Goal: Task Accomplishment & Management: Complete application form

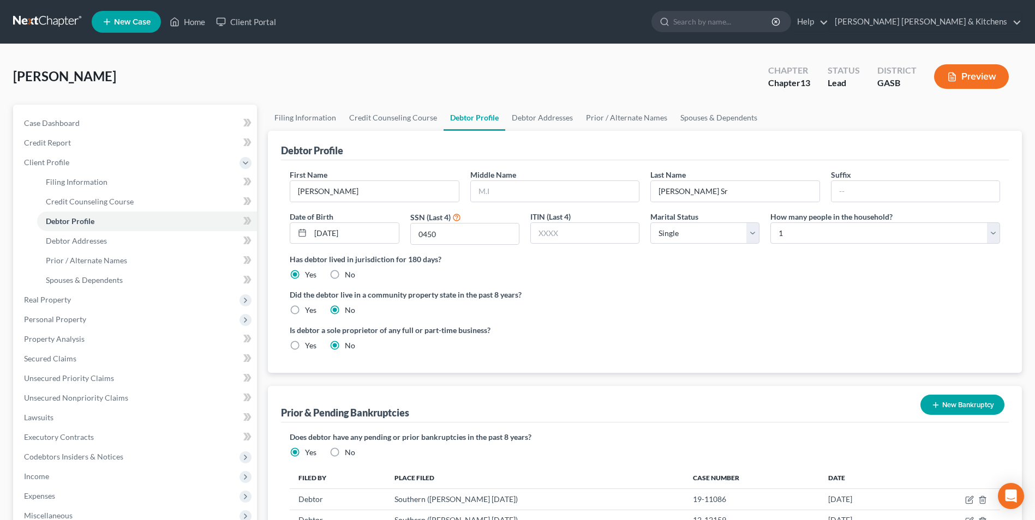
select select "0"
drag, startPoint x: 188, startPoint y: 23, endPoint x: 190, endPoint y: 37, distance: 13.4
click at [188, 23] on link "Home" at bounding box center [187, 22] width 46 height 20
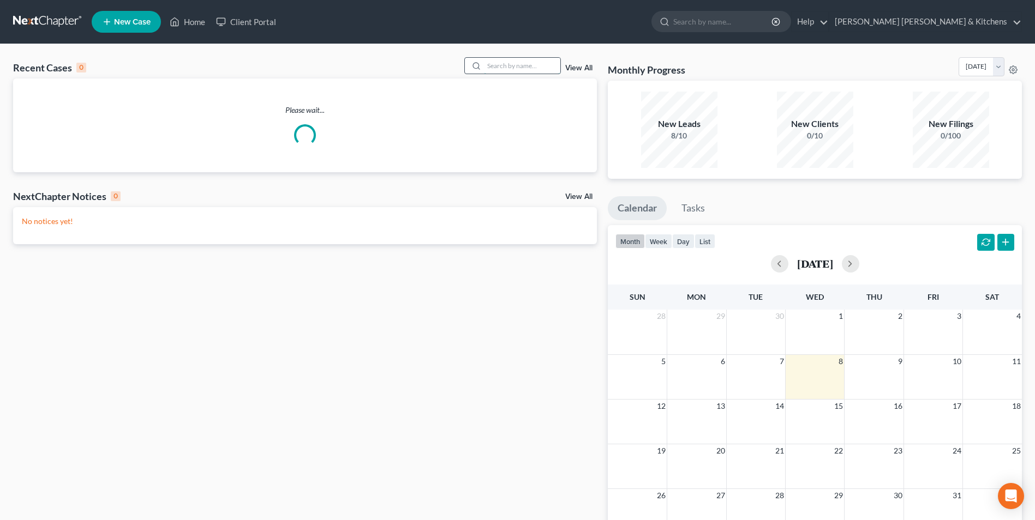
click at [520, 67] on input "search" at bounding box center [522, 66] width 76 height 16
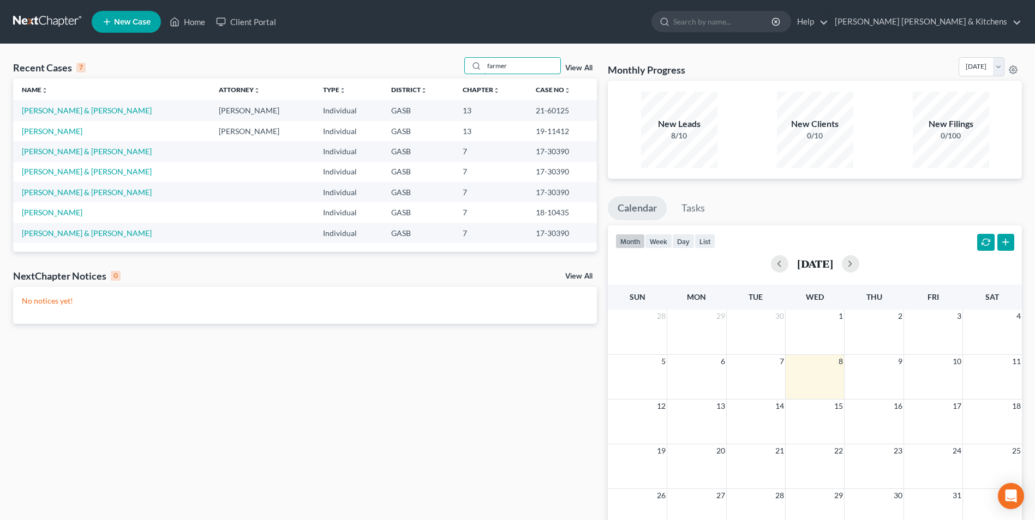
type input "farmer"
click at [586, 69] on link "View All" at bounding box center [578, 68] width 27 height 8
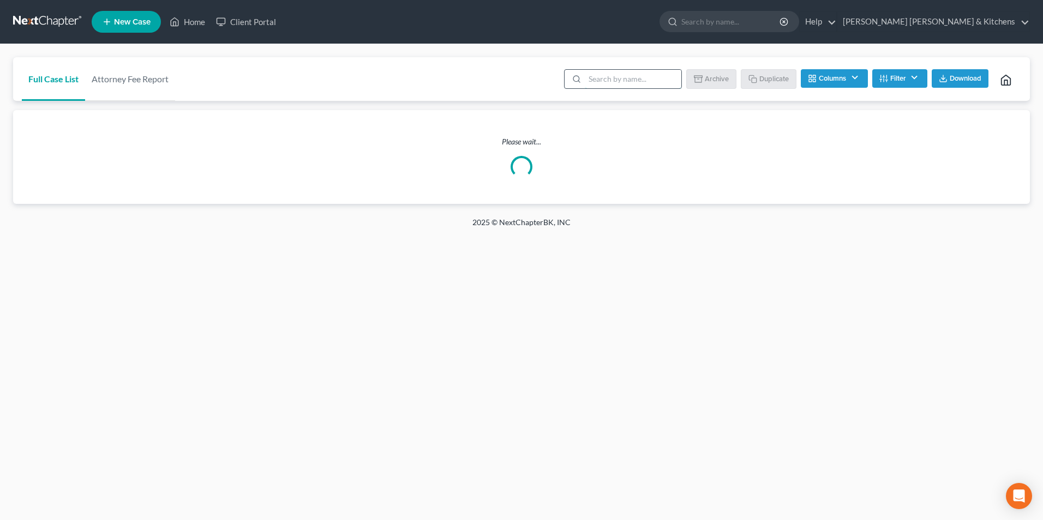
click at [614, 76] on input "search" at bounding box center [633, 79] width 97 height 19
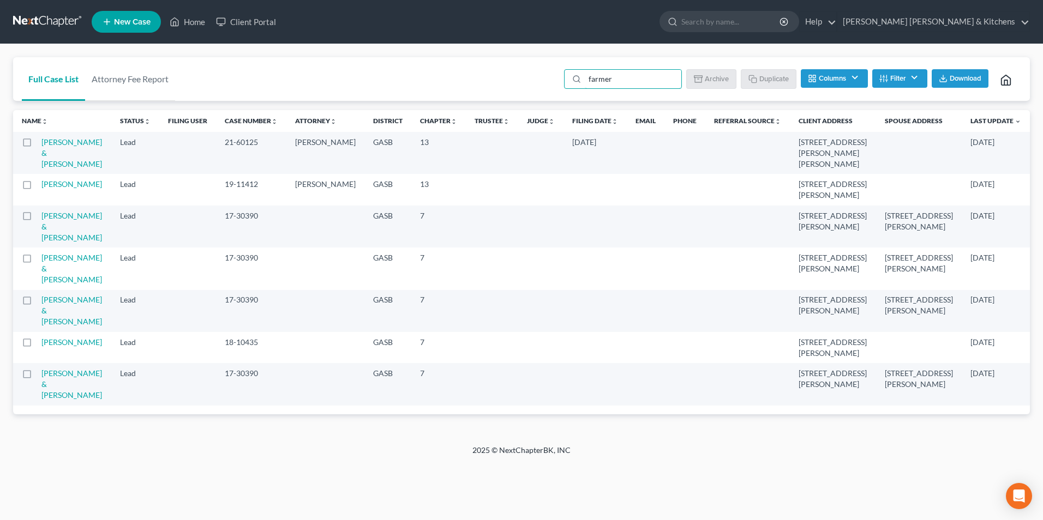
click at [37, 376] on label at bounding box center [37, 376] width 0 height 0
type input "farmer"
click at [41, 375] on input "checkbox" at bounding box center [44, 371] width 7 height 7
checkbox input "true"
click at [37, 303] on label at bounding box center [37, 303] width 0 height 0
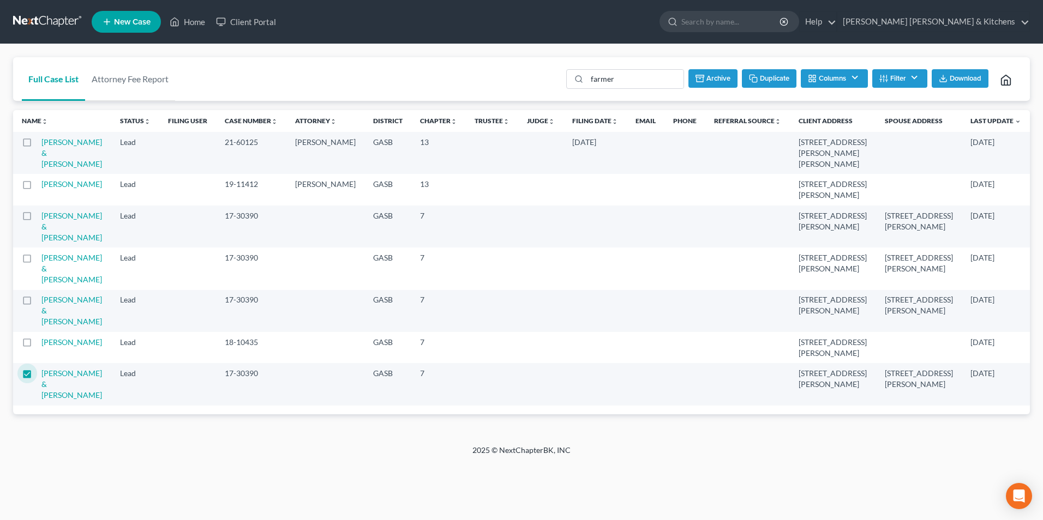
click at [41, 302] on input "checkbox" at bounding box center [44, 298] width 7 height 7
checkbox input "true"
click at [37, 261] on label at bounding box center [37, 261] width 0 height 0
click at [41, 260] on input "checkbox" at bounding box center [44, 256] width 7 height 7
click at [704, 81] on button "Archive" at bounding box center [711, 78] width 49 height 19
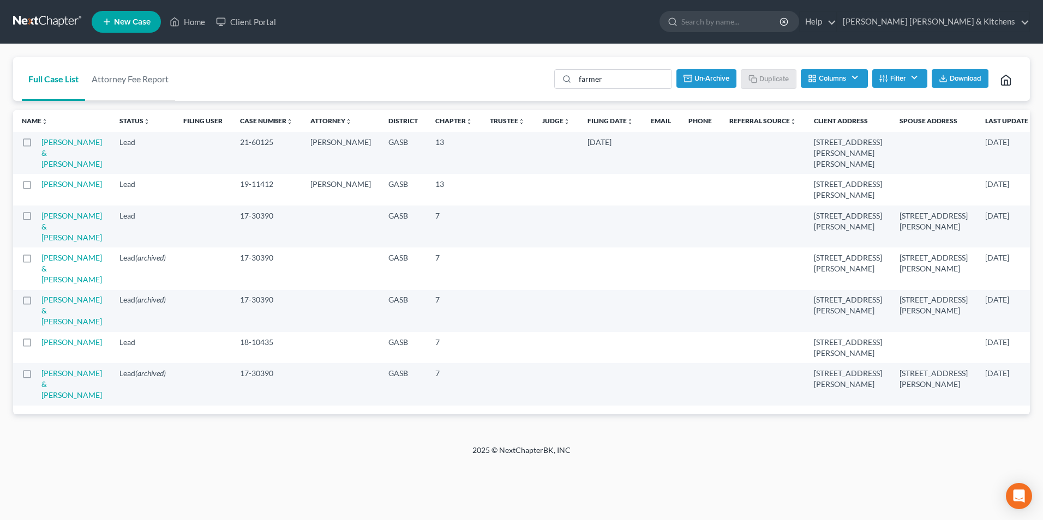
checkbox input "false"
click at [192, 27] on link "Home" at bounding box center [187, 22] width 46 height 20
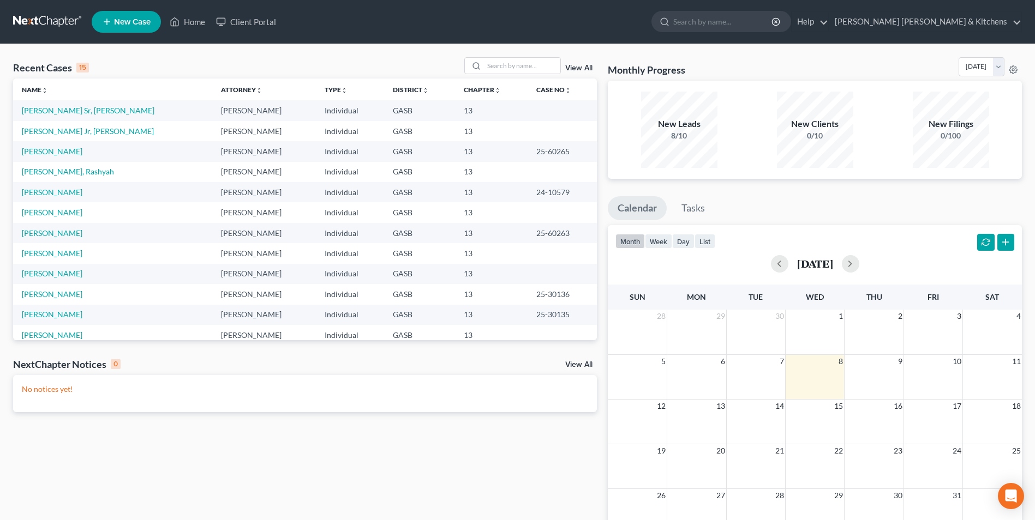
click at [128, 21] on span "New Case" at bounding box center [132, 22] width 37 height 8
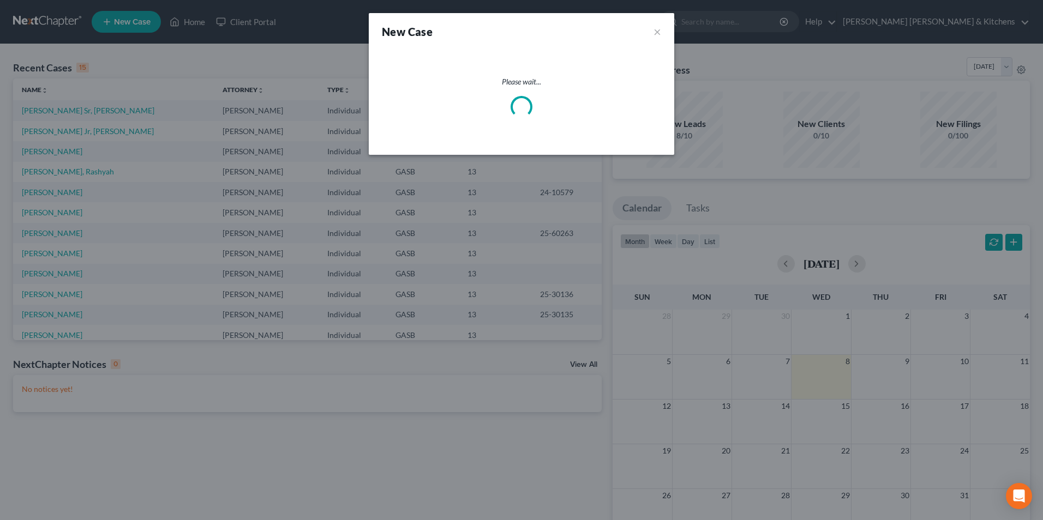
select select "20"
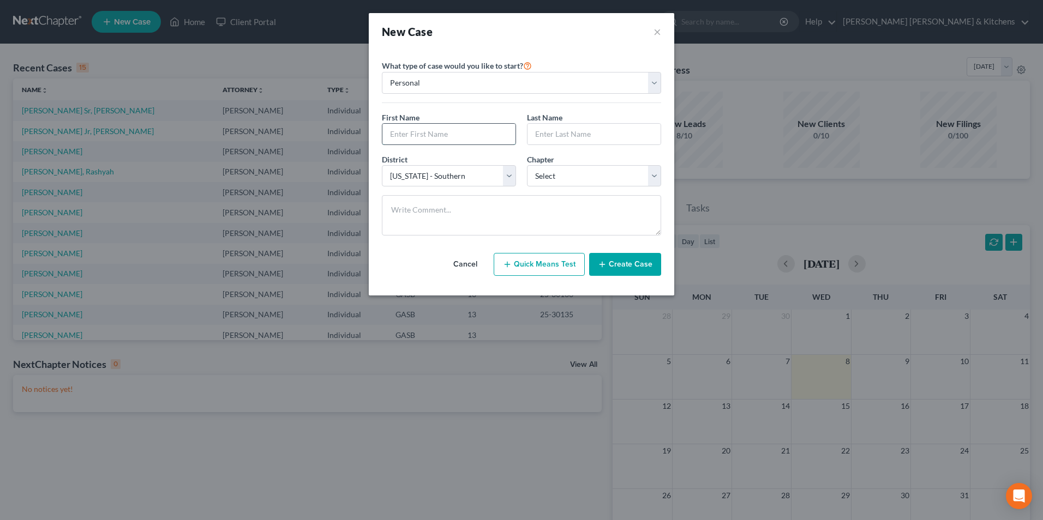
click at [454, 134] on input "text" at bounding box center [448, 134] width 133 height 21
type input "[PERSON_NAME]"
type input "Farmer"
click at [556, 175] on select "Select 7 11 12 13" at bounding box center [594, 176] width 134 height 22
select select "0"
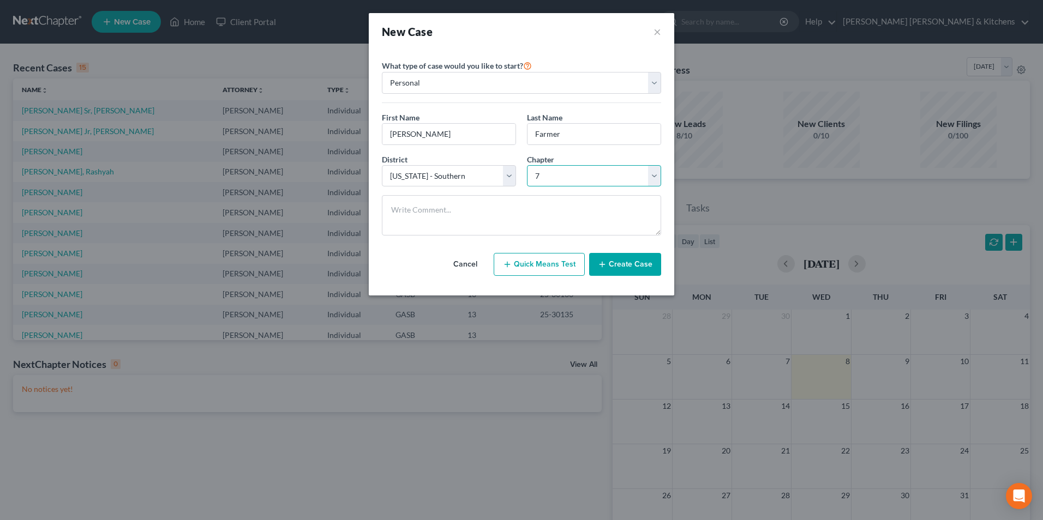
click at [527, 165] on select "Select 7 11 12 13" at bounding box center [594, 176] width 134 height 22
click at [618, 266] on button "Create Case" at bounding box center [625, 264] width 72 height 23
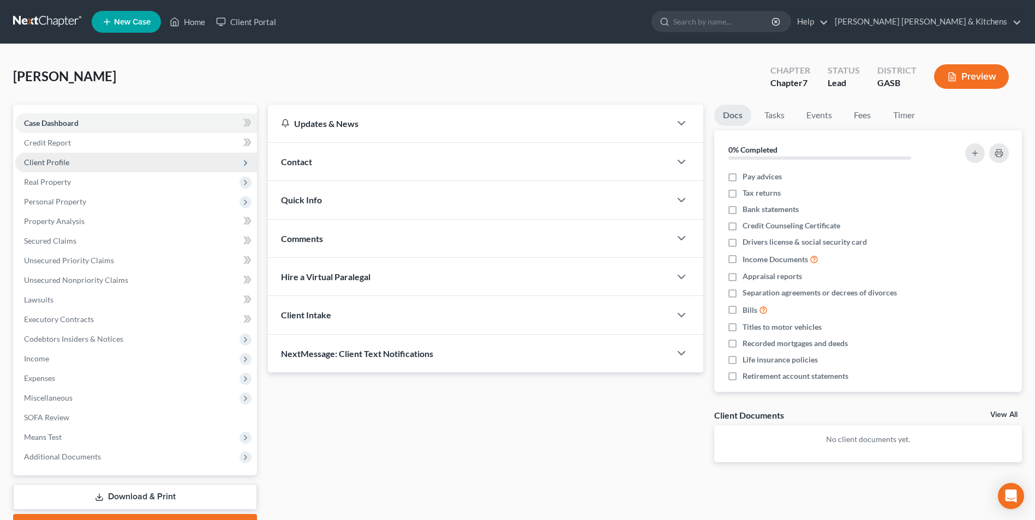
click at [35, 163] on span "Client Profile" at bounding box center [46, 162] width 45 height 9
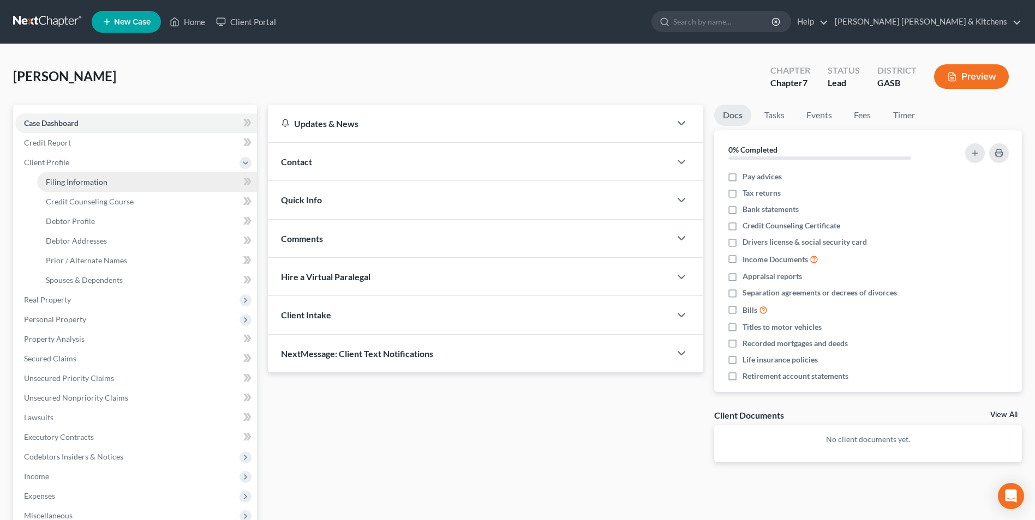
click at [50, 172] on link "Filing Information" at bounding box center [147, 182] width 220 height 20
select select "1"
select select "0"
select select "20"
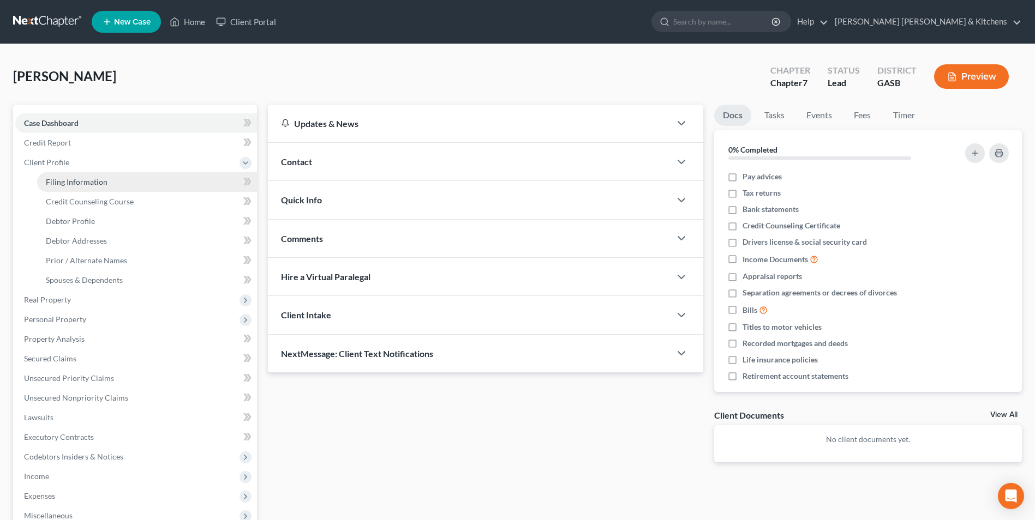
select select "0"
select select "10"
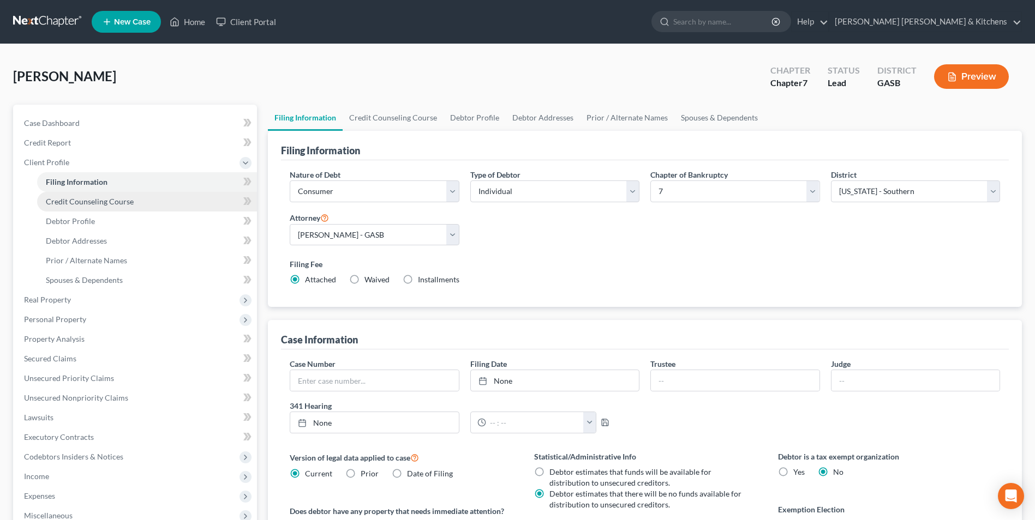
click at [77, 203] on span "Credit Counseling Course" at bounding box center [90, 201] width 88 height 9
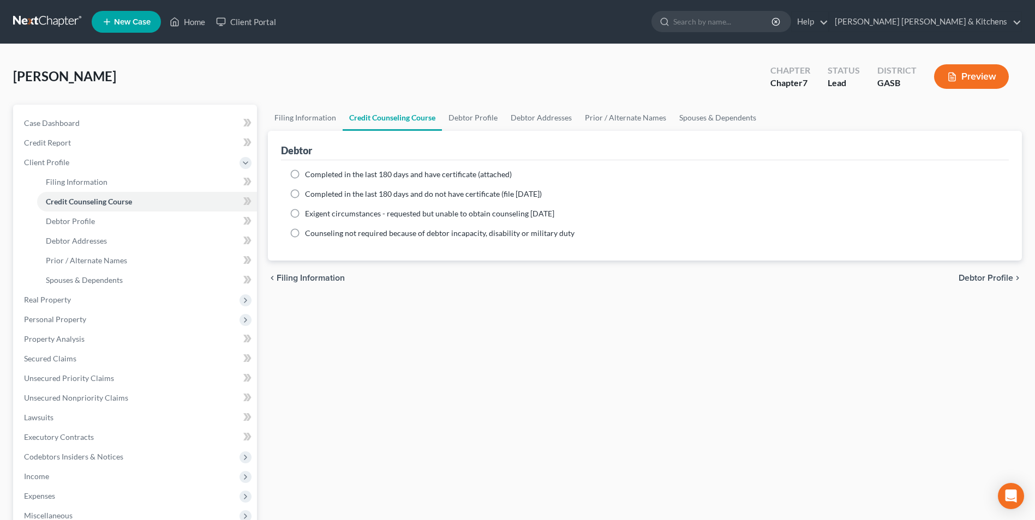
click at [305, 172] on label "Completed in the last 180 days and have certificate (attached)" at bounding box center [408, 174] width 207 height 11
click at [309, 172] on input "Completed in the last 180 days and have certificate (attached)" at bounding box center [312, 172] width 7 height 7
radio input "true"
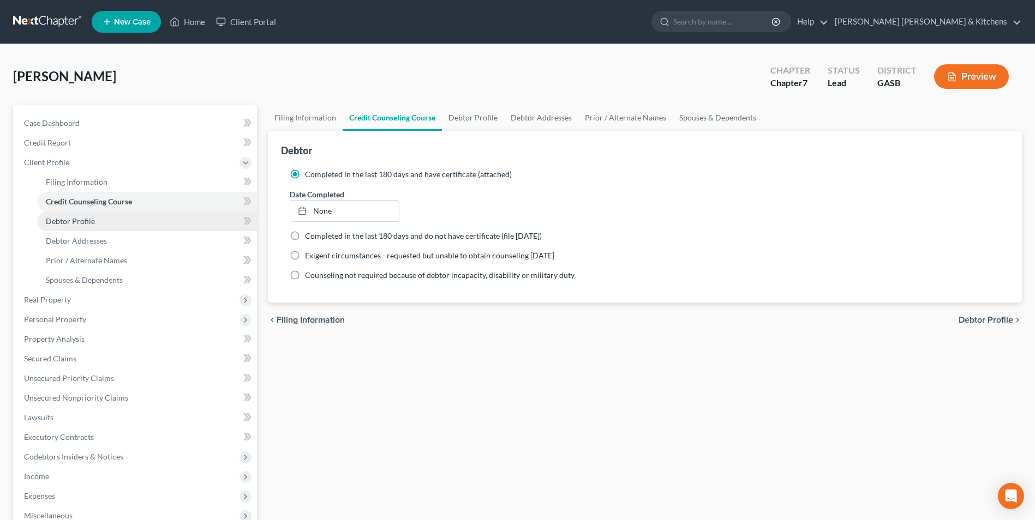
click at [100, 217] on link "Debtor Profile" at bounding box center [147, 222] width 220 height 20
select select "0"
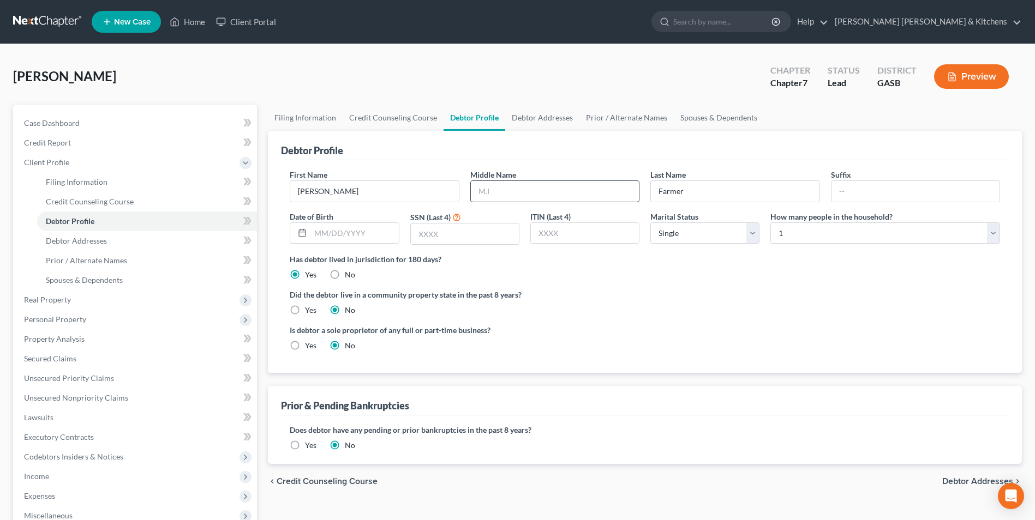
click at [513, 195] on input "text" at bounding box center [555, 191] width 168 height 21
type input "[PERSON_NAME]"
type input "05/11/1++5"
type input "3002"
drag, startPoint x: 364, startPoint y: 239, endPoint x: 305, endPoint y: 237, distance: 58.9
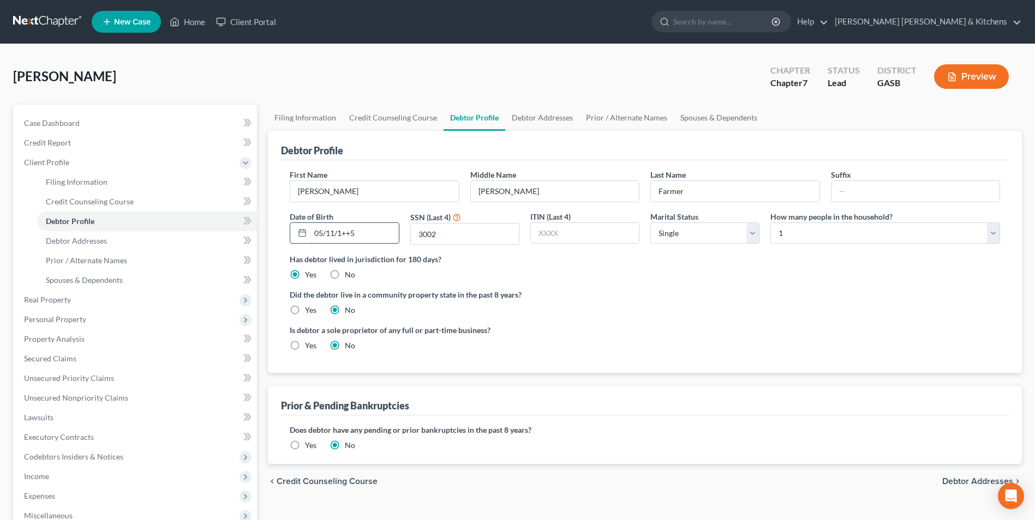
click at [309, 239] on div "05/11/1++5" at bounding box center [344, 234] width 109 height 22
drag, startPoint x: 360, startPoint y: 237, endPoint x: 289, endPoint y: 221, distance: 73.1
click at [289, 222] on div "Date of Birth 05111964" at bounding box center [344, 228] width 120 height 34
type input "[DATE]"
type input "2001"
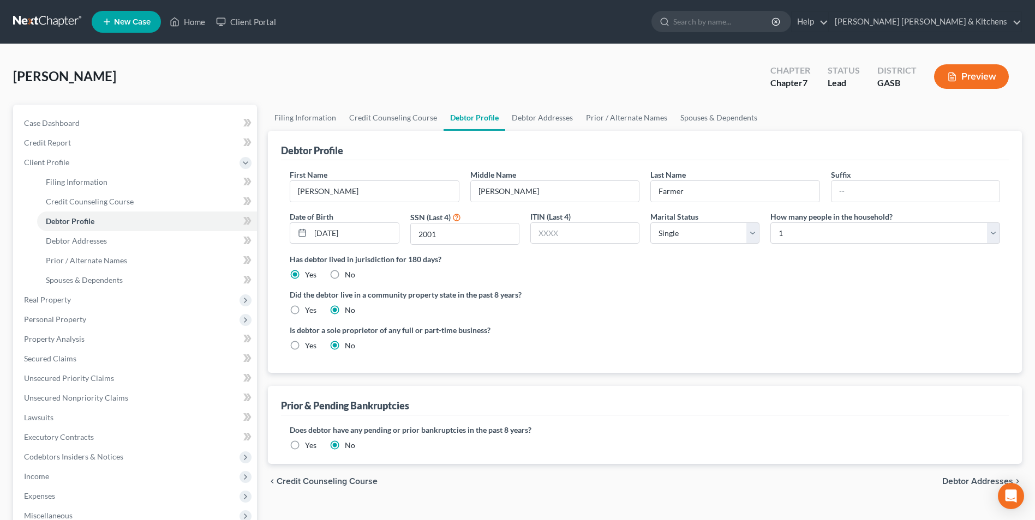
click at [725, 500] on div "Filing Information Credit Counseling Course Debtor Profile Debtor Addresses Pri…" at bounding box center [644, 380] width 765 height 551
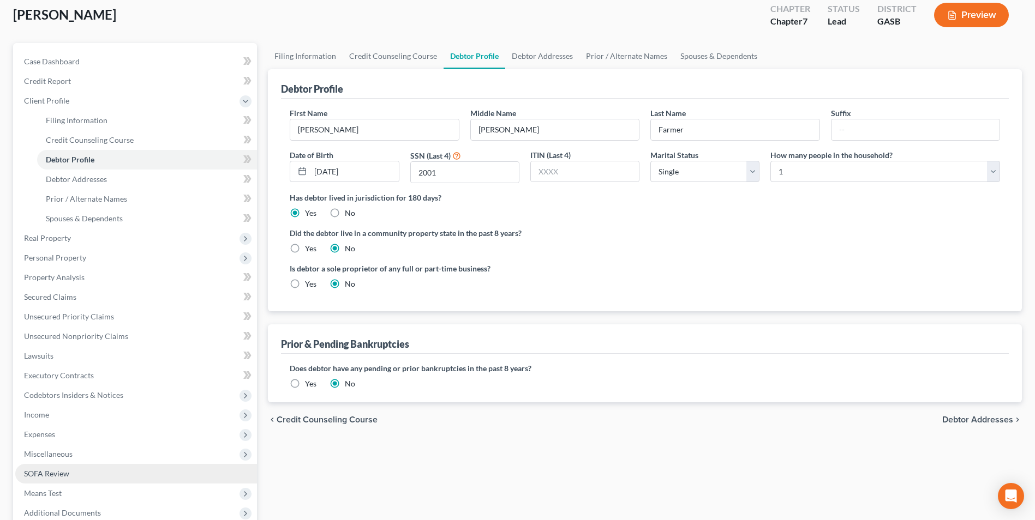
scroll to position [177, 0]
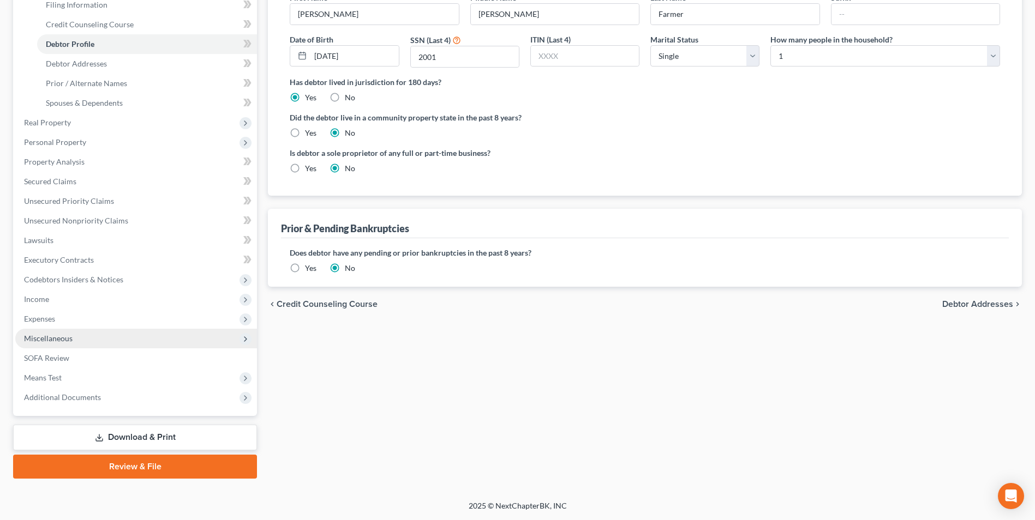
click at [61, 335] on span "Miscellaneous" at bounding box center [48, 338] width 49 height 9
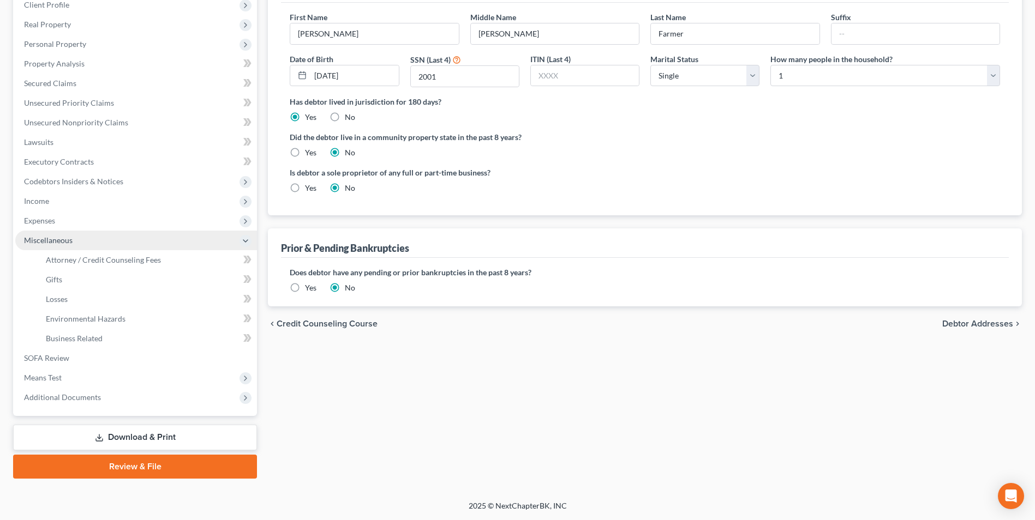
scroll to position [158, 0]
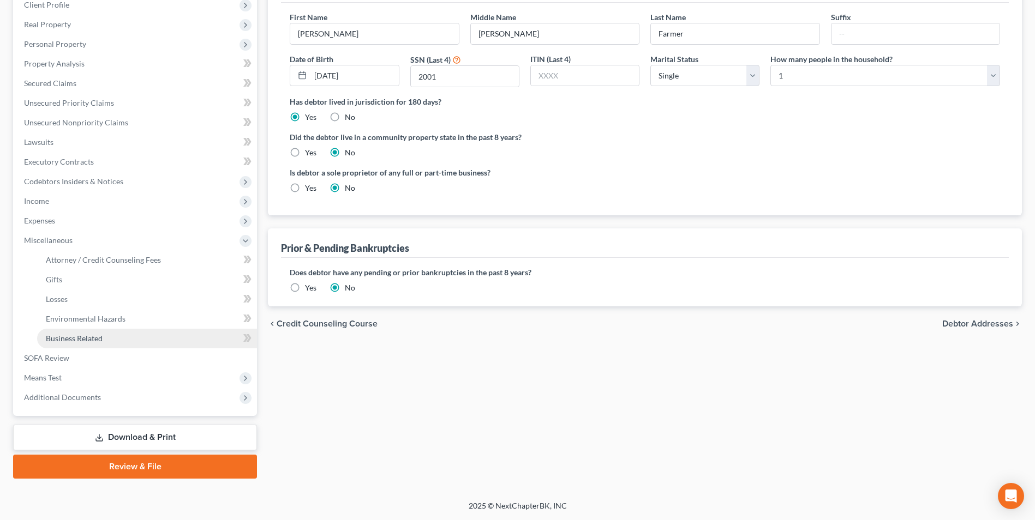
click at [61, 338] on span "Business Related" at bounding box center [74, 338] width 57 height 9
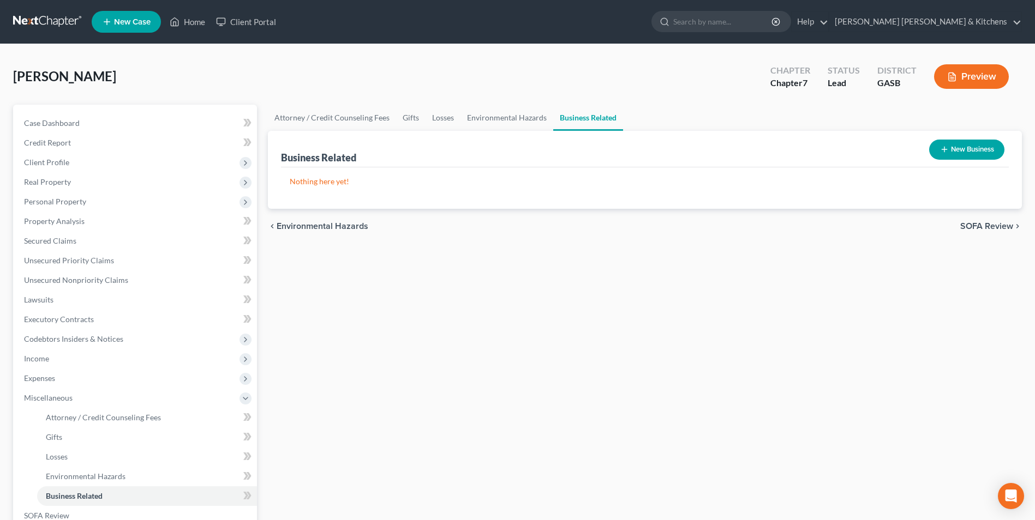
click at [959, 148] on button "New Business" at bounding box center [966, 150] width 75 height 20
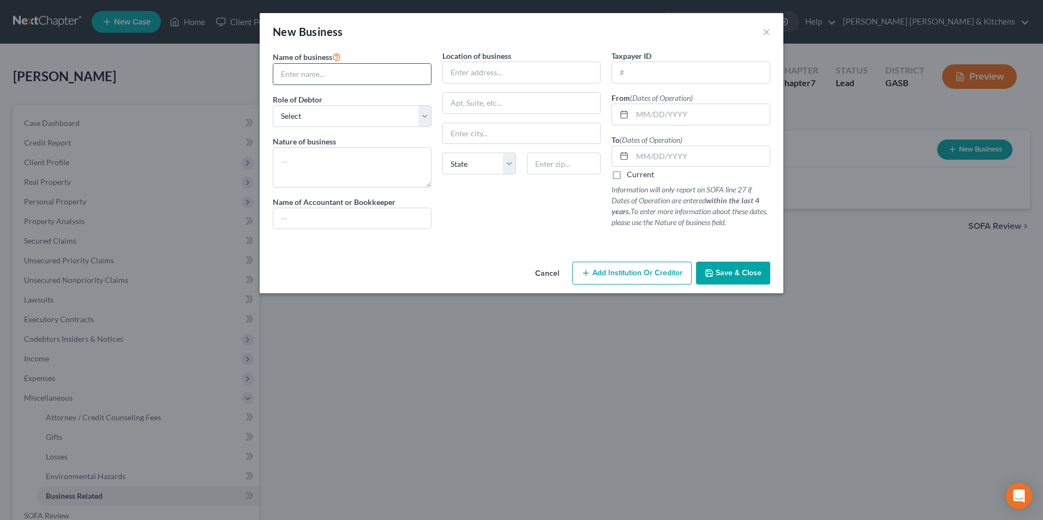
click at [304, 66] on input "text" at bounding box center [352, 74] width 158 height 21
type input "Community Outreach Project Inc"
click at [295, 118] on select "Select A member of a limited liability company (LLC) or limited liability partn…" at bounding box center [352, 116] width 159 height 22
select select "member"
click at [273, 105] on select "Select A member of a limited liability company (LLC) or limited liability partn…" at bounding box center [352, 116] width 159 height 22
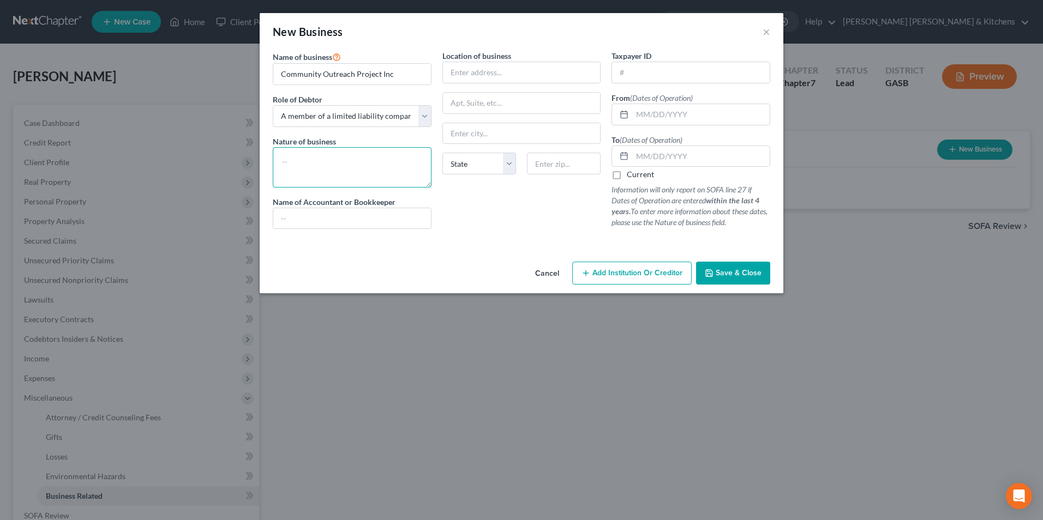
click at [304, 186] on textarea at bounding box center [352, 167] width 159 height 40
type textarea "training, tutor, outreach"
click at [460, 77] on input "text" at bounding box center [522, 72] width 158 height 21
type input "[STREET_ADDRESS][PERSON_NAME][PERSON_NAME]"
type input "30427"
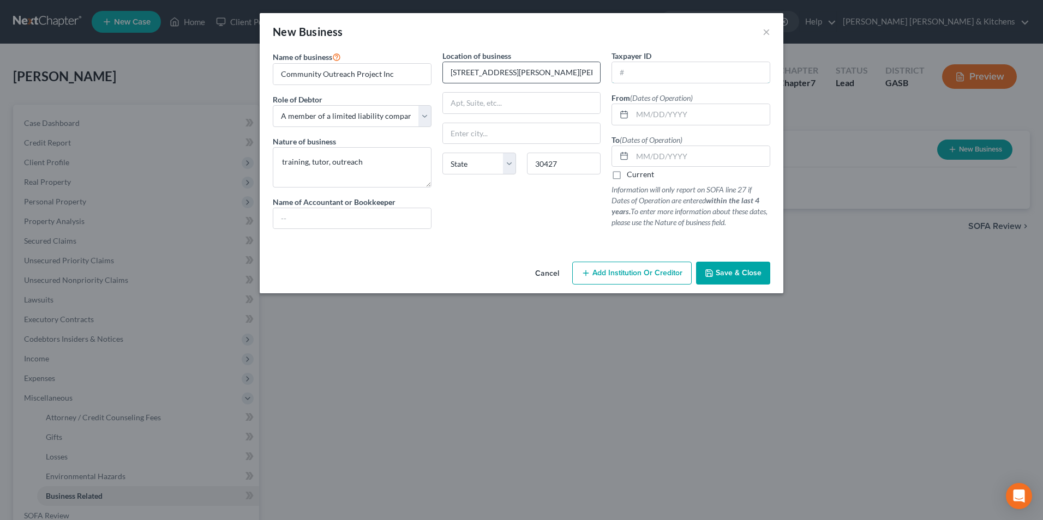
type input "[GEOGRAPHIC_DATA]"
select select "10"
click at [644, 118] on input "text" at bounding box center [700, 114] width 137 height 21
type input "[DATE]"
click at [627, 179] on label "Current" at bounding box center [640, 174] width 27 height 11
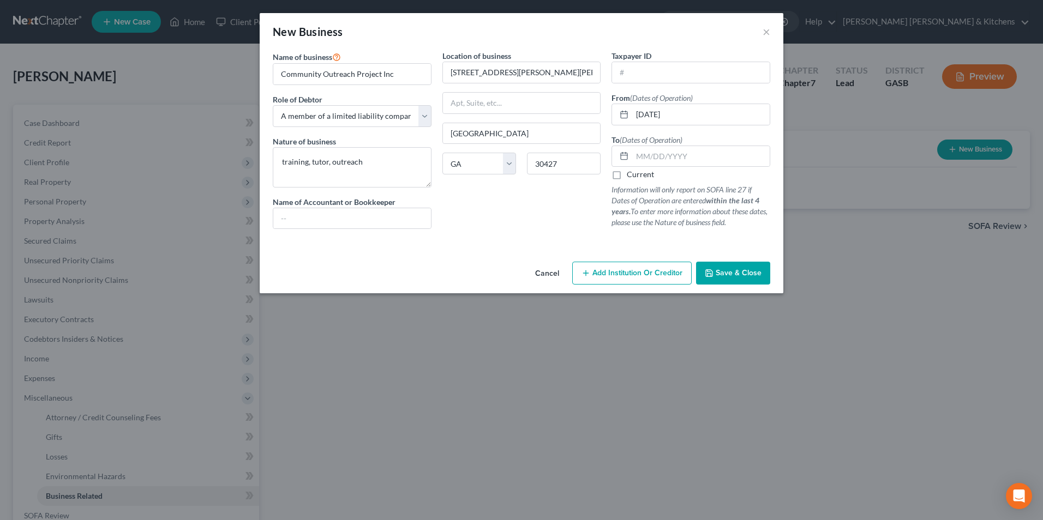
click at [631, 176] on input "Current" at bounding box center [634, 172] width 7 height 7
checkbox input "true"
click at [742, 281] on button "Save & Close" at bounding box center [733, 273] width 74 height 23
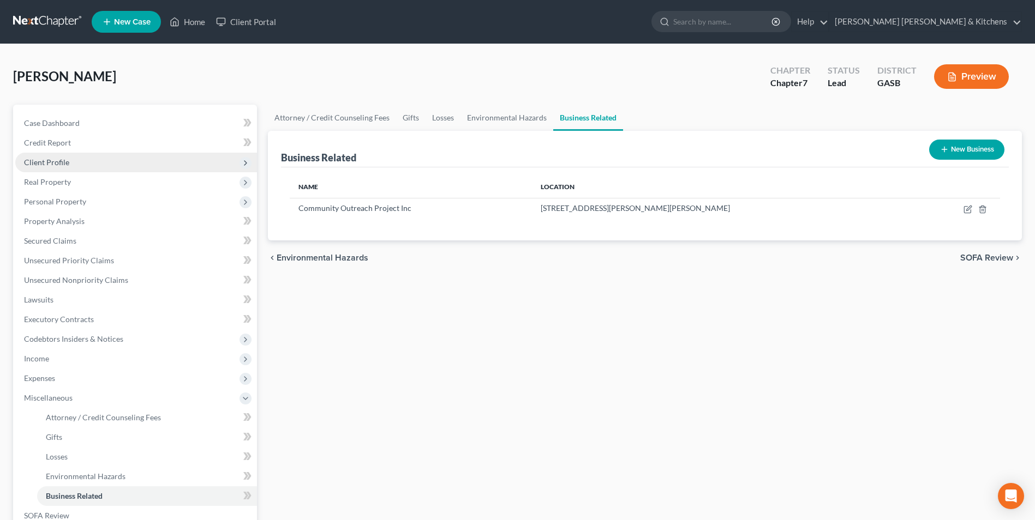
click at [56, 163] on span "Client Profile" at bounding box center [46, 162] width 45 height 9
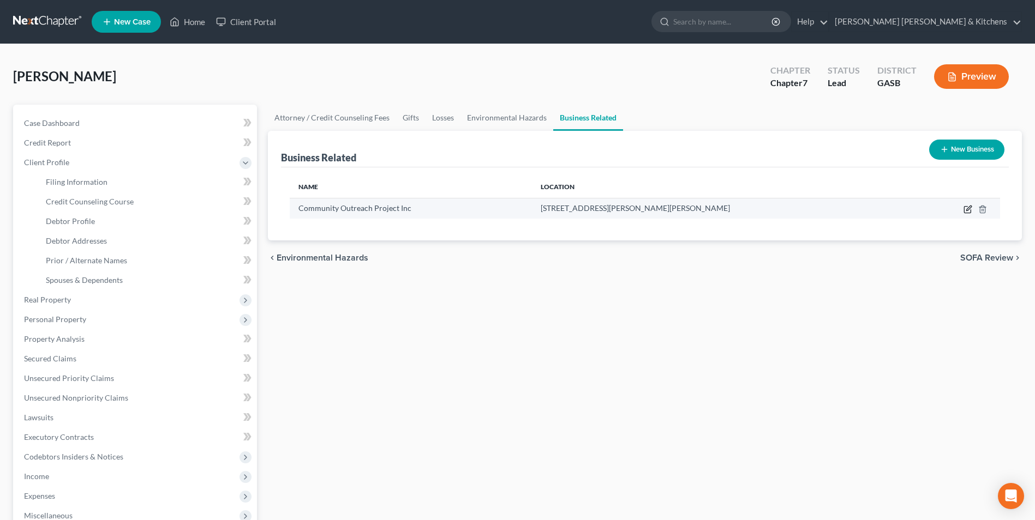
click at [968, 208] on icon "button" at bounding box center [967, 209] width 9 height 9
select select "member"
select select "10"
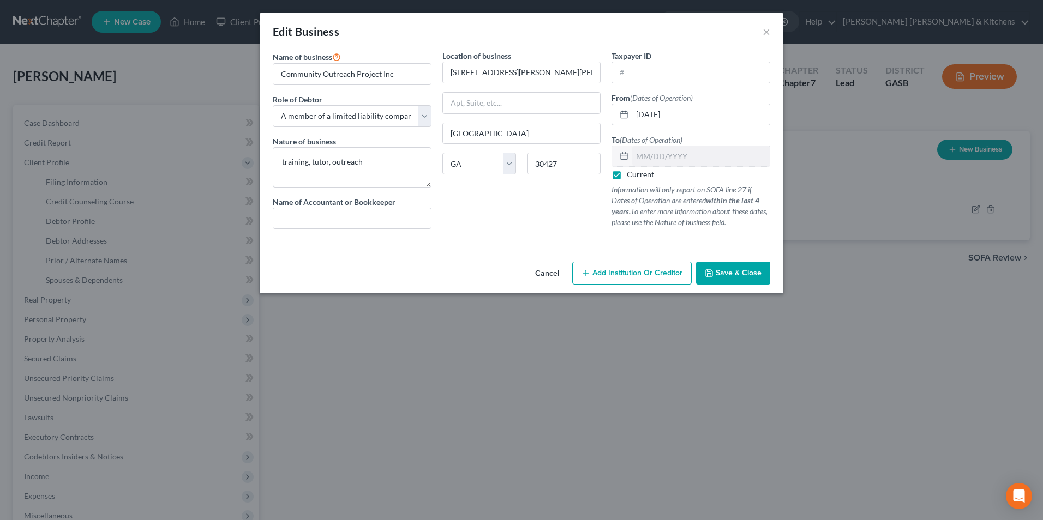
click at [541, 273] on button "Cancel" at bounding box center [546, 274] width 41 height 22
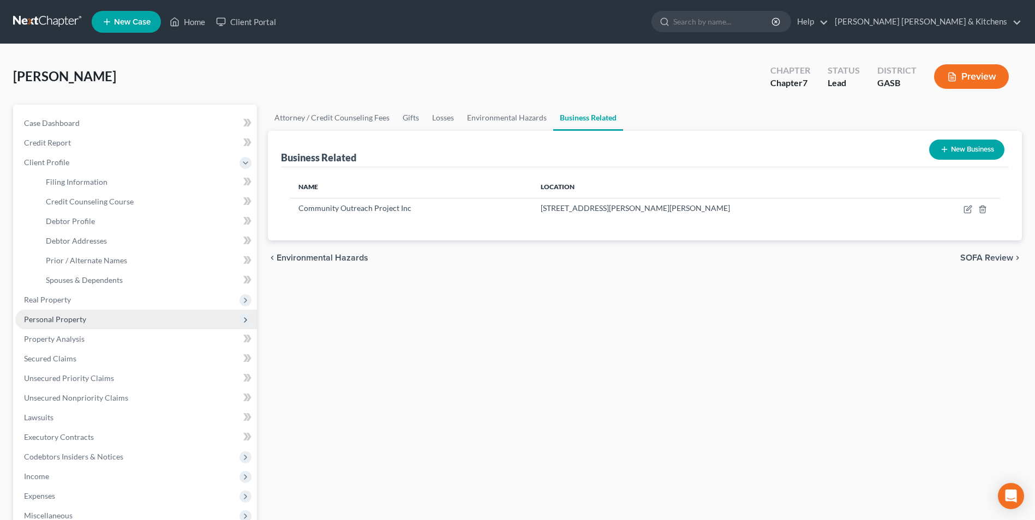
click at [61, 325] on span "Personal Property" at bounding box center [136, 320] width 242 height 20
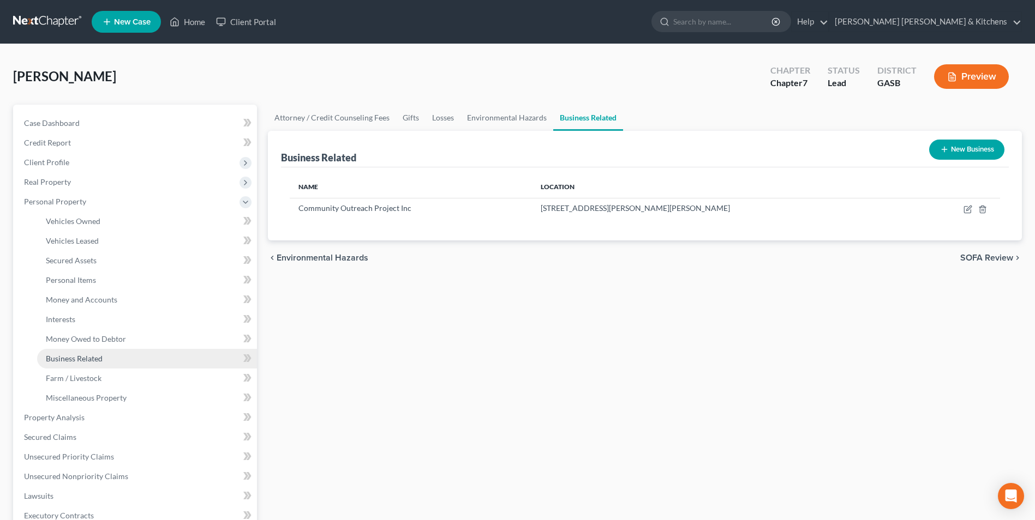
click at [61, 359] on span "Business Related" at bounding box center [74, 358] width 57 height 9
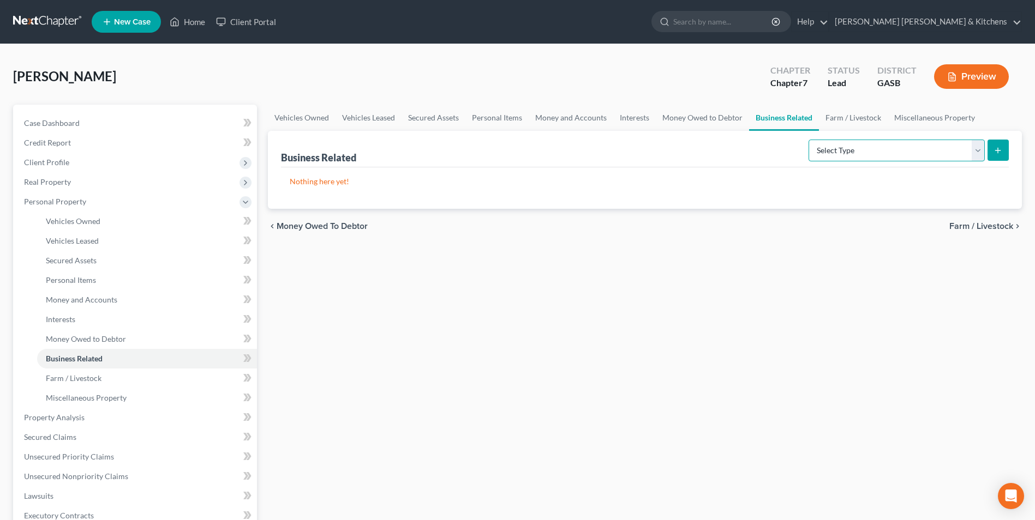
click at [872, 142] on select "Select Type Customer Lists Franchises Inventory Licenses Machinery Office Equip…" at bounding box center [896, 151] width 176 height 22
click at [68, 319] on span "Interests" at bounding box center [60, 319] width 29 height 9
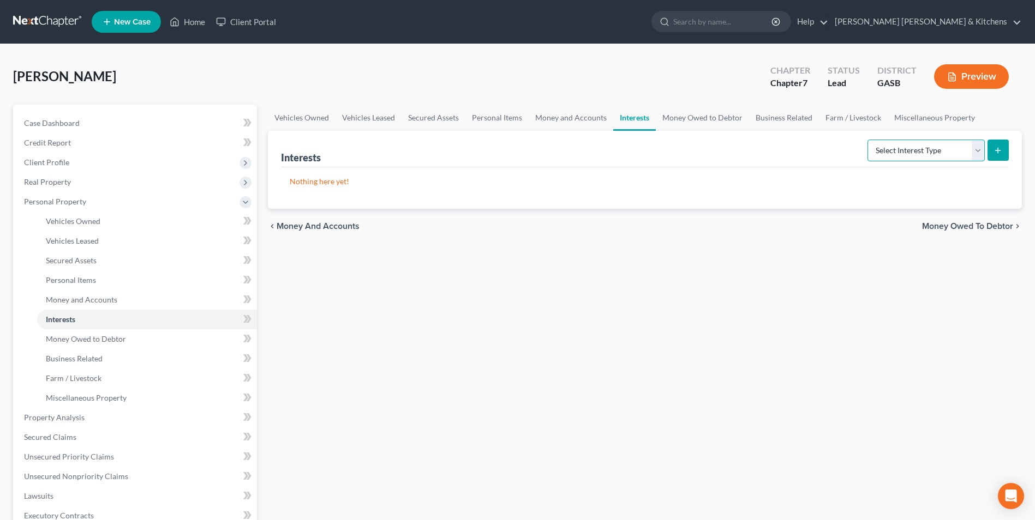
click at [884, 157] on select "Select Interest Type 401K Annuity Bond Education IRA Government Bond Government…" at bounding box center [925, 151] width 117 height 22
select select "unincorporated_business"
click at [868, 140] on select "Select Interest Type 401K Annuity Bond Education IRA Government Bond Government…" at bounding box center [925, 151] width 117 height 22
click at [993, 151] on button "submit" at bounding box center [997, 150] width 21 height 21
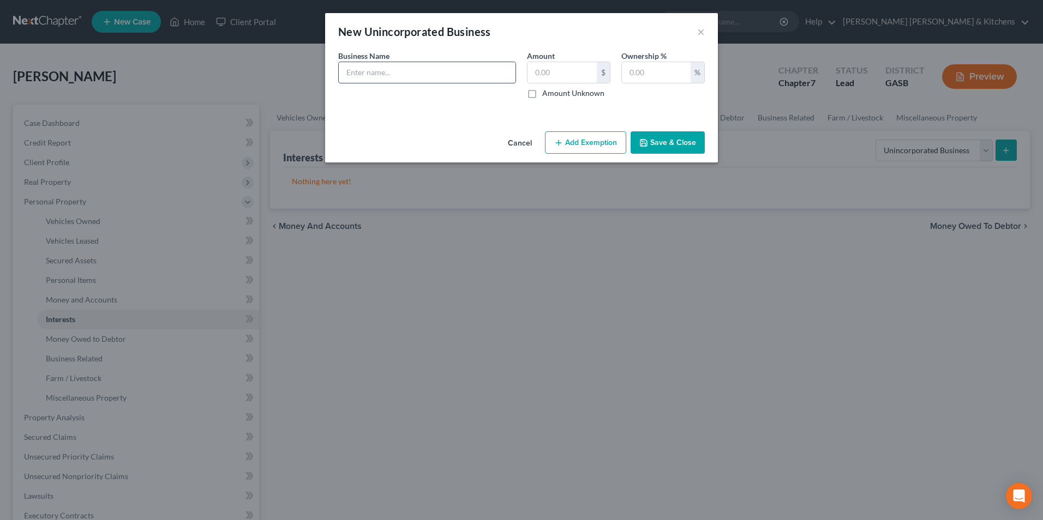
click at [391, 78] on input "text" at bounding box center [427, 72] width 177 height 21
type input "Community Outreach Project Inc"
type input "0.00"
click at [648, 82] on input "text" at bounding box center [656, 72] width 69 height 21
type input "100"
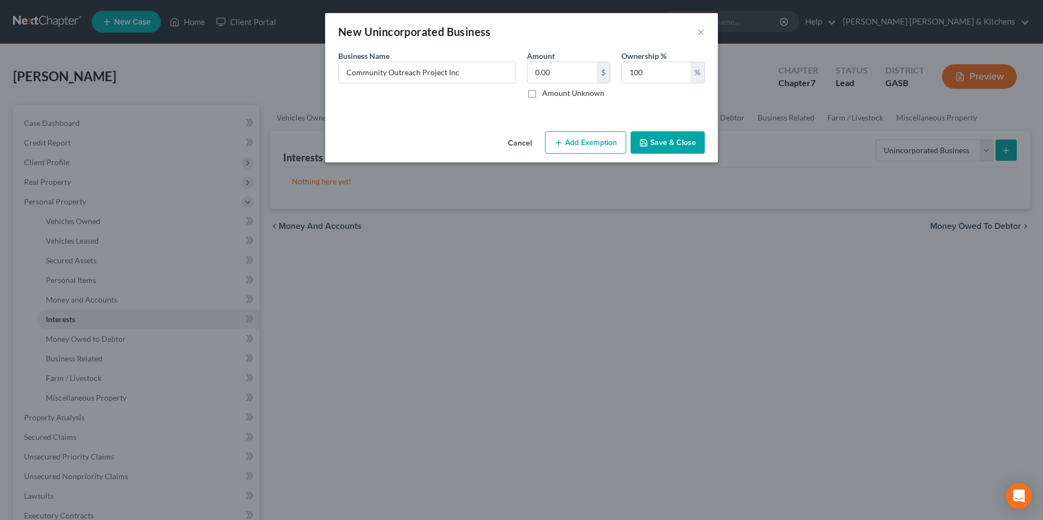
click at [665, 135] on button "Save & Close" at bounding box center [667, 142] width 74 height 23
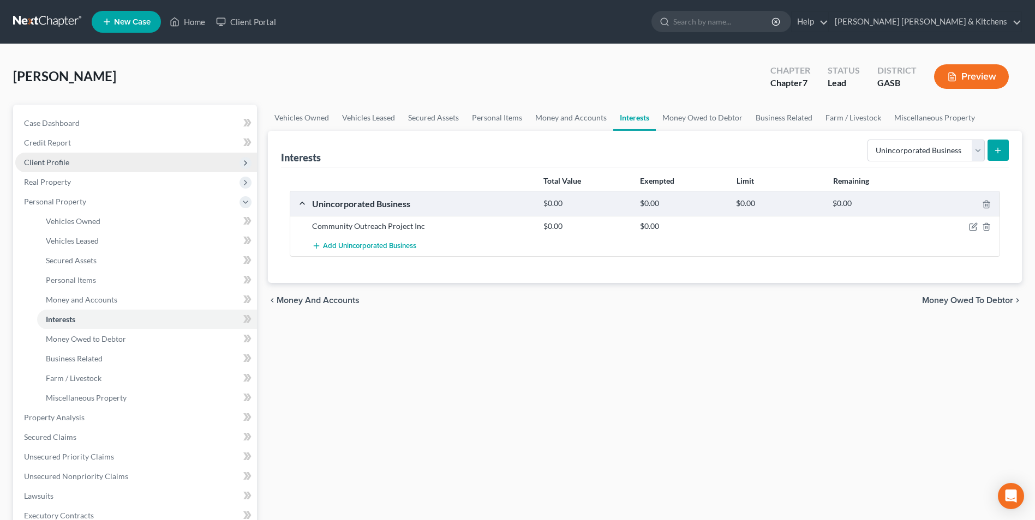
click at [46, 161] on span "Client Profile" at bounding box center [46, 162] width 45 height 9
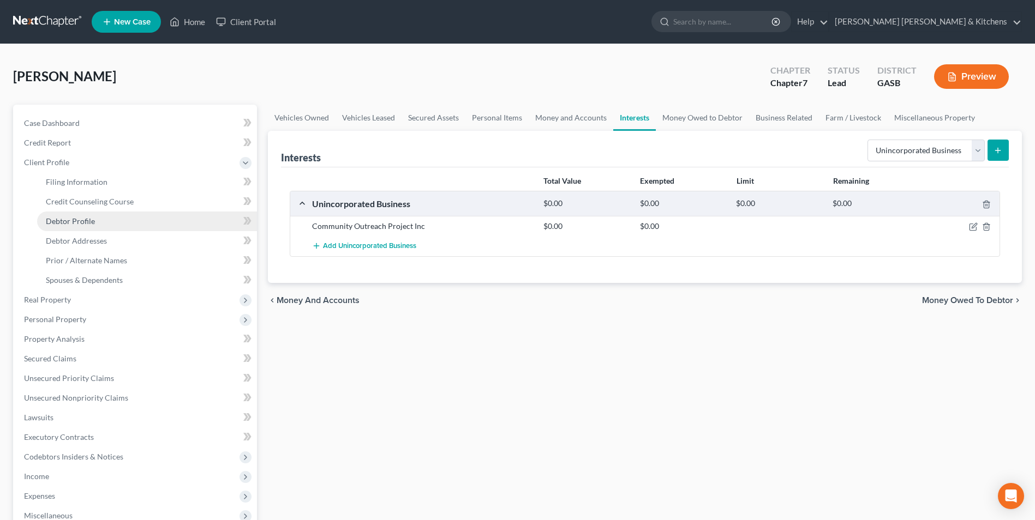
click at [47, 223] on span "Debtor Profile" at bounding box center [70, 221] width 49 height 9
select select "0"
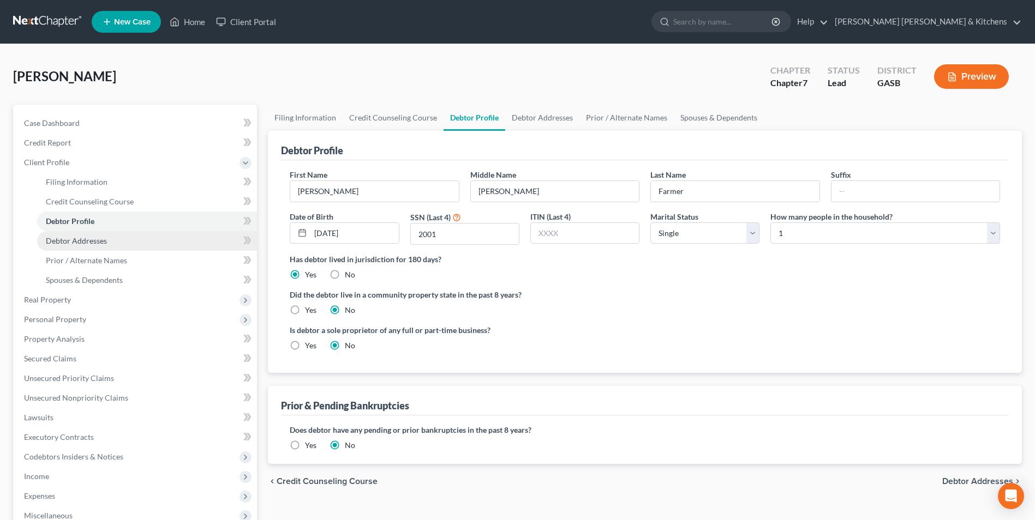
click at [50, 239] on span "Debtor Addresses" at bounding box center [76, 240] width 61 height 9
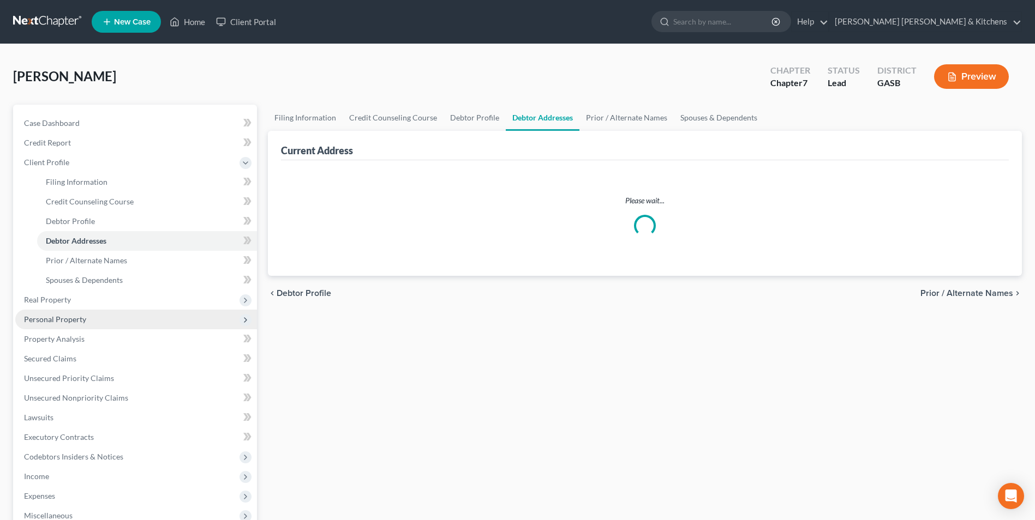
select select "0"
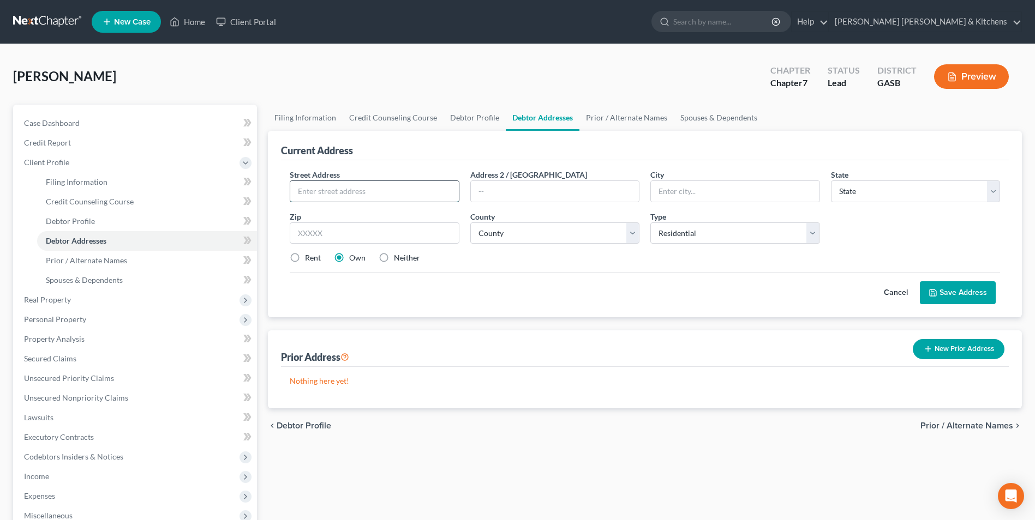
click at [323, 193] on input "text" at bounding box center [374, 191] width 168 height 21
type input "[STREET_ADDRESS][PERSON_NAME][PERSON_NAME]"
type input "[GEOGRAPHIC_DATA]"
select select "10"
type input "30427"
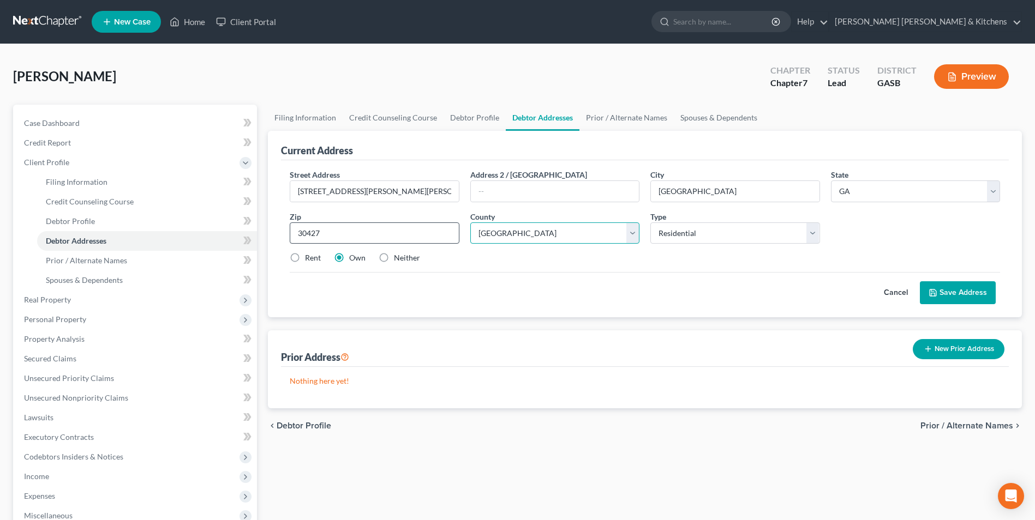
select select "131"
click at [977, 290] on button "Save Address" at bounding box center [958, 292] width 76 height 23
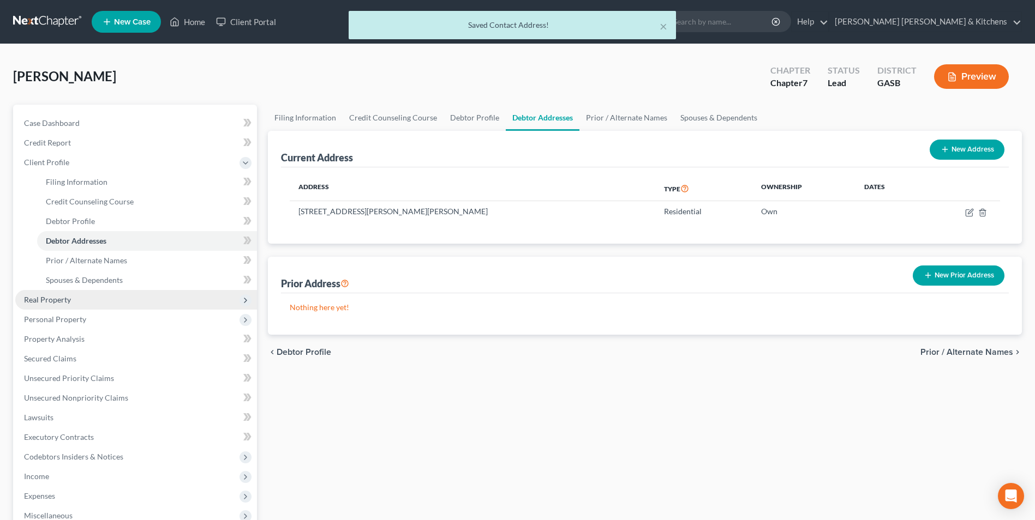
click at [57, 305] on span "Real Property" at bounding box center [136, 300] width 242 height 20
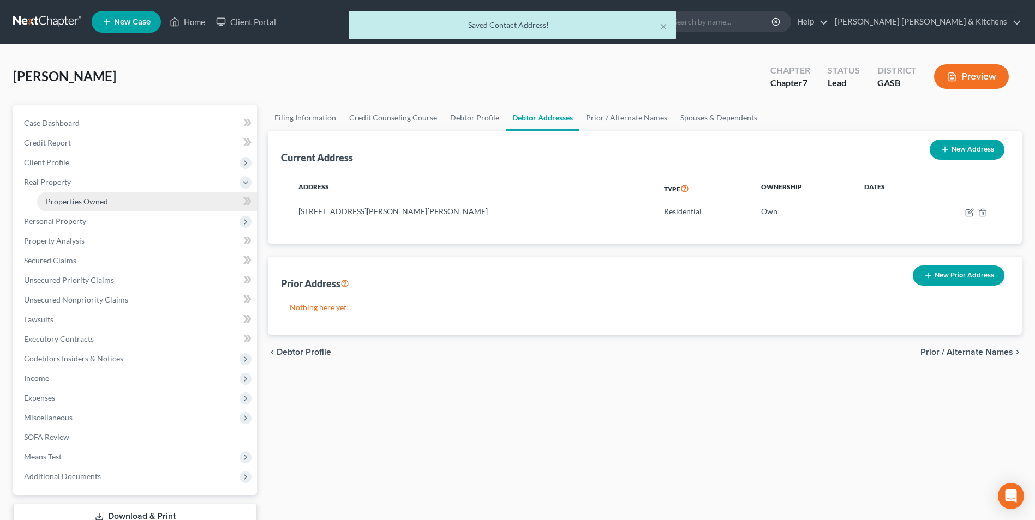
click at [61, 198] on span "Properties Owned" at bounding box center [77, 201] width 62 height 9
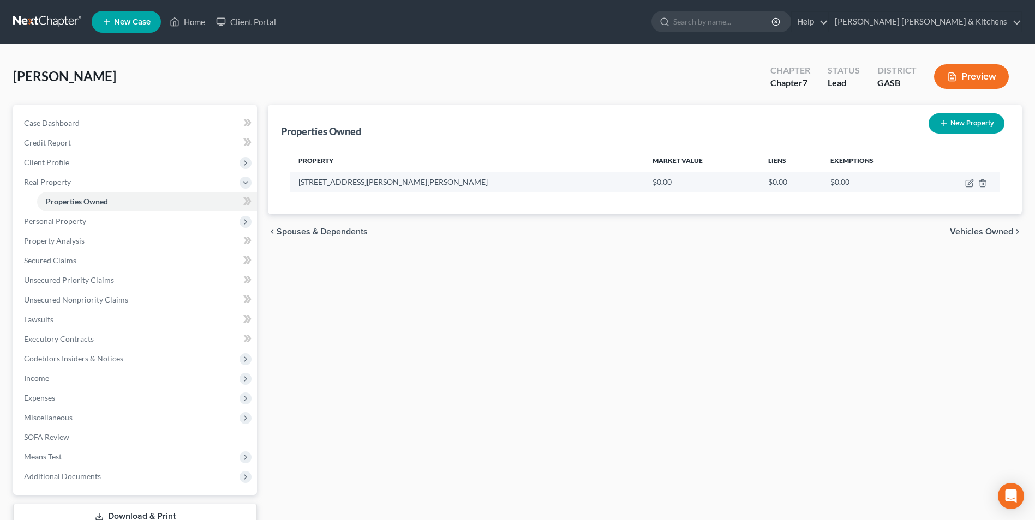
click at [969, 188] on td at bounding box center [962, 182] width 75 height 21
click at [969, 182] on icon "button" at bounding box center [970, 181] width 5 height 5
select select "10"
select select "131"
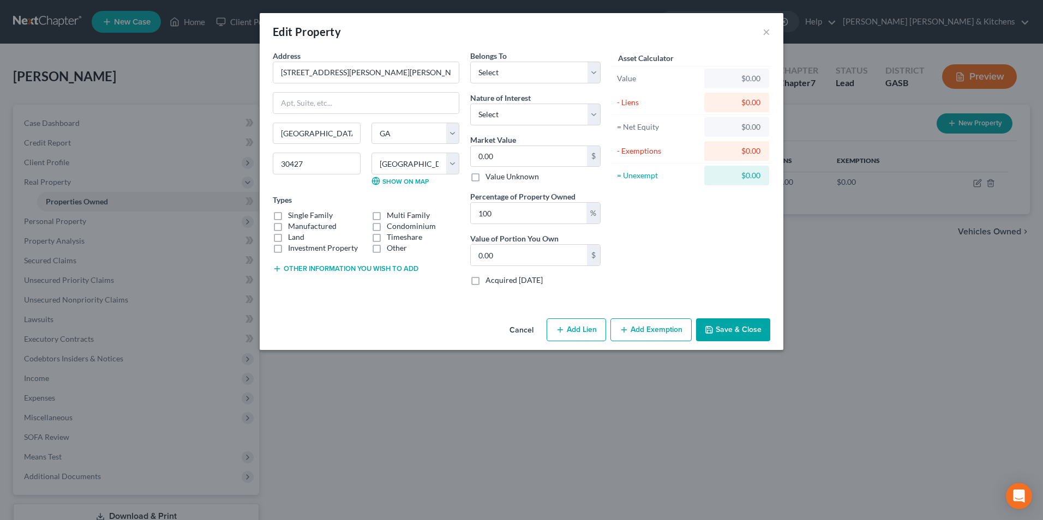
click at [288, 236] on label "Land" at bounding box center [296, 237] width 16 height 11
click at [292, 236] on input "Land" at bounding box center [295, 235] width 7 height 7
checkbox input "true"
click at [326, 267] on button "Other information you wish to add" at bounding box center [346, 269] width 146 height 9
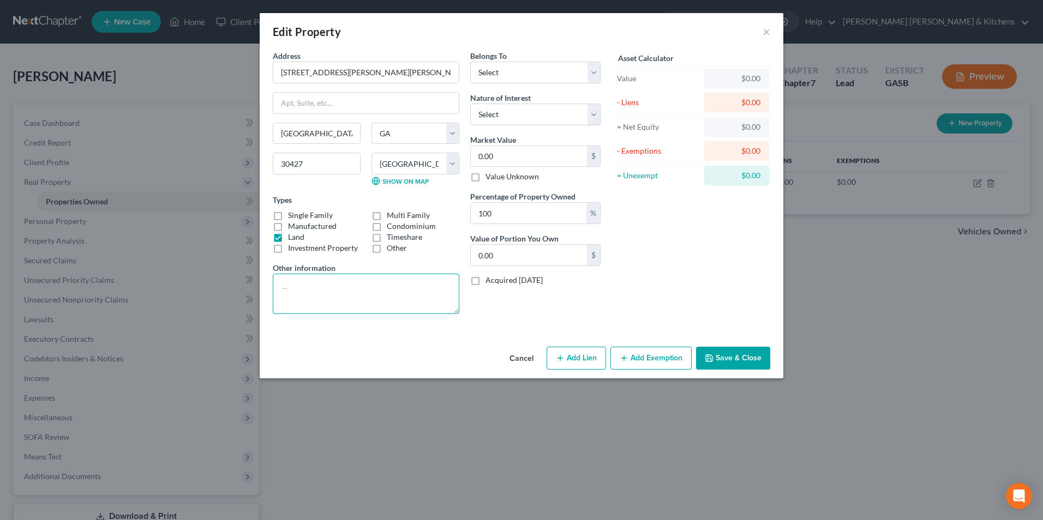
click at [325, 280] on textarea at bounding box center [366, 294] width 187 height 40
type textarea ".07 acres w/building - tax value"
drag, startPoint x: 523, startPoint y: 62, endPoint x: 521, endPoint y: 81, distance: 19.2
click at [523, 70] on select "Select Debtor 1 Only Debtor 2 Only Debtor 1 And Debtor 2 Only At Least One Of T…" at bounding box center [535, 73] width 130 height 22
select select "0"
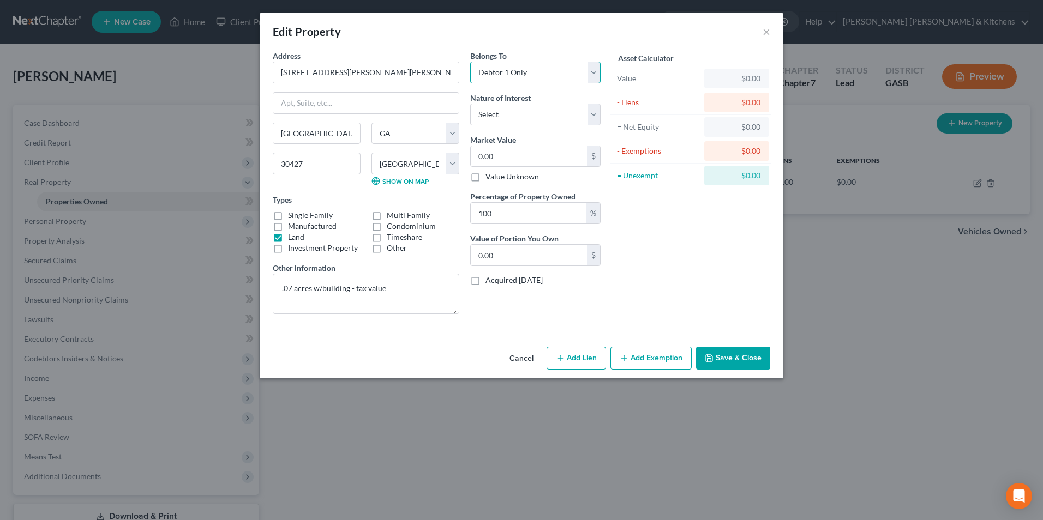
click at [470, 62] on select "Select Debtor 1 Only Debtor 2 Only Debtor 1 And Debtor 2 Only At Least One Of T…" at bounding box center [535, 73] width 130 height 22
drag, startPoint x: 513, startPoint y: 110, endPoint x: 512, endPoint y: 117, distance: 7.1
click at [513, 110] on select "Select Fee Simple Joint Tenant Life Estate Equitable Interest Future Interest T…" at bounding box center [535, 115] width 130 height 22
select select "0"
click at [470, 104] on select "Select Fee Simple Joint Tenant Life Estate Equitable Interest Future Interest T…" at bounding box center [535, 115] width 130 height 22
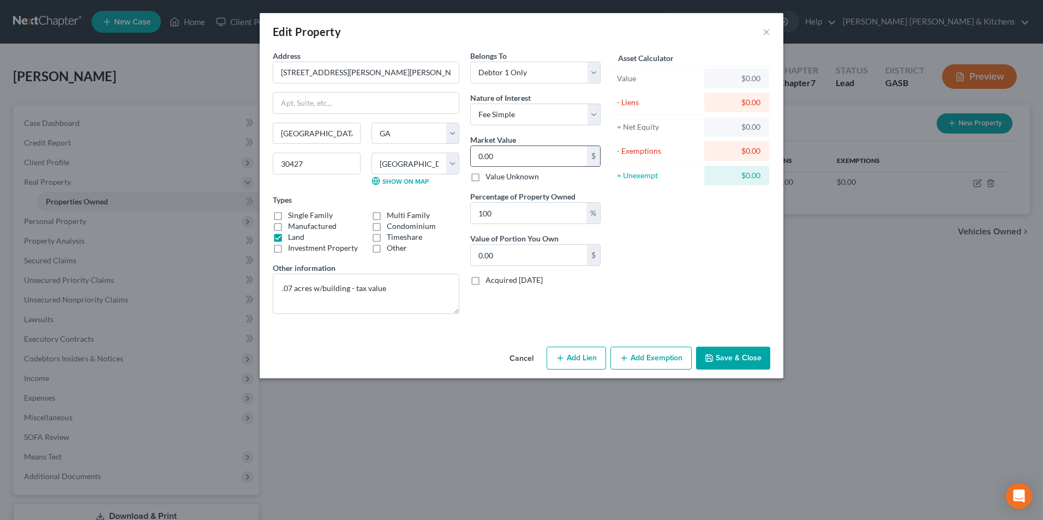
click at [500, 156] on input "0.00" at bounding box center [529, 156] width 116 height 21
type input "1"
type input "1.00"
type input "15"
type input "15.00"
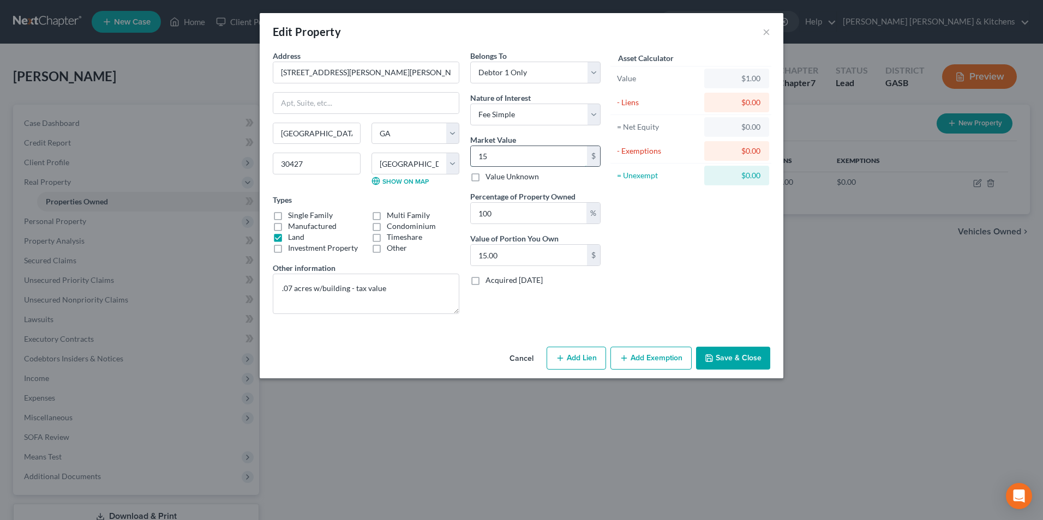
type input "153"
type input "153.00"
type input "1530"
type input "1,530.00"
type input "1,5300"
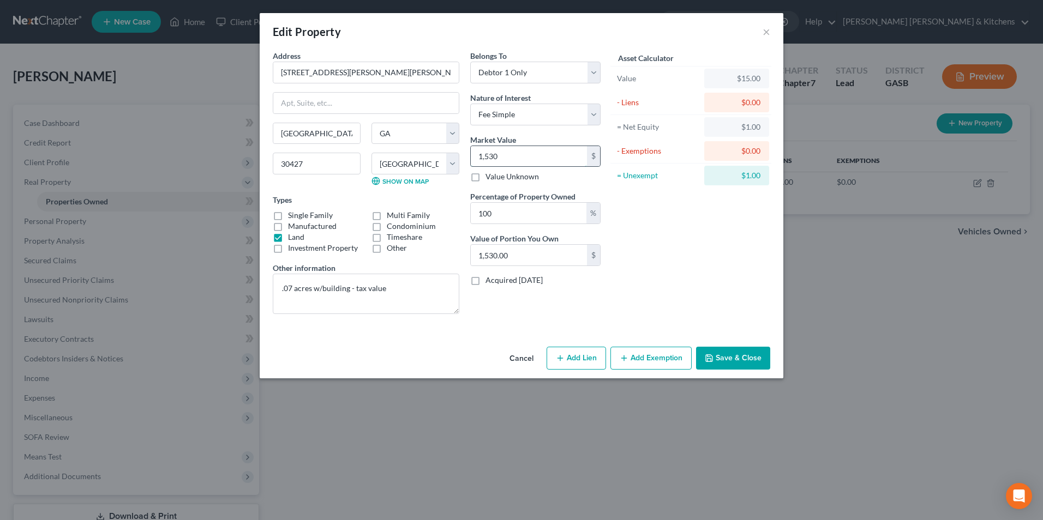
type input "15,300.00"
type input "15,300"
click at [579, 368] on button "Add Lien" at bounding box center [576, 358] width 59 height 23
select select "0"
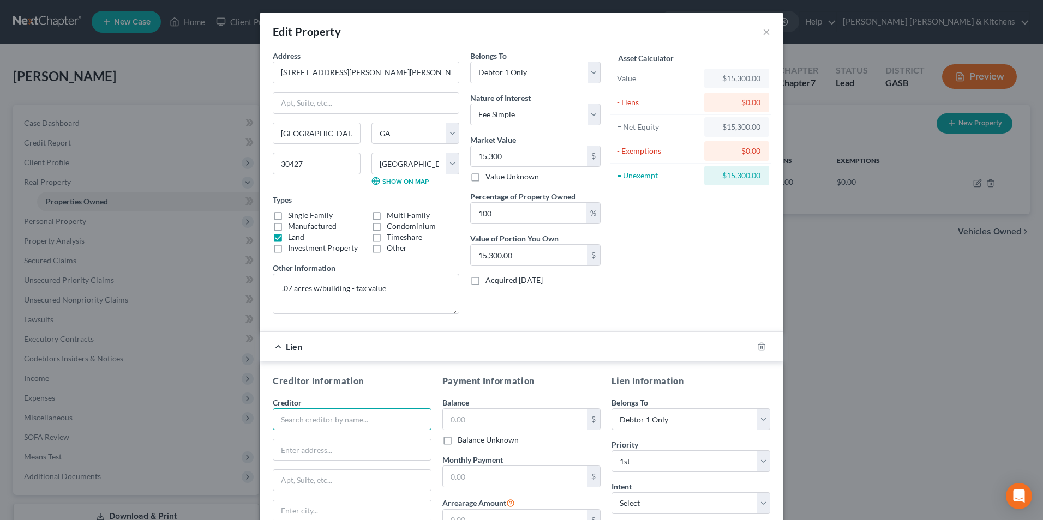
click at [289, 416] on input "text" at bounding box center [352, 420] width 159 height 22
click at [313, 436] on div "Glennville Bank" at bounding box center [337, 438] width 113 height 11
type input "Glennville Bank"
type input "PO Box 278"
type input "[GEOGRAPHIC_DATA]"
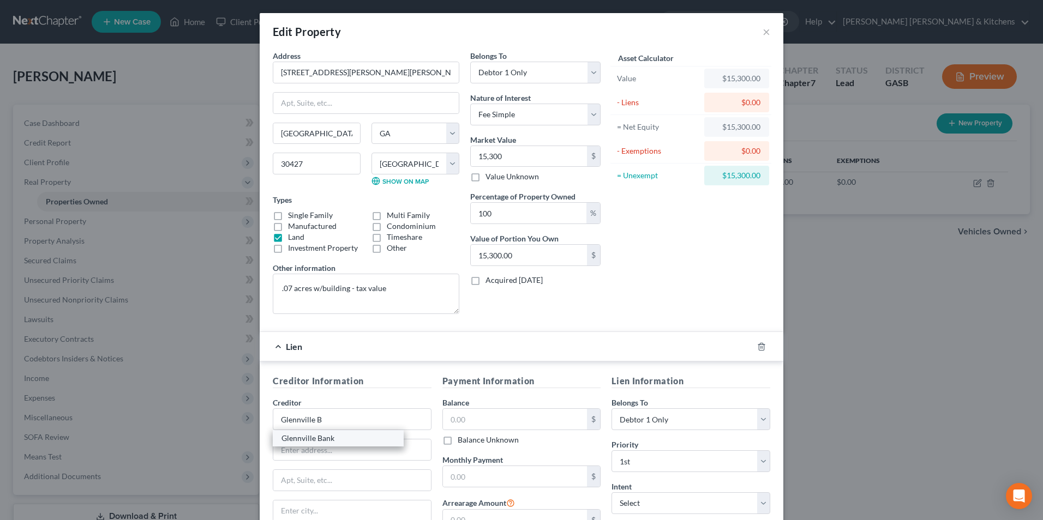
select select "10"
type input "30427"
click at [463, 423] on input "text" at bounding box center [515, 419] width 145 height 21
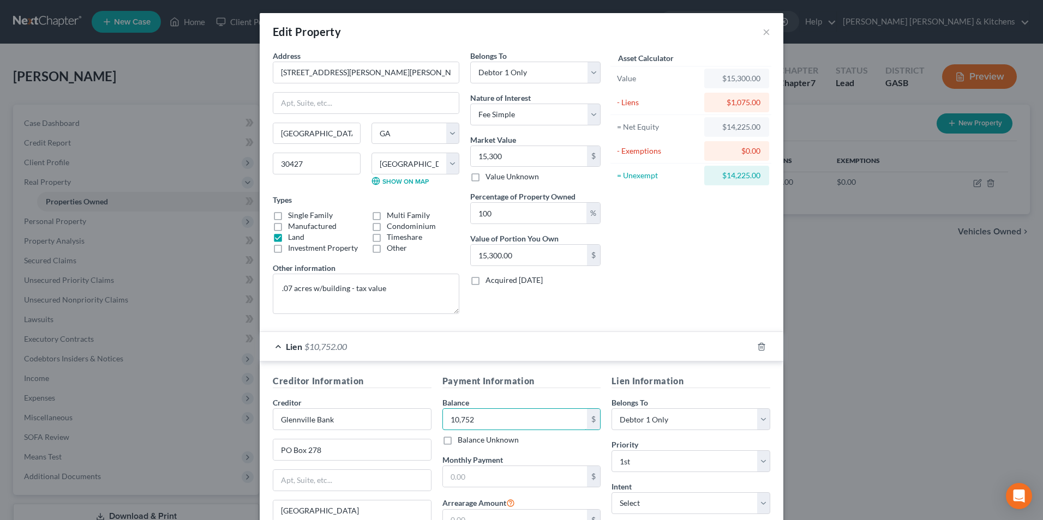
type input "10,752"
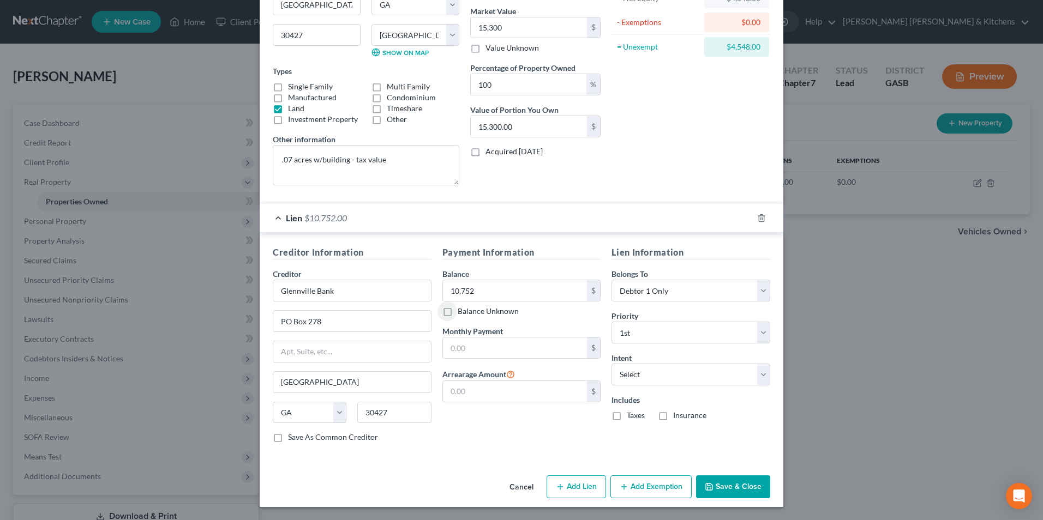
click at [662, 486] on button "Add Exemption" at bounding box center [650, 487] width 81 height 23
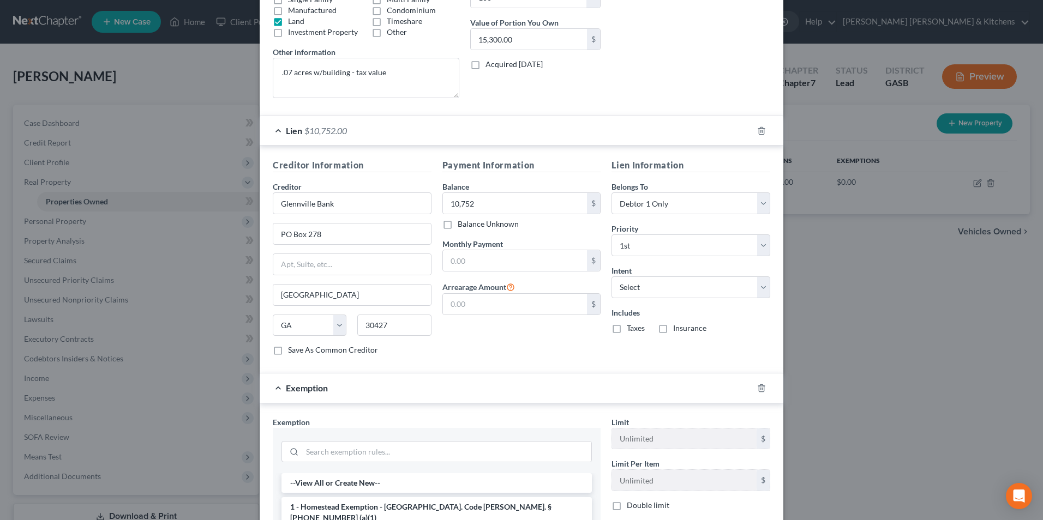
scroll to position [347, 0]
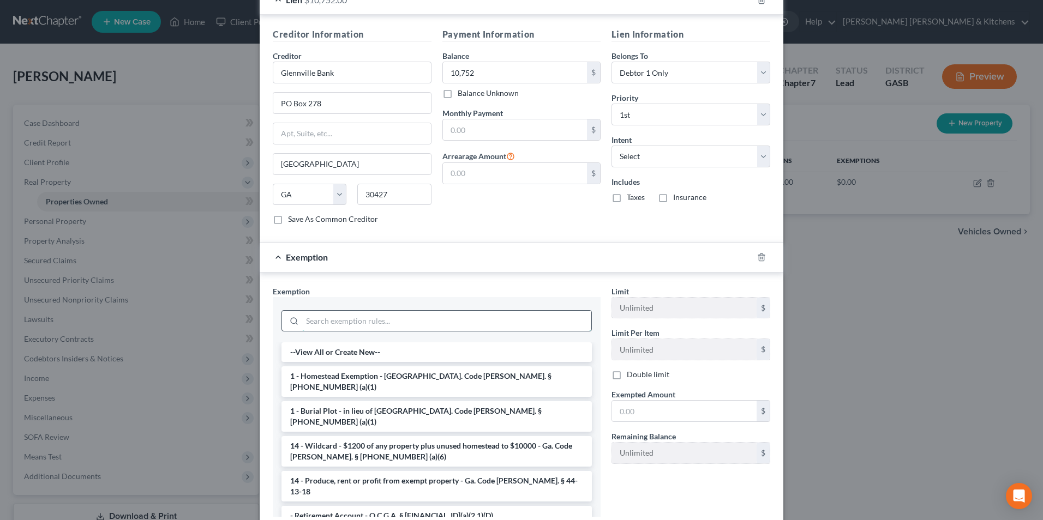
click at [343, 324] on input "search" at bounding box center [446, 321] width 289 height 21
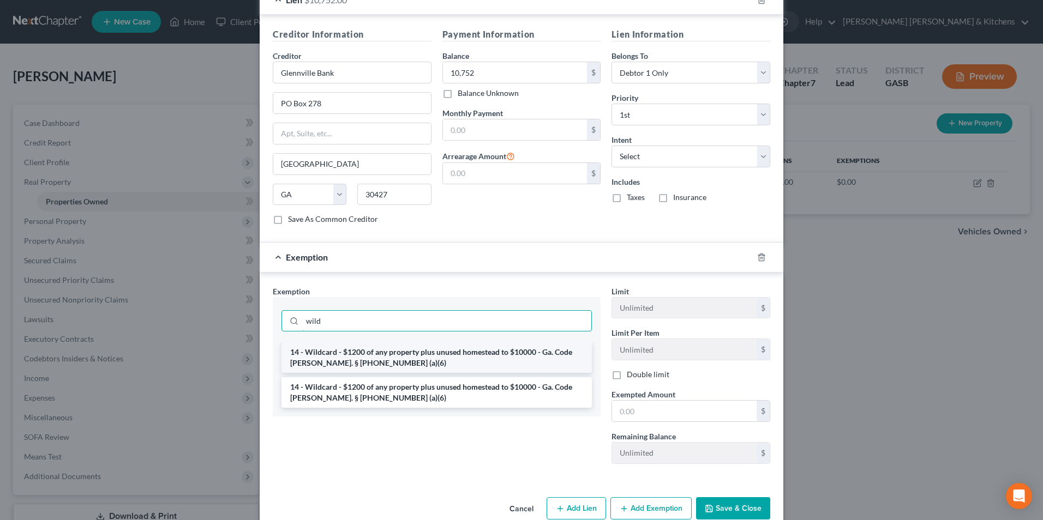
type input "wild"
click at [394, 355] on li "14 - Wildcard - $1200 of any property plus unused homestead to $10000 - Ga. Cod…" at bounding box center [436, 358] width 310 height 31
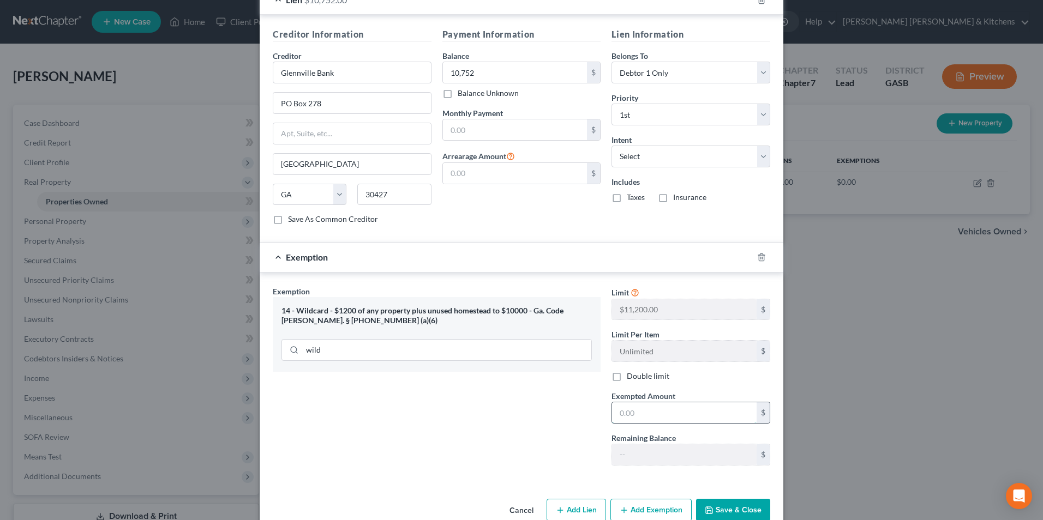
click at [618, 421] on input "text" at bounding box center [684, 413] width 145 height 21
type input "4,548"
click at [717, 507] on button "Save & Close" at bounding box center [733, 509] width 74 height 23
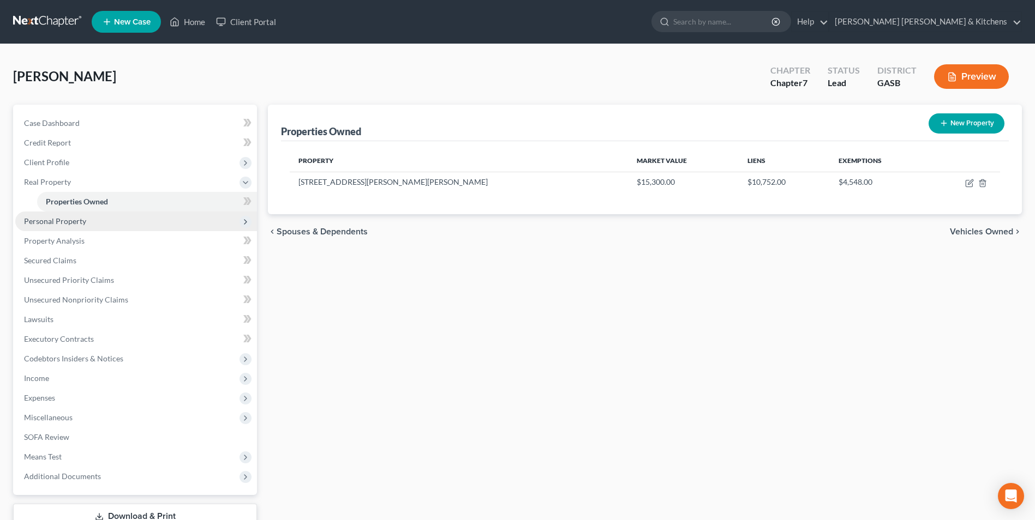
click at [45, 215] on span "Personal Property" at bounding box center [136, 222] width 242 height 20
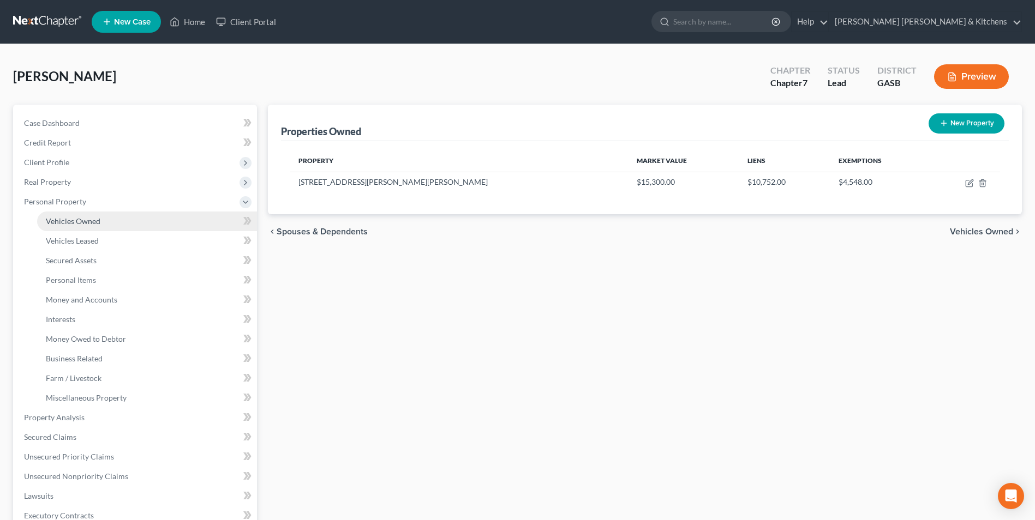
click at [63, 221] on span "Vehicles Owned" at bounding box center [73, 221] width 55 height 9
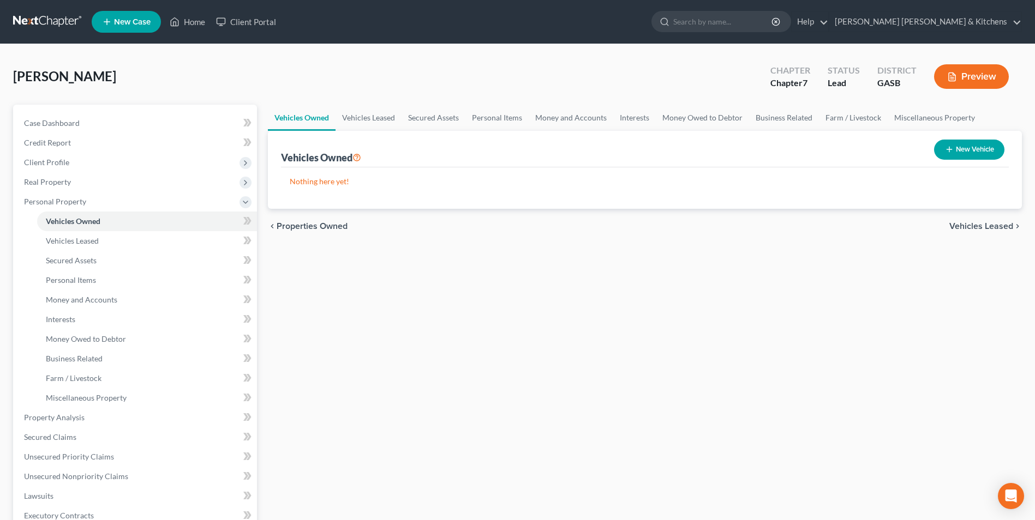
click at [980, 154] on button "New Vehicle" at bounding box center [969, 150] width 70 height 20
select select "0"
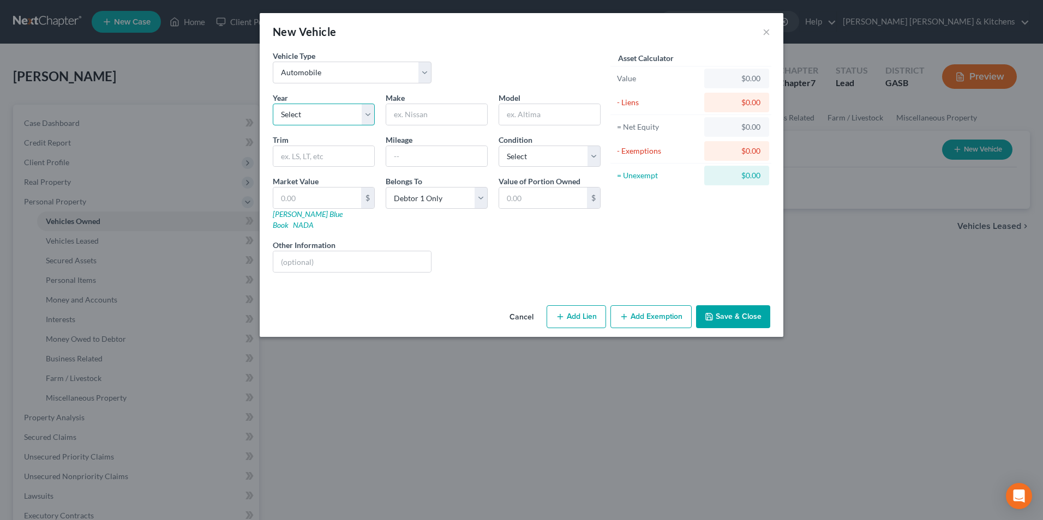
click at [317, 117] on select "Select 2026 2025 2024 2023 2022 2021 2020 2019 2018 2017 2016 2015 2014 2013 20…" at bounding box center [324, 115] width 102 height 22
select select "19"
click at [273, 104] on select "Select 2026 2025 2024 2023 2022 2021 2020 2019 2018 2017 2016 2015 2014 2013 20…" at bounding box center [324, 115] width 102 height 22
click at [411, 120] on input "text" at bounding box center [436, 114] width 101 height 21
type input "Chevy"
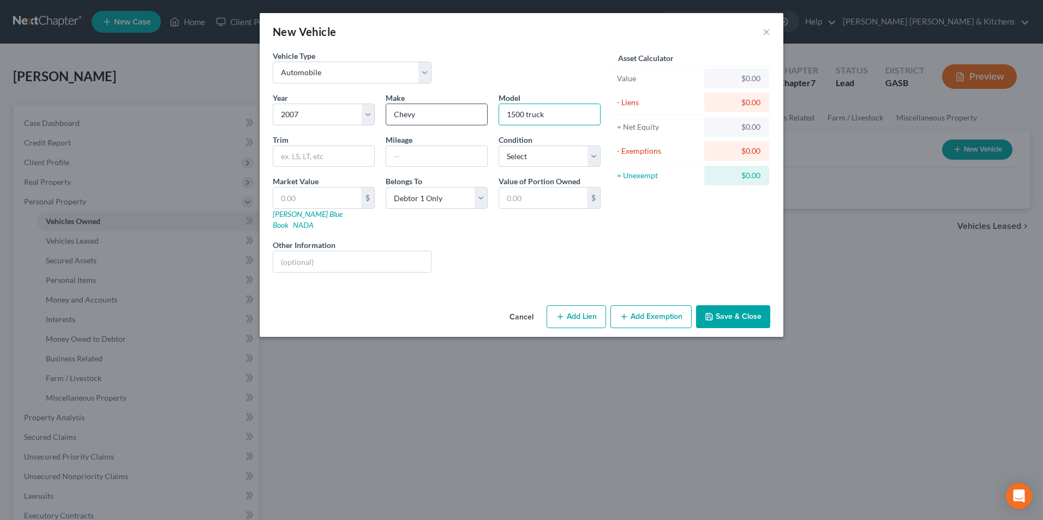
type input "1500 truck"
type input "326,000"
type input "5"
type input "5.00"
type input "51"
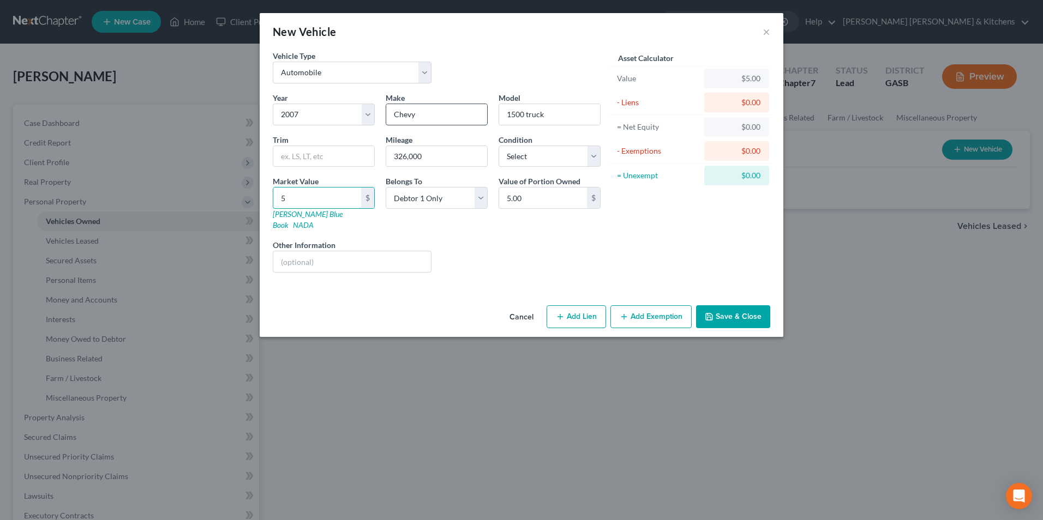
type input "51.00"
type input "518"
type input "518.00"
type input "5180"
type input "5,180.00"
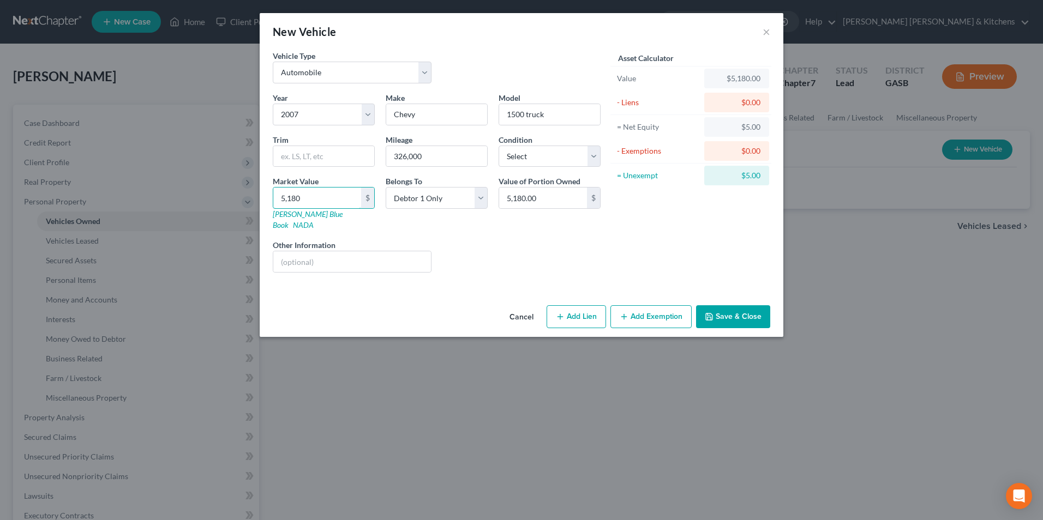
type input "5,180"
click at [351, 263] on div "Year Select 2026 2025 2024 2023 2022 2021 2020 2019 2018 2017 2016 2015 2014 20…" at bounding box center [436, 186] width 339 height 189
click at [344, 257] on input "text" at bounding box center [352, 261] width 158 height 21
type input "paid for"
click at [668, 307] on button "Add Exemption" at bounding box center [650, 316] width 81 height 23
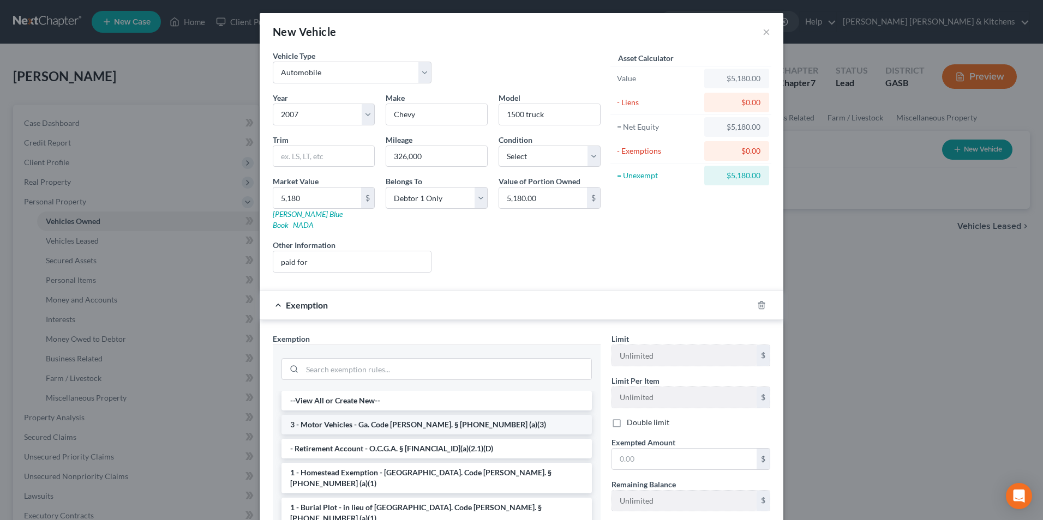
click at [344, 415] on li "3 - Motor Vehicles - Ga. Code [PERSON_NAME]. § [PHONE_NUMBER] (a)(3)" at bounding box center [436, 425] width 310 height 20
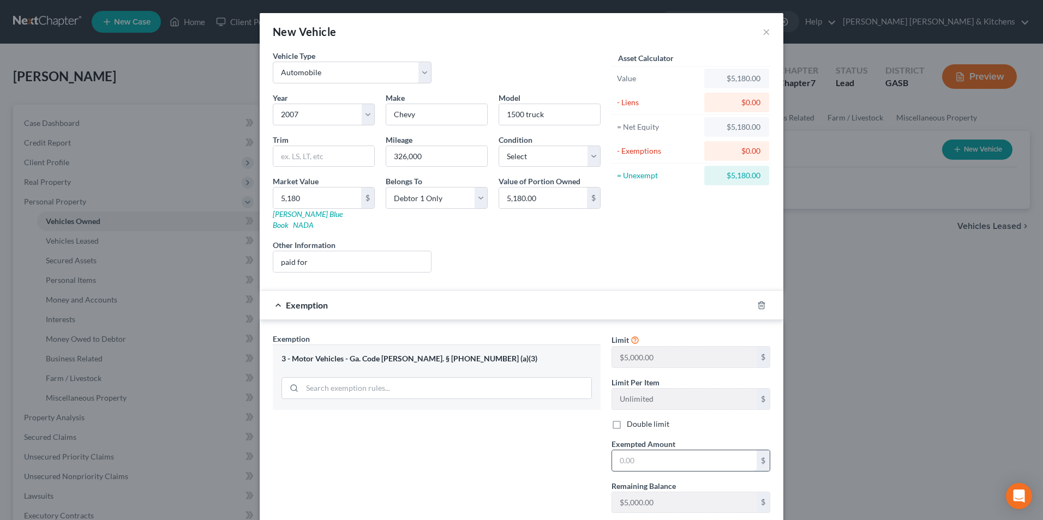
click at [654, 451] on input "text" at bounding box center [684, 461] width 145 height 21
type input "5,000"
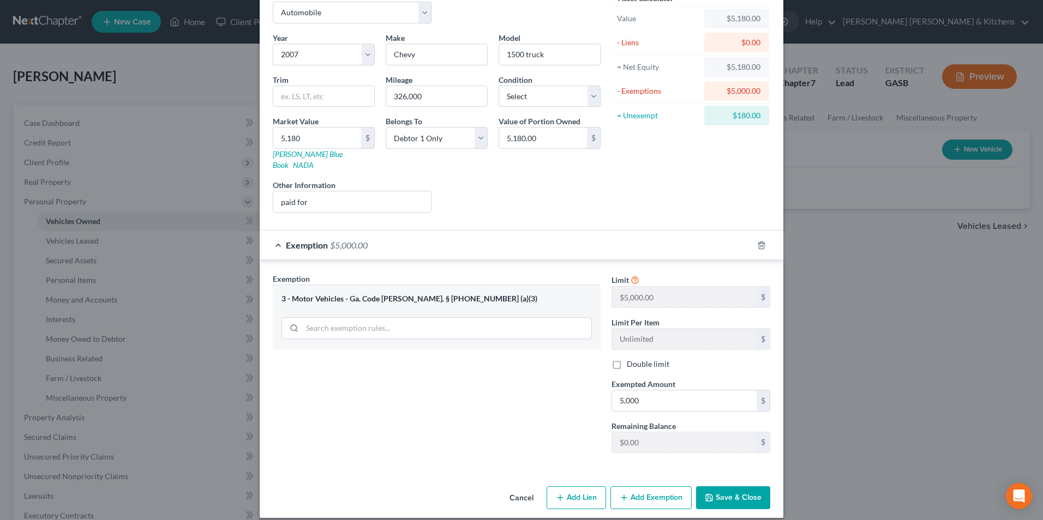
click at [632, 488] on button "Add Exemption" at bounding box center [650, 498] width 81 height 23
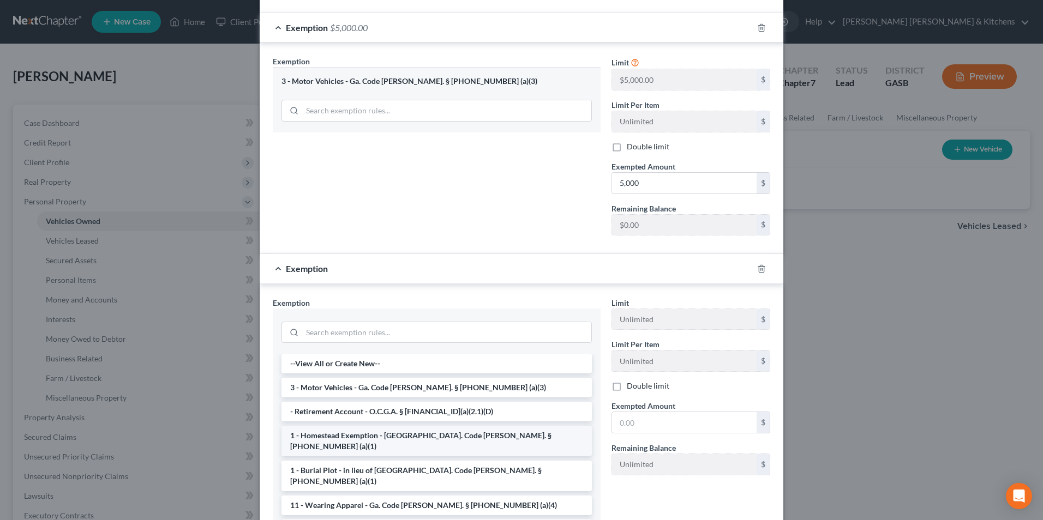
scroll to position [278, 0]
click at [329, 322] on input "search" at bounding box center [446, 332] width 289 height 21
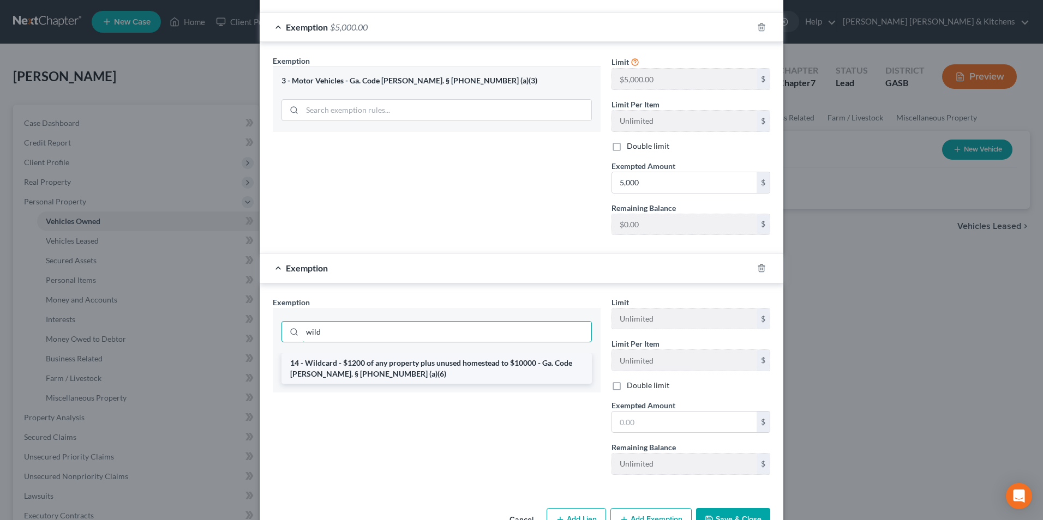
type input "wild"
click at [343, 358] on li "14 - Wildcard - $1200 of any property plus unused homestead to $10000 - Ga. Cod…" at bounding box center [436, 368] width 310 height 31
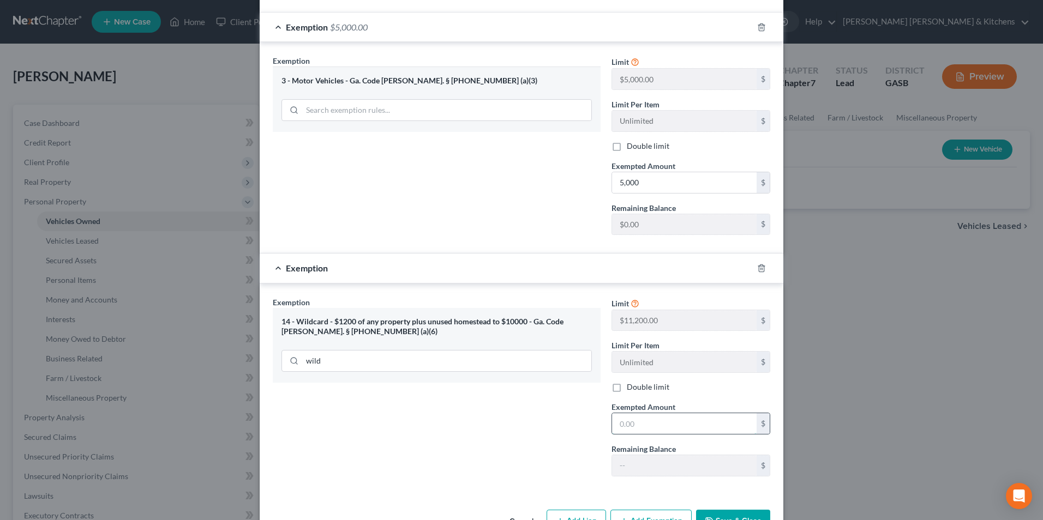
click at [677, 414] on input "text" at bounding box center [684, 423] width 145 height 21
type input "180"
click at [725, 509] on button "Save & Close" at bounding box center [733, 520] width 74 height 23
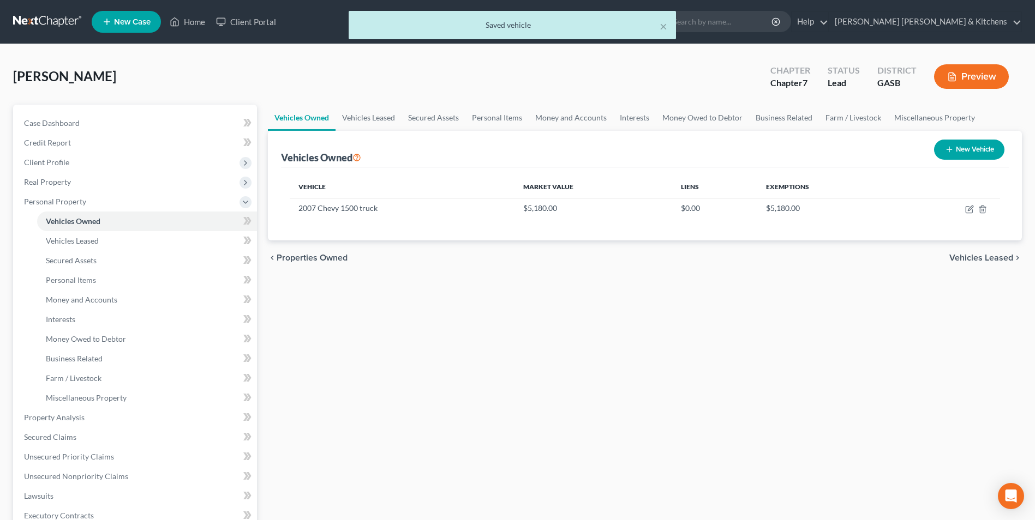
click at [946, 157] on button "New Vehicle" at bounding box center [969, 150] width 70 height 20
select select "0"
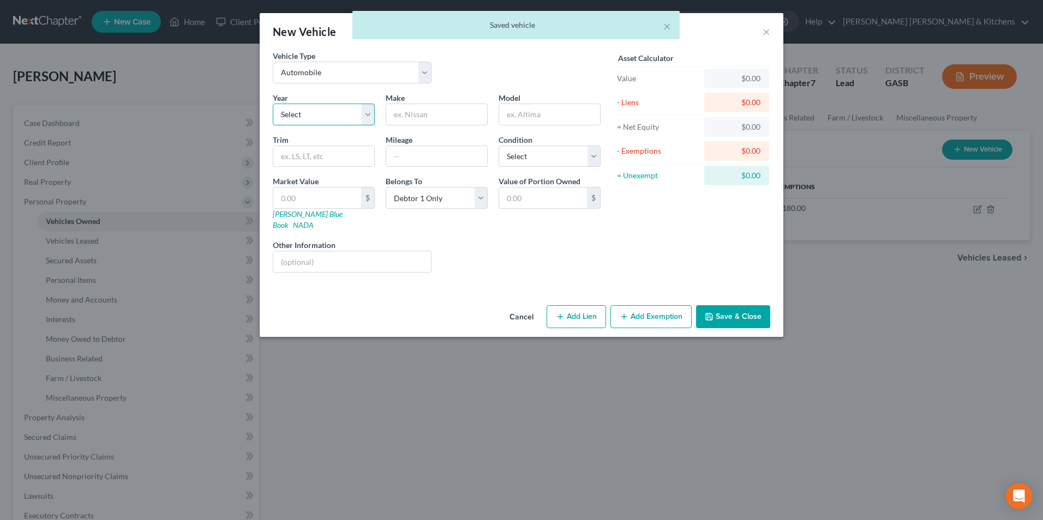
click at [326, 117] on select "Select 2026 2025 2024 2023 2022 2021 2020 2019 2018 2017 2016 2015 2014 2013 20…" at bounding box center [324, 115] width 102 height 22
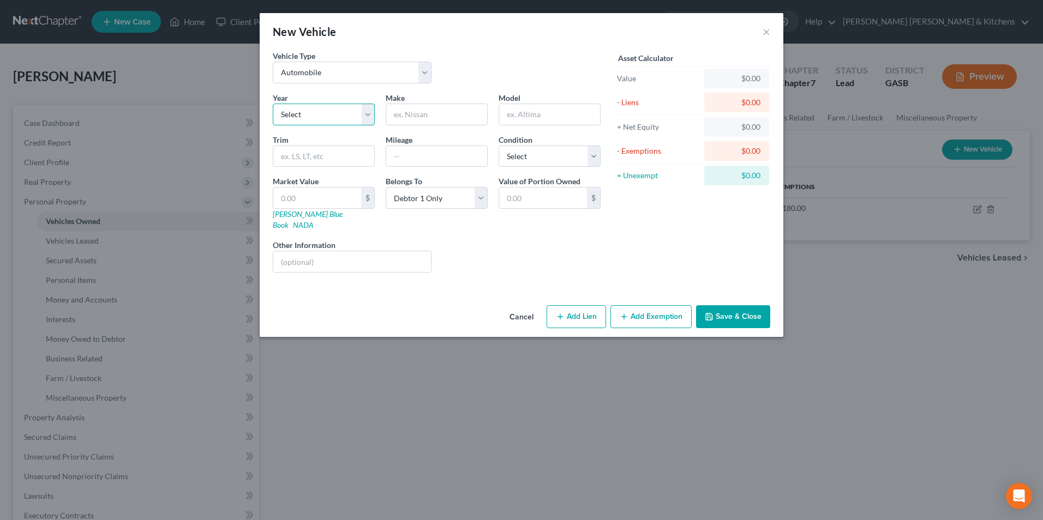
select select "34"
click at [273, 104] on select "Select 2026 2025 2024 2023 2022 2021 2020 2019 2018 2017 2016 2015 2014 2013 20…" at bounding box center [324, 115] width 102 height 22
click at [412, 126] on div "Year Select 2026 2025 2024 2023 2022 2021 2020 2019 2018 2017 2016 2015 2014 20…" at bounding box center [436, 186] width 339 height 189
click at [412, 118] on input "text" at bounding box center [436, 114] width 101 height 21
type input "Ford"
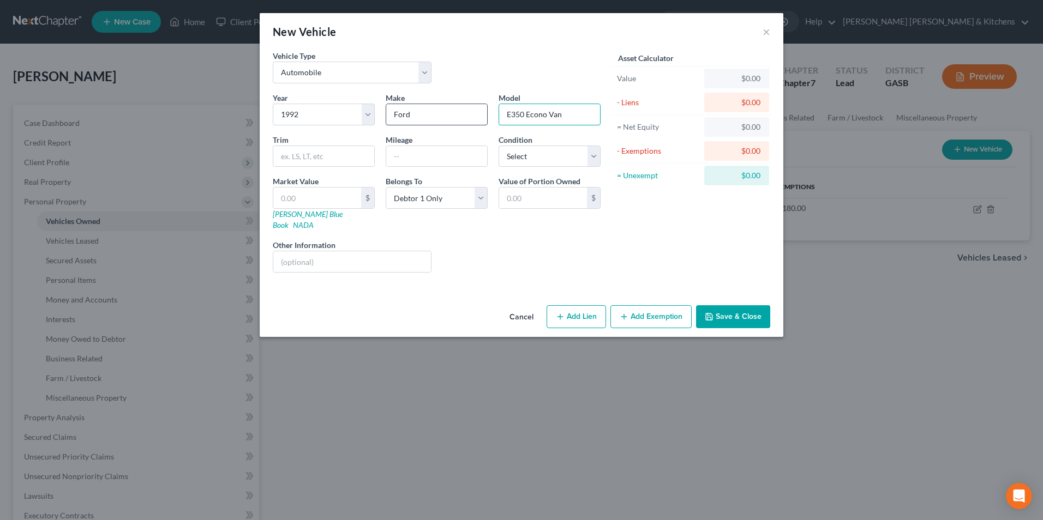
type input "E350 Econo Van"
type input "100,000"
type input "2"
type input "2.00"
type input "29"
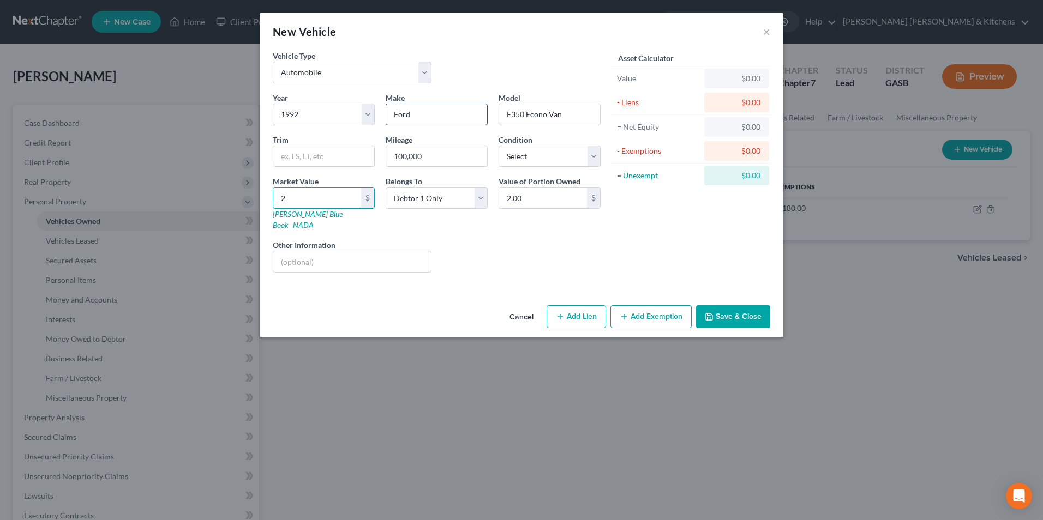
type input "29.00"
type input "297"
type input "297.00"
type input "29"
type input "29.00"
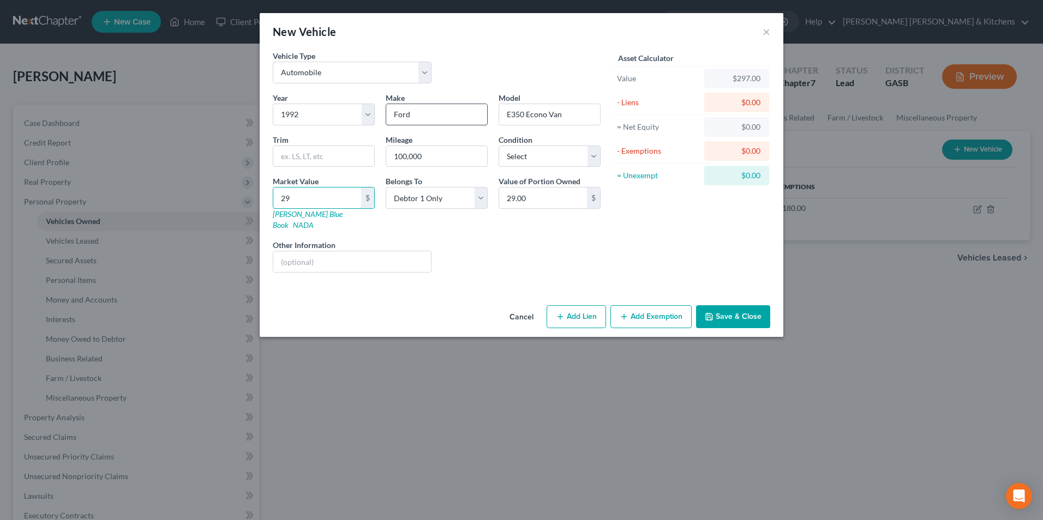
type input "2"
type input "2.00"
type input "1"
type input "1.00"
type input "10"
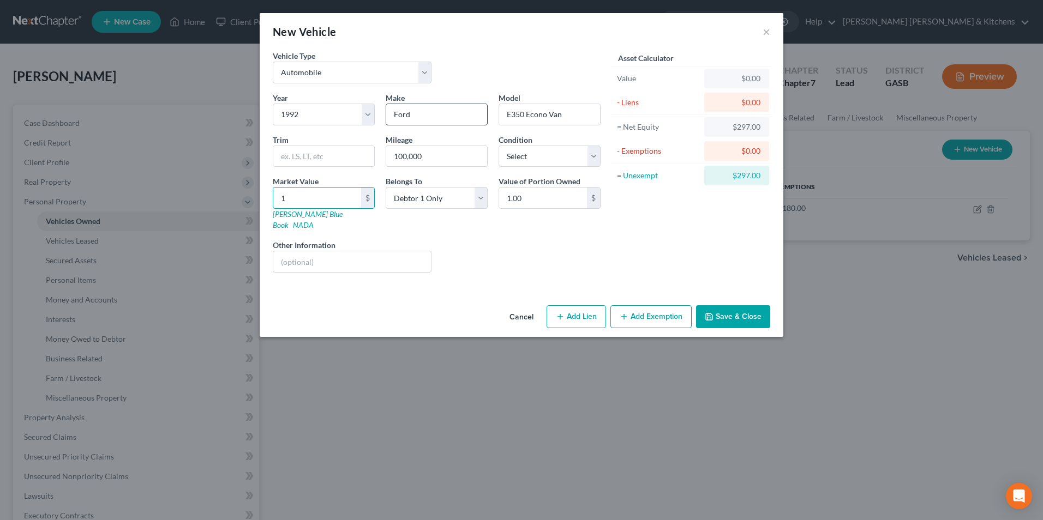
type input "10.00"
type input "100"
type input "100.00"
type input "1000"
type input "1,000.00"
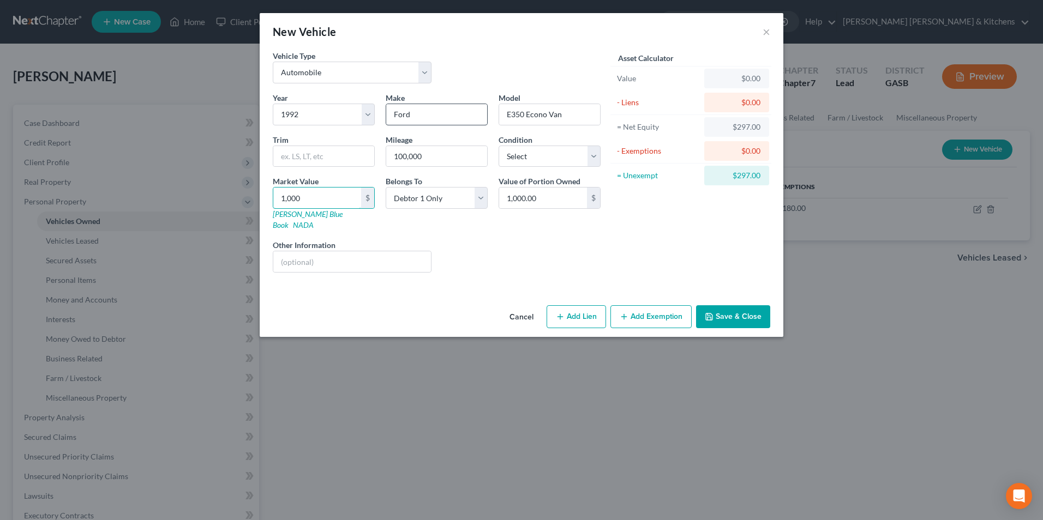
type input "1,000"
click at [375, 252] on input "text" at bounding box center [352, 261] width 158 height 21
type input "paid for - not run"
click at [668, 305] on button "Add Exemption" at bounding box center [650, 316] width 81 height 23
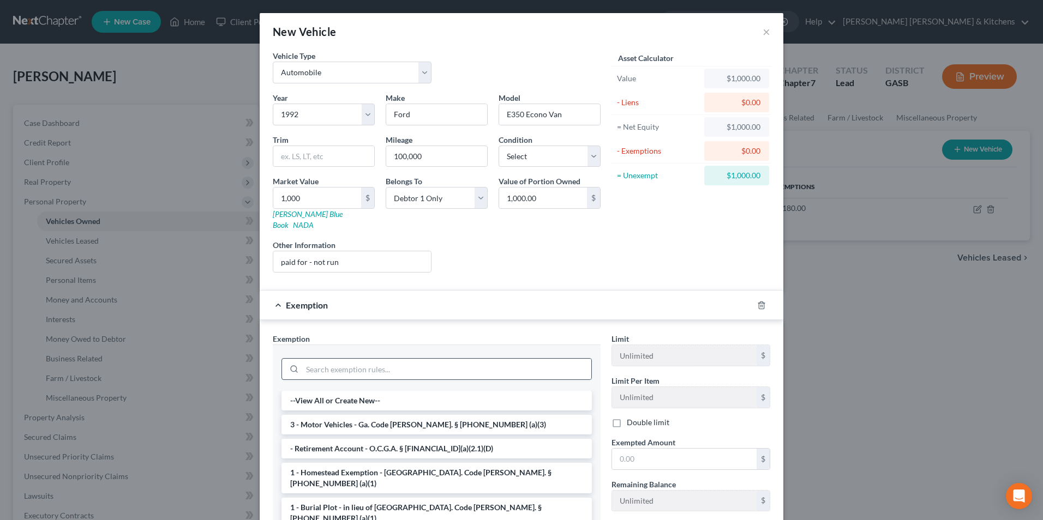
click at [412, 369] on div at bounding box center [436, 369] width 310 height 22
click at [383, 364] on input "search" at bounding box center [446, 369] width 289 height 21
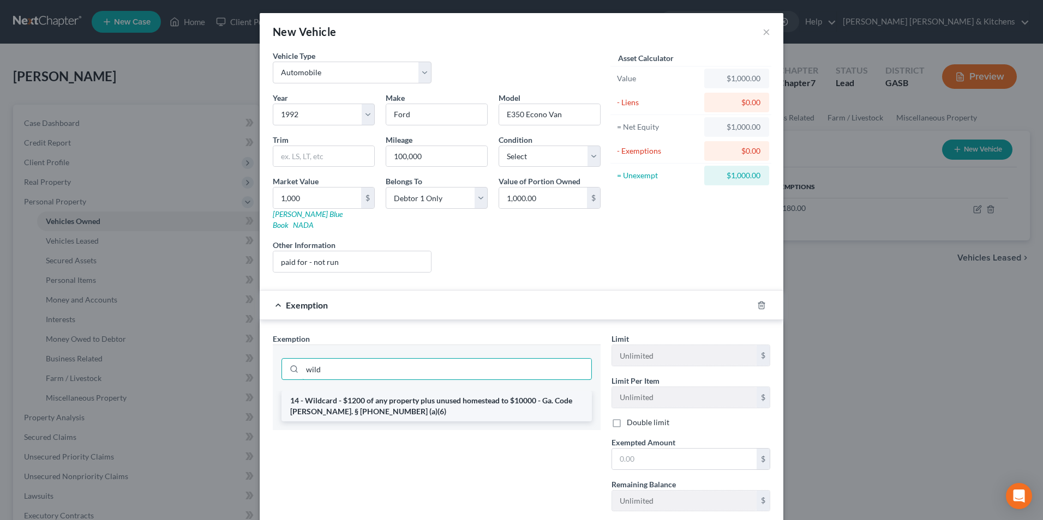
type input "wild"
click at [382, 391] on li "14 - Wildcard - $1200 of any property plus unused homestead to $10000 - Ga. Cod…" at bounding box center [436, 406] width 310 height 31
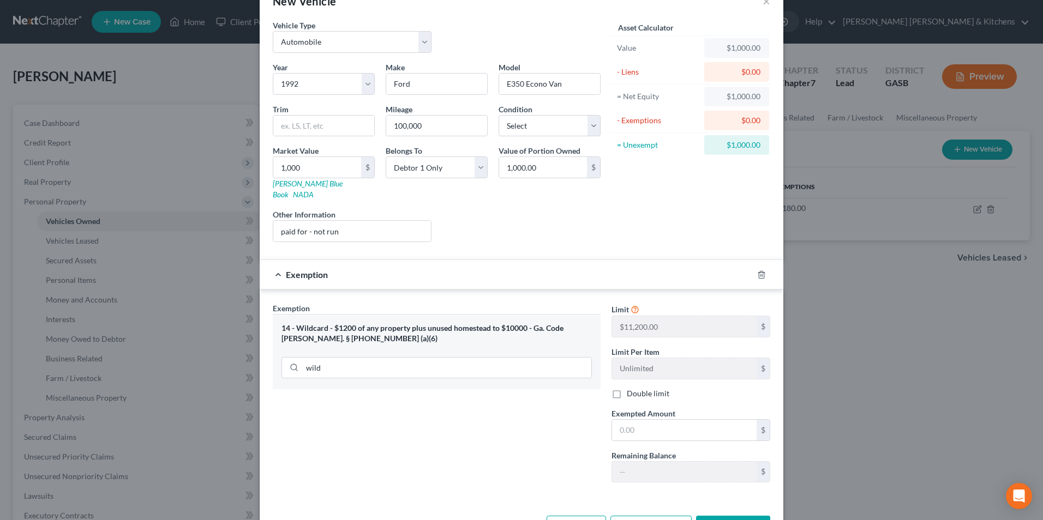
scroll to position [60, 0]
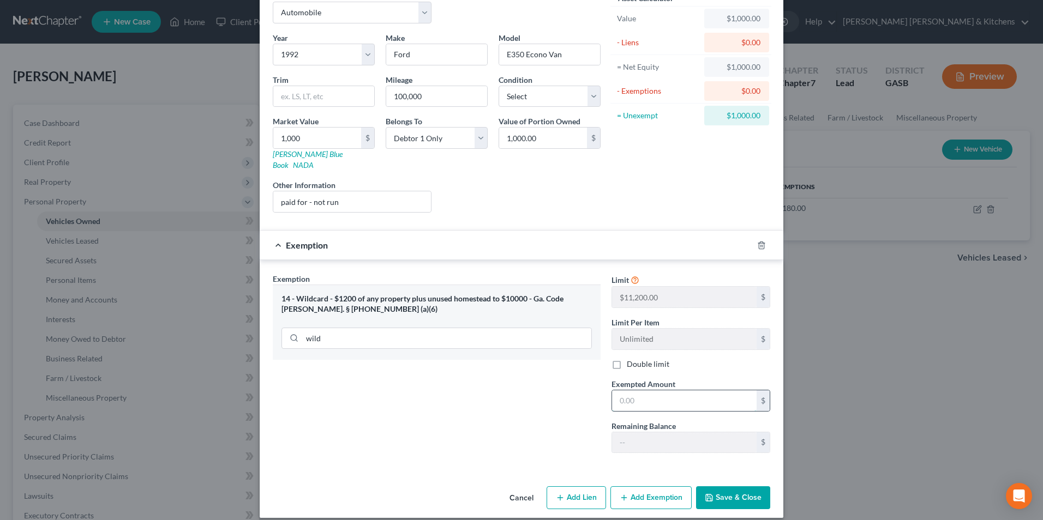
click at [638, 395] on input "text" at bounding box center [684, 401] width 145 height 21
type input "1,000"
click at [732, 482] on div "Cancel Add Lien Add Lease Add Exemption Save & Close" at bounding box center [522, 500] width 524 height 36
drag, startPoint x: 748, startPoint y: 479, endPoint x: 741, endPoint y: 484, distance: 9.1
click at [746, 487] on button "Save & Close" at bounding box center [733, 498] width 74 height 23
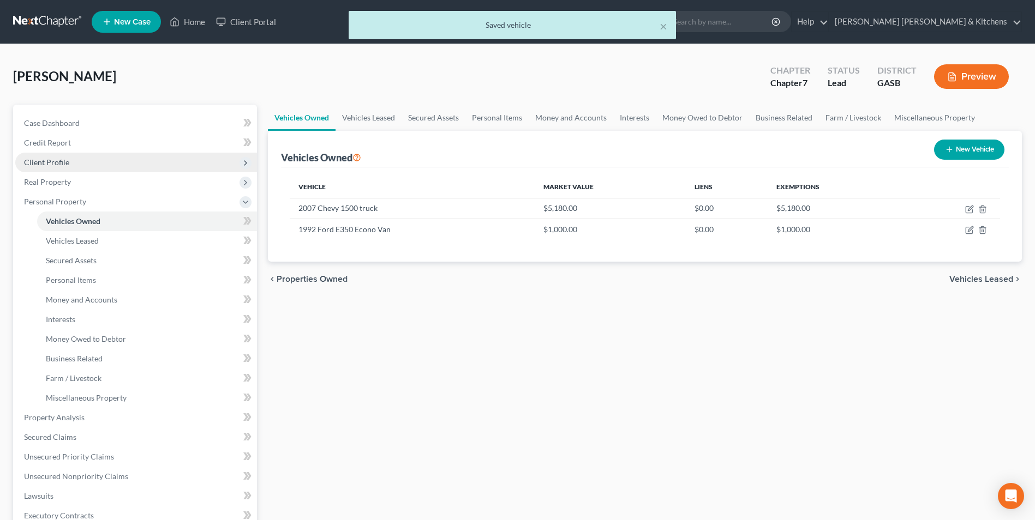
click at [69, 164] on span "Client Profile" at bounding box center [136, 163] width 242 height 20
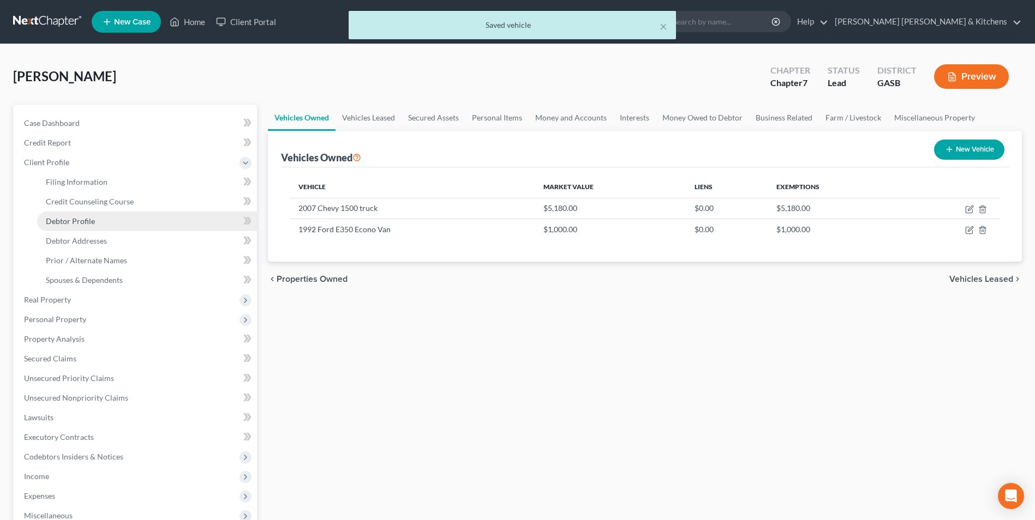
click at [74, 218] on span "Debtor Profile" at bounding box center [70, 221] width 49 height 9
select select "0"
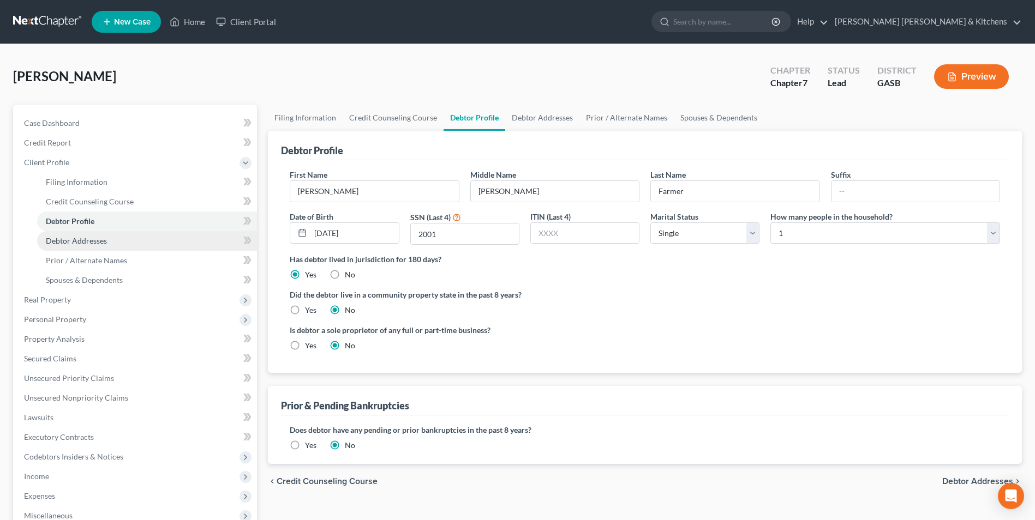
click at [77, 241] on span "Debtor Addresses" at bounding box center [76, 240] width 61 height 9
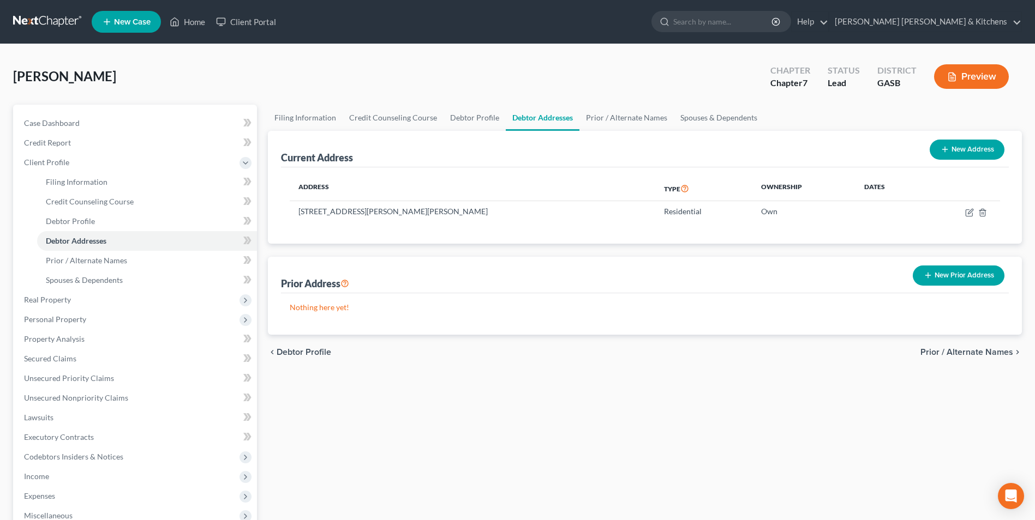
click at [966, 149] on button "New Address" at bounding box center [966, 150] width 75 height 20
select select "0"
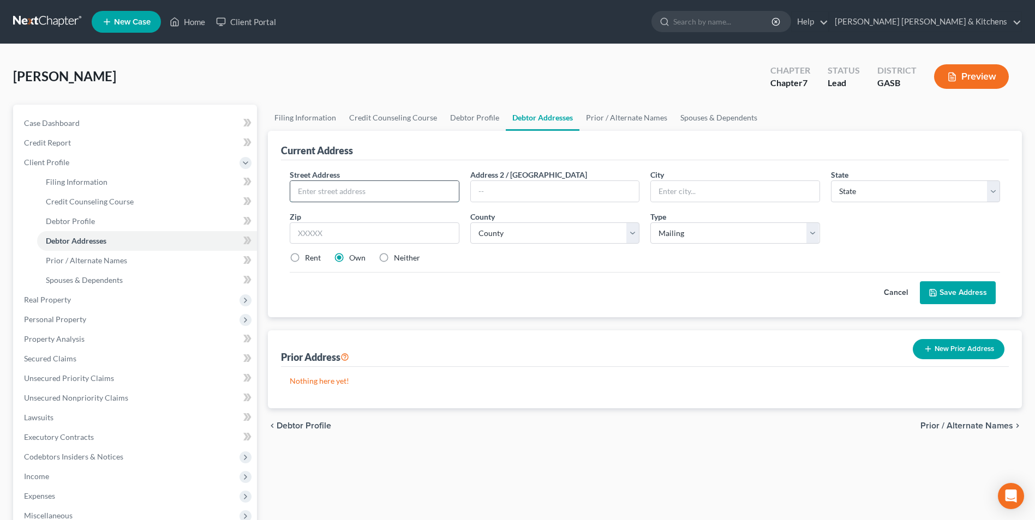
click at [343, 199] on input "text" at bounding box center [374, 191] width 168 height 21
type input "[STREET_ADDRESS][PERSON_NAME][PERSON_NAME]"
type input "30427"
type input "[GEOGRAPHIC_DATA]"
select select "10"
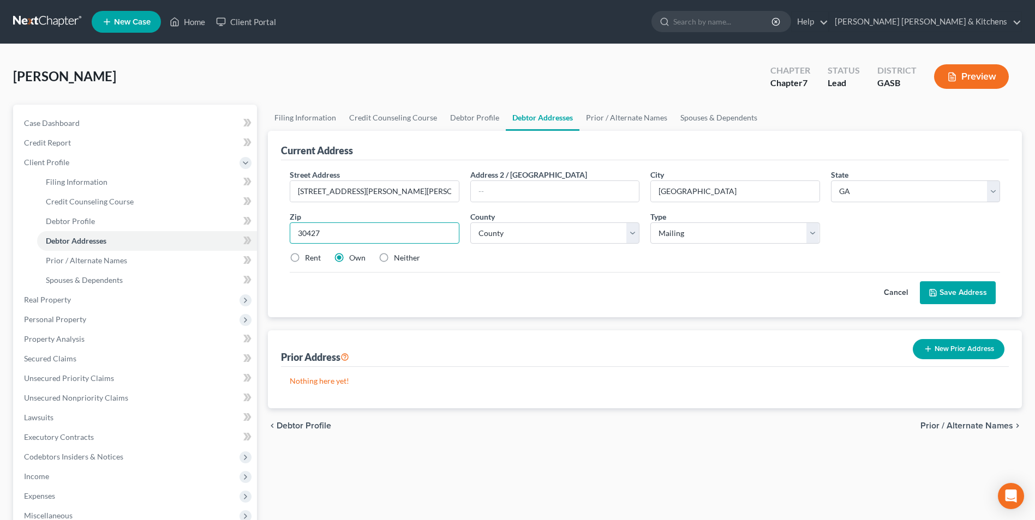
click at [339, 237] on input "30427" at bounding box center [374, 234] width 169 height 22
select select "131"
click at [394, 257] on label "Neither" at bounding box center [407, 258] width 26 height 11
click at [398, 257] on input "Neither" at bounding box center [401, 256] width 7 height 7
radio input "true"
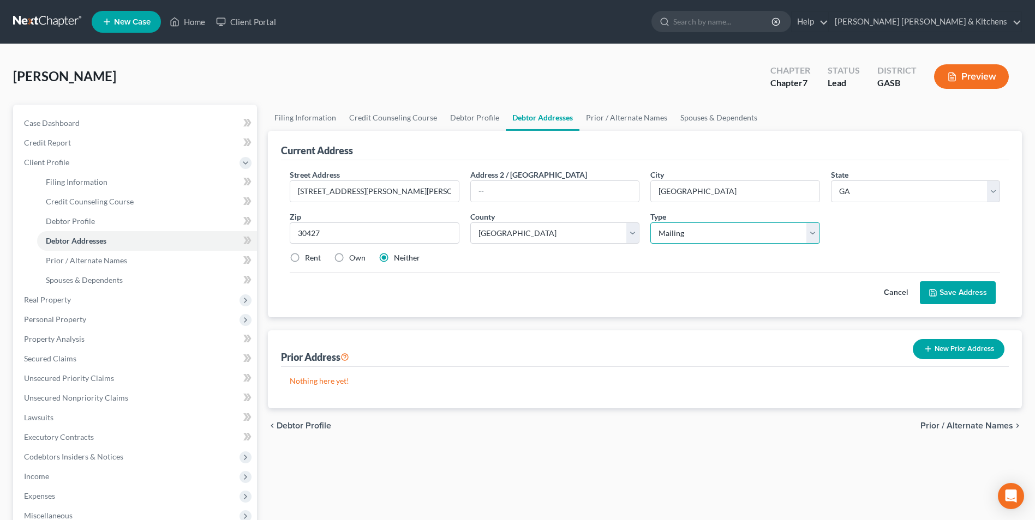
click at [808, 231] on select "Select Mailing Rental Business" at bounding box center [734, 234] width 169 height 22
click at [892, 296] on button "Cancel" at bounding box center [896, 293] width 48 height 22
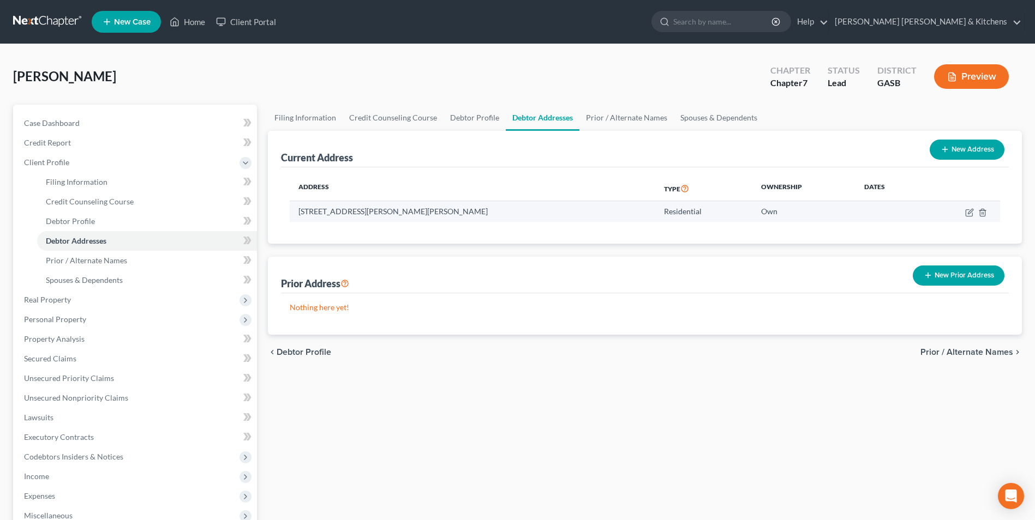
click at [984, 213] on icon "button" at bounding box center [982, 212] width 5 height 7
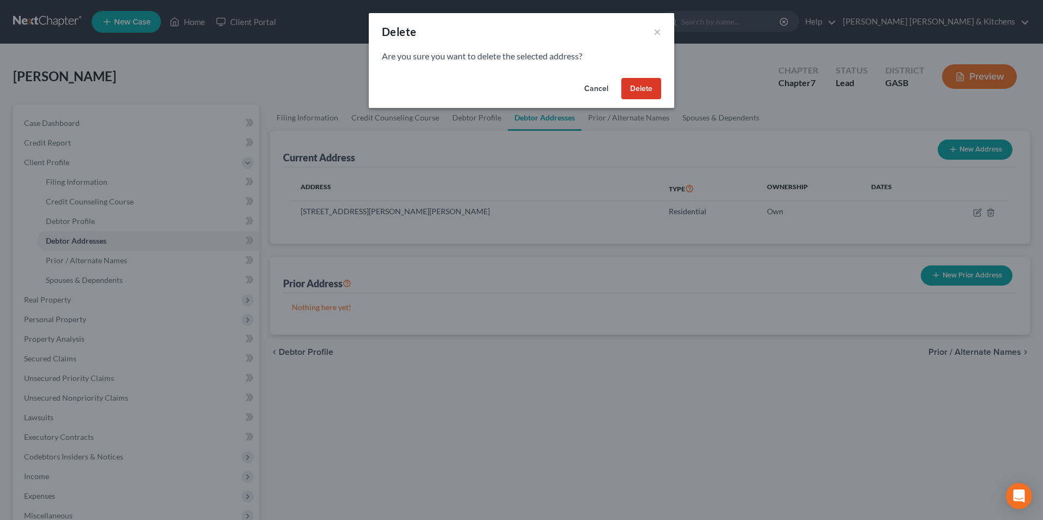
click at [648, 97] on button "Delete" at bounding box center [641, 89] width 40 height 22
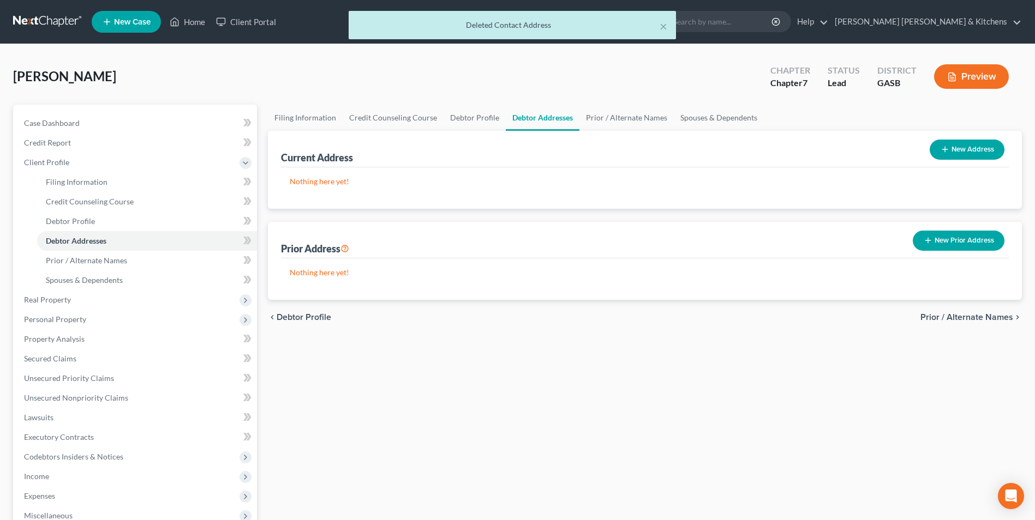
click at [984, 152] on button "New Address" at bounding box center [966, 150] width 75 height 20
select select "0"
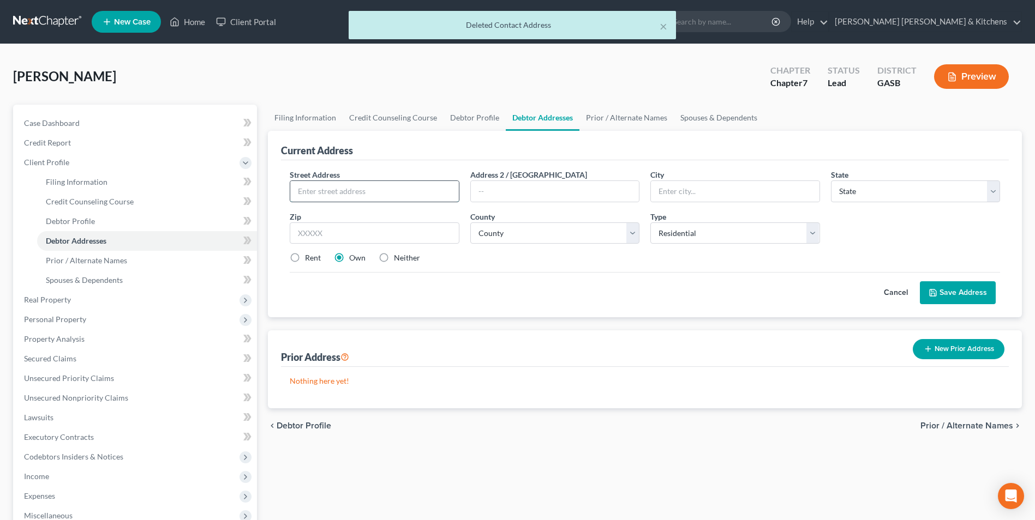
click at [364, 193] on input "text" at bounding box center [374, 191] width 168 height 21
type input "[STREET_ADDRESS][PERSON_NAME][PERSON_NAME]"
type input "[GEOGRAPHIC_DATA]"
select select "10"
type input "30427"
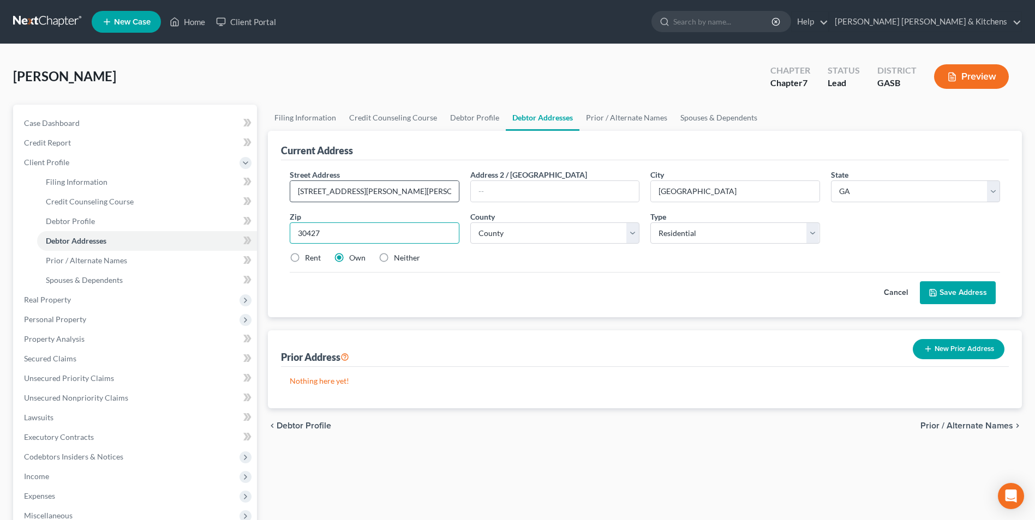
drag, startPoint x: 363, startPoint y: 227, endPoint x: 381, endPoint y: 187, distance: 44.4
click at [363, 227] on input "30427" at bounding box center [374, 234] width 169 height 22
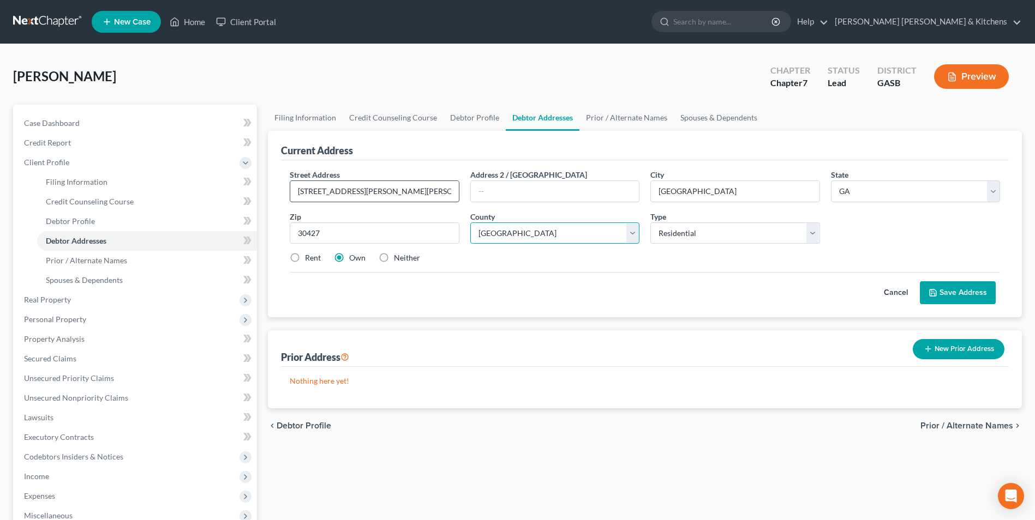
select select "131"
click at [394, 253] on label "Neither" at bounding box center [407, 258] width 26 height 11
click at [398, 253] on input "Neither" at bounding box center [401, 256] width 7 height 7
radio input "true"
click at [971, 291] on button "Save Address" at bounding box center [958, 292] width 76 height 23
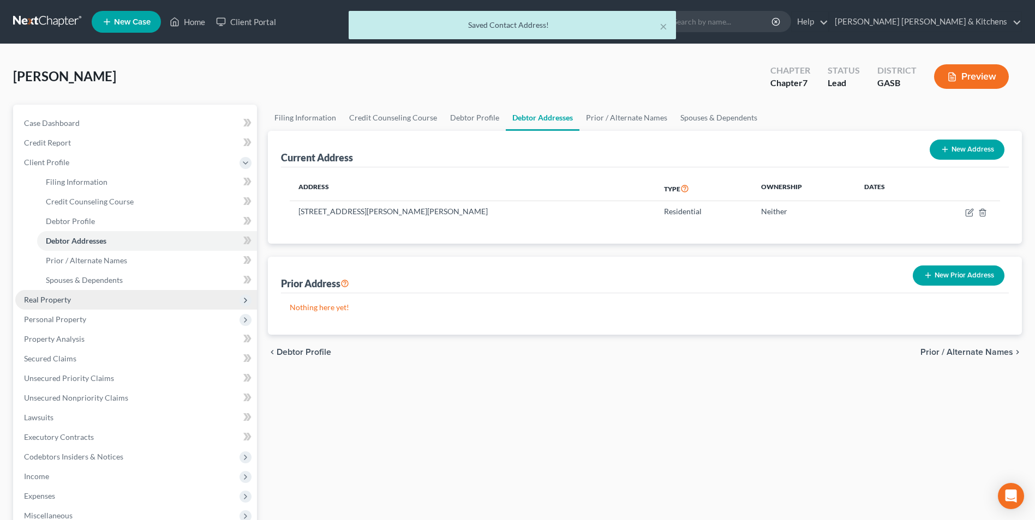
click at [44, 298] on span "Real Property" at bounding box center [47, 299] width 47 height 9
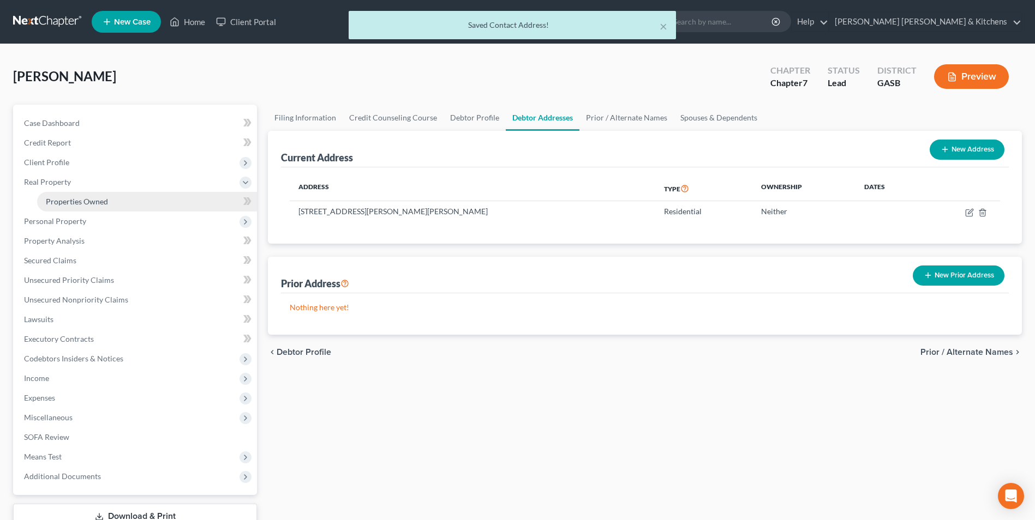
click at [66, 209] on link "Properties Owned" at bounding box center [147, 202] width 220 height 20
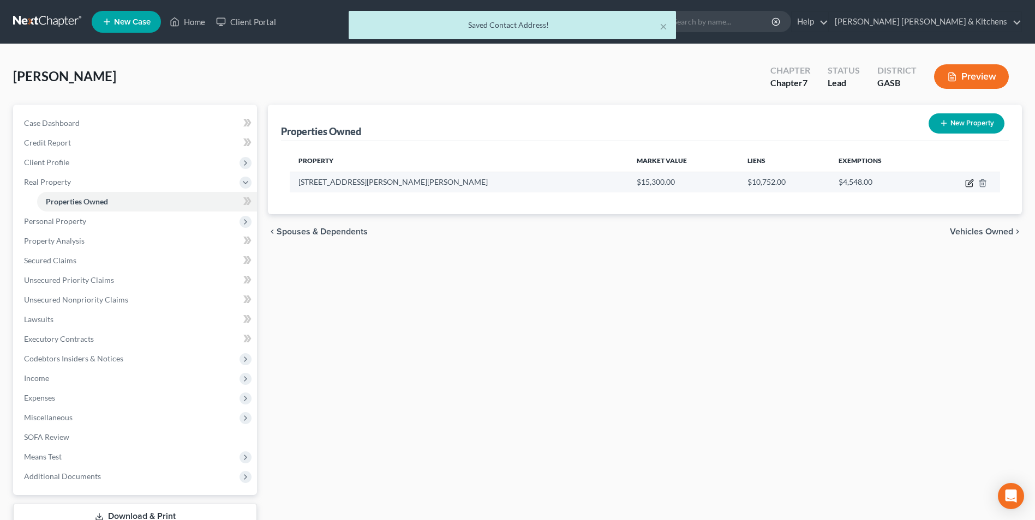
click at [971, 184] on icon "button" at bounding box center [969, 183] width 9 height 9
select select "10"
select select "131"
select select "0"
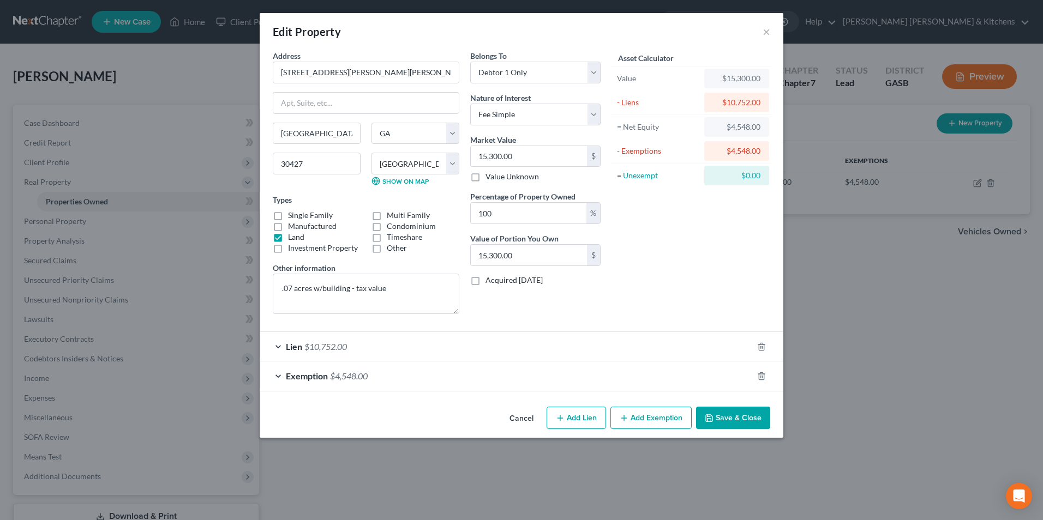
click at [754, 424] on button "Save & Close" at bounding box center [733, 418] width 74 height 23
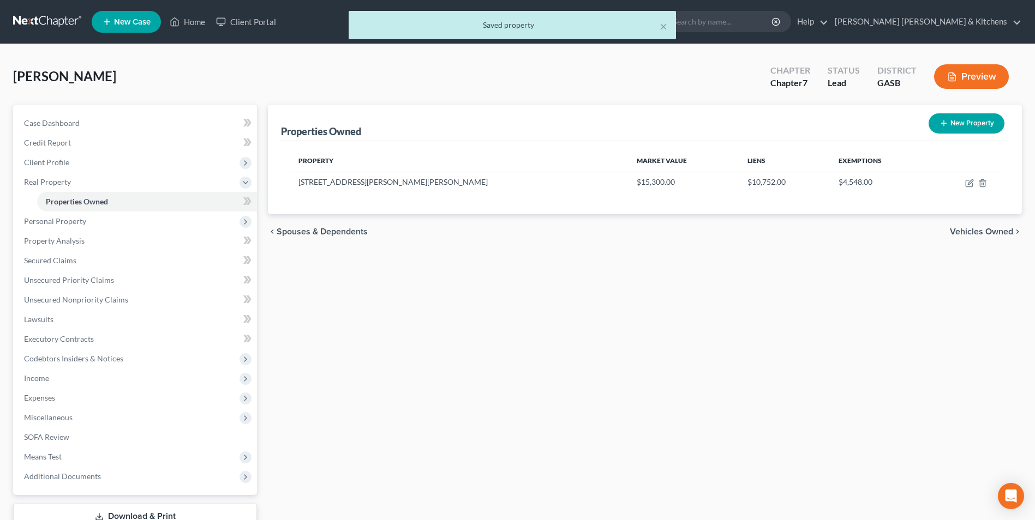
click at [986, 79] on button "Preview" at bounding box center [971, 76] width 75 height 25
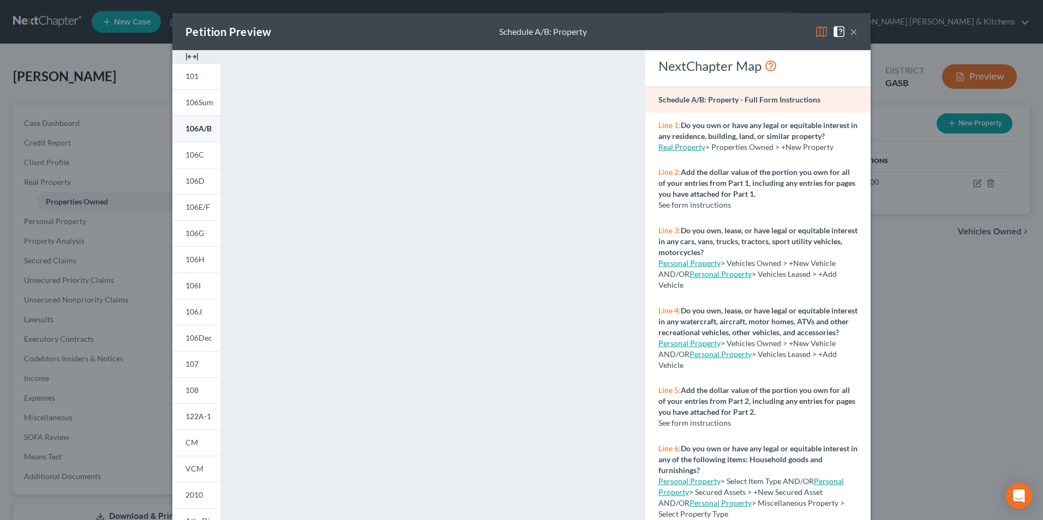
drag, startPoint x: 189, startPoint y: 81, endPoint x: 209, endPoint y: 119, distance: 42.7
click at [189, 81] on link "101" at bounding box center [196, 76] width 48 height 26
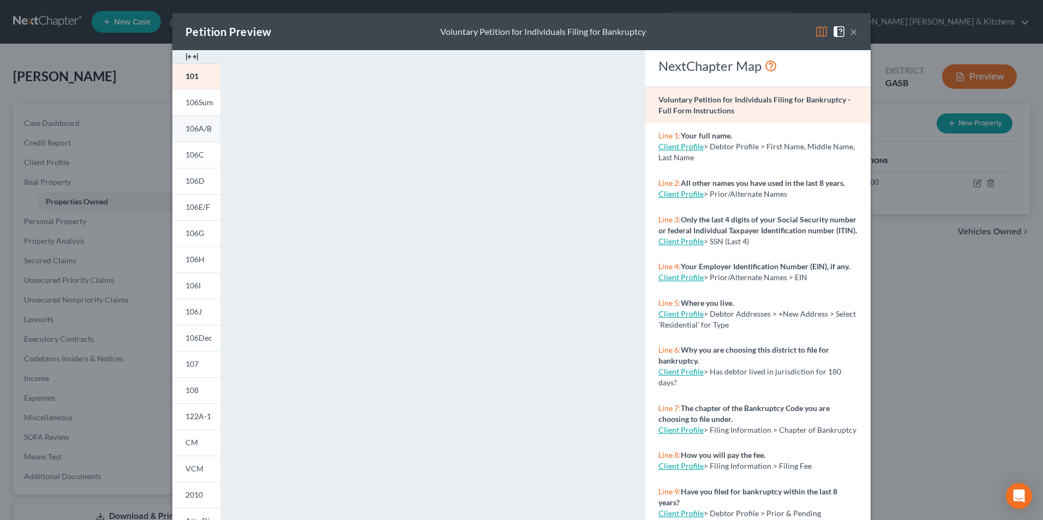
click at [190, 130] on span "106A/B" at bounding box center [198, 128] width 26 height 9
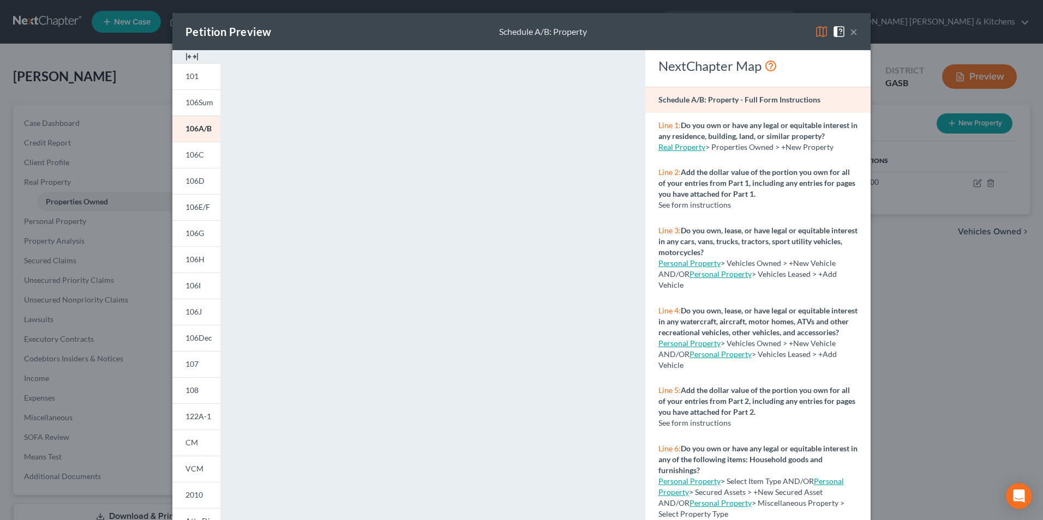
click at [851, 38] on button "×" at bounding box center [854, 31] width 8 height 13
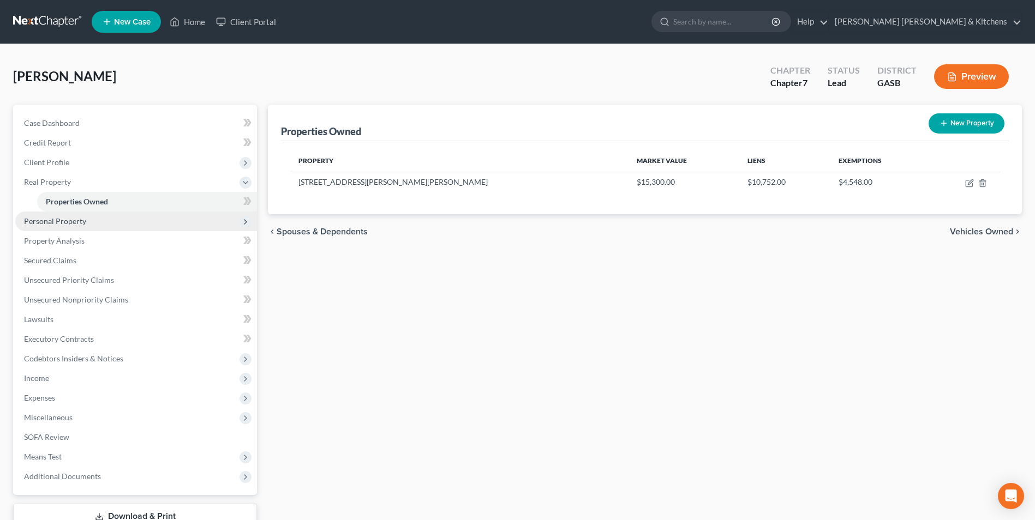
click at [46, 222] on span "Personal Property" at bounding box center [55, 221] width 62 height 9
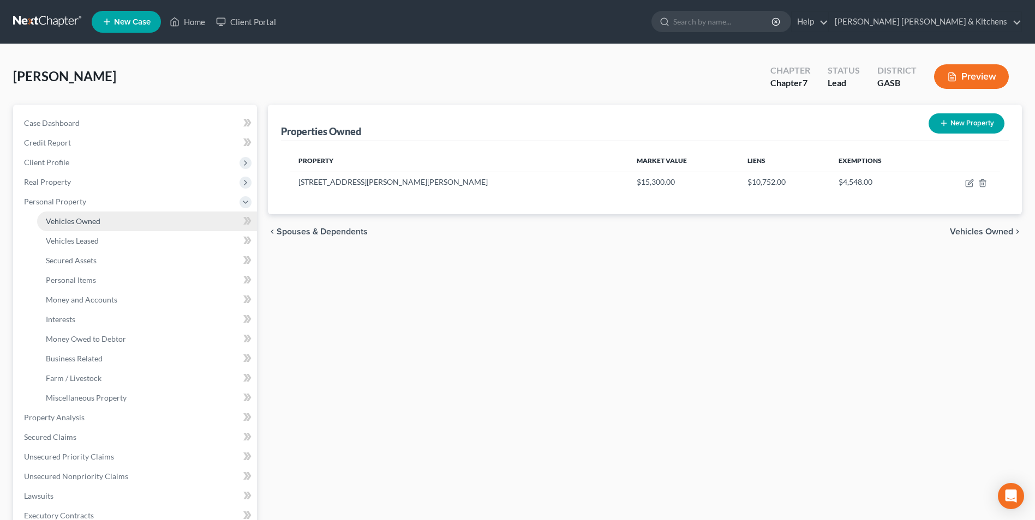
click at [80, 226] on link "Vehicles Owned" at bounding box center [147, 222] width 220 height 20
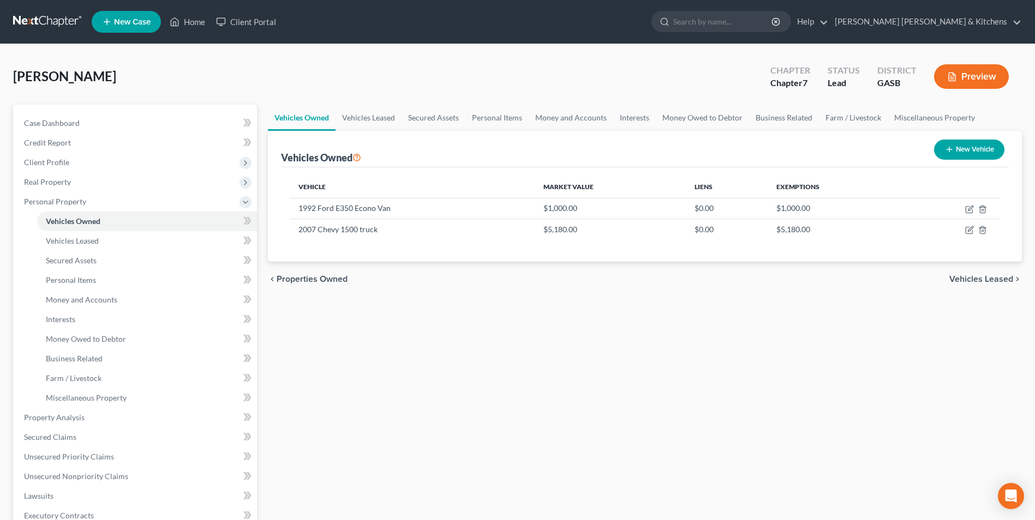
click at [992, 152] on button "New Vehicle" at bounding box center [969, 150] width 70 height 20
select select "0"
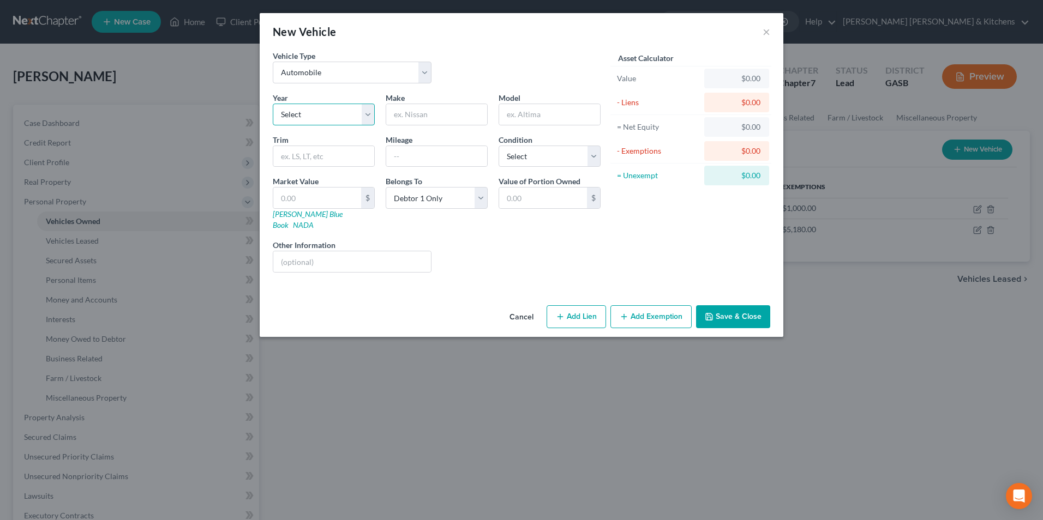
drag, startPoint x: 300, startPoint y: 118, endPoint x: 293, endPoint y: 124, distance: 9.6
click at [300, 118] on select "Select 2026 2025 2024 2023 2022 2021 2020 2019 2018 2017 2016 2015 2014 2013 20…" at bounding box center [324, 115] width 102 height 22
select select "24"
click at [273, 104] on select "Select 2026 2025 2024 2023 2022 2021 2020 2019 2018 2017 2016 2015 2014 2013 20…" at bounding box center [324, 115] width 102 height 22
click at [411, 121] on input "text" at bounding box center [436, 114] width 101 height 21
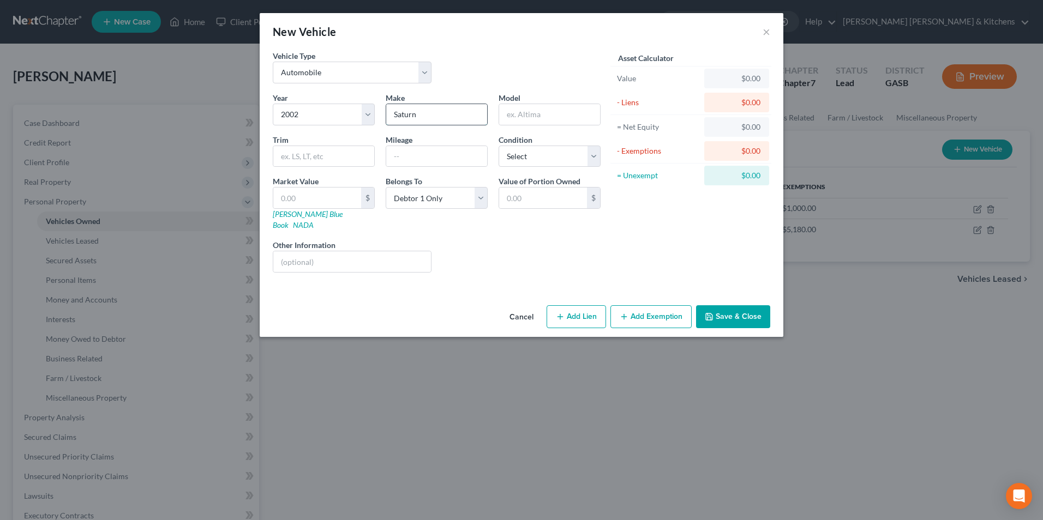
type input "Saturn"
type input "SL2"
click at [350, 194] on input "text" at bounding box center [317, 198] width 88 height 21
type input "1"
type input "1.00"
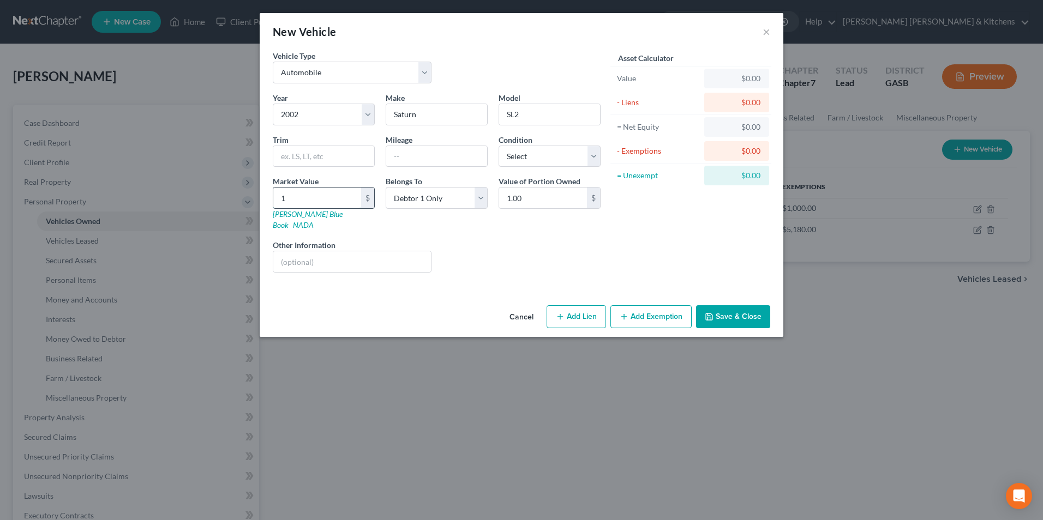
type input "18"
type input "18.00"
type input "187"
type input "187.00"
type input "1875"
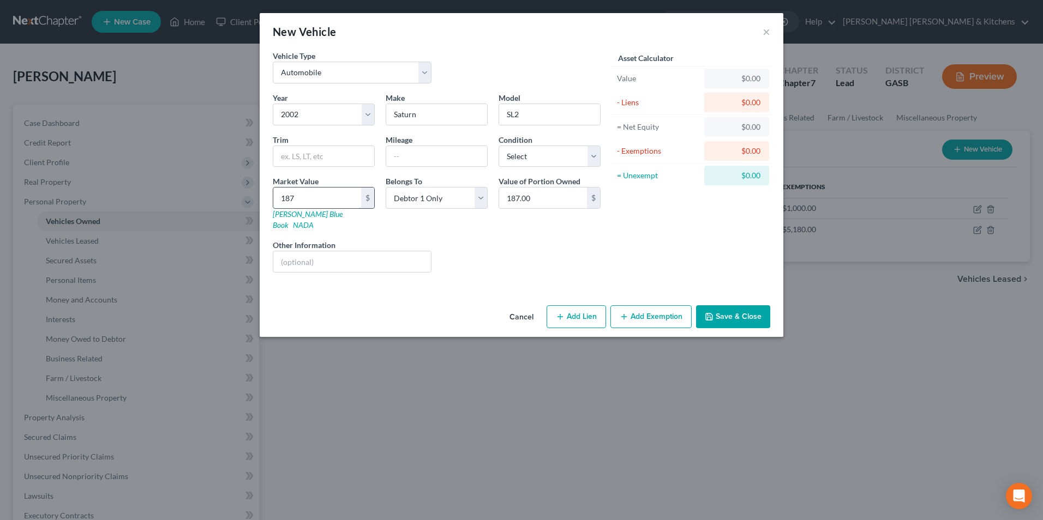
type input "1,875.00"
type input "1,875"
click at [299, 257] on input "text" at bounding box center [352, 261] width 158 height 21
type input "paid for - not run"
type input "100,000"
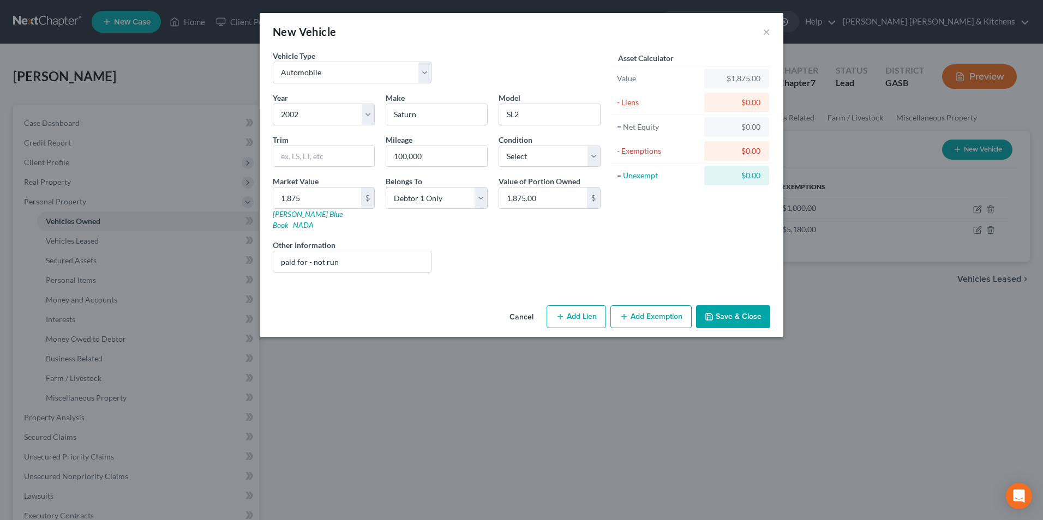
click at [662, 306] on button "Add Exemption" at bounding box center [650, 316] width 81 height 23
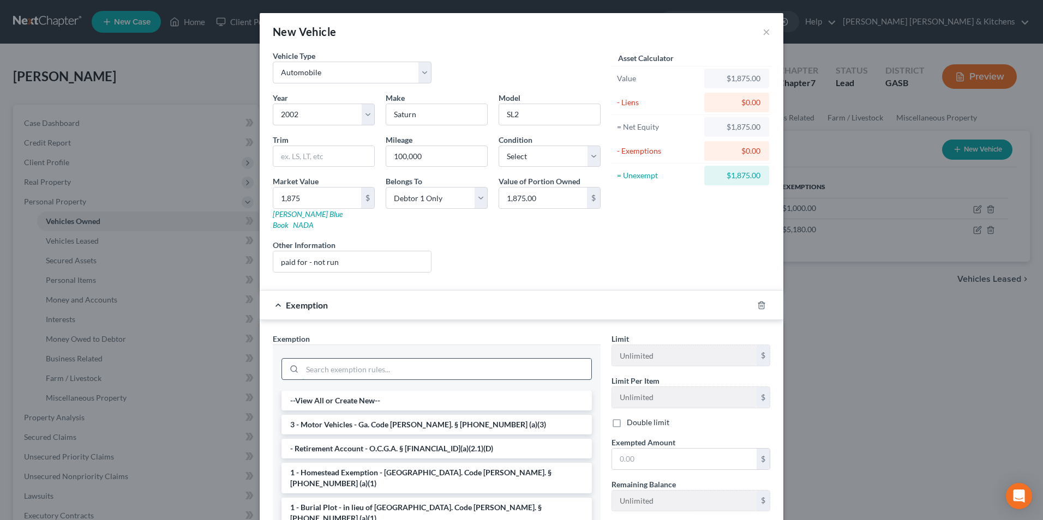
click at [421, 363] on input "search" at bounding box center [446, 369] width 289 height 21
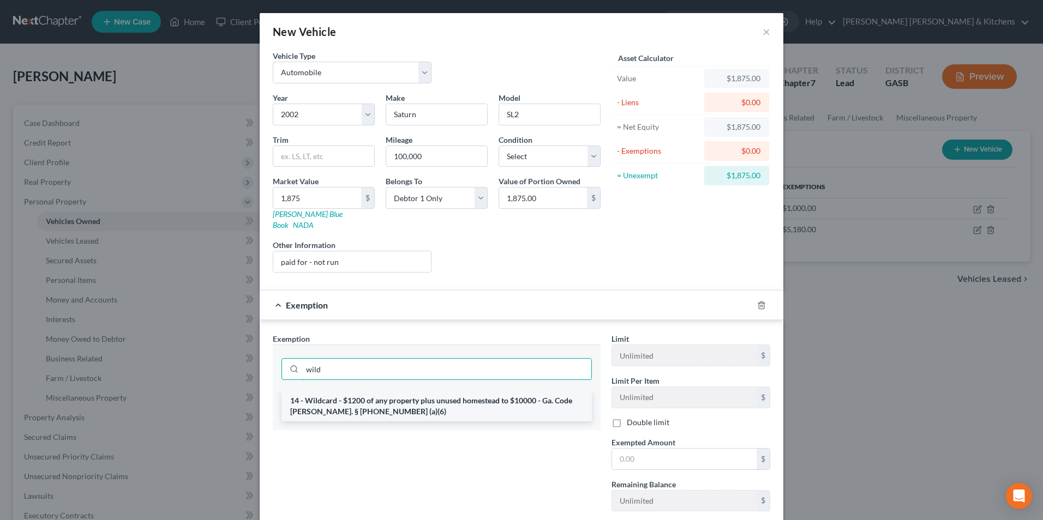
type input "wild"
click at [381, 397] on li "14 - Wildcard - $1200 of any property plus unused homestead to $10000 - Ga. Cod…" at bounding box center [436, 406] width 310 height 31
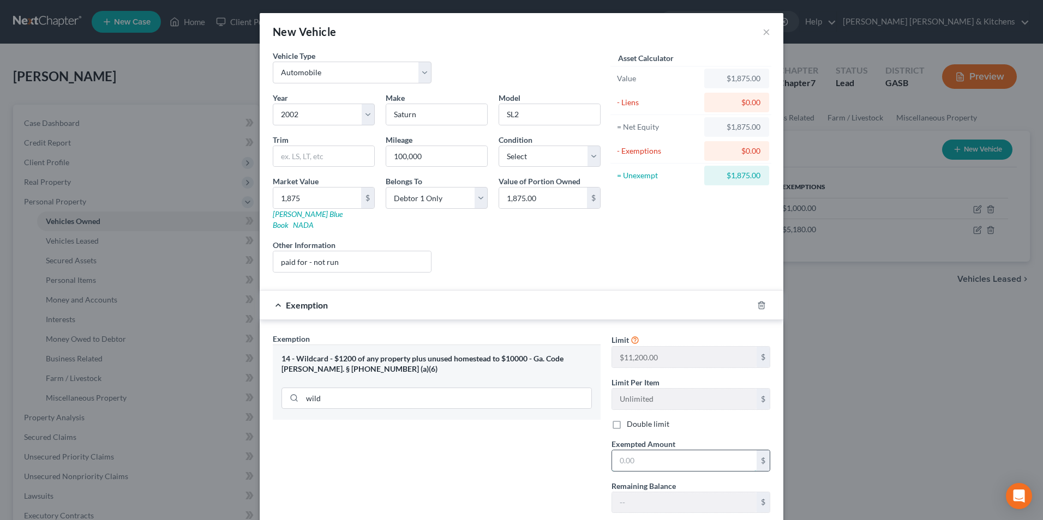
click at [631, 451] on input "text" at bounding box center [684, 461] width 145 height 21
type input "1,875"
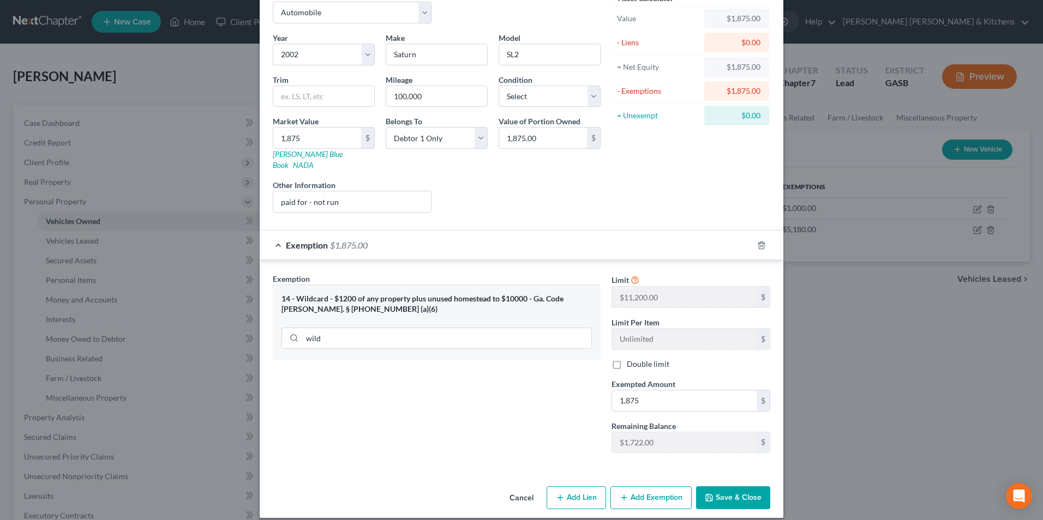
click at [725, 487] on button "Save & Close" at bounding box center [733, 498] width 74 height 23
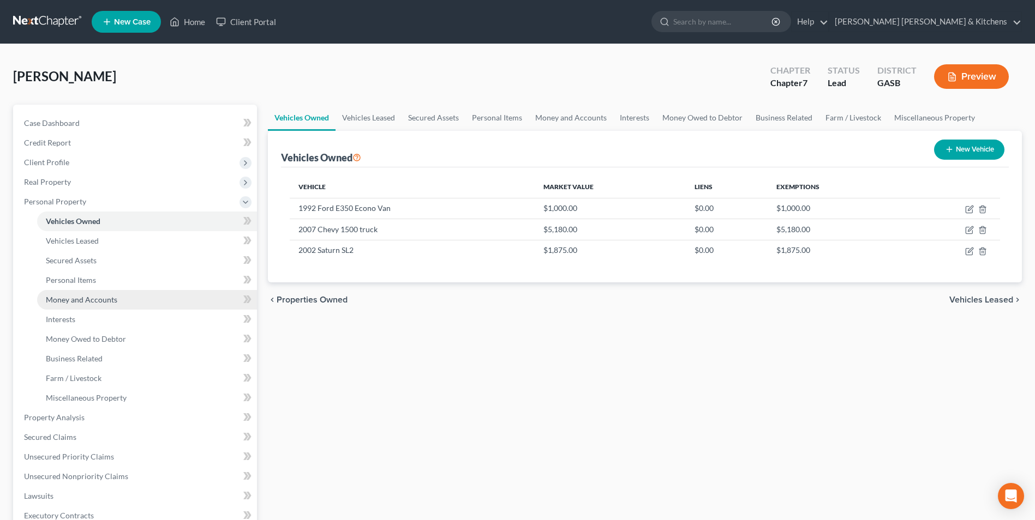
click at [76, 297] on span "Money and Accounts" at bounding box center [81, 299] width 71 height 9
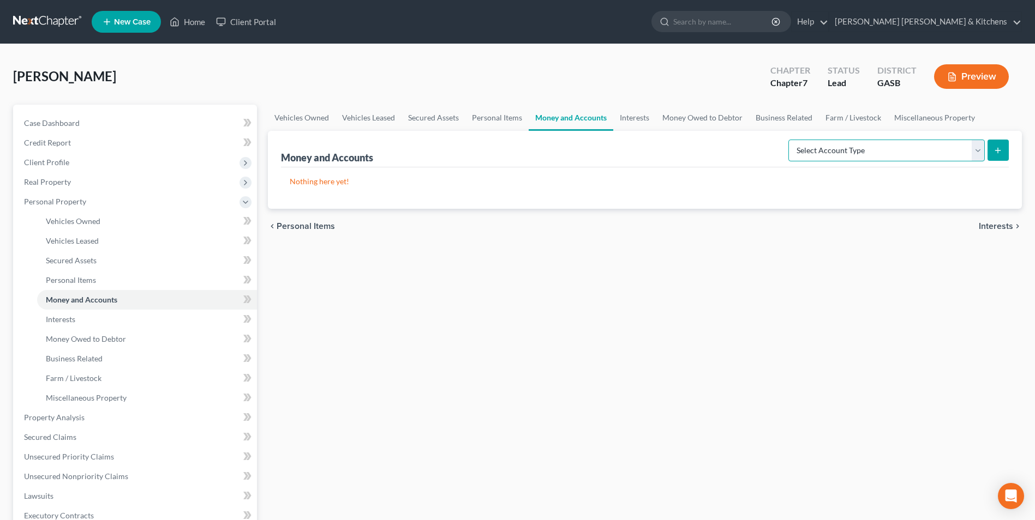
click at [860, 145] on select "Select Account Type Brokerage Cash on Hand Certificates of Deposit Checking Acc…" at bounding box center [886, 151] width 196 height 22
select select "checking"
click at [790, 140] on select "Select Account Type Brokerage Cash on Hand Certificates of Deposit Checking Acc…" at bounding box center [886, 151] width 196 height 22
click at [993, 154] on button "submit" at bounding box center [997, 150] width 21 height 21
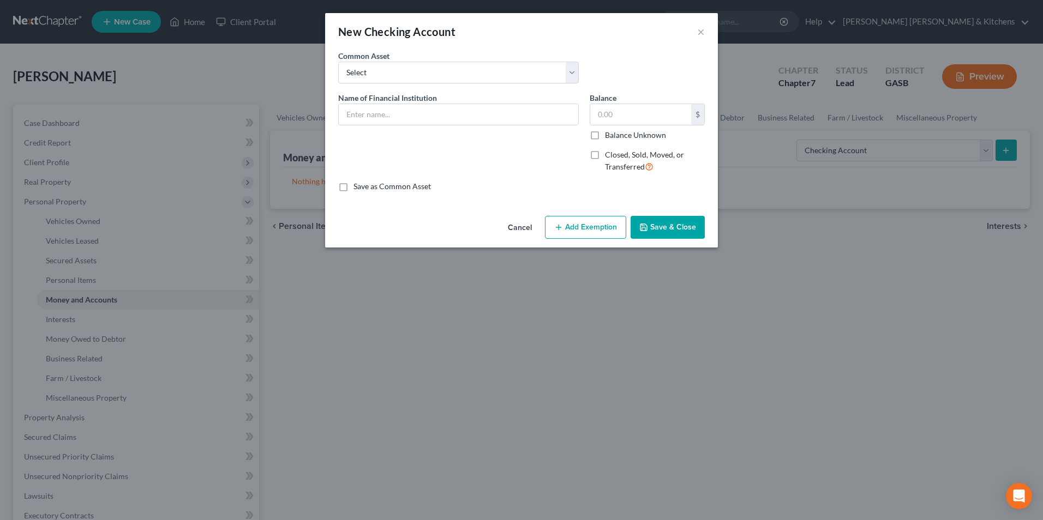
click at [605, 153] on label "Closed, Sold, Moved, or Transferred" at bounding box center [655, 160] width 100 height 23
click at [609, 153] on input "Closed, Sold, Moved, or Transferred" at bounding box center [612, 152] width 7 height 7
checkbox input "true"
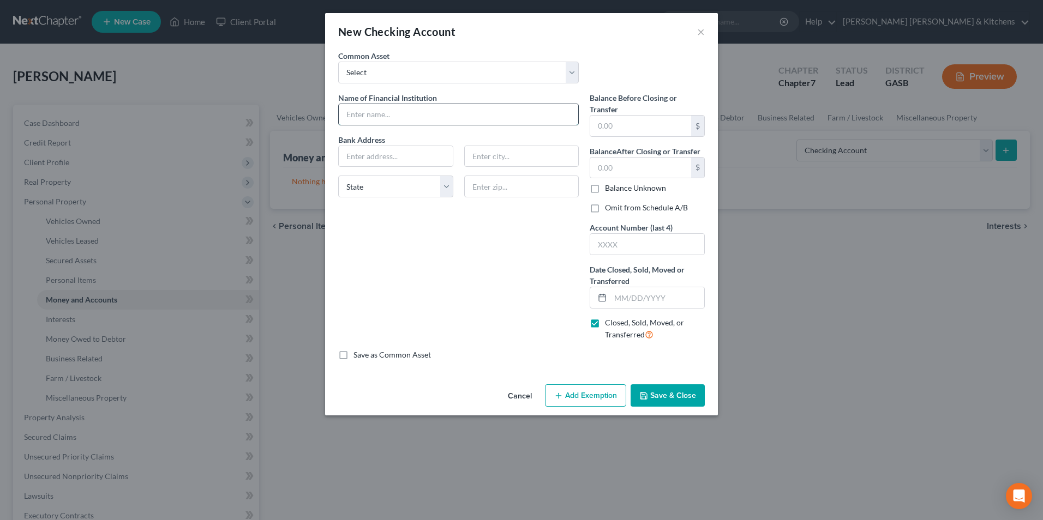
click at [413, 116] on input "text" at bounding box center [458, 114] width 239 height 21
type input "Glennville Bank"
click at [602, 129] on input "text" at bounding box center [640, 126] width 101 height 21
type input "0.00"
click at [618, 167] on input "text" at bounding box center [640, 168] width 101 height 21
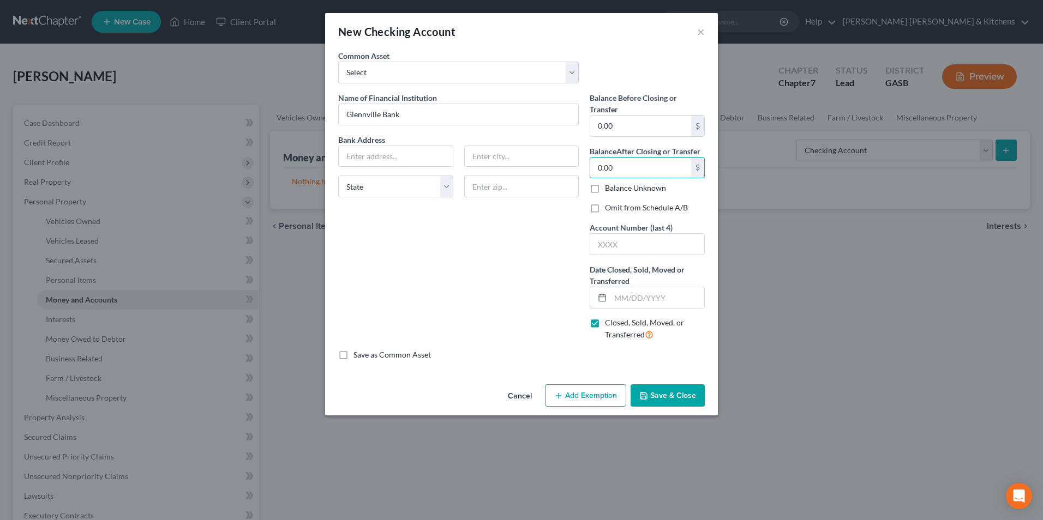
type input "0.00"
click at [605, 211] on label "Omit from Schedule A/B" at bounding box center [646, 207] width 83 height 11
click at [609, 209] on input "Omit from Schedule A/B" at bounding box center [612, 205] width 7 height 7
checkbox input "true"
click at [631, 298] on input "text" at bounding box center [657, 297] width 94 height 21
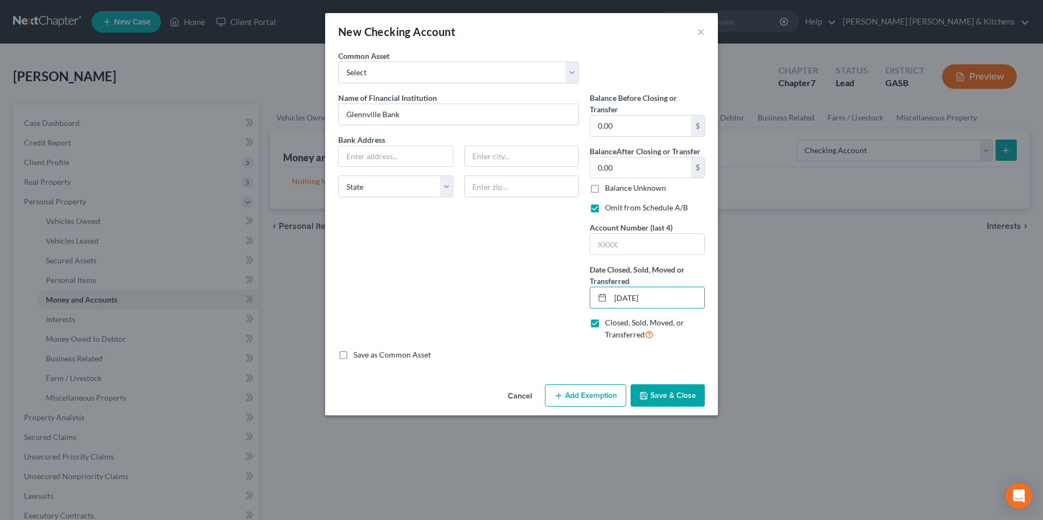
type input "[DATE]"
click at [687, 389] on button "Save & Close" at bounding box center [667, 396] width 74 height 23
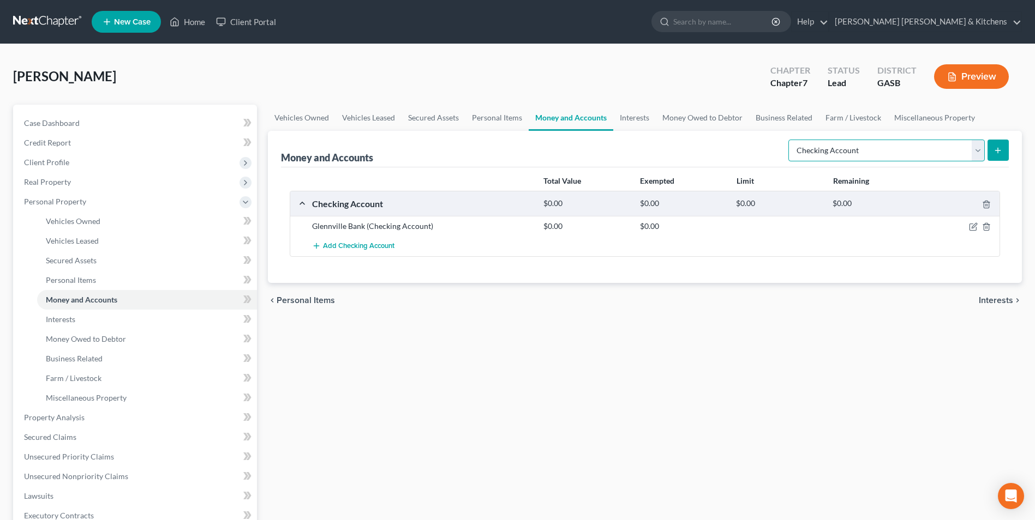
click at [879, 148] on select "Select Account Type Brokerage Cash on Hand Certificates of Deposit Checking Acc…" at bounding box center [886, 151] width 196 height 22
click at [994, 152] on icon "submit" at bounding box center [997, 150] width 9 height 9
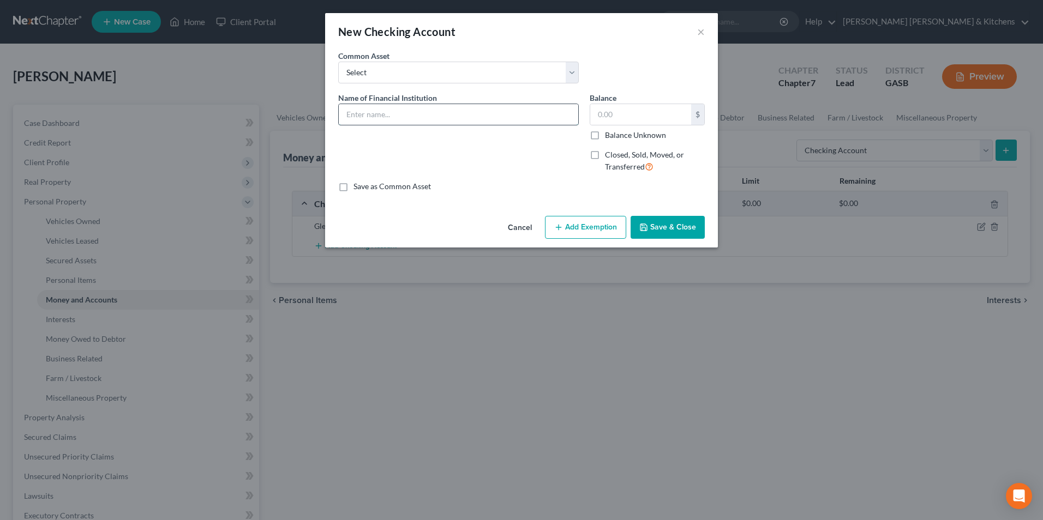
click at [401, 114] on input "text" at bounding box center [458, 114] width 239 height 21
type input "Navy FCU (...5003)"
type input "0.00"
click at [666, 227] on button "Save & Close" at bounding box center [667, 227] width 74 height 23
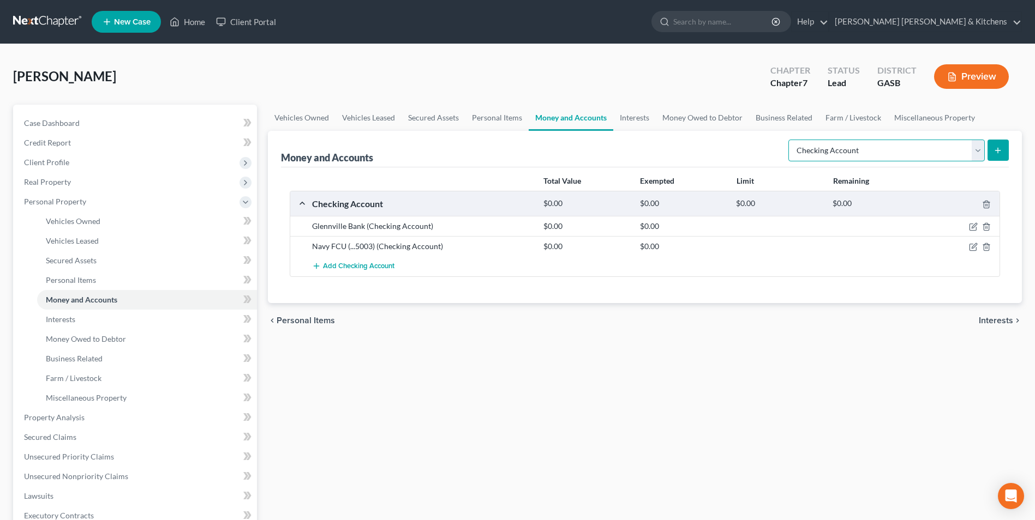
click at [847, 161] on select "Select Account Type Brokerage Cash on Hand Certificates of Deposit Checking Acc…" at bounding box center [886, 151] width 196 height 22
select select "savings"
click at [790, 140] on select "Select Account Type Brokerage Cash on Hand Certificates of Deposit Checking Acc…" at bounding box center [886, 151] width 196 height 22
click at [1004, 148] on button "submit" at bounding box center [997, 150] width 21 height 21
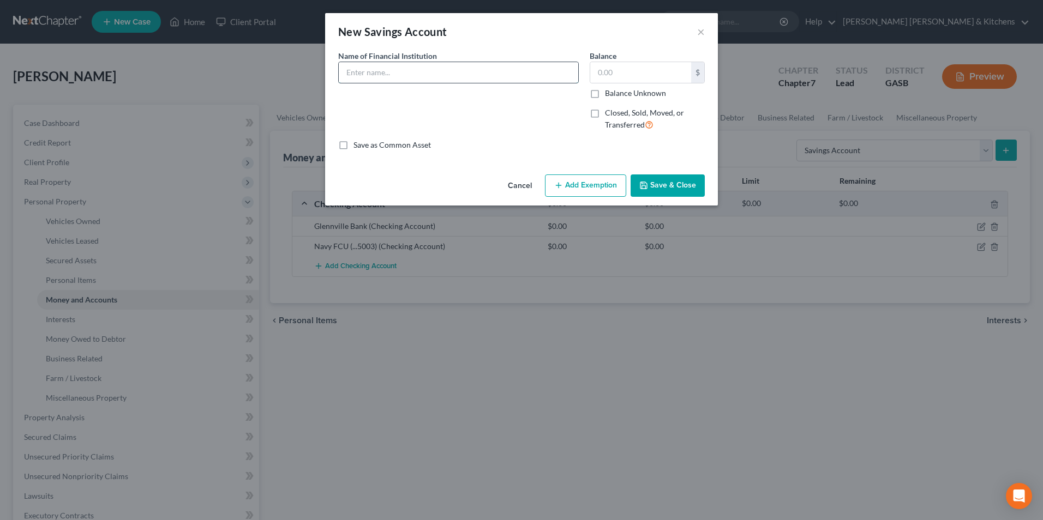
click at [456, 80] on input "text" at bounding box center [458, 72] width 239 height 21
type input "Navy FCU (...5003)"
type input "0.00"
drag, startPoint x: 388, startPoint y: 70, endPoint x: 435, endPoint y: 75, distance: 47.2
click at [430, 74] on input "Navy FCU (...5003)" at bounding box center [458, 72] width 239 height 21
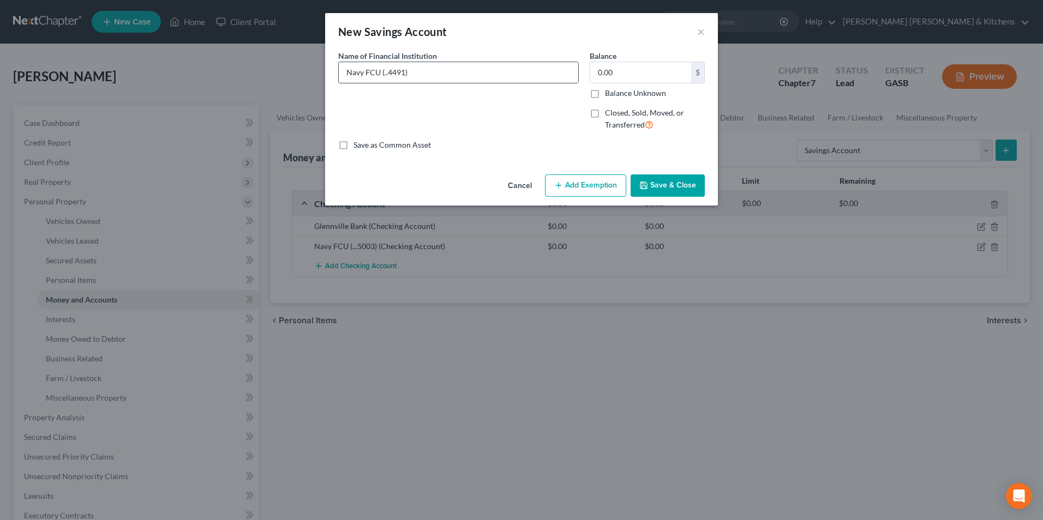
type input "Navy FCU (..4491)"
type input "5.00"
click at [593, 187] on button "Add Exemption" at bounding box center [585, 186] width 81 height 23
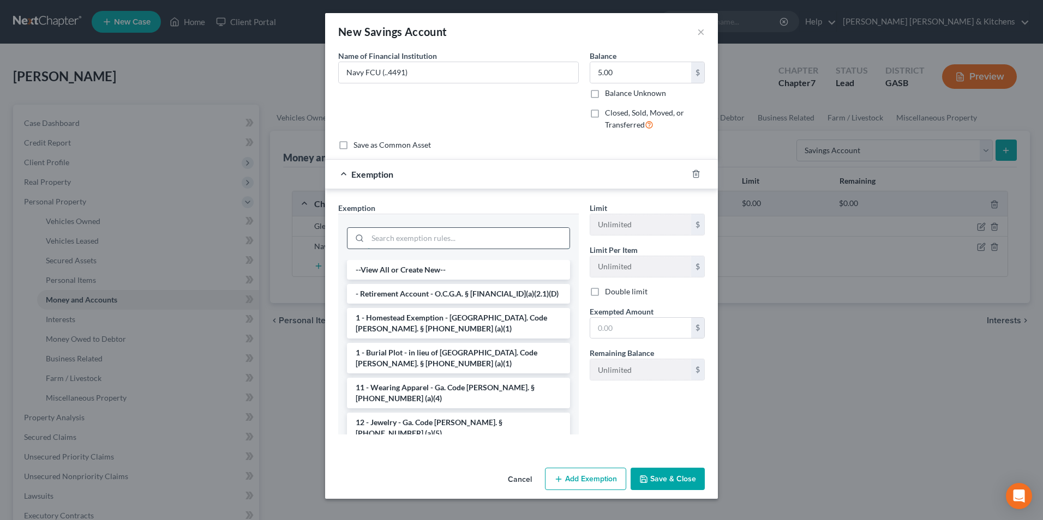
click at [461, 231] on input "search" at bounding box center [469, 238] width 202 height 21
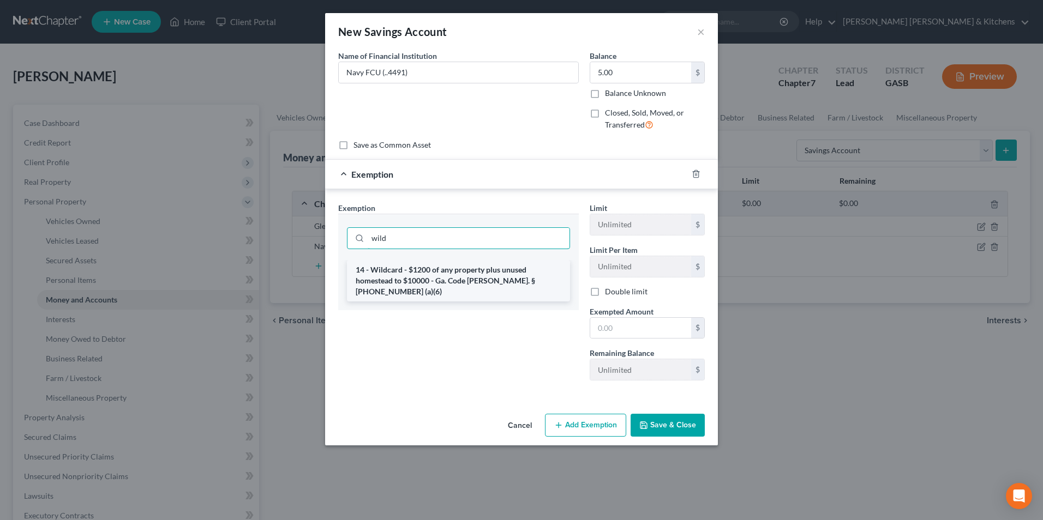
type input "wild"
click at [463, 275] on li "14 - Wildcard - $1200 of any property plus unused homestead to $10000 - Ga. Cod…" at bounding box center [458, 280] width 223 height 41
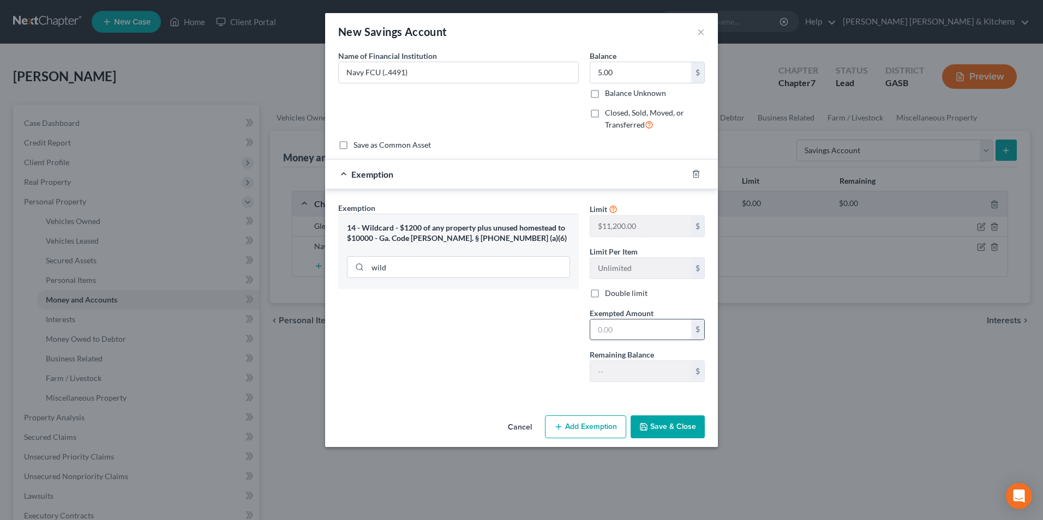
click at [614, 332] on input "text" at bounding box center [640, 330] width 101 height 21
type input "5.00"
click at [671, 431] on button "Save & Close" at bounding box center [667, 427] width 74 height 23
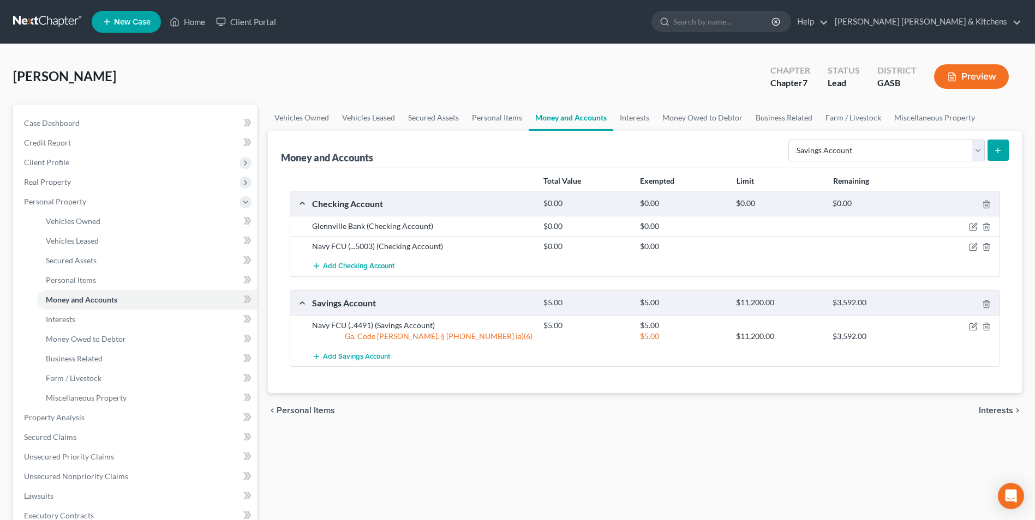
click at [996, 160] on button "submit" at bounding box center [997, 150] width 21 height 21
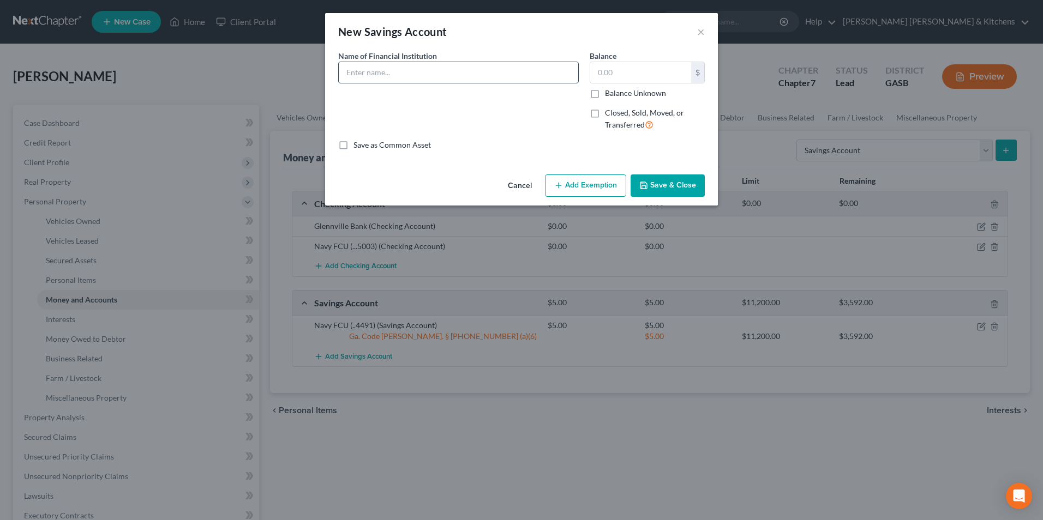
click at [401, 73] on input "text" at bounding box center [458, 72] width 239 height 21
type input "Navy FCU (..4491)"
type input "5.00"
drag, startPoint x: 387, startPoint y: 75, endPoint x: 436, endPoint y: 73, distance: 49.1
click at [430, 73] on input "Navy FCU (..4491)" at bounding box center [458, 72] width 239 height 21
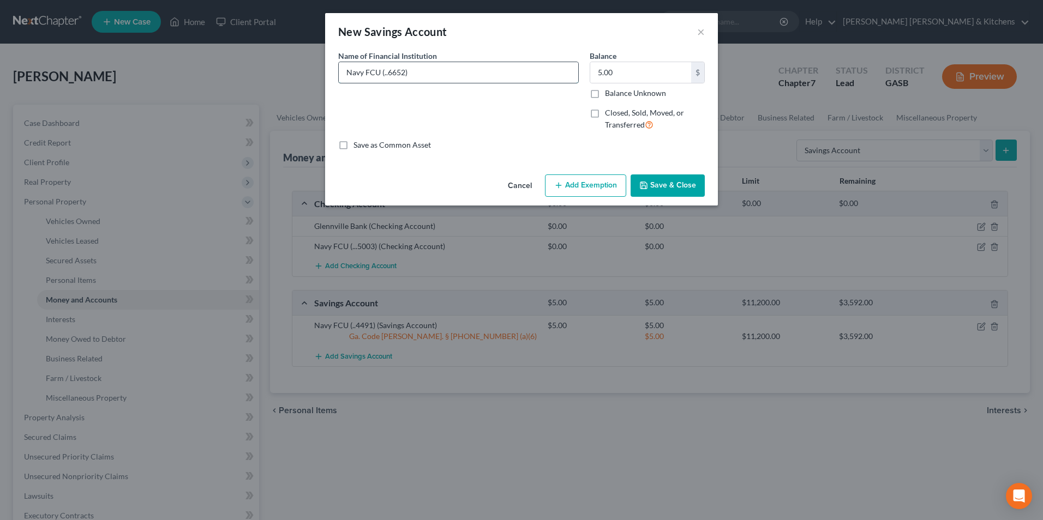
type input "Navy FCU (..6652)"
type input "0.00"
click at [694, 179] on button "Save & Close" at bounding box center [667, 186] width 74 height 23
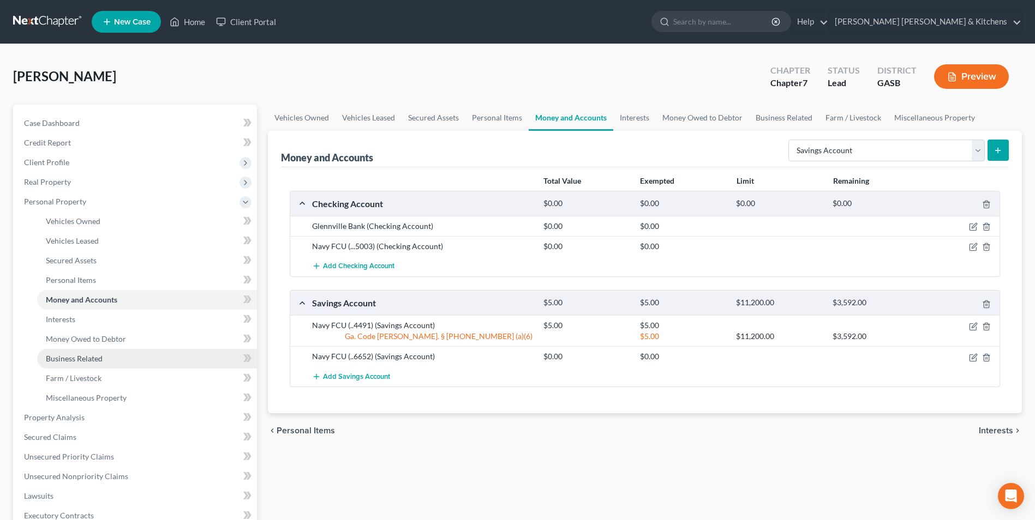
click at [64, 354] on span "Business Related" at bounding box center [74, 358] width 57 height 9
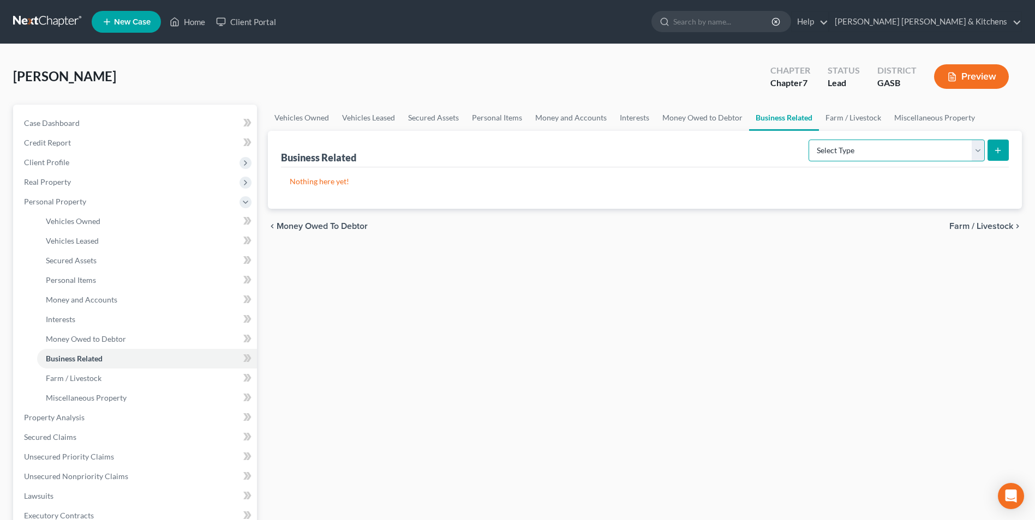
click at [834, 151] on select "Select Type Customer Lists Franchises Inventory Licenses Machinery Office Equip…" at bounding box center [896, 151] width 176 height 22
select select "license"
click at [809, 140] on select "Select Type Customer Lists Franchises Inventory Licenses Machinery Office Equip…" at bounding box center [896, 151] width 176 height 22
click at [995, 153] on icon "submit" at bounding box center [997, 150] width 9 height 9
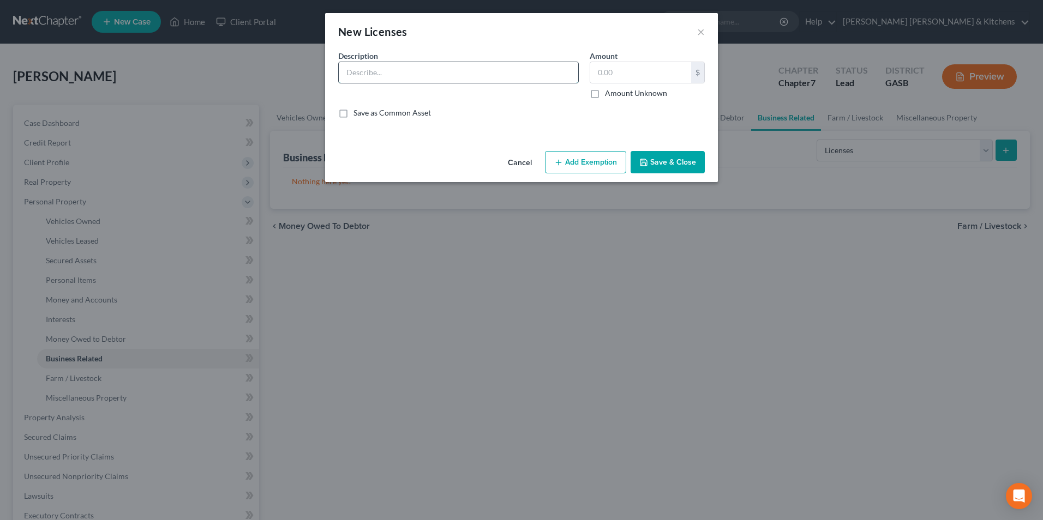
click at [380, 75] on input "text" at bounding box center [458, 72] width 239 height 21
type input "CDL & insurance adjuster"
type input "0.00"
click at [694, 155] on button "Save & Close" at bounding box center [667, 162] width 74 height 23
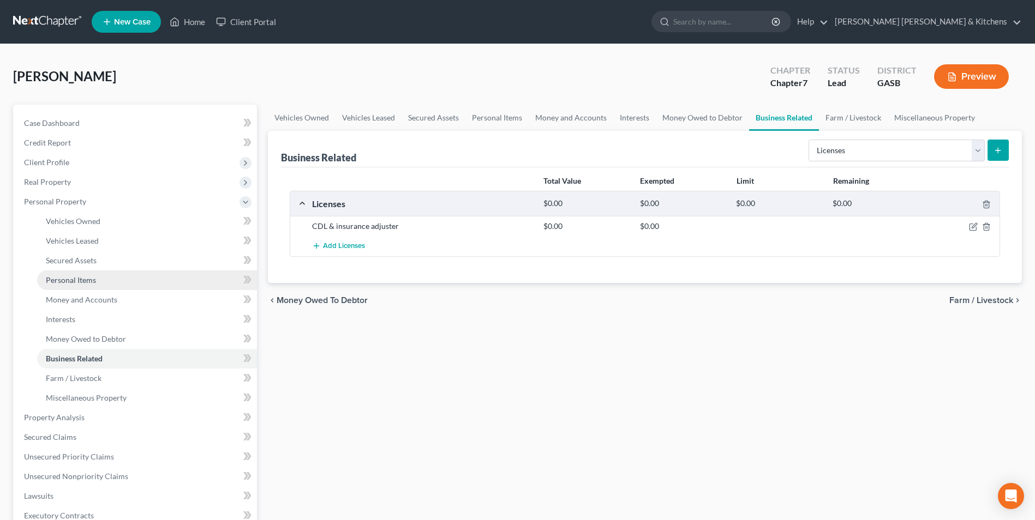
click at [76, 285] on link "Personal Items" at bounding box center [147, 281] width 220 height 20
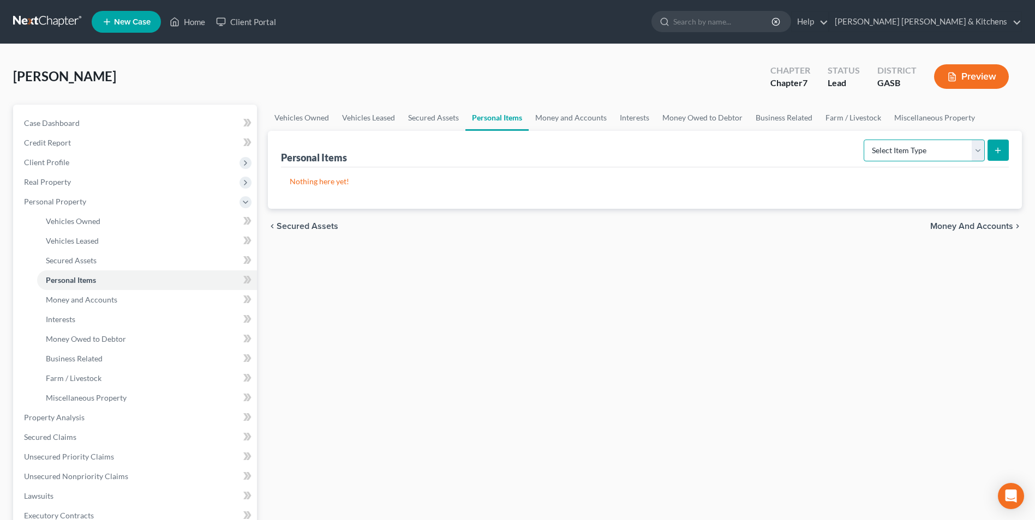
click at [879, 148] on select "Select Item Type Clothing Collectibles Of Value Electronics Firearms Household …" at bounding box center [923, 151] width 121 height 22
select select "clothing"
click at [864, 140] on select "Select Item Type Clothing Collectibles Of Value Electronics Firearms Household …" at bounding box center [923, 151] width 121 height 22
click at [1007, 156] on button "submit" at bounding box center [997, 150] width 21 height 21
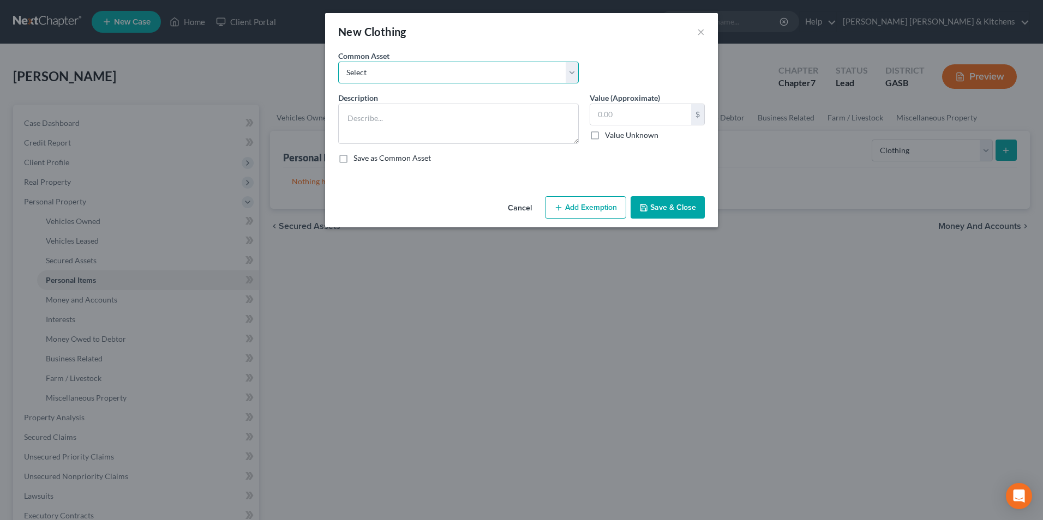
drag, startPoint x: 442, startPoint y: 78, endPoint x: 437, endPoint y: 84, distance: 7.4
click at [442, 78] on select "Select misc wearing apparel on person & at residence" at bounding box center [458, 73] width 241 height 22
select select "0"
click at [338, 62] on select "Select misc wearing apparel on person & at residence" at bounding box center [458, 73] width 241 height 22
type textarea "misc wearing apparel on person & at residence"
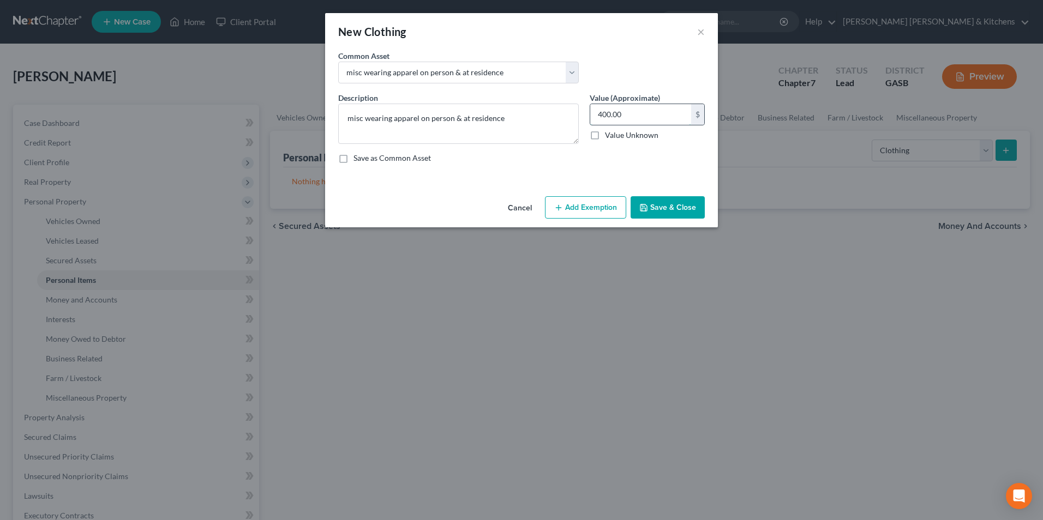
click at [618, 113] on input "400.00" at bounding box center [640, 114] width 101 height 21
type input "200"
click at [603, 194] on div "Cancel Add Exemption Save & Close" at bounding box center [521, 210] width 393 height 36
click at [603, 202] on button "Add Exemption" at bounding box center [585, 207] width 81 height 23
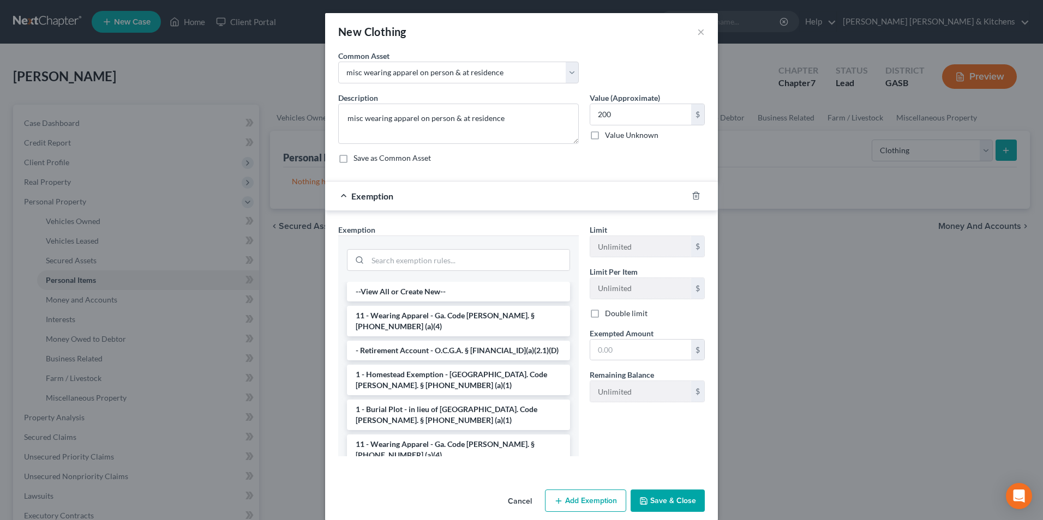
click at [431, 318] on li "11 - Wearing Apparel - Ga. Code [PERSON_NAME]. § [PHONE_NUMBER] (a)(4)" at bounding box center [458, 321] width 223 height 31
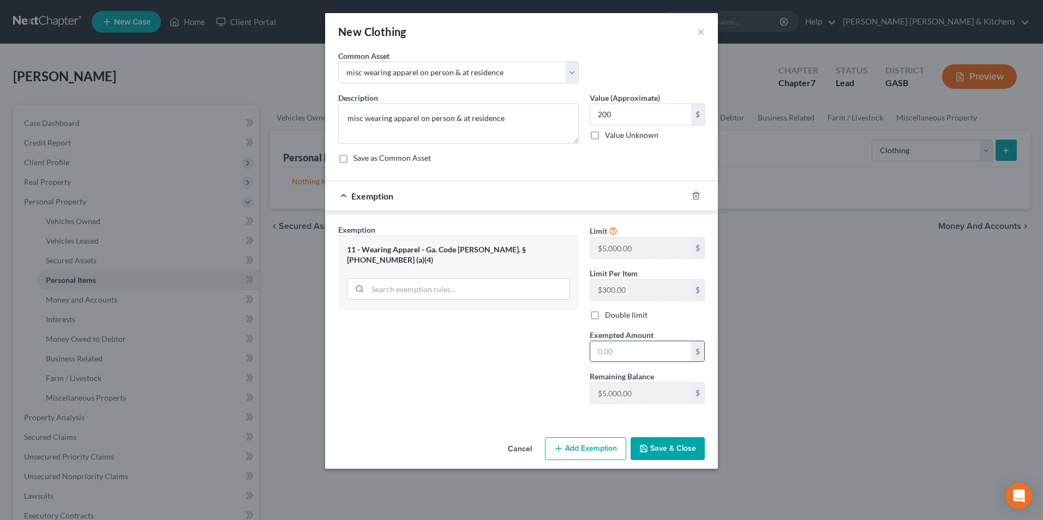
click at [670, 354] on input "text" at bounding box center [640, 351] width 101 height 21
type input "200"
click at [683, 446] on button "Save & Close" at bounding box center [667, 448] width 74 height 23
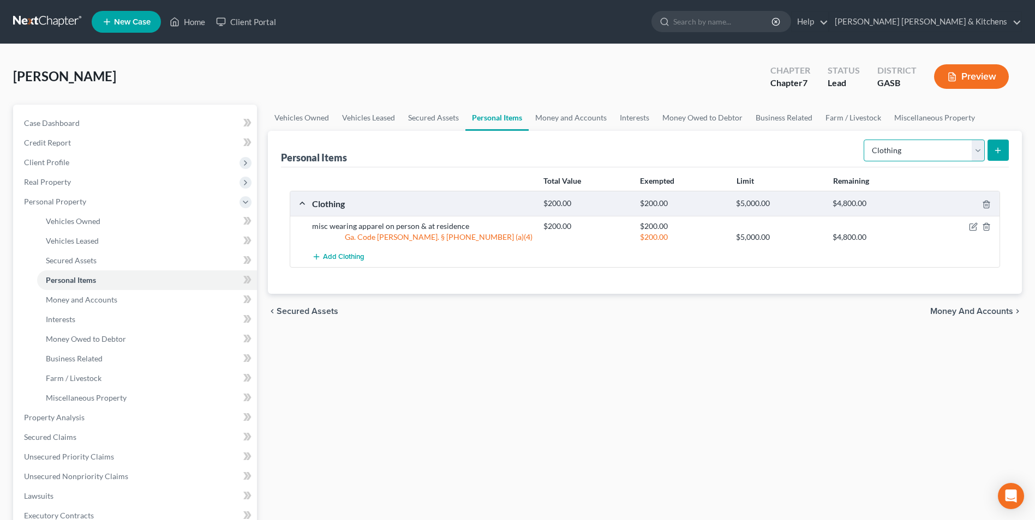
click at [908, 154] on select "Select Item Type Clothing Collectibles Of Value Electronics Firearms Household …" at bounding box center [923, 151] width 121 height 22
select select "electronics"
click at [864, 140] on select "Select Item Type Clothing Collectibles Of Value Electronics Firearms Household …" at bounding box center [923, 151] width 121 height 22
click at [999, 151] on line "submit" at bounding box center [997, 151] width 5 height 0
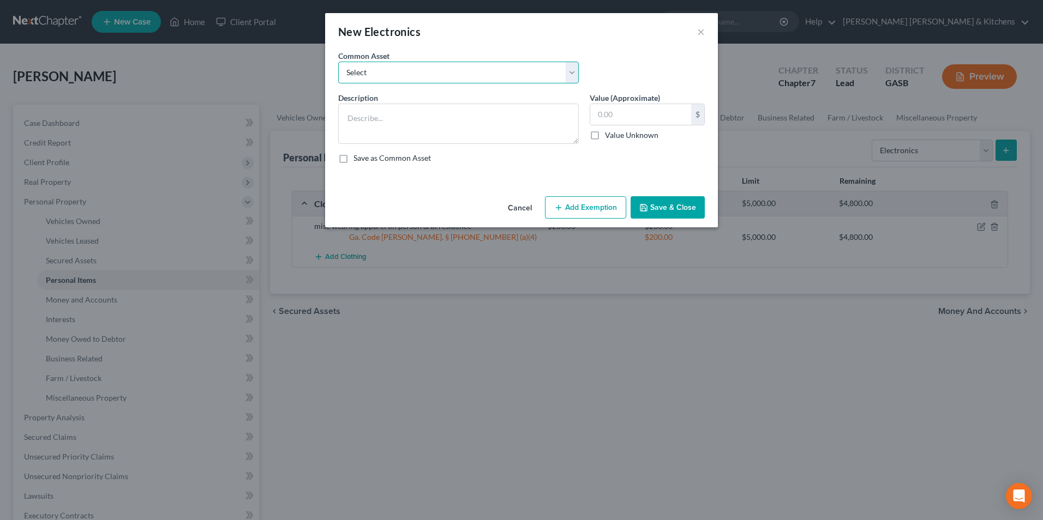
click at [374, 80] on select "Select misc electronics located at residence 1/2 interest w/spouse - misc elect…" at bounding box center [458, 73] width 241 height 22
select select "2"
click at [338, 62] on select "Select misc electronics located at residence 1/2 interest w/spouse - misc elect…" at bounding box center [458, 73] width 241 height 22
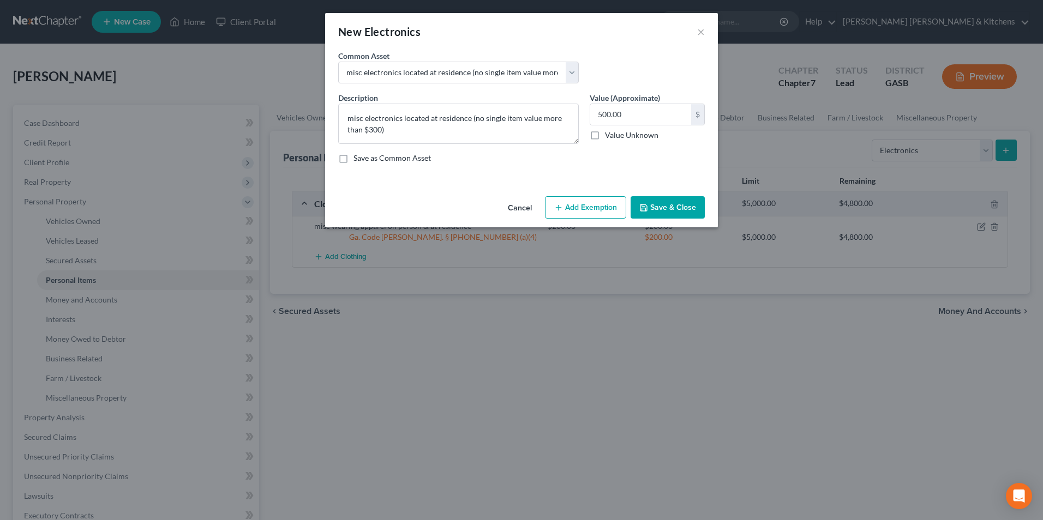
click at [571, 220] on div "Cancel Add Exemption Save & Close" at bounding box center [521, 210] width 393 height 36
click at [589, 213] on button "Add Exemption" at bounding box center [585, 207] width 81 height 23
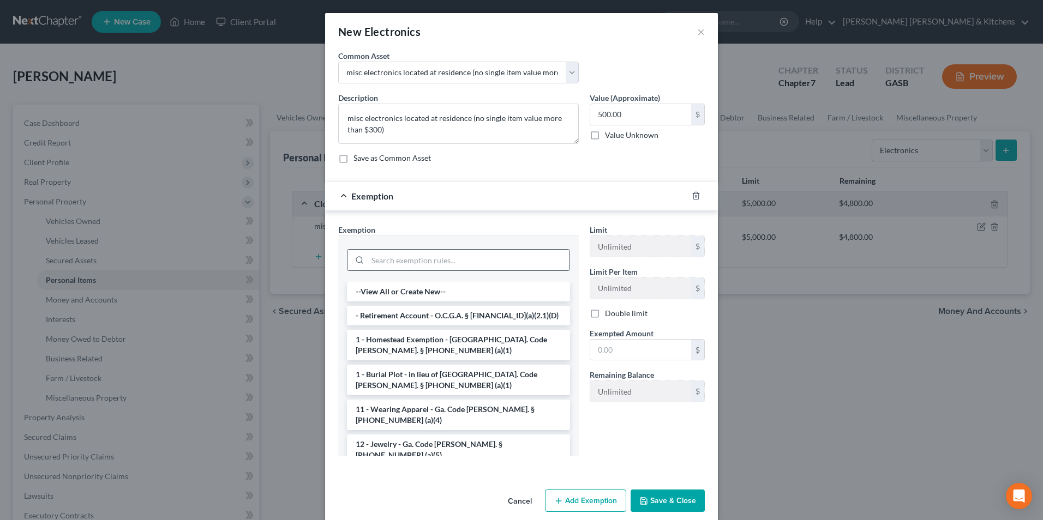
click at [395, 260] on input "search" at bounding box center [469, 260] width 202 height 21
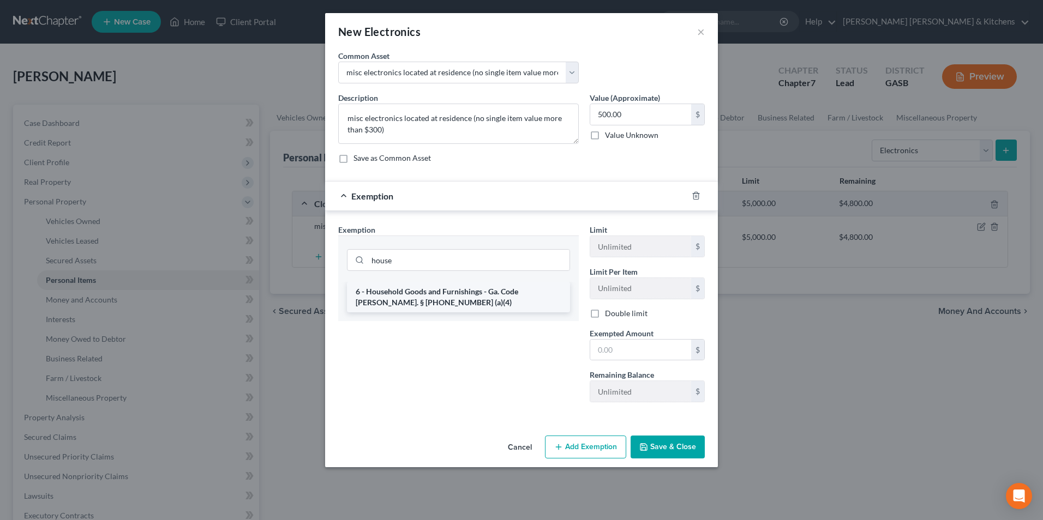
click at [392, 292] on li "6 - Household Goods and Furnishings - Ga. Code [PERSON_NAME]. § [PHONE_NUMBER] …" at bounding box center [458, 297] width 223 height 31
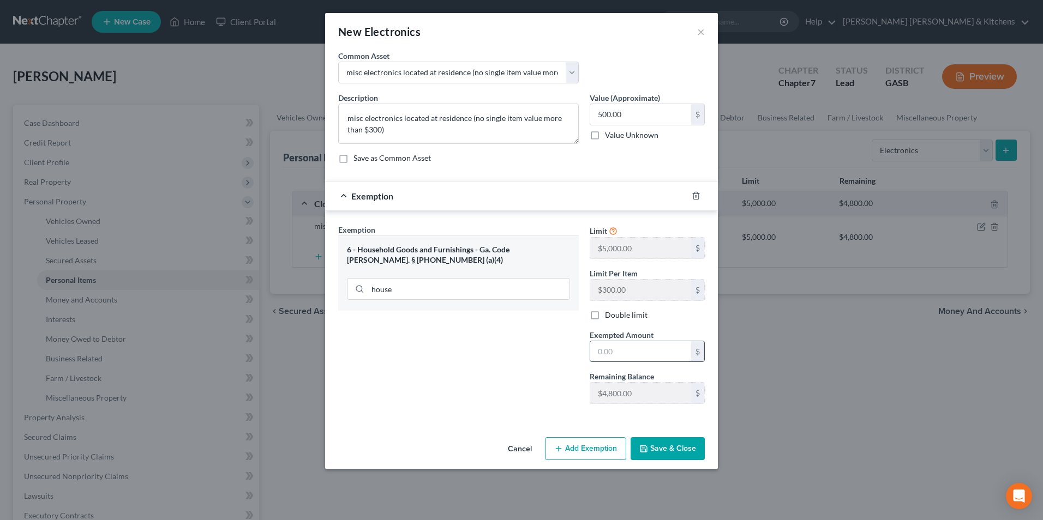
click at [628, 355] on input "text" at bounding box center [640, 351] width 101 height 21
click at [669, 444] on button "Save & Close" at bounding box center [667, 448] width 74 height 23
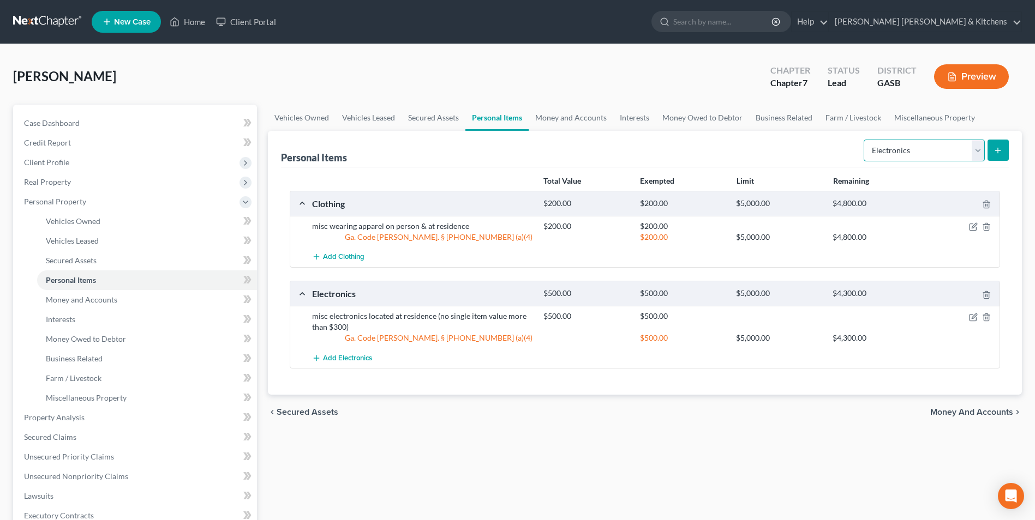
click at [896, 158] on select "Select Item Type Clothing Collectibles Of Value Electronics Firearms Household …" at bounding box center [923, 151] width 121 height 22
click at [864, 140] on select "Select Item Type Clothing Collectibles Of Value Electronics Firearms Household …" at bounding box center [923, 151] width 121 height 22
click at [993, 150] on icon "submit" at bounding box center [997, 150] width 9 height 9
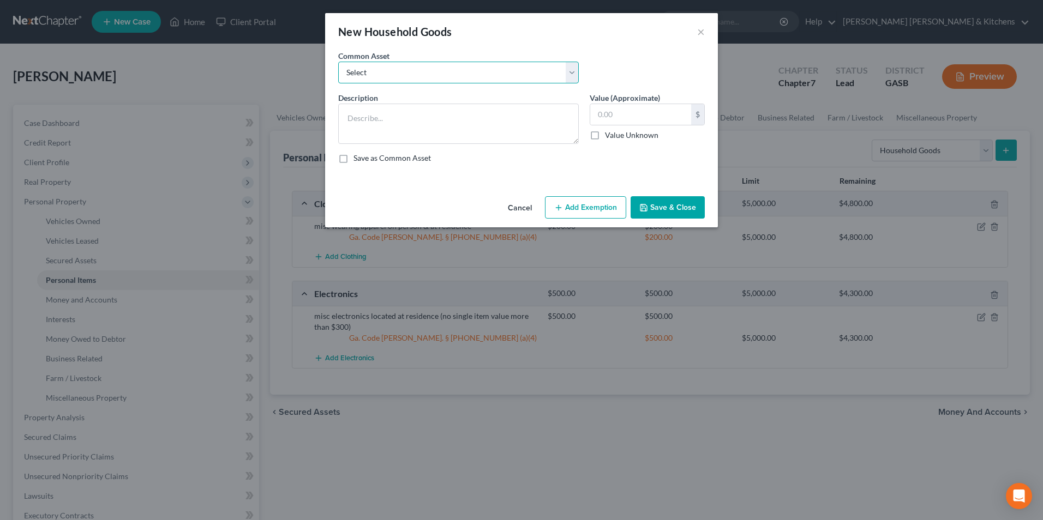
click at [431, 69] on select "Select misc furnishings & appliances at residence misc furnishings & appliances…" at bounding box center [458, 73] width 241 height 22
click at [338, 62] on select "Select misc furnishings & appliances at residence misc furnishings & appliances…" at bounding box center [458, 73] width 241 height 22
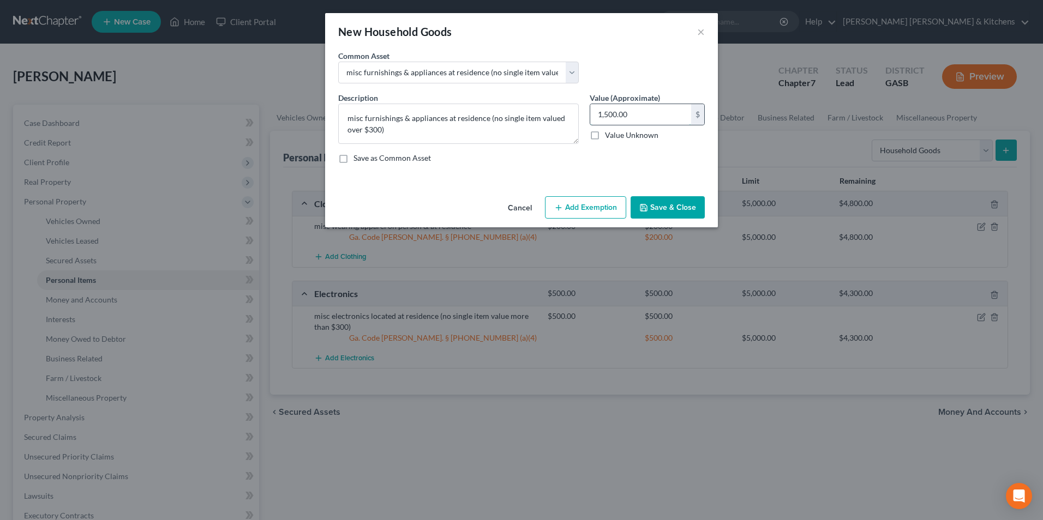
click at [620, 123] on input "1,500.00" at bounding box center [640, 114] width 101 height 21
click at [608, 211] on button "Add Exemption" at bounding box center [585, 207] width 81 height 23
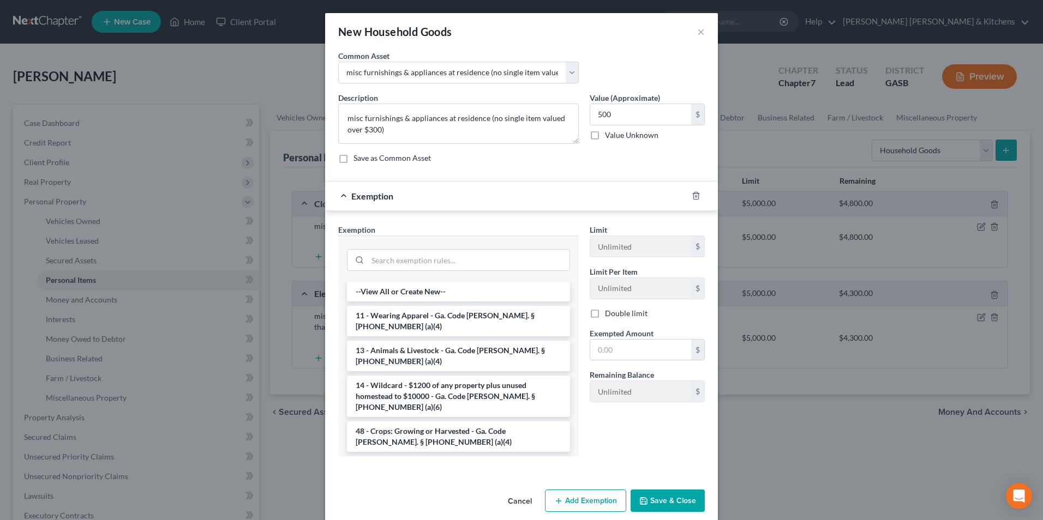
click at [397, 457] on li "6 - Household Goods and Furnishings - Ga. Code [PERSON_NAME]. § [PHONE_NUMBER] …" at bounding box center [458, 472] width 223 height 31
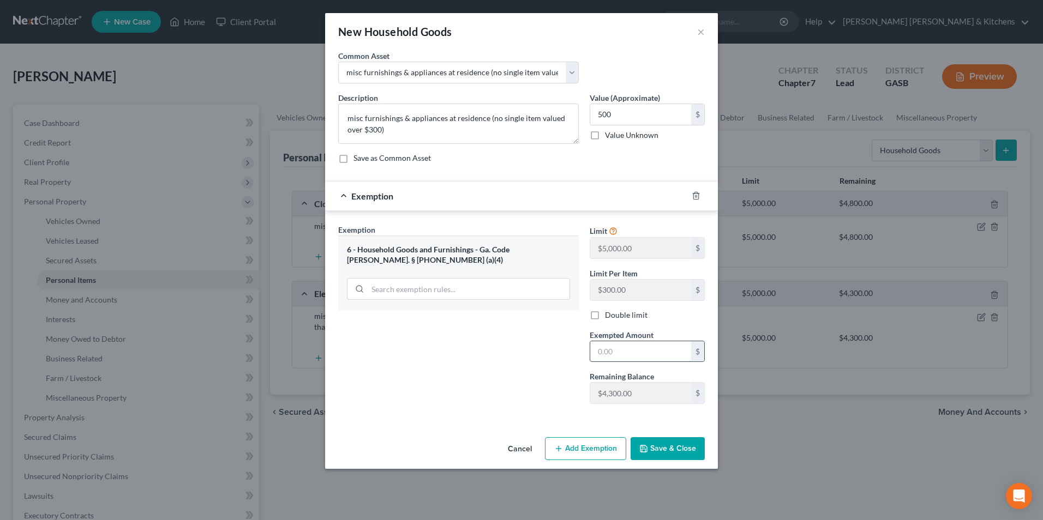
drag, startPoint x: 676, startPoint y: 355, endPoint x: 692, endPoint y: 345, distance: 18.6
click at [676, 355] on input "text" at bounding box center [640, 351] width 101 height 21
click at [694, 449] on button "Save & Close" at bounding box center [667, 448] width 74 height 23
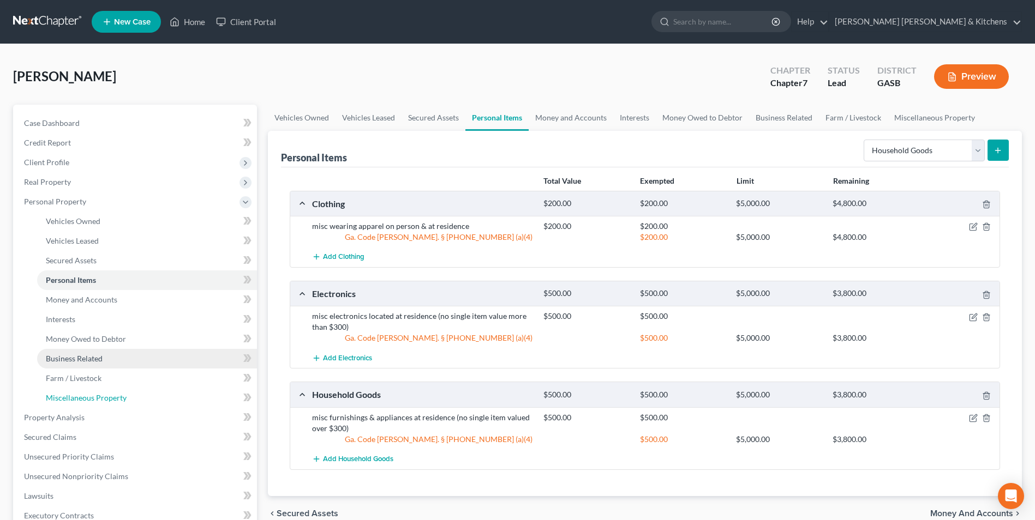
drag, startPoint x: 70, startPoint y: 393, endPoint x: 191, endPoint y: 361, distance: 125.8
click at [70, 393] on span "Miscellaneous Property" at bounding box center [86, 397] width 81 height 9
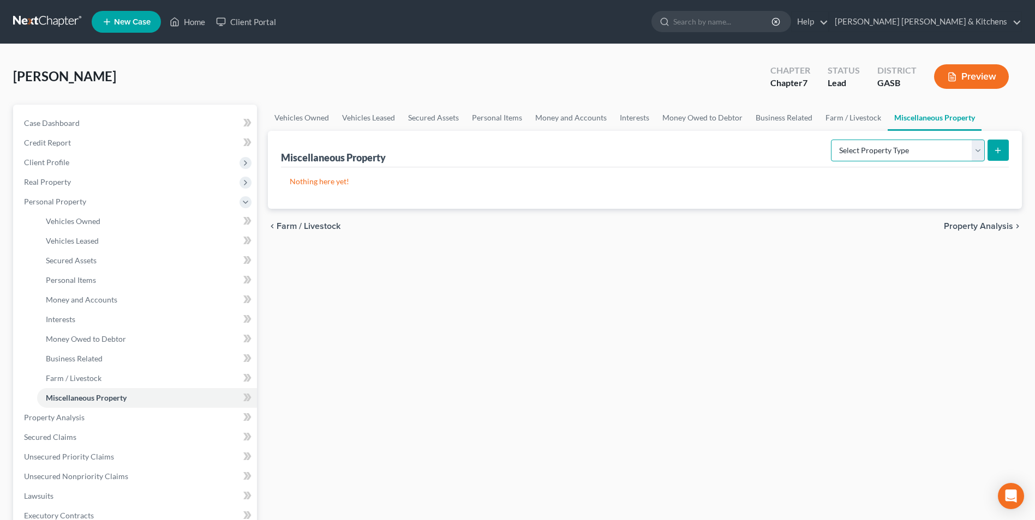
click at [836, 158] on select "Select Property Type Assigned for Creditor Benefit [DATE] Holding for Another N…" at bounding box center [908, 151] width 154 height 22
click at [831, 140] on select "Select Property Type Assigned for Creditor Benefit [DATE] Holding for Another N…" at bounding box center [908, 151] width 154 height 22
click at [1000, 153] on icon "submit" at bounding box center [997, 150] width 9 height 9
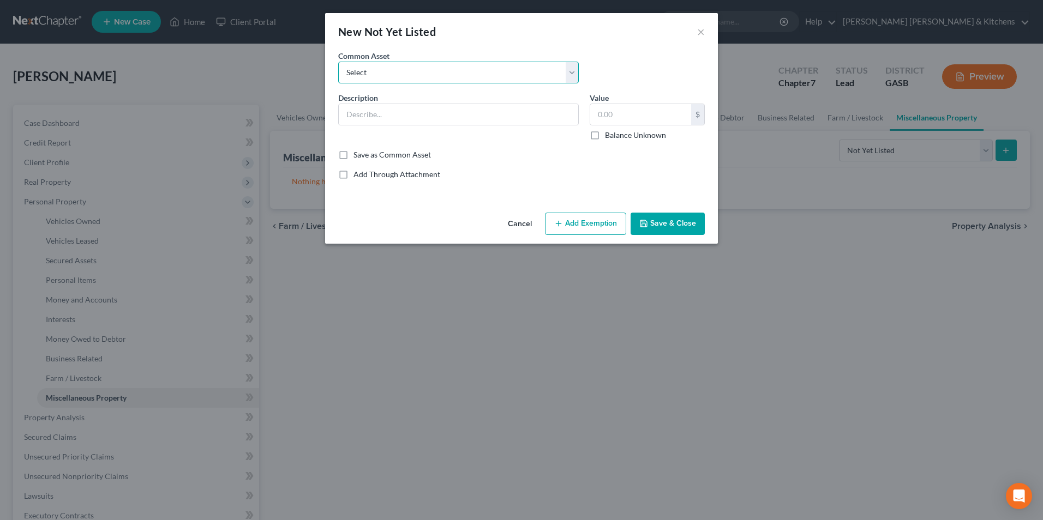
click at [363, 81] on select "Select 2 acres that mobile home sits on mower, household/yard tools 1/2 interes…" at bounding box center [458, 73] width 241 height 22
click at [338, 62] on select "Select 2 acres that mobile home sits on mower, household/yard tools 1/2 interes…" at bounding box center [458, 73] width 241 height 22
click at [648, 120] on input "300.00" at bounding box center [640, 114] width 101 height 21
click at [602, 226] on button "Add Exemption" at bounding box center [585, 224] width 81 height 23
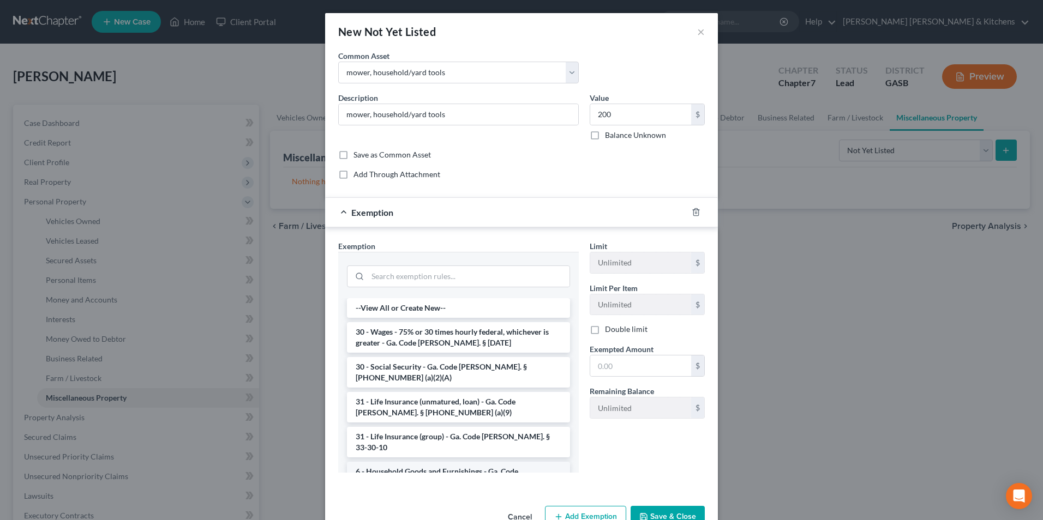
click at [394, 462] on li "6 - Household Goods and Furnishings - Ga. Code [PERSON_NAME]. § [PHONE_NUMBER] …" at bounding box center [458, 477] width 223 height 31
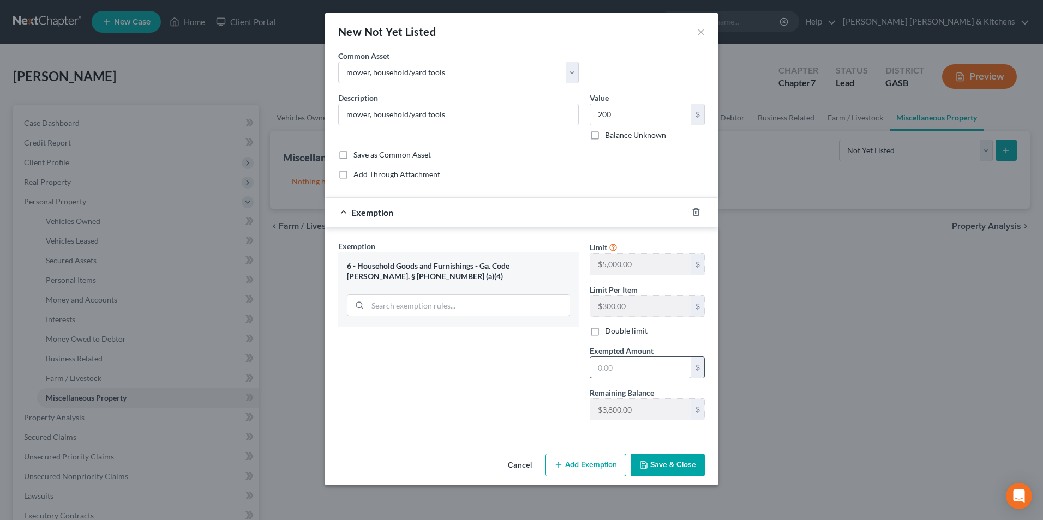
click at [622, 370] on input "text" at bounding box center [640, 367] width 101 height 21
drag, startPoint x: 654, startPoint y: 455, endPoint x: 659, endPoint y: 466, distance: 12.0
click at [654, 458] on button "Save & Close" at bounding box center [667, 465] width 74 height 23
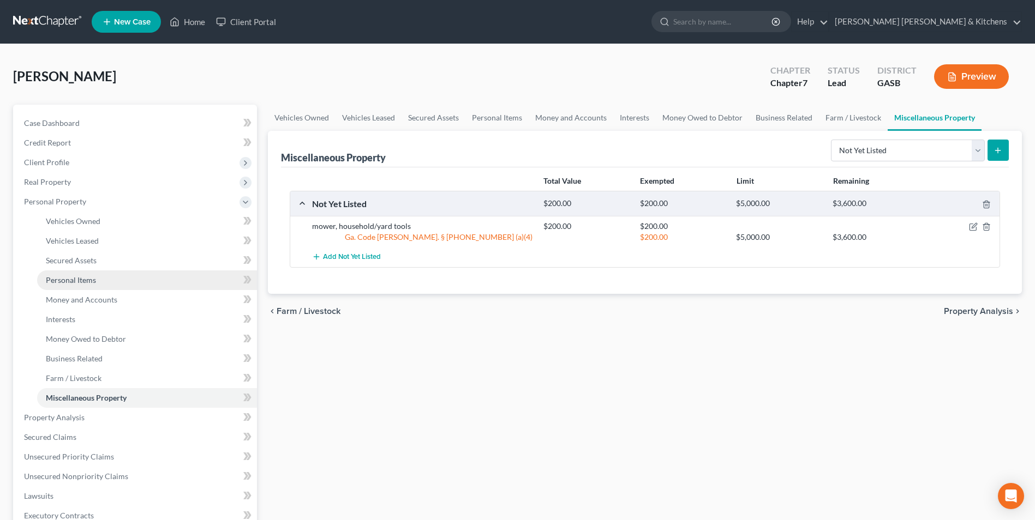
click at [75, 277] on span "Personal Items" at bounding box center [71, 279] width 50 height 9
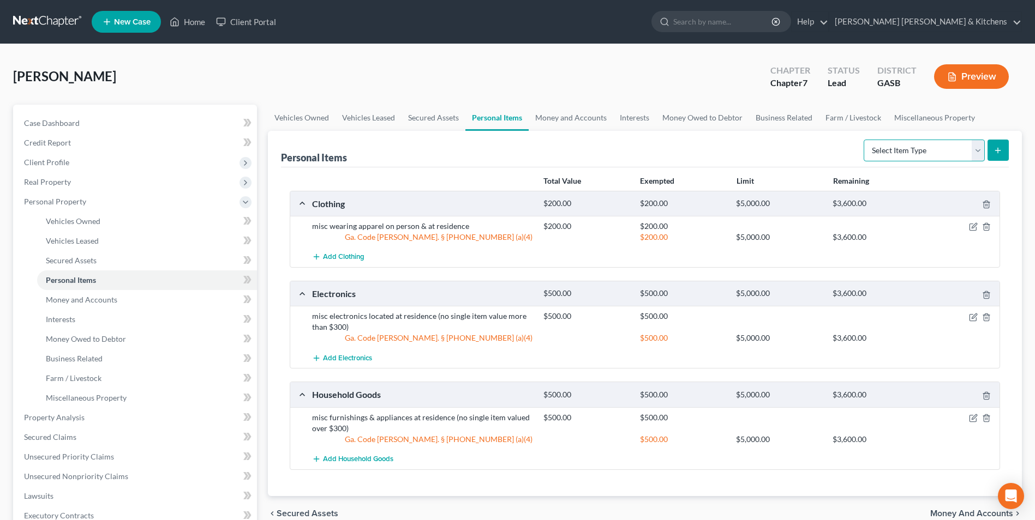
click at [905, 146] on select "Select Item Type Clothing Collectibles Of Value Electronics Firearms Household …" at bounding box center [923, 151] width 121 height 22
click at [864, 140] on select "Select Item Type Clothing Collectibles Of Value Electronics Firearms Household …" at bounding box center [923, 151] width 121 height 22
click at [997, 161] on button "submit" at bounding box center [997, 150] width 21 height 21
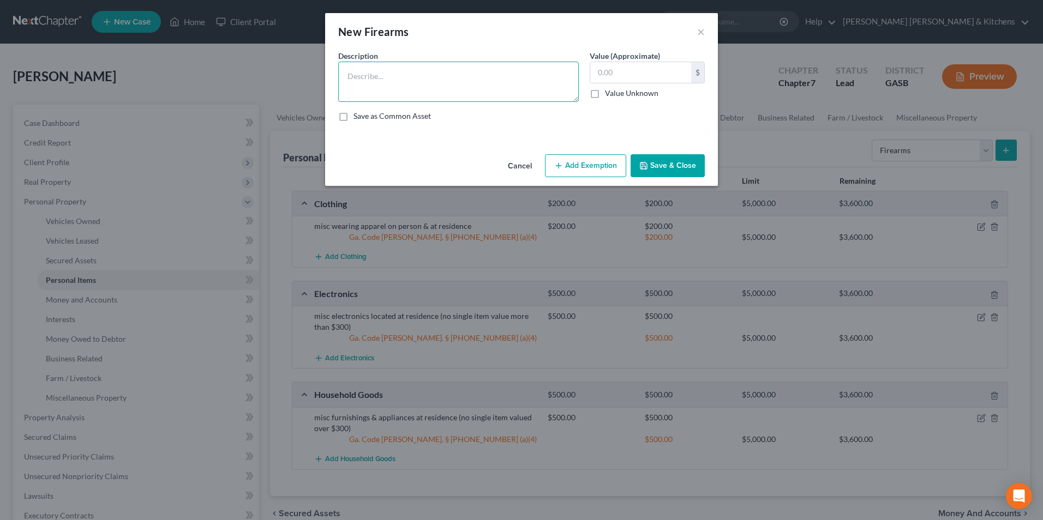
click at [385, 83] on textarea at bounding box center [458, 82] width 241 height 40
click at [574, 165] on button "Add Exemption" at bounding box center [585, 165] width 81 height 23
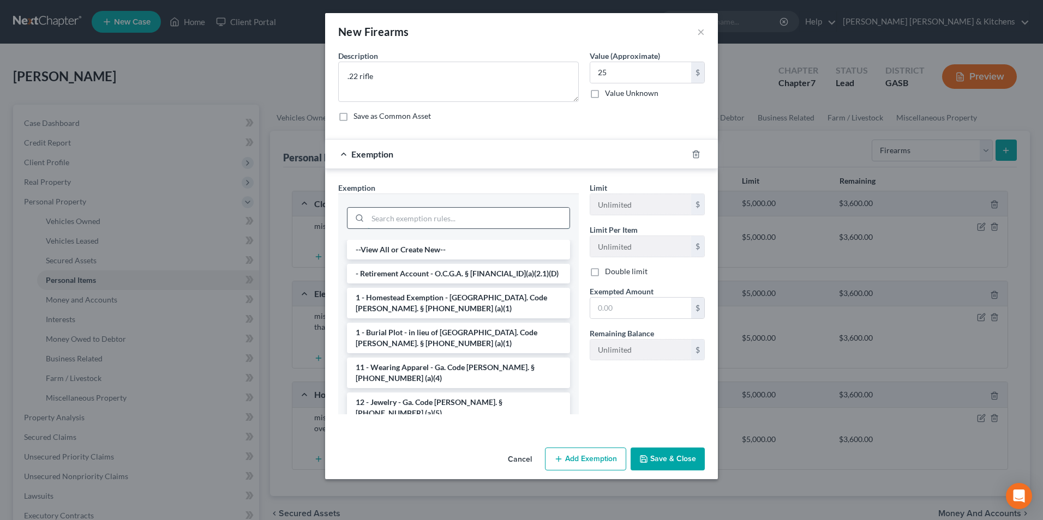
click at [398, 224] on input "search" at bounding box center [469, 218] width 202 height 21
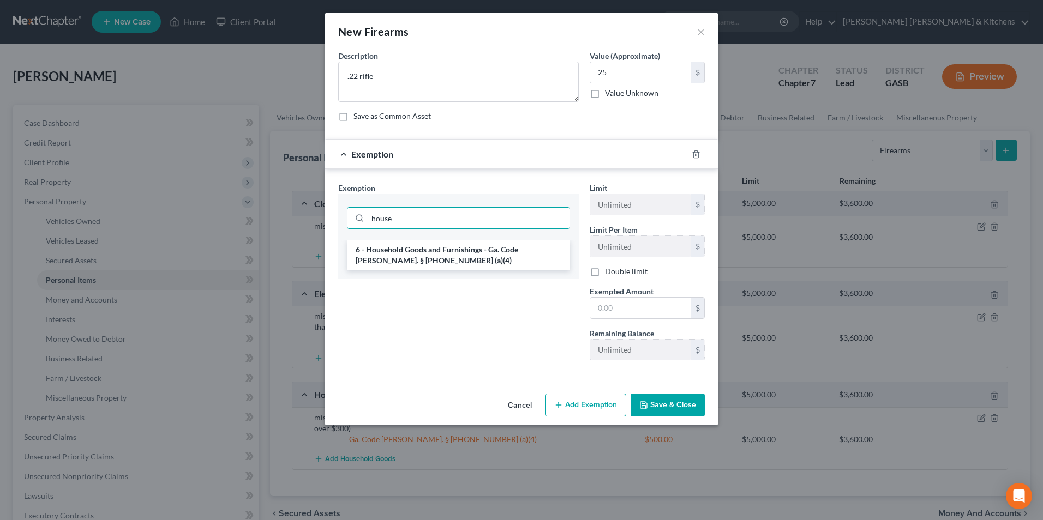
click at [406, 256] on li "6 - Household Goods and Furnishings - Ga. Code [PERSON_NAME]. § [PHONE_NUMBER] …" at bounding box center [458, 255] width 223 height 31
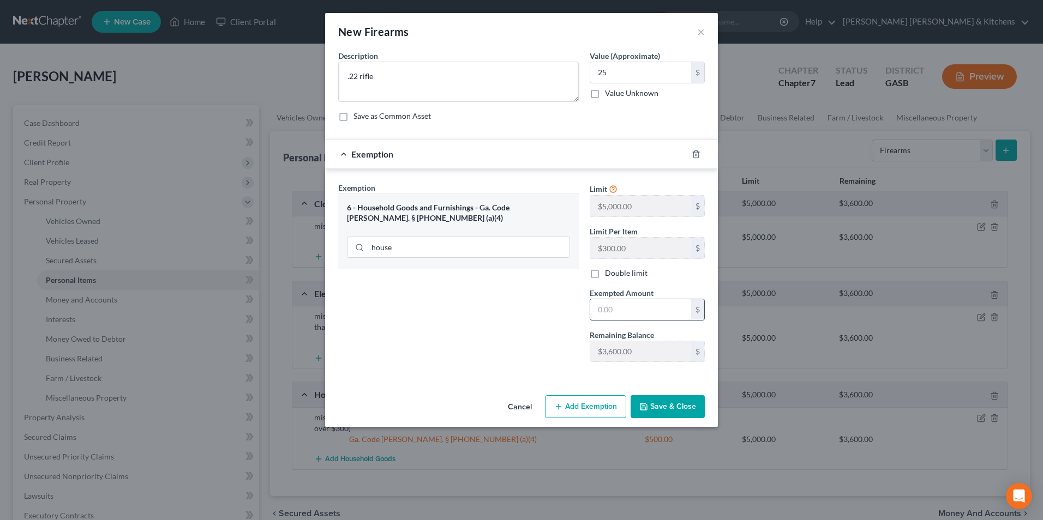
click at [620, 302] on input "text" at bounding box center [640, 309] width 101 height 21
click at [665, 409] on button "Save & Close" at bounding box center [667, 406] width 74 height 23
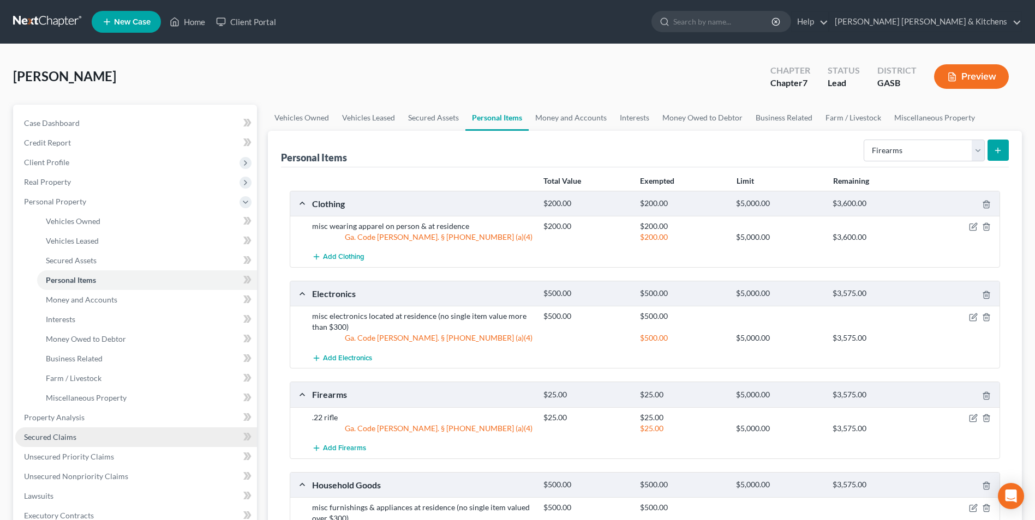
click at [70, 431] on link "Secured Claims" at bounding box center [136, 438] width 242 height 20
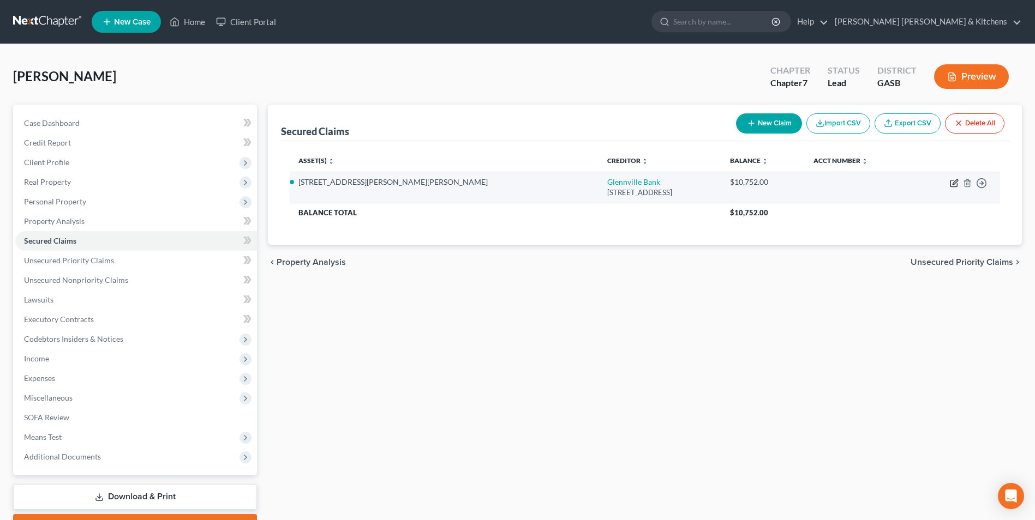
click at [956, 185] on icon "button" at bounding box center [954, 183] width 9 height 9
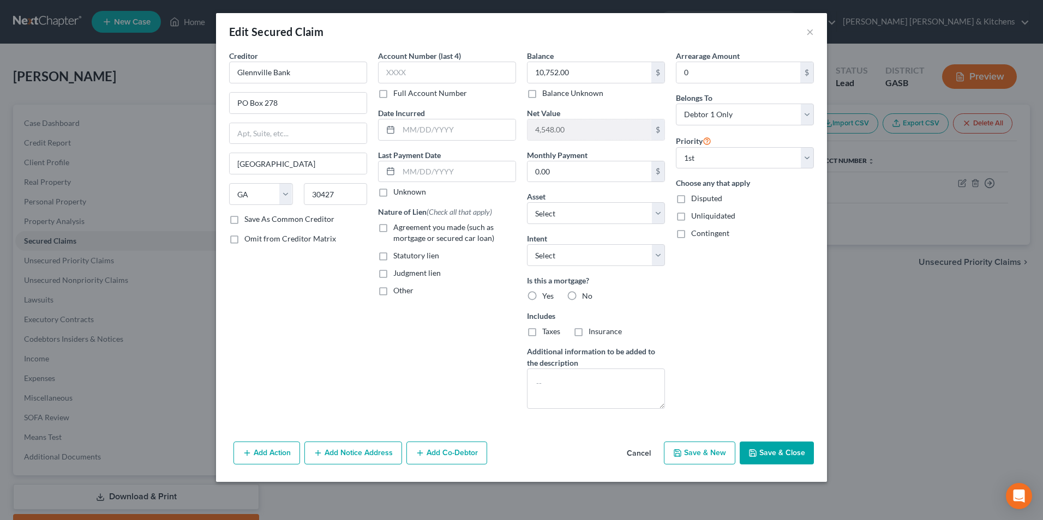
click at [393, 227] on label "Agreement you made (such as mortgage or secured car loan)" at bounding box center [454, 233] width 123 height 22
click at [398, 227] on input "Agreement you made (such as mortgage or secured car loan)" at bounding box center [401, 225] width 7 height 7
click at [405, 129] on input "text" at bounding box center [457, 129] width 117 height 21
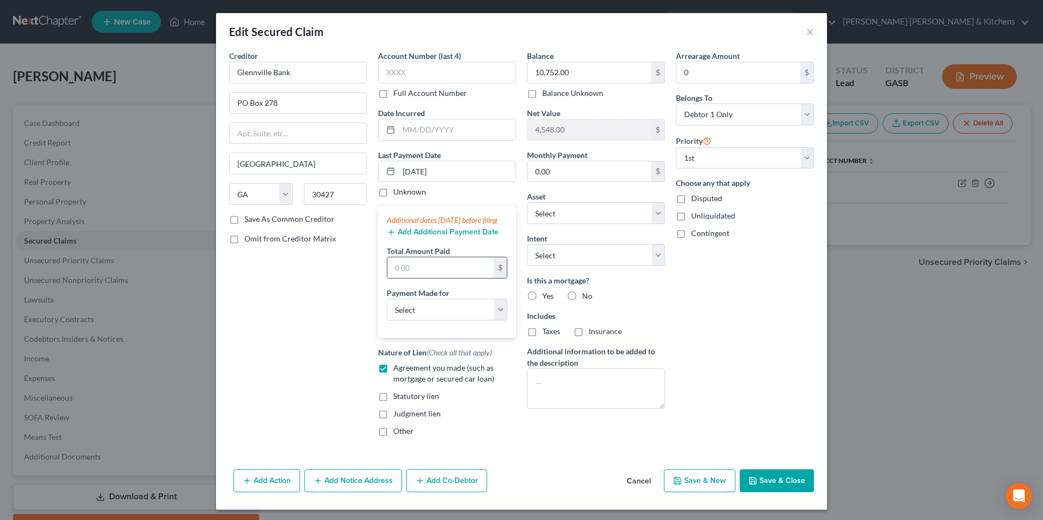
click at [394, 278] on input "text" at bounding box center [440, 267] width 106 height 21
click at [400, 311] on select "Select Car Credit Card Loan Repayment Mortgage Other Suppliers Or Vendors" at bounding box center [447, 310] width 121 height 22
click at [387, 310] on select "Select Car Credit Card Loan Repayment Mortgage Other Suppliers Or Vendors" at bounding box center [447, 310] width 121 height 22
click at [562, 257] on select "Select Surrender Redeem Reaffirm Avoid Other" at bounding box center [596, 255] width 138 height 22
click at [527, 244] on select "Select Surrender Redeem Reaffirm Avoid Other" at bounding box center [596, 255] width 138 height 22
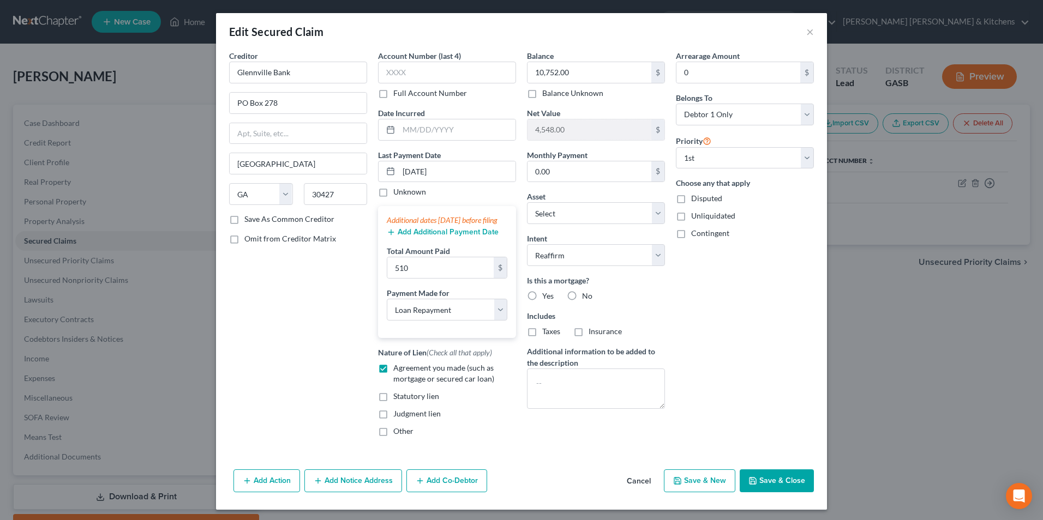
click at [801, 493] on button "Save & Close" at bounding box center [777, 481] width 74 height 23
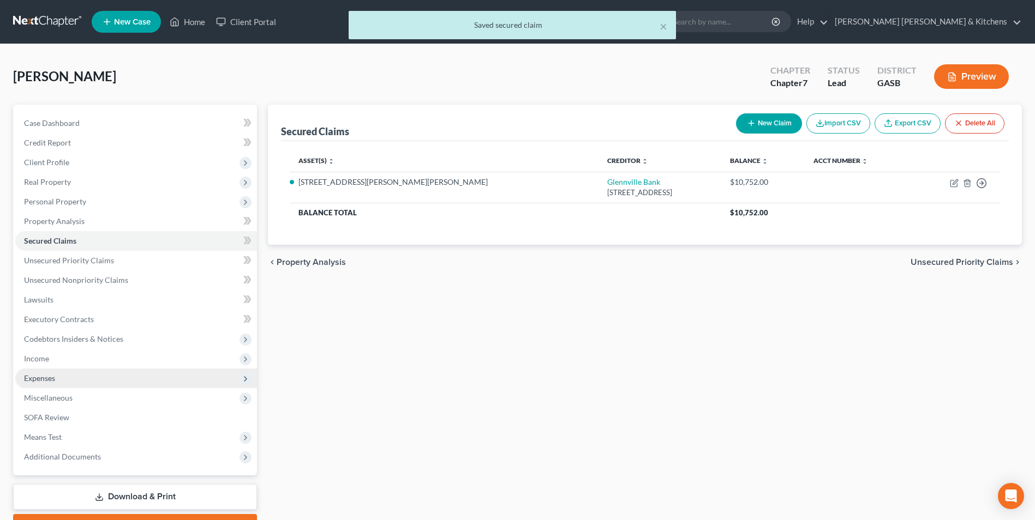
click at [48, 377] on span "Expenses" at bounding box center [39, 378] width 31 height 9
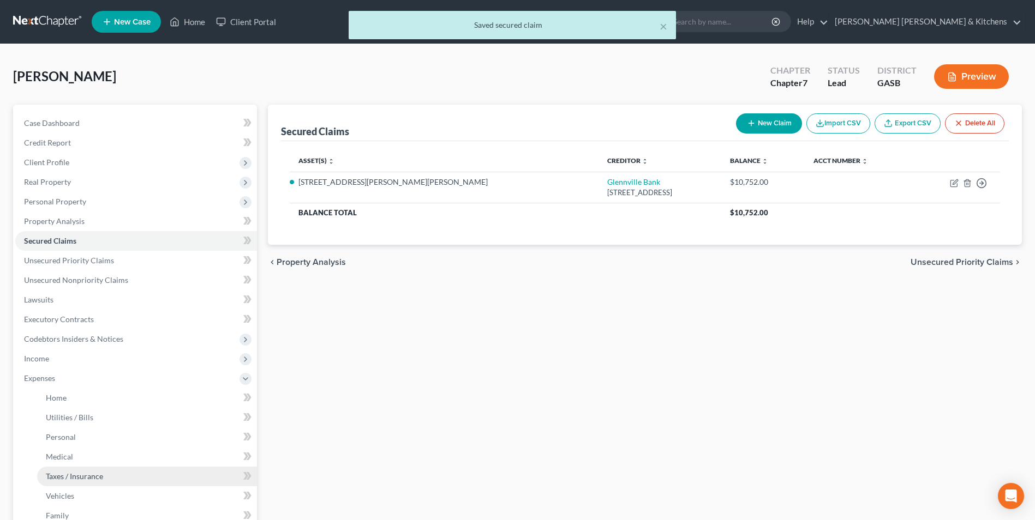
scroll to position [55, 0]
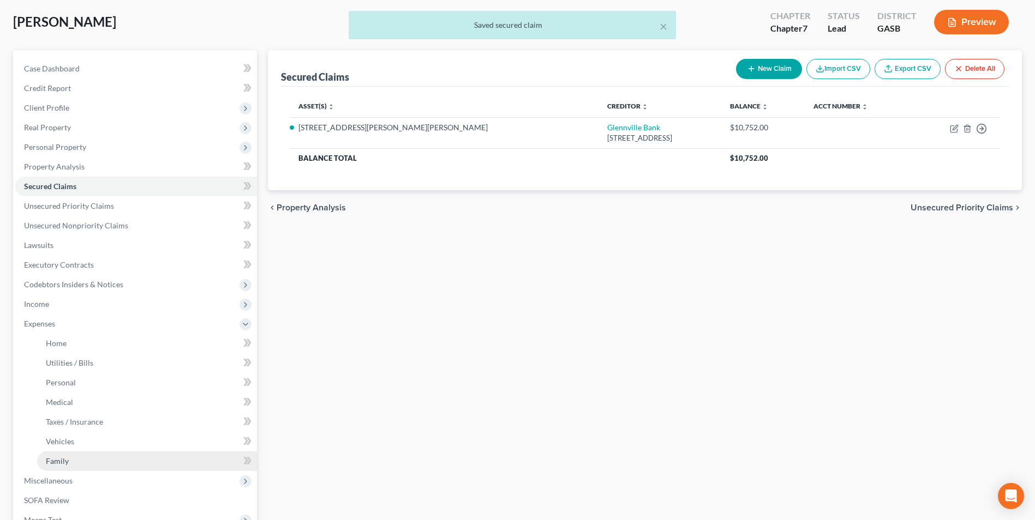
click at [69, 459] on link "Family" at bounding box center [147, 462] width 220 height 20
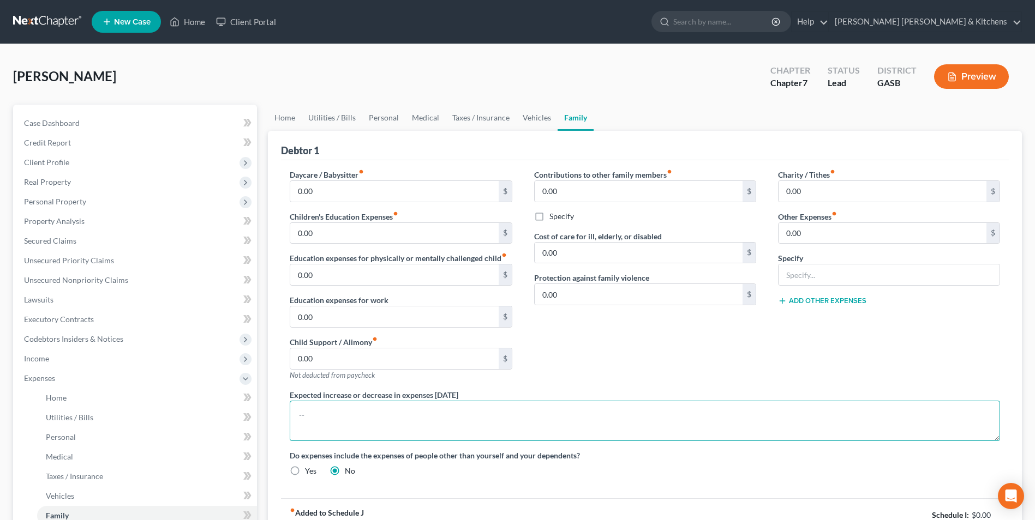
drag, startPoint x: 344, startPoint y: 417, endPoint x: 341, endPoint y: 398, distance: 19.2
click at [344, 417] on textarea at bounding box center [645, 421] width 710 height 40
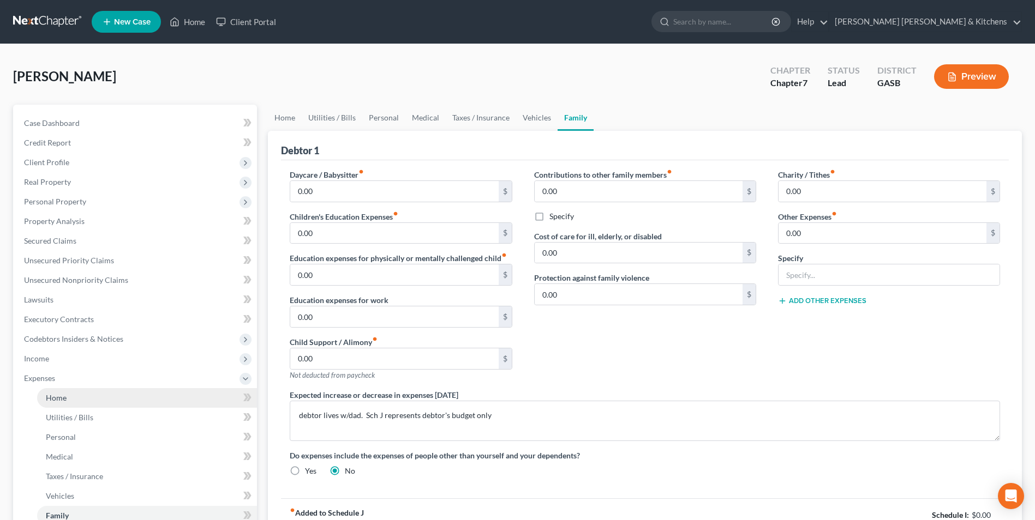
click at [86, 398] on link "Home" at bounding box center [147, 398] width 220 height 20
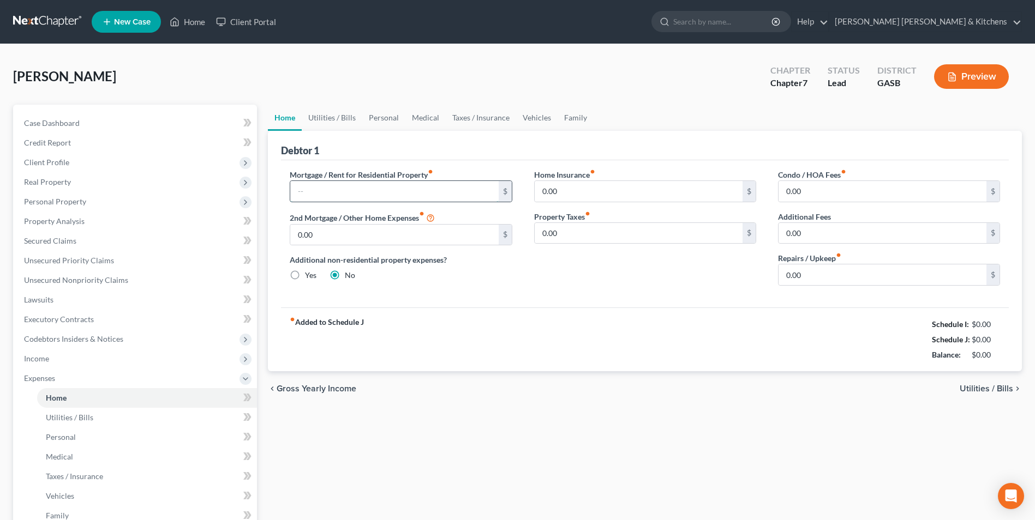
click at [347, 187] on input "text" at bounding box center [394, 191] width 208 height 21
click at [31, 360] on span "Income" at bounding box center [36, 358] width 25 height 9
click at [70, 395] on span "Non Employment Income" at bounding box center [89, 397] width 86 height 9
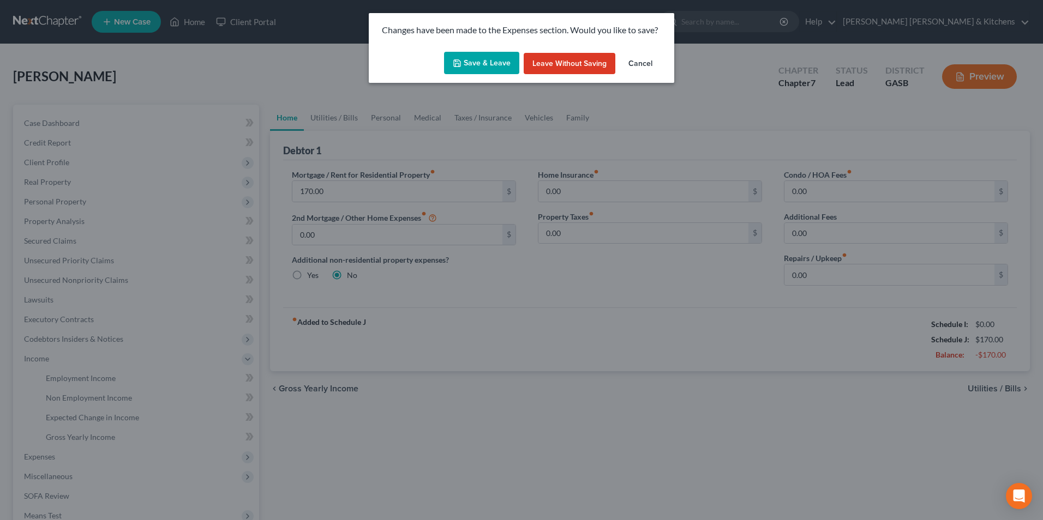
click at [491, 57] on button "Save & Leave" at bounding box center [481, 63] width 75 height 23
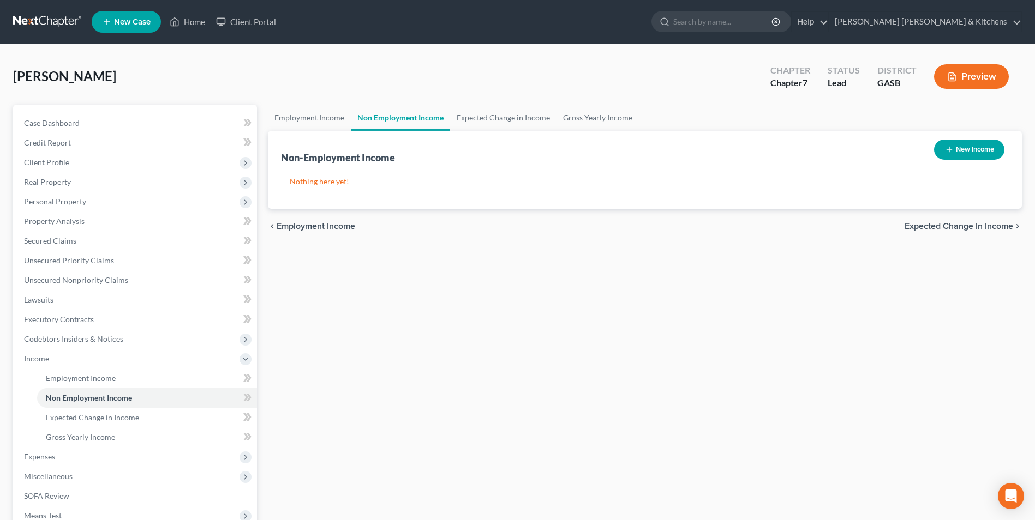
click at [958, 154] on button "New Income" at bounding box center [969, 150] width 70 height 20
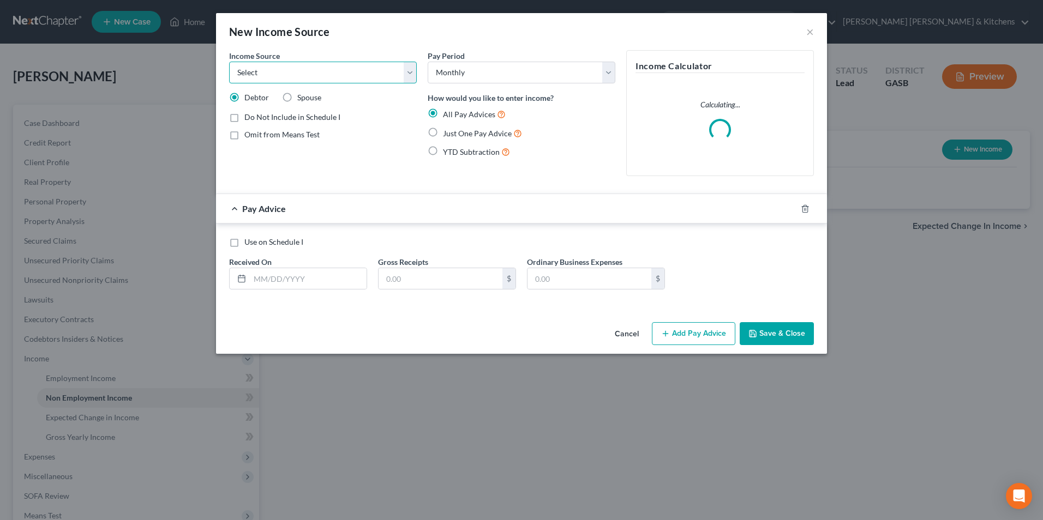
click at [339, 76] on select "Select Unemployment Disability (from employer) Pension Retirement Social Securi…" at bounding box center [323, 73] width 188 height 22
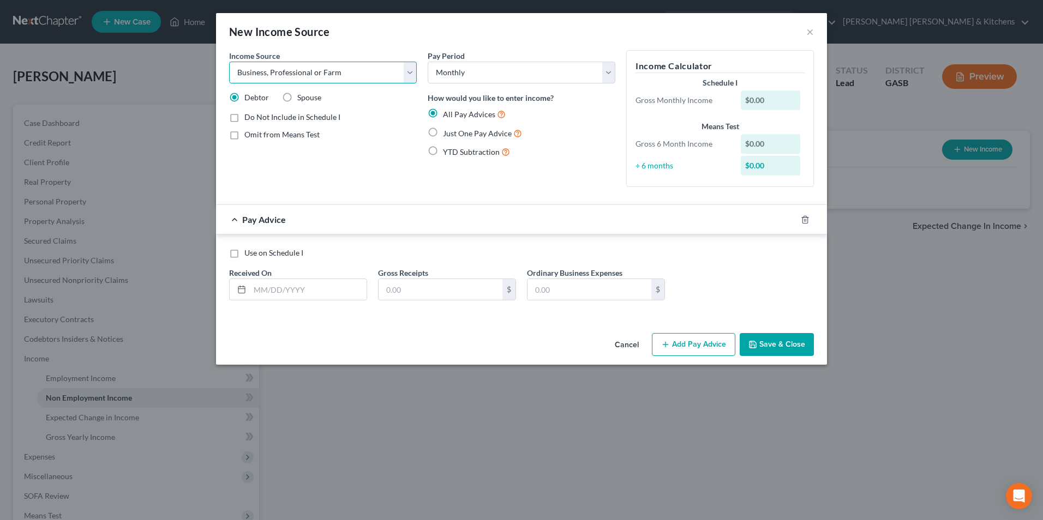
click at [229, 62] on select "Select Unemployment Disability (from employer) Pension Retirement Social Securi…" at bounding box center [323, 73] width 188 height 22
click at [443, 134] on label "Just One Pay Advice" at bounding box center [482, 133] width 79 height 13
click at [447, 134] on input "Just One Pay Advice" at bounding box center [450, 130] width 7 height 7
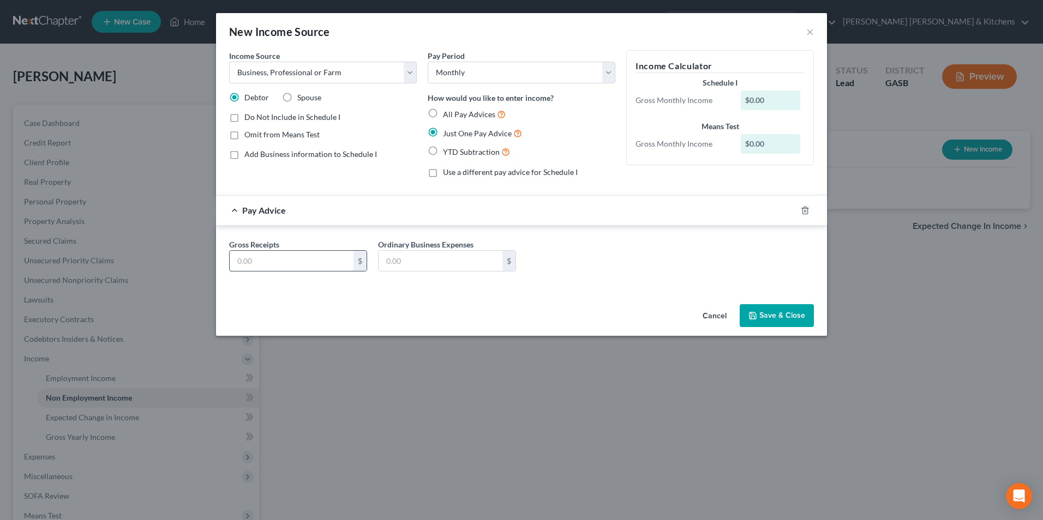
click at [250, 264] on input "text" at bounding box center [292, 261] width 124 height 21
click at [443, 147] on label "YTD Subtraction" at bounding box center [476, 152] width 67 height 13
click at [447, 147] on input "YTD Subtraction" at bounding box center [450, 149] width 7 height 7
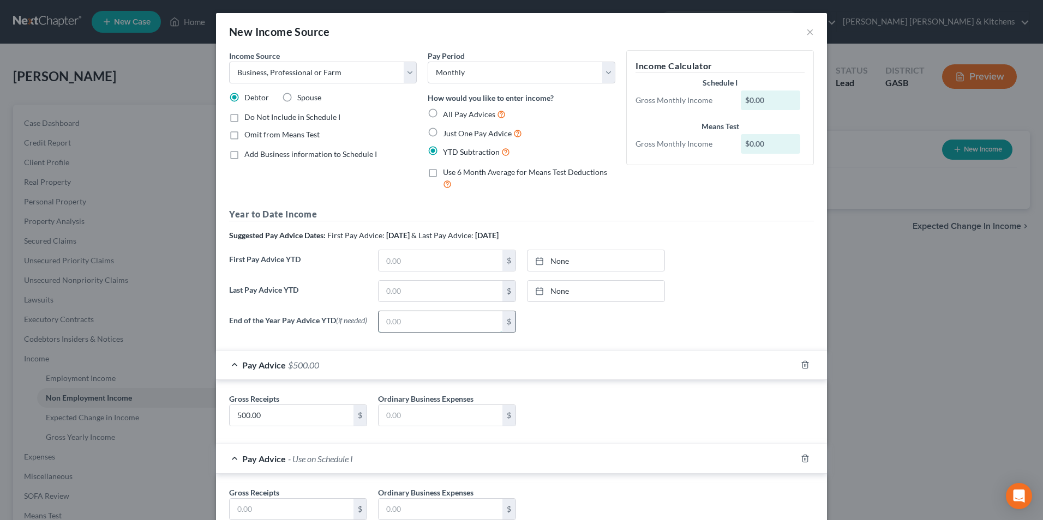
click at [428, 329] on input "text" at bounding box center [441, 321] width 124 height 21
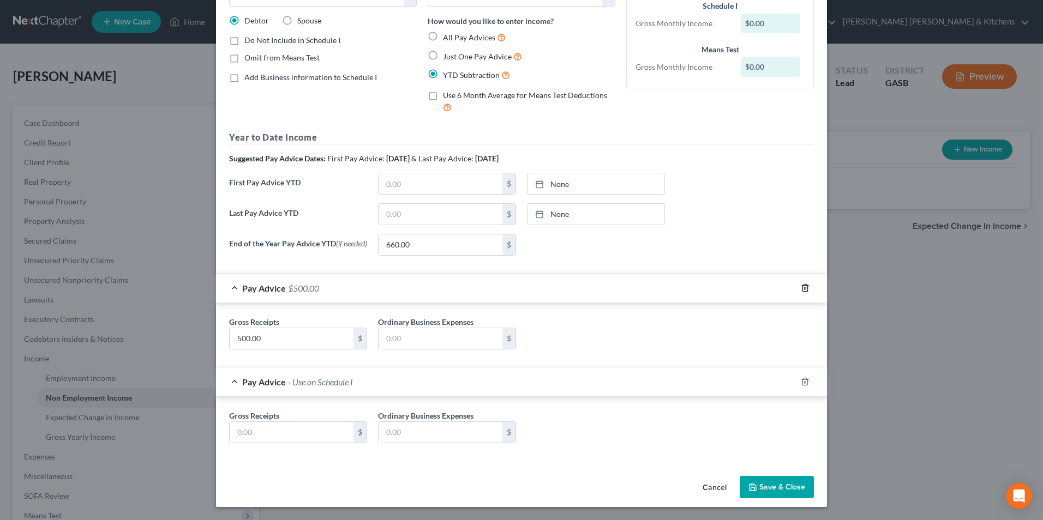
scroll to position [80, 0]
click at [802, 379] on icon "button" at bounding box center [804, 382] width 5 height 7
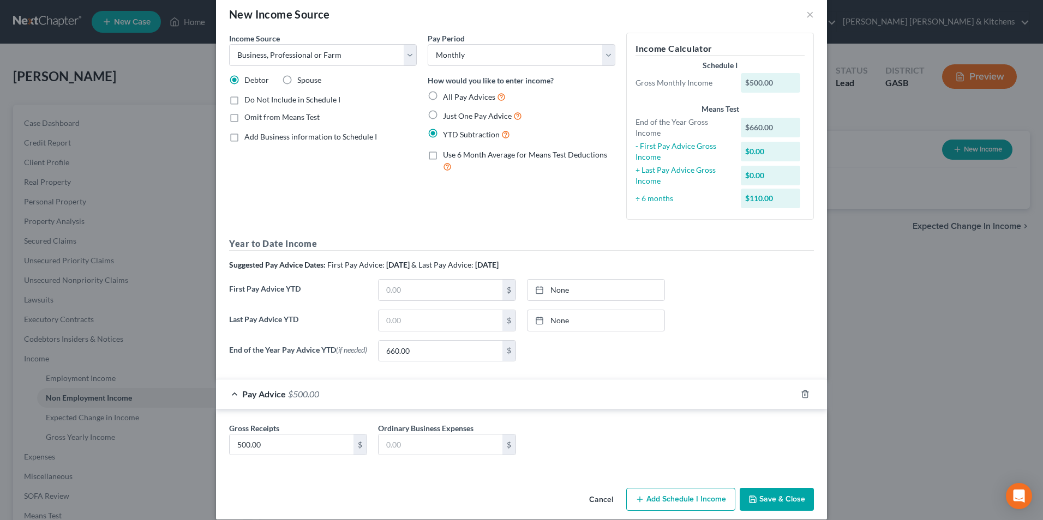
scroll to position [32, 0]
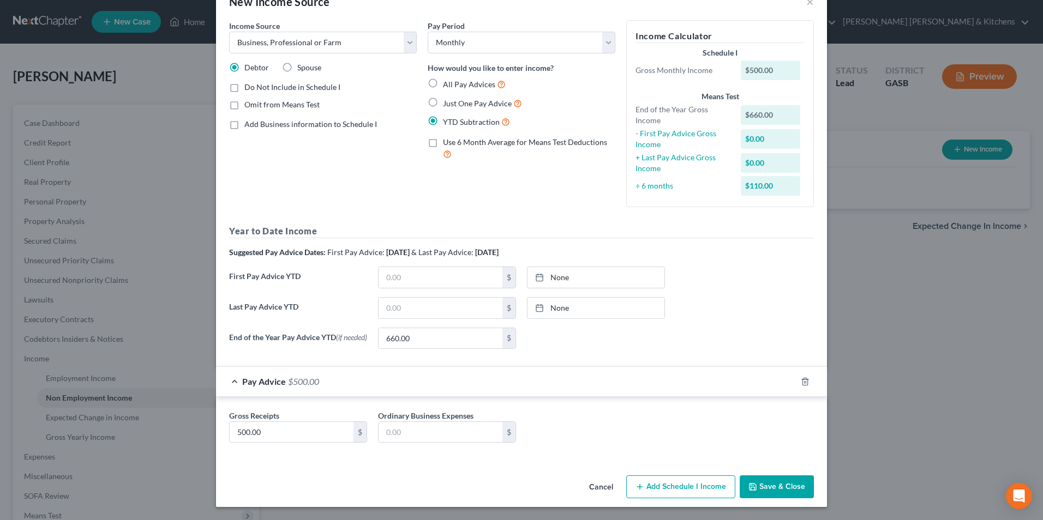
click at [761, 489] on button "Save & Close" at bounding box center [777, 487] width 74 height 23
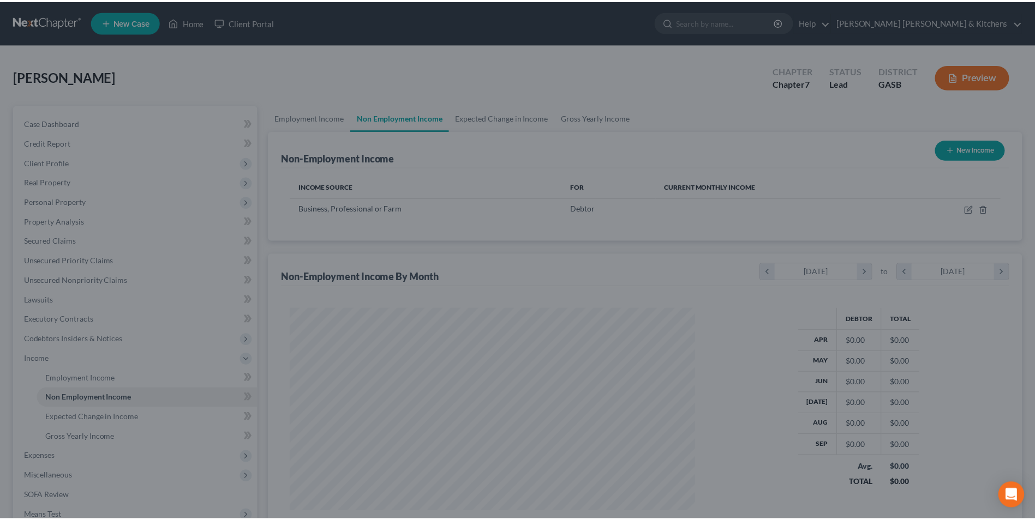
scroll to position [202, 427]
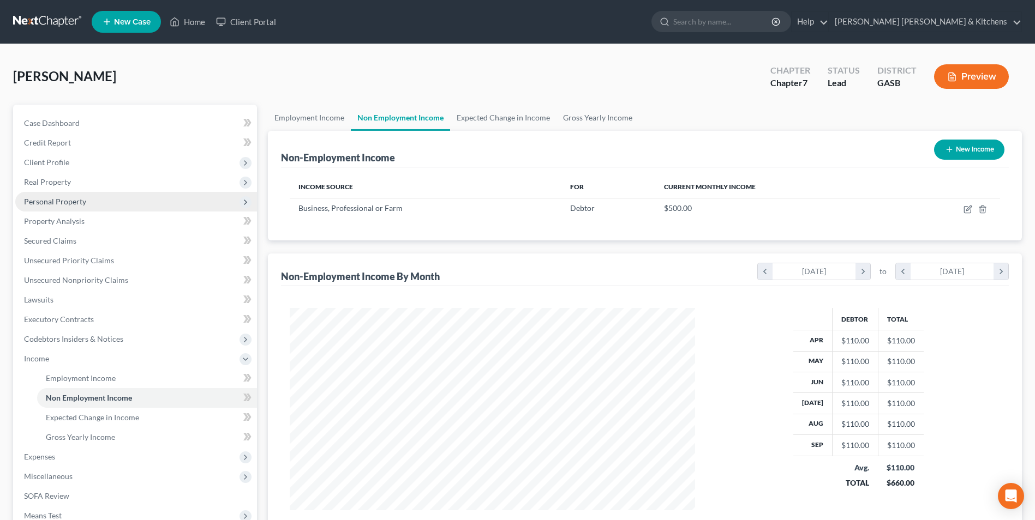
click at [41, 195] on span "Personal Property" at bounding box center [136, 202] width 242 height 20
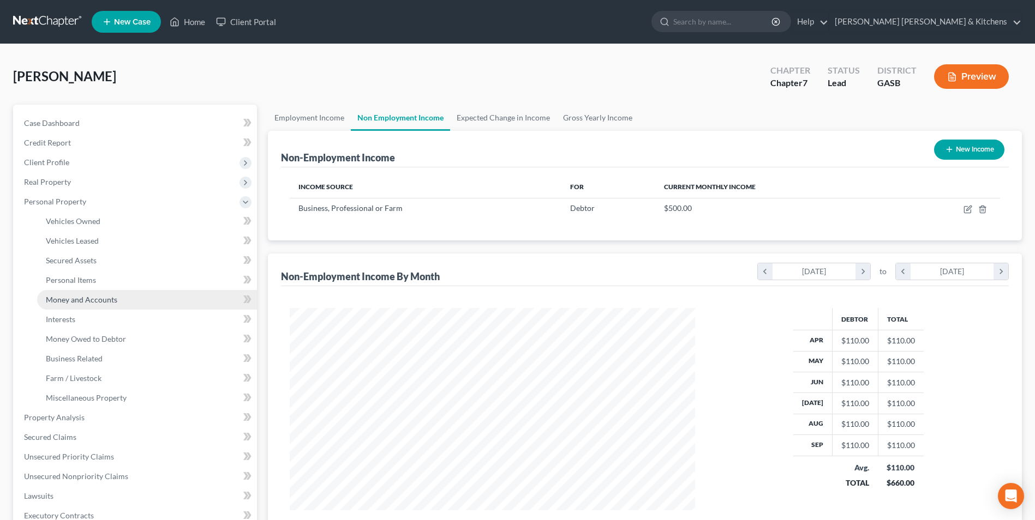
click at [74, 298] on span "Money and Accounts" at bounding box center [81, 299] width 71 height 9
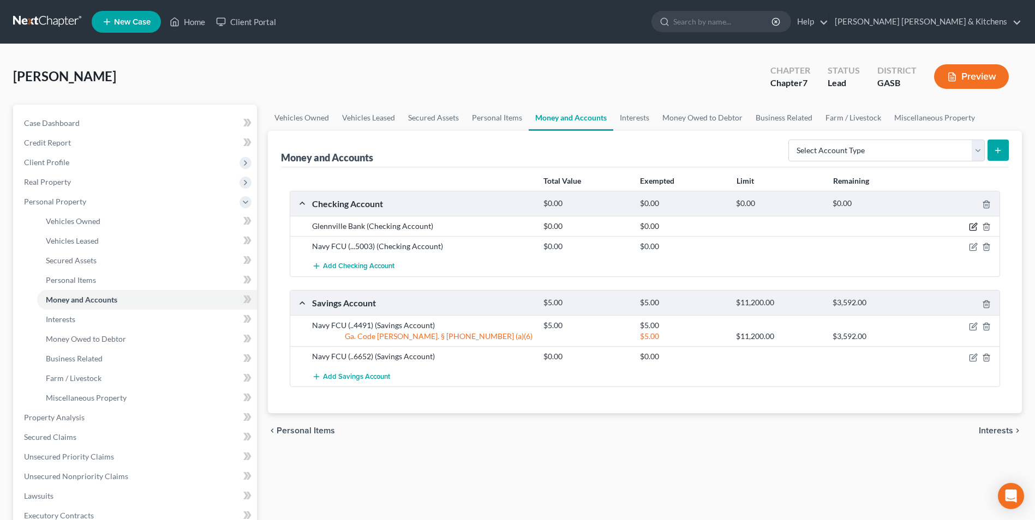
click at [972, 228] on icon "button" at bounding box center [973, 226] width 5 height 5
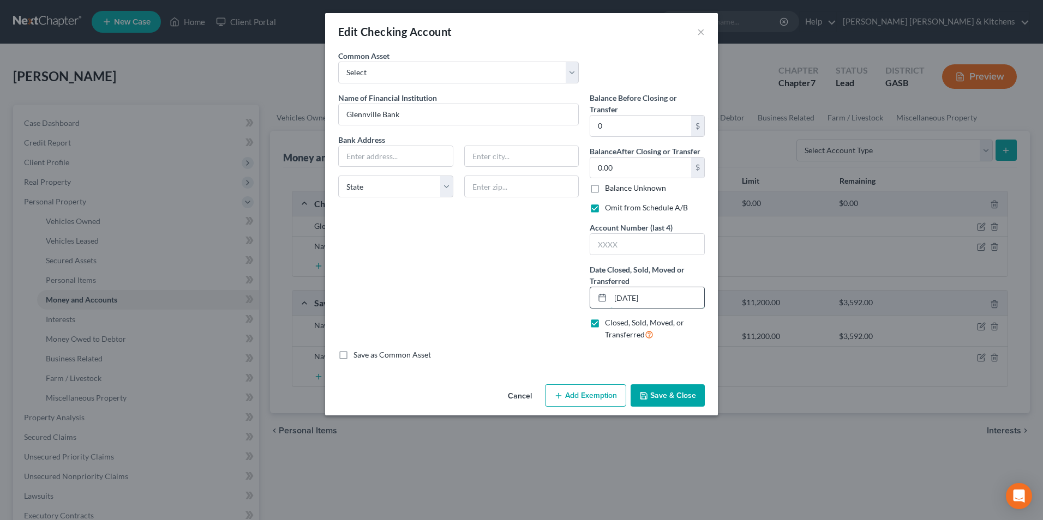
click at [632, 300] on input "[DATE]" at bounding box center [657, 297] width 94 height 21
drag, startPoint x: 635, startPoint y: 304, endPoint x: 625, endPoint y: 301, distance: 10.7
click at [625, 301] on input "[DATE]" at bounding box center [657, 297] width 94 height 21
drag, startPoint x: 663, startPoint y: 302, endPoint x: 614, endPoint y: 291, distance: 49.6
click at [614, 291] on input "07/01/20255" at bounding box center [657, 297] width 94 height 21
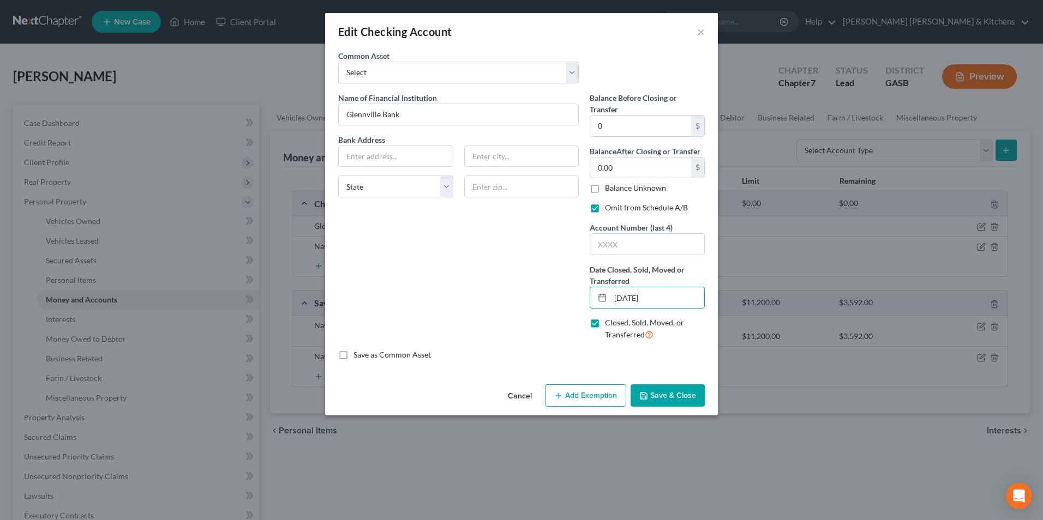
click at [670, 402] on button "Save & Close" at bounding box center [667, 396] width 74 height 23
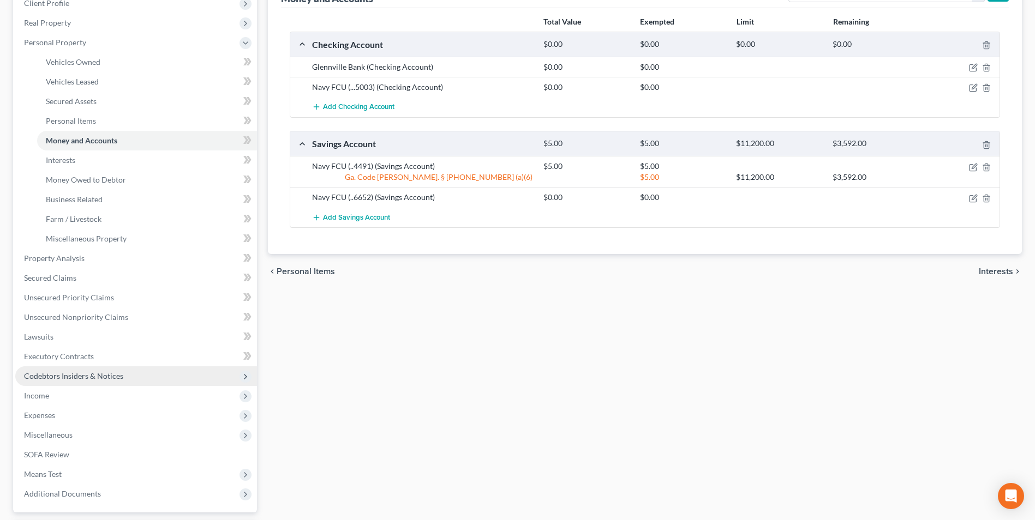
scroll to position [218, 0]
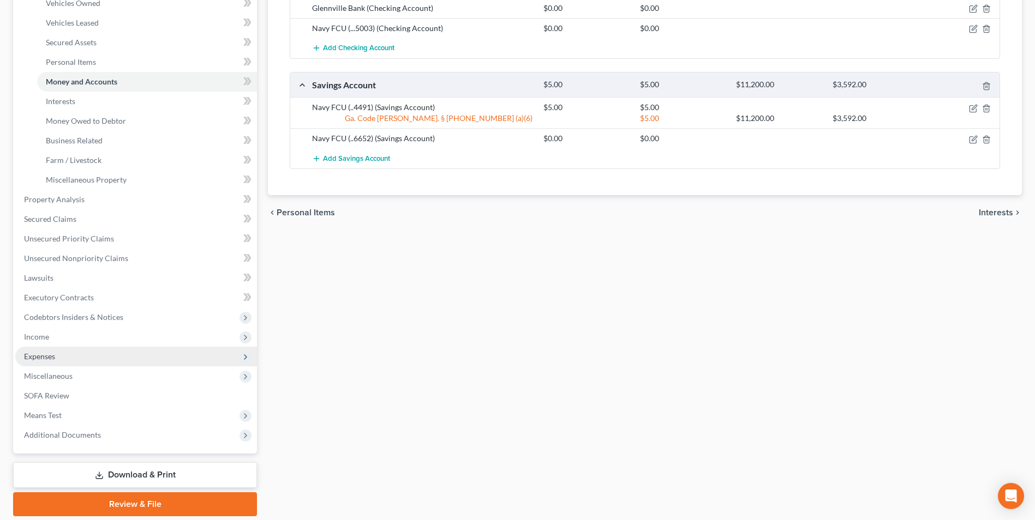
click at [47, 356] on span "Expenses" at bounding box center [39, 356] width 31 height 9
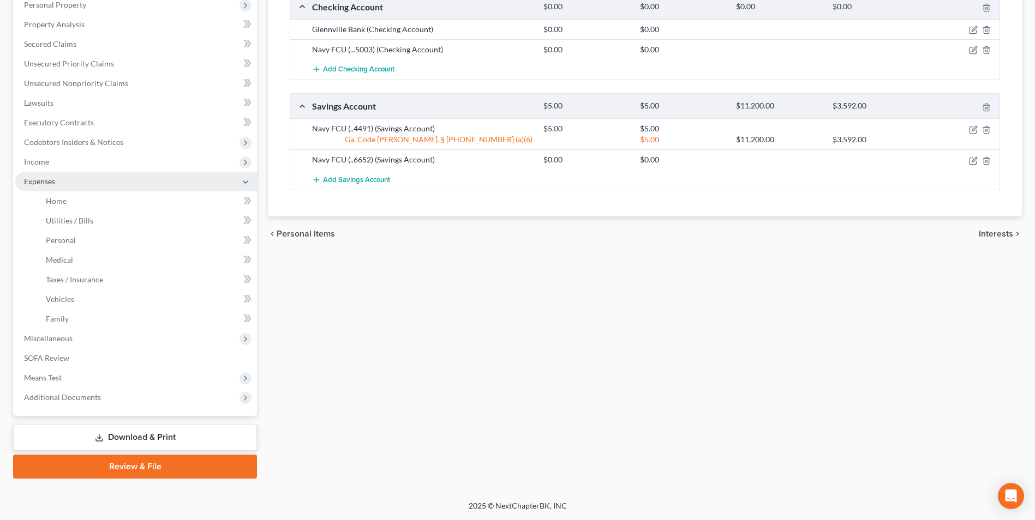
scroll to position [197, 0]
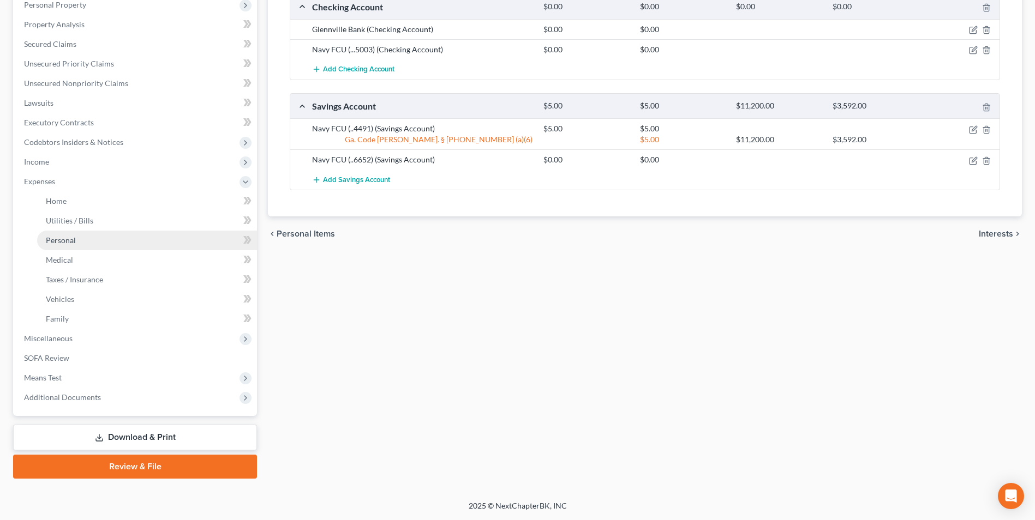
click at [67, 241] on span "Personal" at bounding box center [61, 240] width 30 height 9
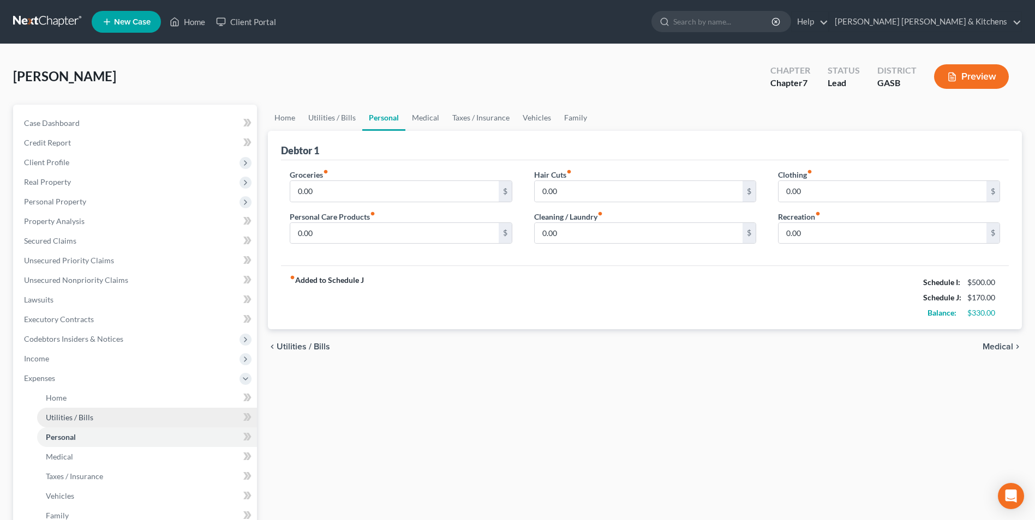
click at [79, 419] on span "Utilities / Bills" at bounding box center [69, 417] width 47 height 9
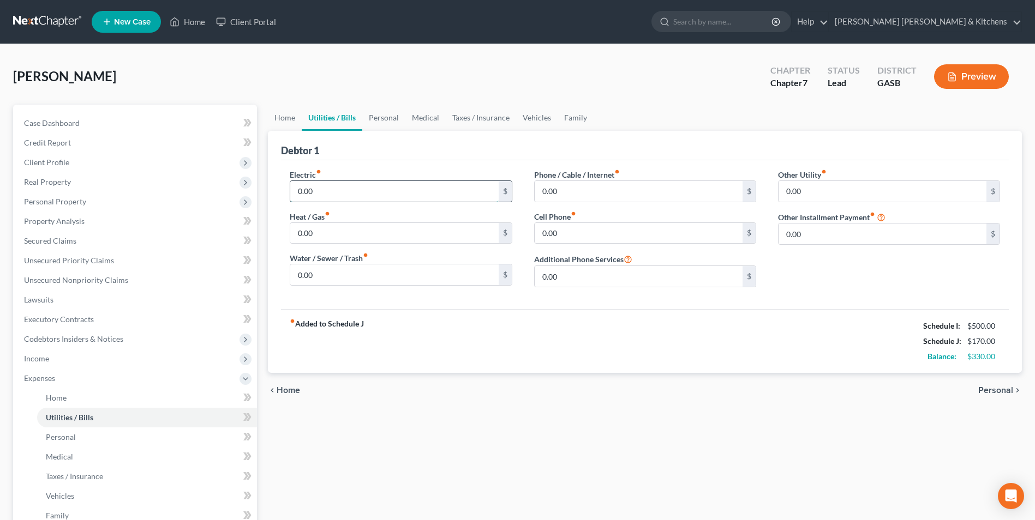
click at [322, 190] on input "0.00" at bounding box center [394, 191] width 208 height 21
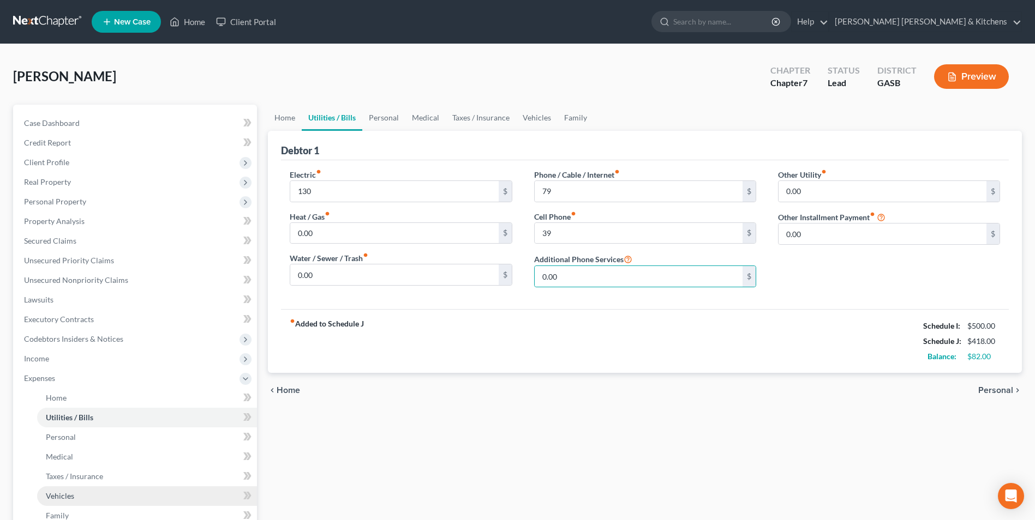
click at [58, 496] on span "Vehicles" at bounding box center [60, 495] width 28 height 9
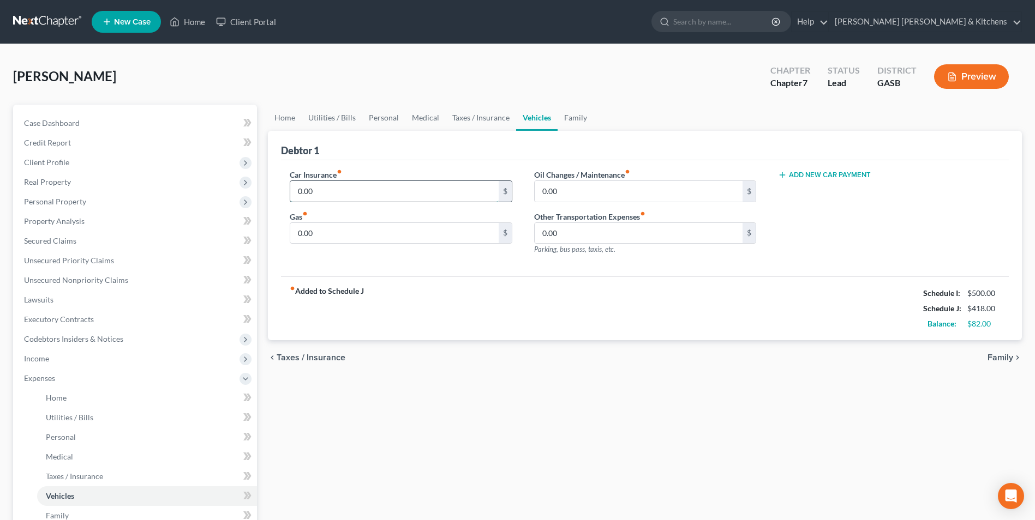
click at [340, 193] on input "0.00" at bounding box center [394, 191] width 208 height 21
click at [52, 359] on span "Income" at bounding box center [136, 359] width 242 height 20
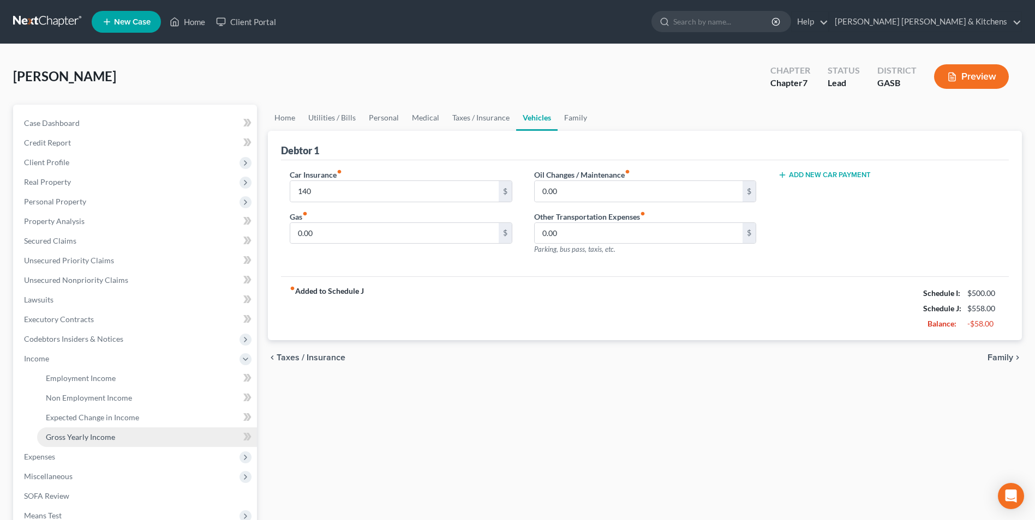
click at [75, 442] on link "Gross Yearly Income" at bounding box center [147, 438] width 220 height 20
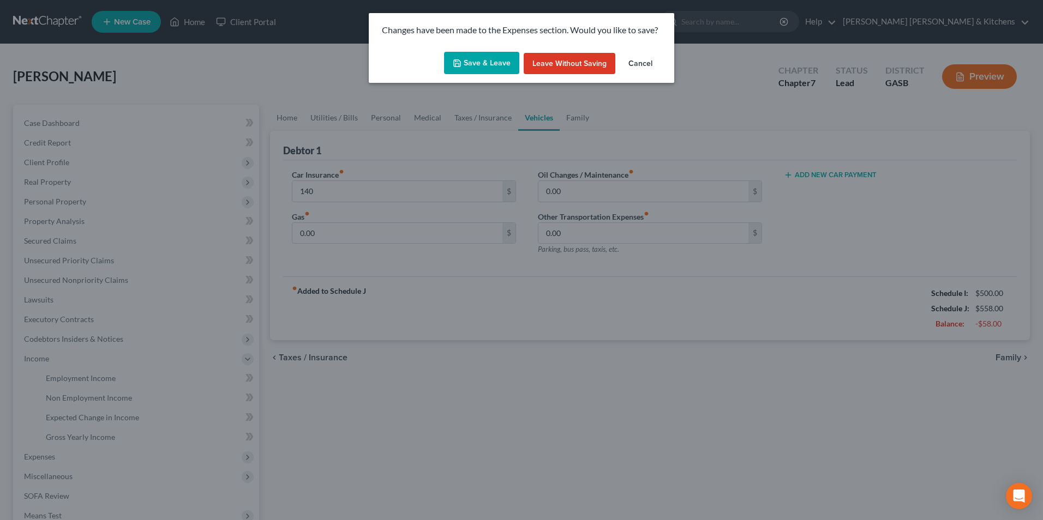
click at [494, 60] on button "Save & Leave" at bounding box center [481, 63] width 75 height 23
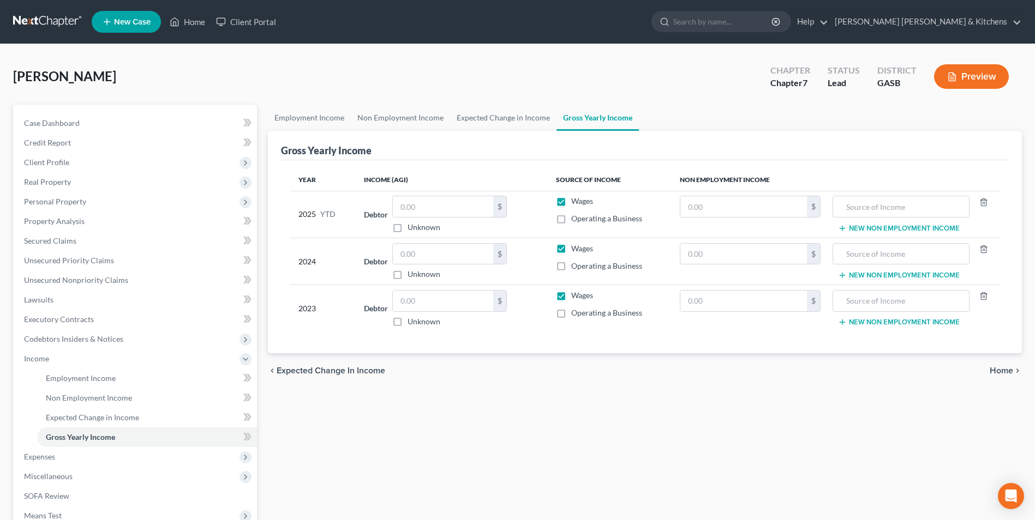
click at [571, 310] on label "Operating a Business" at bounding box center [606, 313] width 71 height 11
click at [575, 310] on input "Operating a Business" at bounding box center [578, 311] width 7 height 7
click at [571, 295] on label "Wages" at bounding box center [582, 295] width 22 height 11
click at [575, 295] on input "Wages" at bounding box center [578, 293] width 7 height 7
click at [571, 249] on label "Wages" at bounding box center [582, 248] width 22 height 11
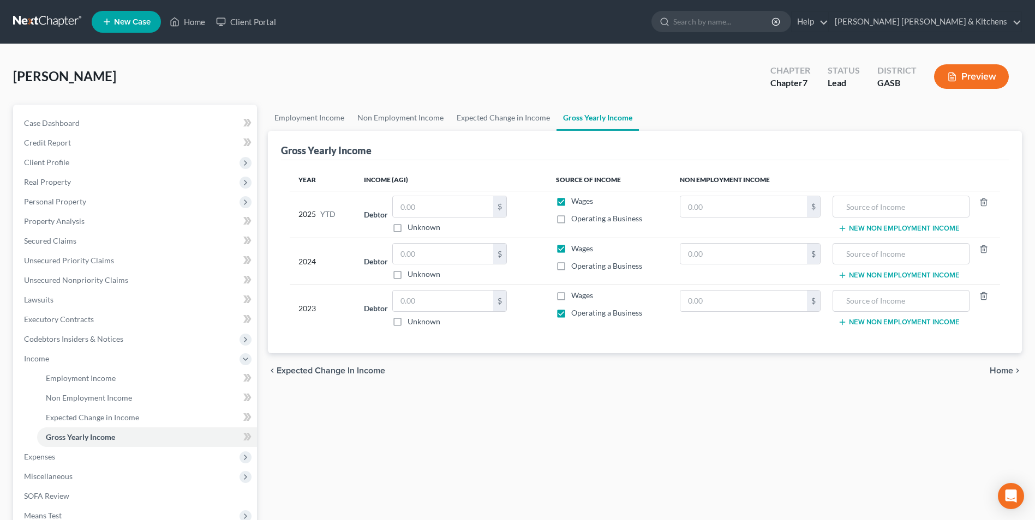
click at [575, 249] on input "Wages" at bounding box center [578, 246] width 7 height 7
click at [571, 267] on label "Operating a Business" at bounding box center [606, 266] width 71 height 11
click at [575, 267] on input "Operating a Business" at bounding box center [578, 264] width 7 height 7
click at [571, 201] on label "Wages" at bounding box center [582, 201] width 22 height 11
click at [575, 201] on input "Wages" at bounding box center [578, 199] width 7 height 7
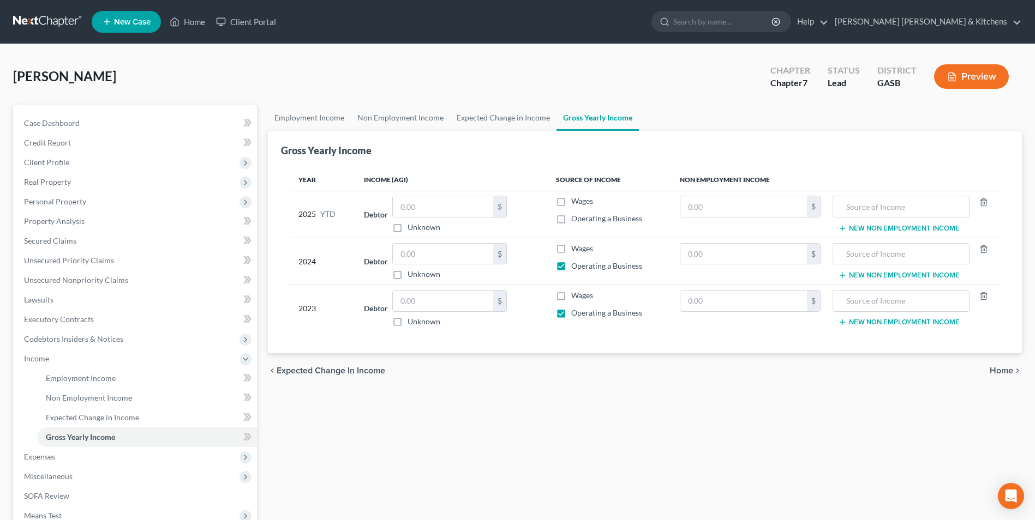
drag, startPoint x: 559, startPoint y: 215, endPoint x: 548, endPoint y: 249, distance: 35.7
click at [571, 216] on label "Operating a Business" at bounding box center [606, 218] width 71 height 11
click at [575, 216] on input "Operating a Business" at bounding box center [578, 216] width 7 height 7
click at [465, 311] on input "text" at bounding box center [443, 301] width 100 height 21
click at [454, 257] on input "text" at bounding box center [443, 254] width 100 height 21
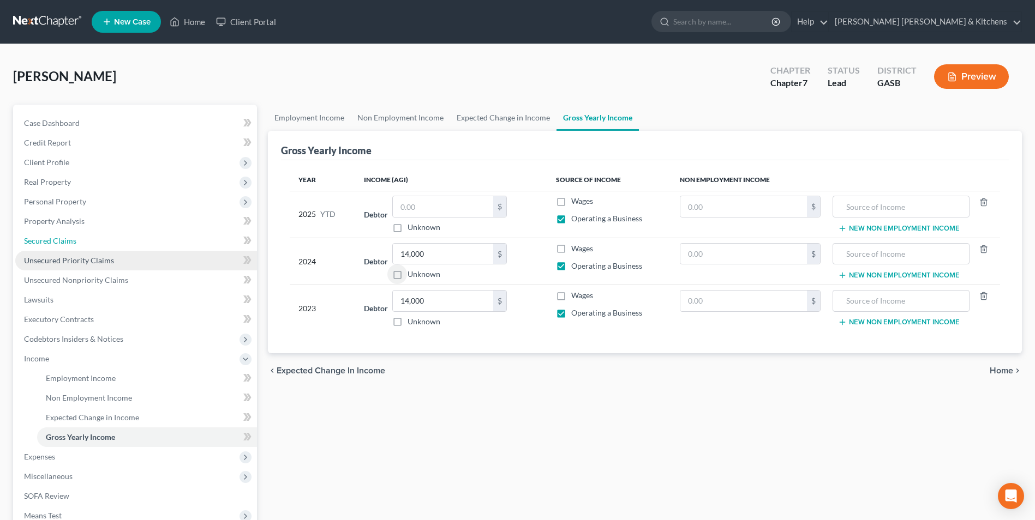
drag, startPoint x: 46, startPoint y: 240, endPoint x: 136, endPoint y: 253, distance: 90.4
click at [46, 240] on span "Secured Claims" at bounding box center [50, 240] width 52 height 9
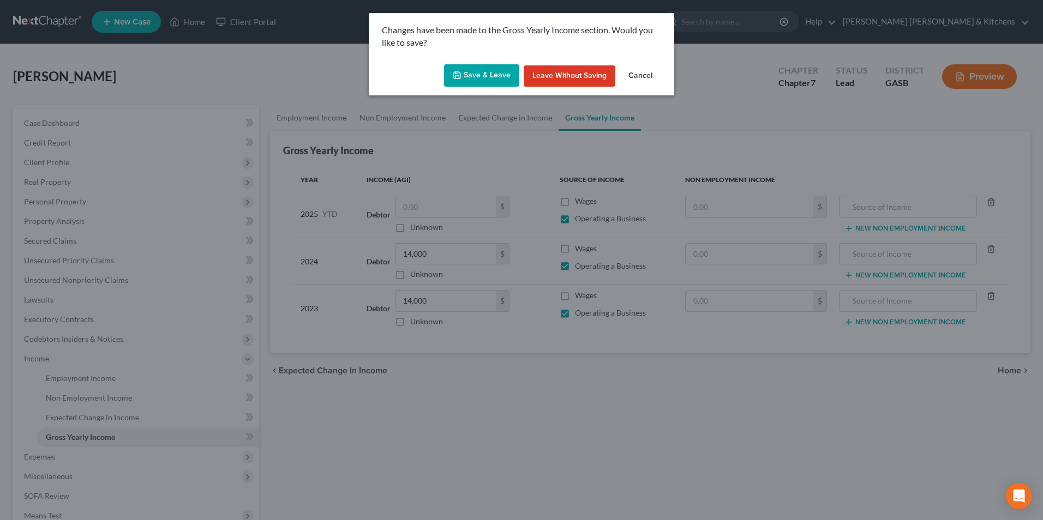
click at [482, 81] on button "Save & Leave" at bounding box center [481, 75] width 75 height 23
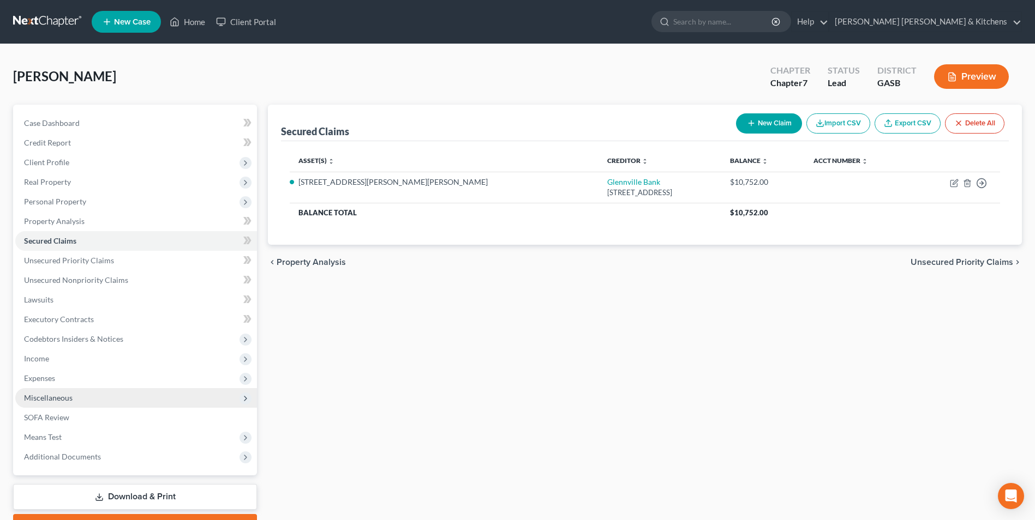
click at [63, 397] on span "Miscellaneous" at bounding box center [48, 397] width 49 height 9
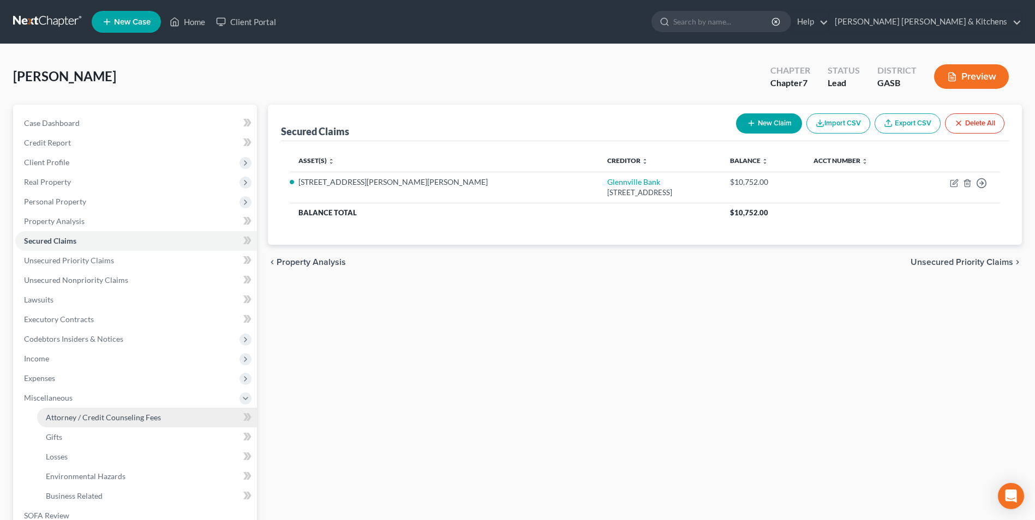
click at [80, 411] on link "Attorney / Credit Counseling Fees" at bounding box center [147, 418] width 220 height 20
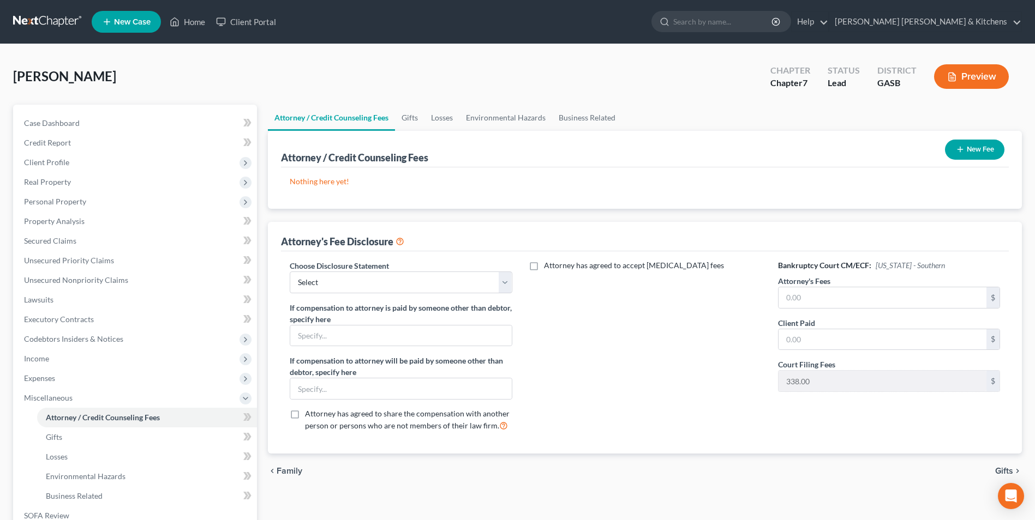
click at [971, 153] on button "New Fee" at bounding box center [974, 150] width 59 height 20
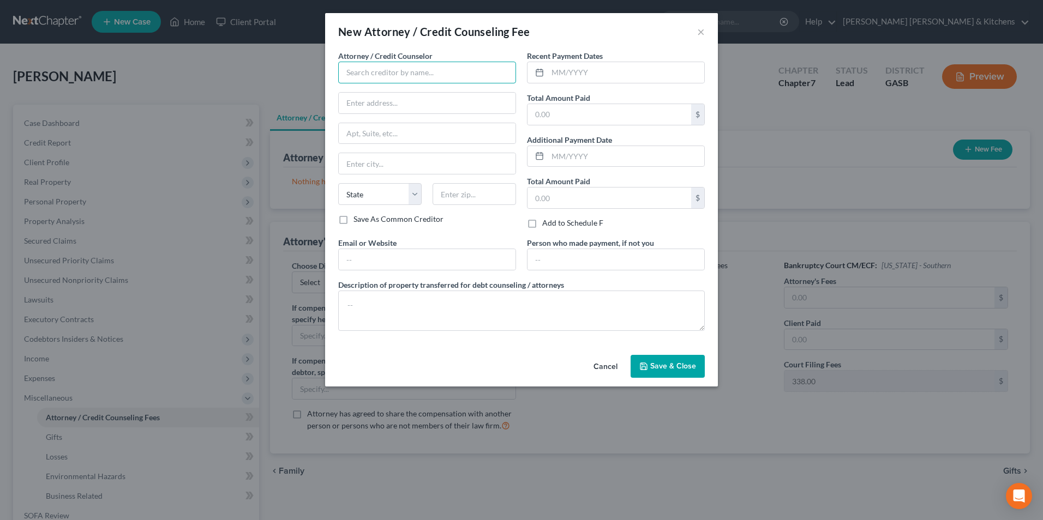
drag, startPoint x: 384, startPoint y: 81, endPoint x: 385, endPoint y: 68, distance: 13.1
click at [384, 81] on input "text" at bounding box center [427, 73] width 178 height 22
drag, startPoint x: 550, startPoint y: 115, endPoint x: 557, endPoint y: 118, distance: 7.6
click at [551, 116] on input "text" at bounding box center [609, 114] width 164 height 21
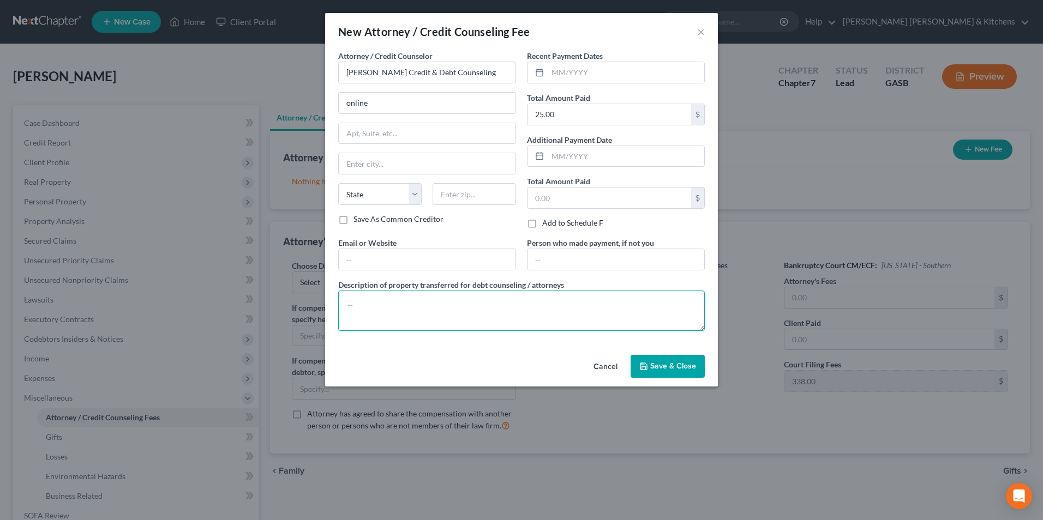
click at [389, 322] on textarea at bounding box center [521, 311] width 367 height 40
click at [666, 371] on button "Save & Close" at bounding box center [667, 366] width 74 height 23
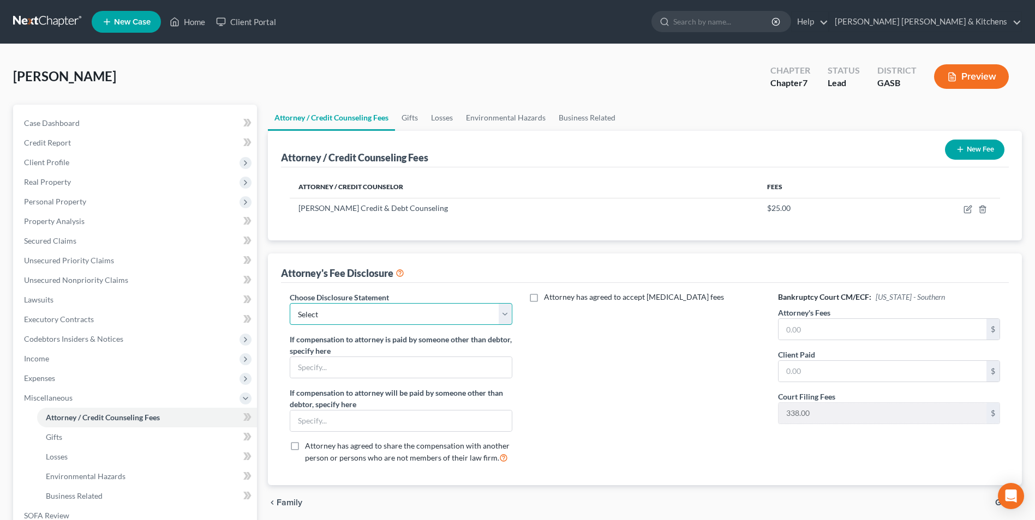
drag, startPoint x: 362, startPoint y: 310, endPoint x: 361, endPoint y: 325, distance: 14.8
click at [362, 310] on select "Select Disclosure of Compensation of Attorney For Debtors" at bounding box center [401, 314] width 222 height 22
click at [358, 356] on label "If compensation to attorney is paid by someone other than debtor, specify here" at bounding box center [401, 345] width 222 height 23
drag, startPoint x: 375, startPoint y: 316, endPoint x: 371, endPoint y: 322, distance: 7.1
click at [375, 316] on select "Select Disclosure of Compensation of Attorney For Debtors" at bounding box center [401, 314] width 222 height 22
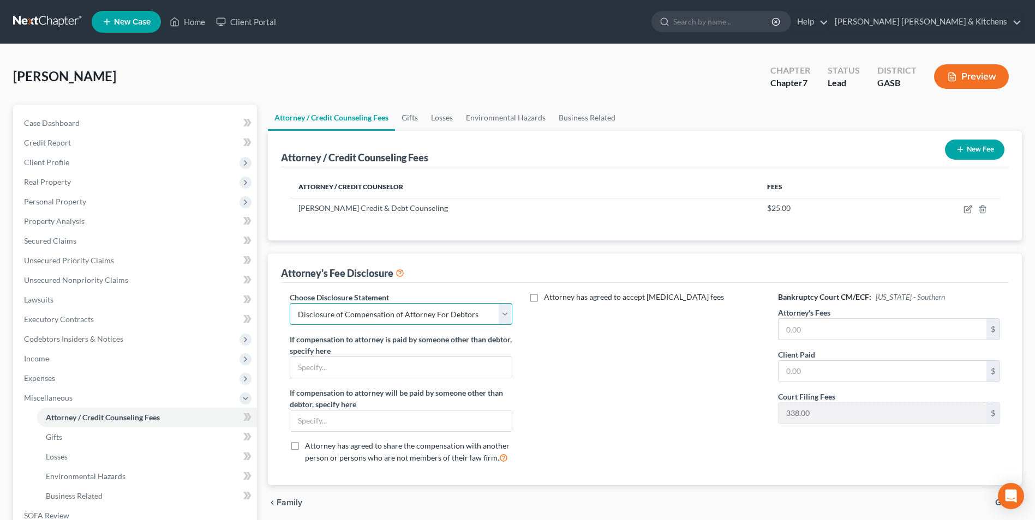
click at [290, 303] on select "Select Disclosure of Compensation of Attorney For Debtors" at bounding box center [401, 314] width 222 height 22
click at [828, 322] on input "text" at bounding box center [882, 329] width 208 height 21
click at [83, 279] on span "Unsecured Nonpriority Claims" at bounding box center [76, 279] width 104 height 9
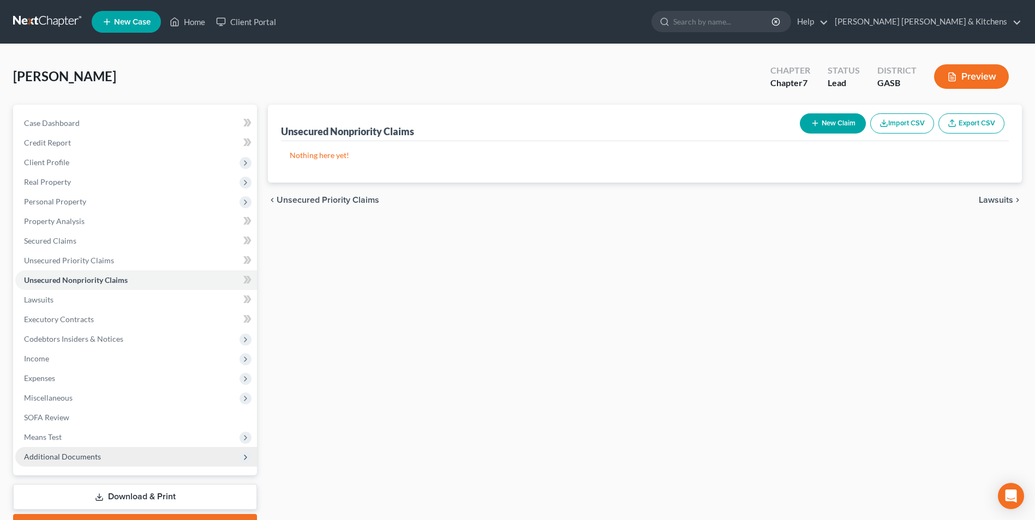
click at [73, 461] on span "Additional Documents" at bounding box center [62, 456] width 77 height 9
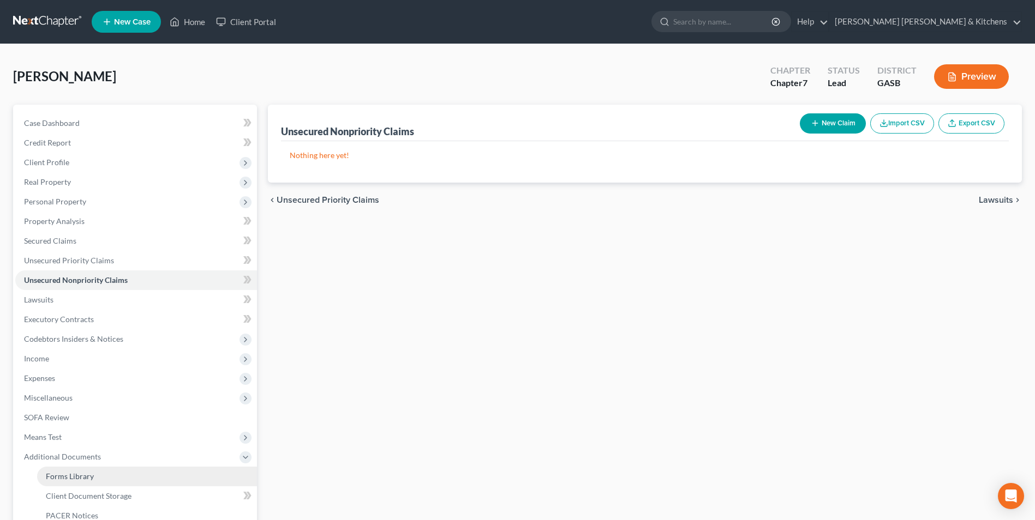
click at [72, 482] on link "Forms Library" at bounding box center [147, 477] width 220 height 20
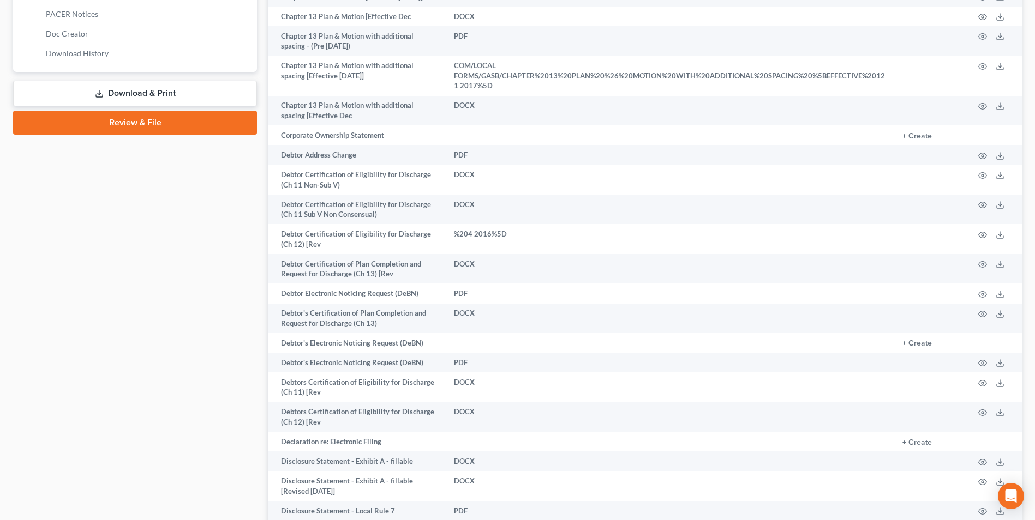
scroll to position [545, 0]
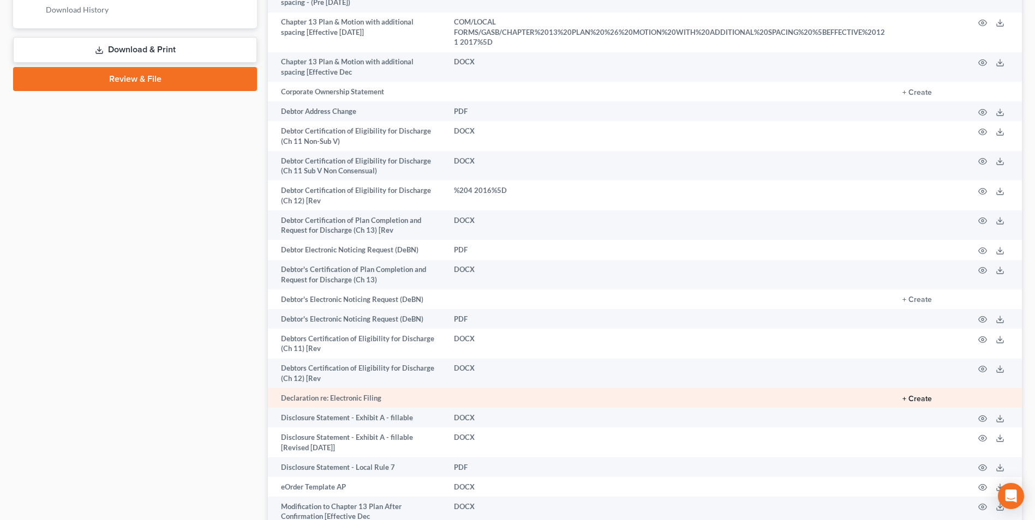
click at [919, 395] on button "+ Create" at bounding box center [916, 399] width 29 height 8
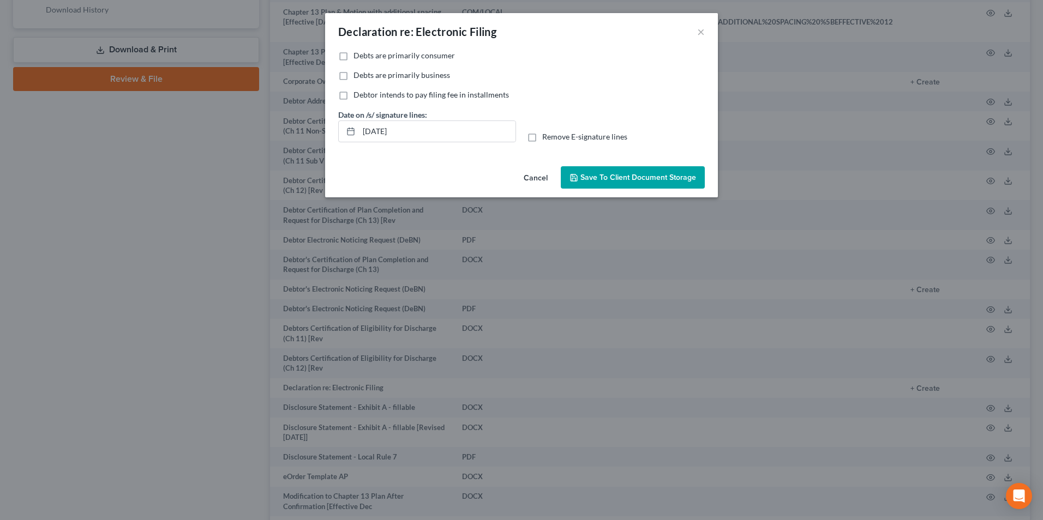
click at [353, 54] on label "Debts are primarily consumer" at bounding box center [403, 55] width 101 height 11
click at [358, 54] on input "Debts are primarily consumer" at bounding box center [361, 53] width 7 height 7
click at [408, 142] on div "[DATE]" at bounding box center [427, 132] width 178 height 22
drag, startPoint x: 418, startPoint y: 137, endPoint x: 327, endPoint y: 124, distance: 92.6
click at [326, 137] on div "No additional information is needed to generate this form. Debts are primarily …" at bounding box center [521, 106] width 393 height 112
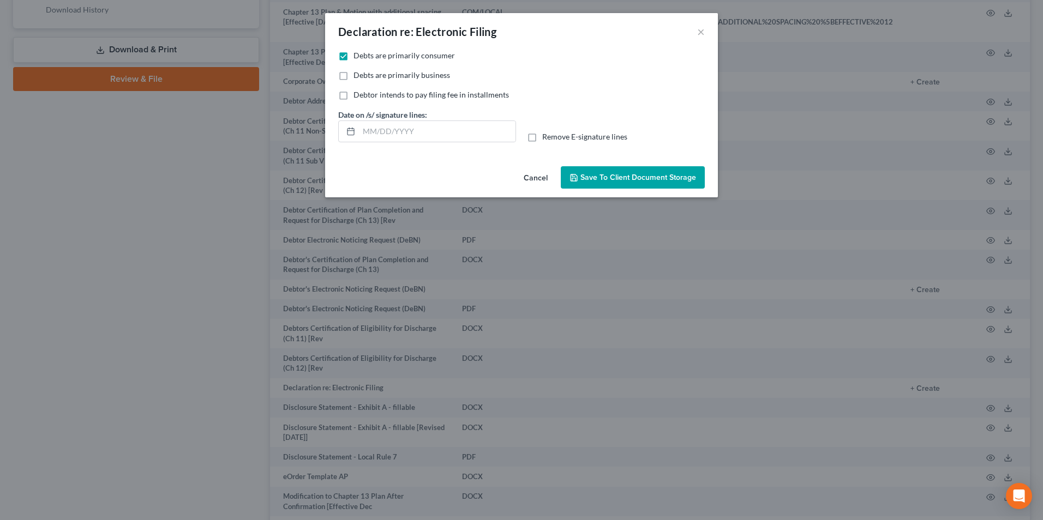
click at [542, 140] on label "Remove E-signature lines" at bounding box center [584, 136] width 85 height 11
click at [547, 139] on input "Remove E-signature lines" at bounding box center [550, 134] width 7 height 7
drag, startPoint x: 607, startPoint y: 176, endPoint x: 864, endPoint y: 317, distance: 293.6
click at [622, 197] on div "Cancel Save to Client Document Storage" at bounding box center [521, 180] width 393 height 36
click at [666, 183] on button "Save to Client Document Storage" at bounding box center [633, 177] width 144 height 23
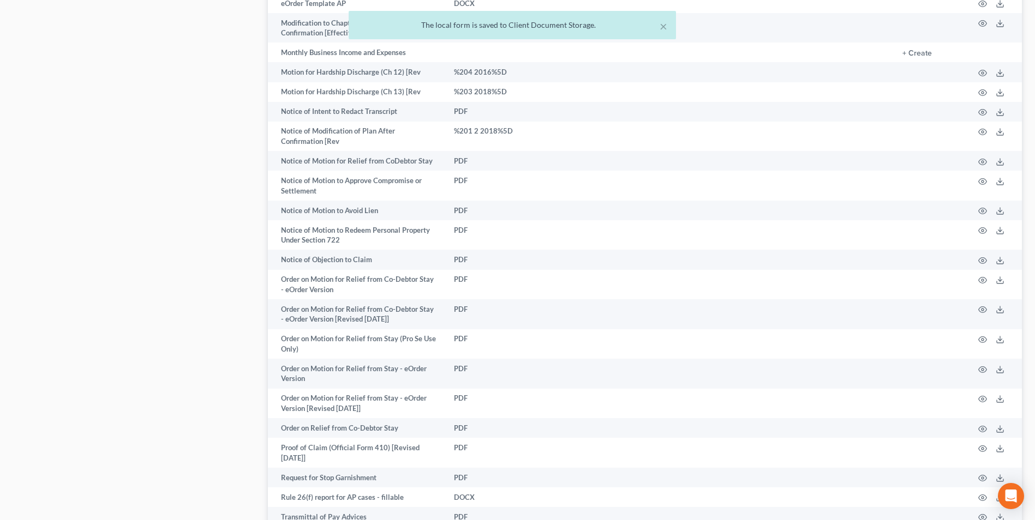
scroll to position [1144, 0]
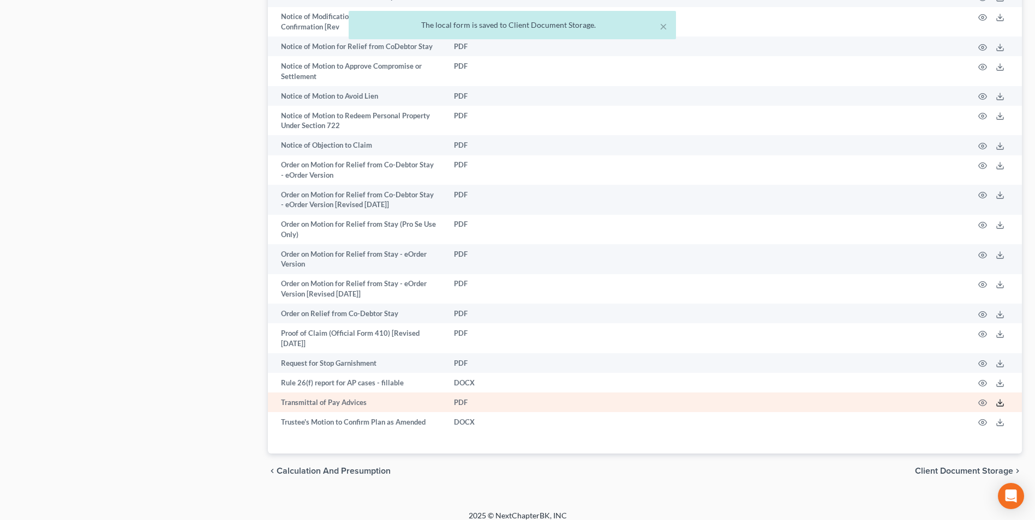
click at [1002, 399] on icon at bounding box center [999, 403] width 9 height 9
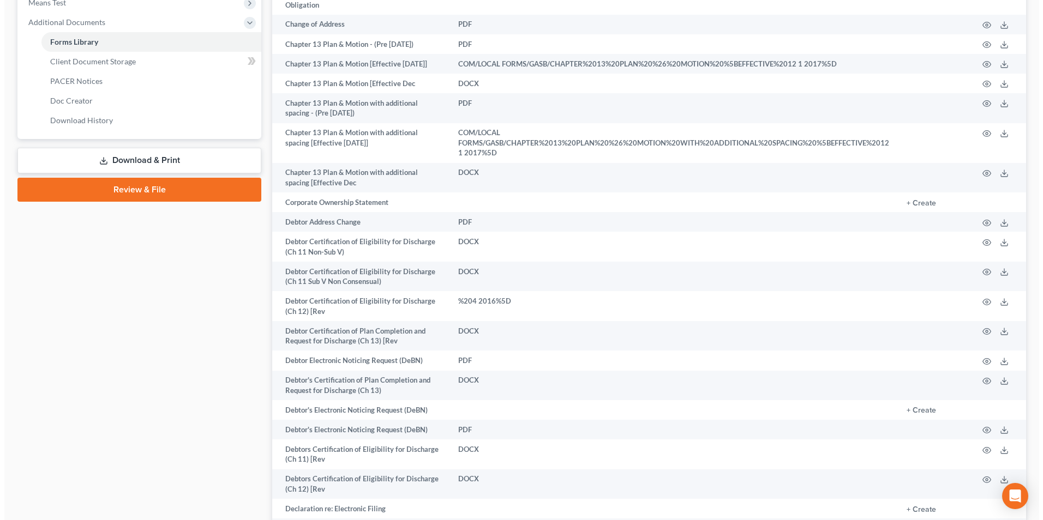
scroll to position [0, 0]
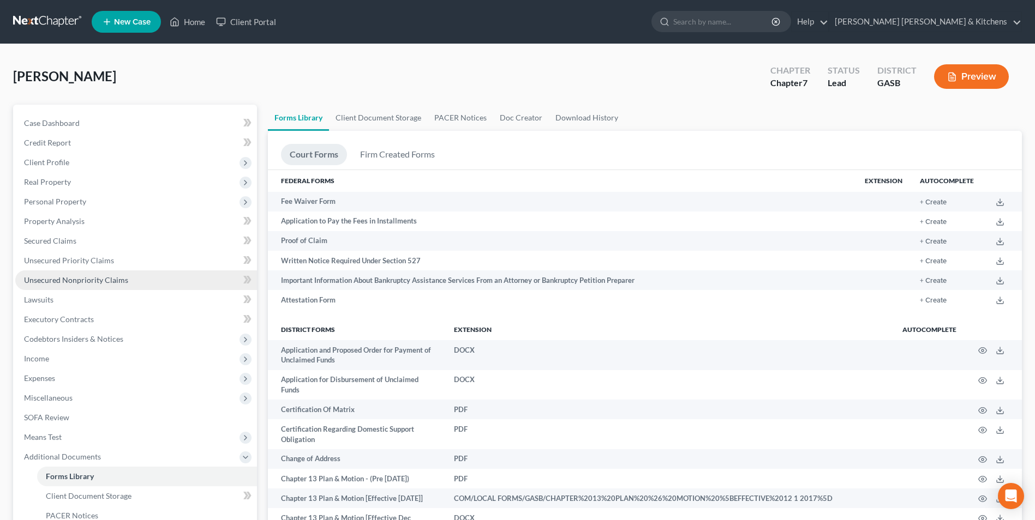
click at [52, 282] on span "Unsecured Nonpriority Claims" at bounding box center [76, 279] width 104 height 9
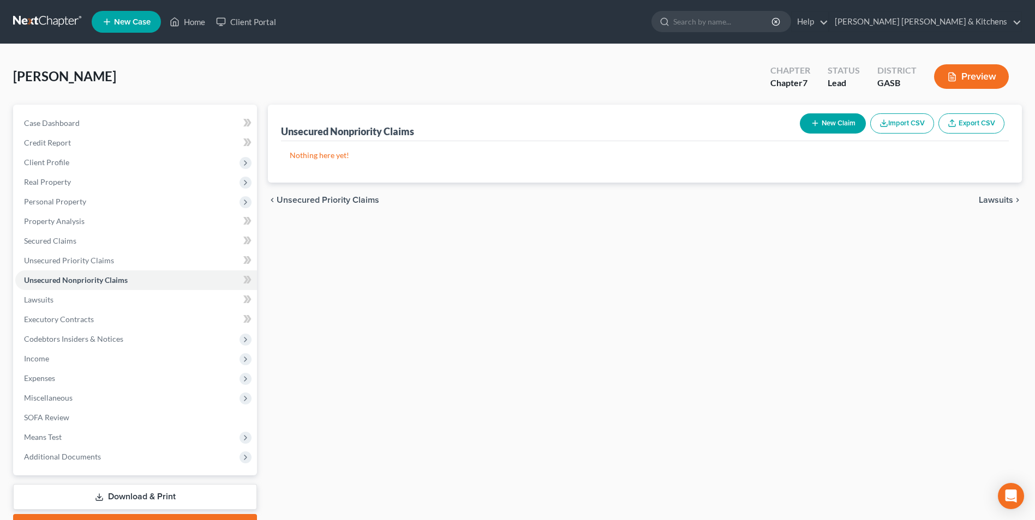
click at [814, 126] on icon "button" at bounding box center [814, 123] width 9 height 9
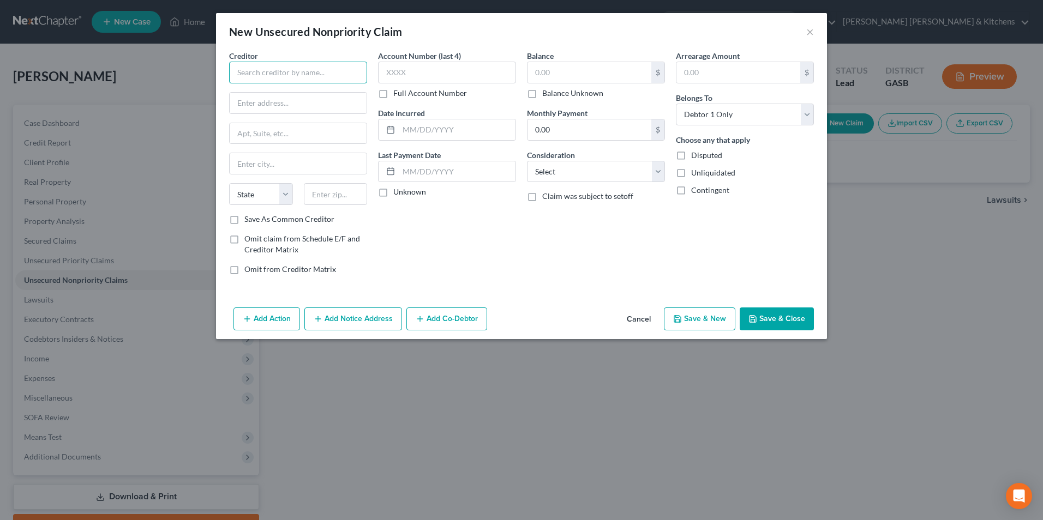
click at [317, 69] on input "text" at bounding box center [298, 73] width 138 height 22
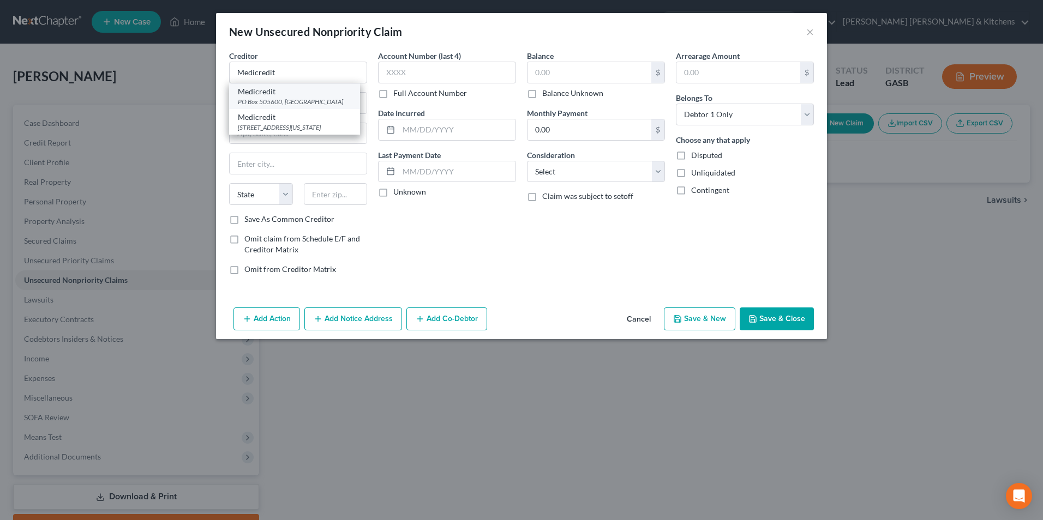
click at [305, 97] on div "PO Box 505600, [GEOGRAPHIC_DATA]" at bounding box center [294, 101] width 113 height 9
drag, startPoint x: 266, startPoint y: 102, endPoint x: 308, endPoint y: 109, distance: 42.6
click at [304, 107] on input "PO Box 505600" at bounding box center [298, 103] width 137 height 21
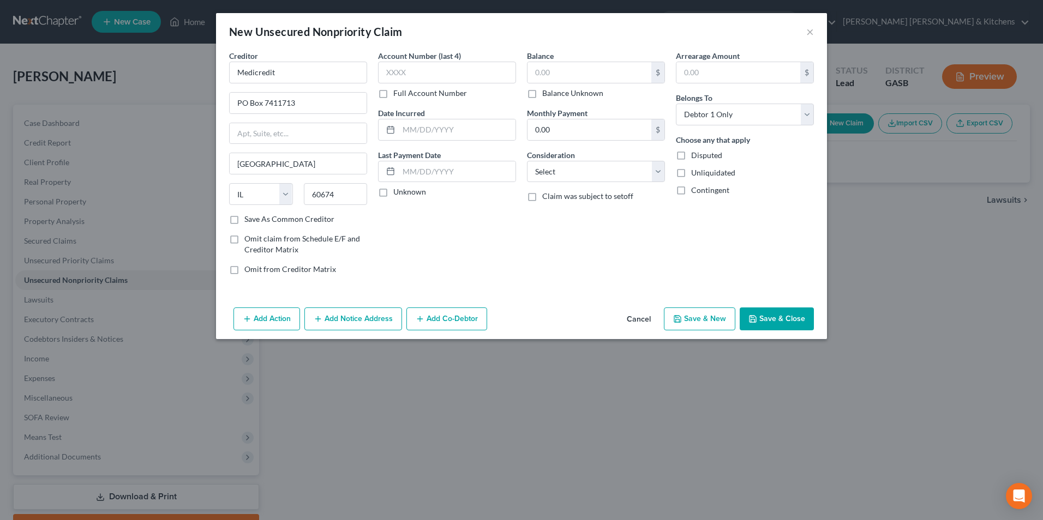
click at [244, 221] on label "Save As Common Creditor" at bounding box center [289, 219] width 90 height 11
click at [249, 221] on input "Save As Common Creditor" at bounding box center [252, 217] width 7 height 7
click at [400, 76] on input "text" at bounding box center [447, 73] width 138 height 22
click at [555, 76] on input "text" at bounding box center [589, 72] width 124 height 21
drag, startPoint x: 562, startPoint y: 174, endPoint x: 561, endPoint y: 182, distance: 7.7
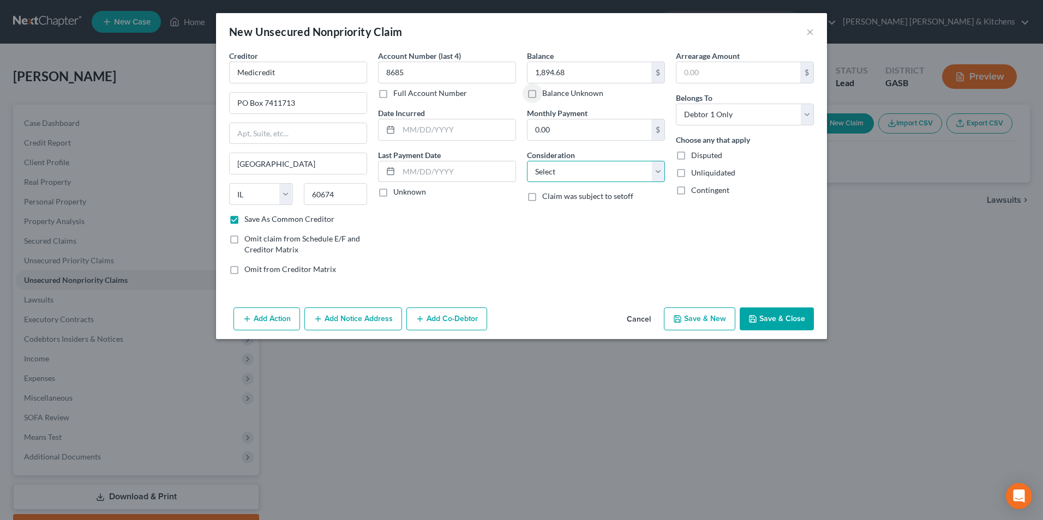
click at [562, 174] on select "Select Cable / Satellite Services Collection Agency Credit Card Debt Debt Couns…" at bounding box center [596, 172] width 138 height 22
click at [527, 161] on select "Select Cable / Satellite Services Collection Agency Credit Card Debt Debt Couns…" at bounding box center [596, 172] width 138 height 22
click at [344, 315] on button "Add Notice Address" at bounding box center [353, 319] width 98 height 23
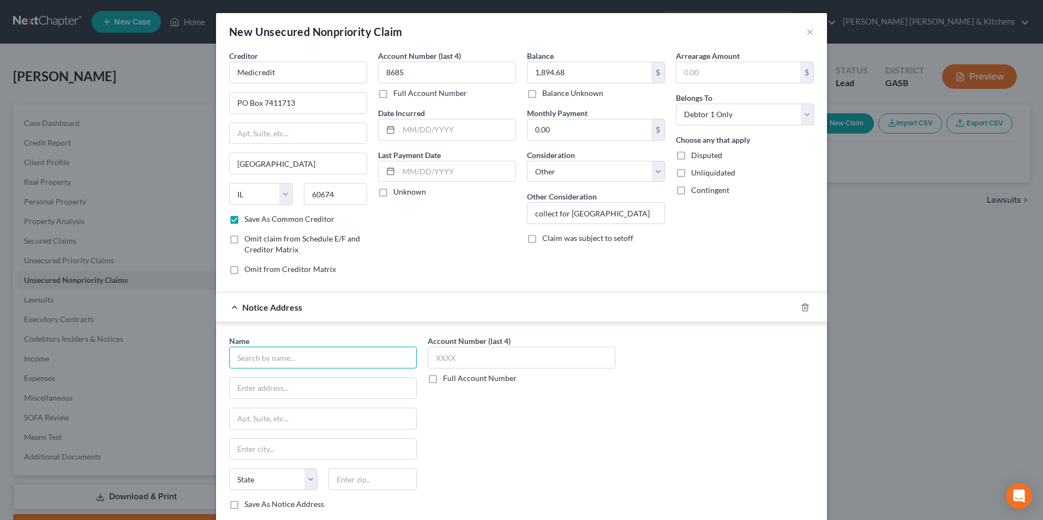
click at [278, 359] on input "text" at bounding box center [323, 358] width 188 height 22
click at [275, 377] on div "[GEOGRAPHIC_DATA]" at bounding box center [294, 376] width 113 height 11
drag, startPoint x: 261, startPoint y: 390, endPoint x: 303, endPoint y: 387, distance: 42.7
click at [300, 389] on input "PO Box 99400" at bounding box center [323, 388] width 187 height 21
click at [415, 132] on input "text" at bounding box center [457, 129] width 117 height 21
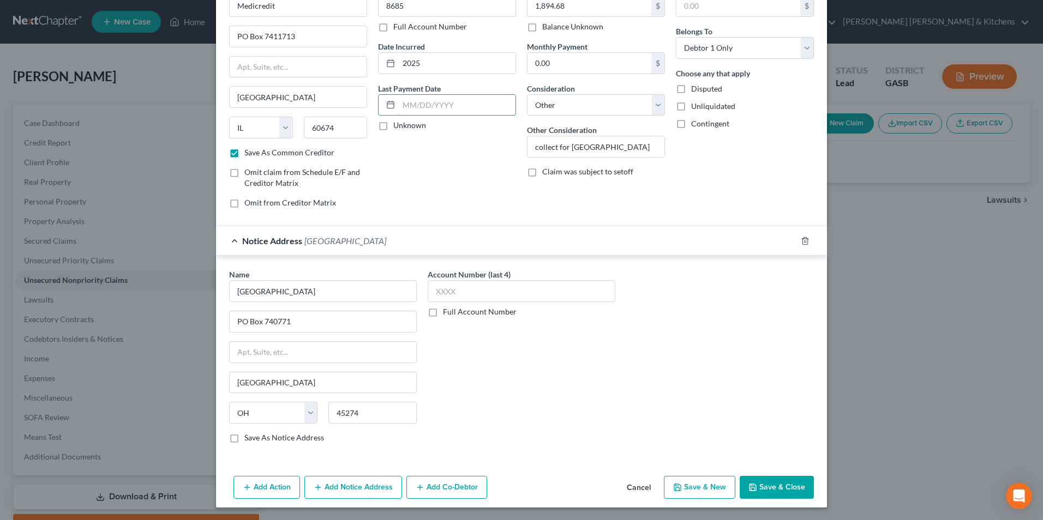
scroll to position [67, 0]
click at [677, 484] on icon "button" at bounding box center [677, 487] width 7 height 7
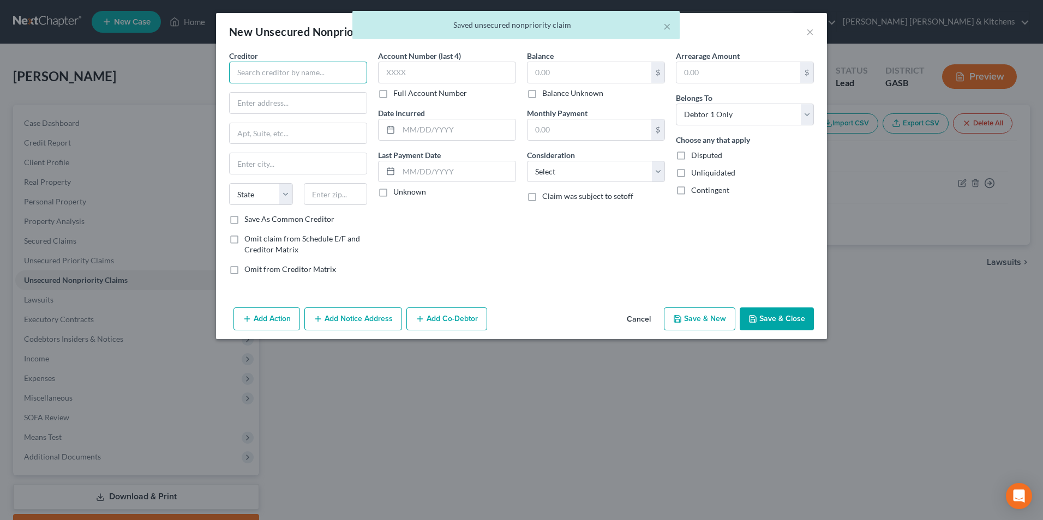
click at [305, 78] on input "text" at bounding box center [298, 73] width 138 height 22
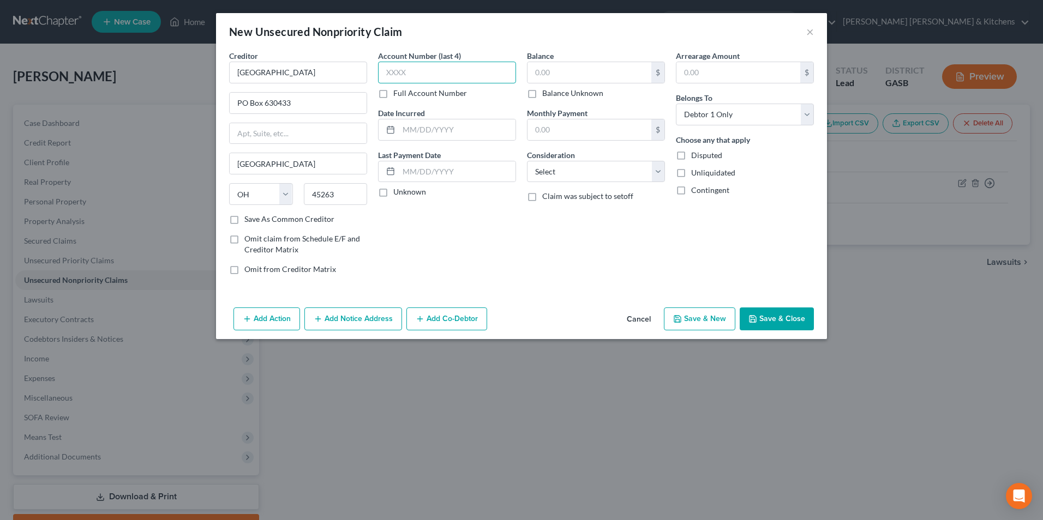
click at [401, 69] on input "text" at bounding box center [447, 73] width 138 height 22
click at [577, 76] on input "text" at bounding box center [589, 72] width 124 height 21
click at [573, 175] on select "Select Cable / Satellite Services Collection Agency Credit Card Debt Debt Couns…" at bounding box center [596, 172] width 138 height 22
click at [527, 161] on select "Select Cable / Satellite Services Collection Agency Credit Card Debt Debt Couns…" at bounding box center [596, 172] width 138 height 22
click at [476, 133] on input "text" at bounding box center [457, 129] width 117 height 21
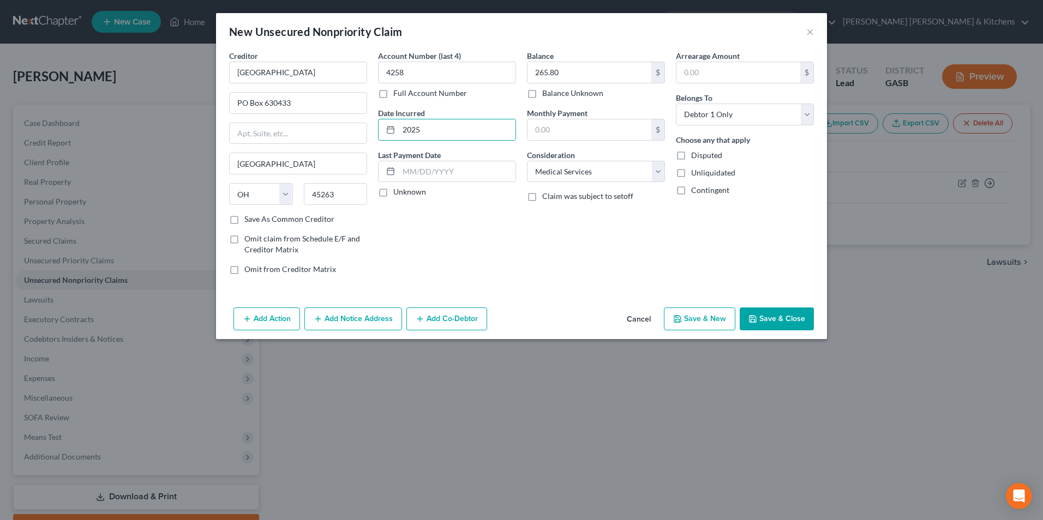
click at [707, 316] on button "Save & New" at bounding box center [699, 319] width 71 height 23
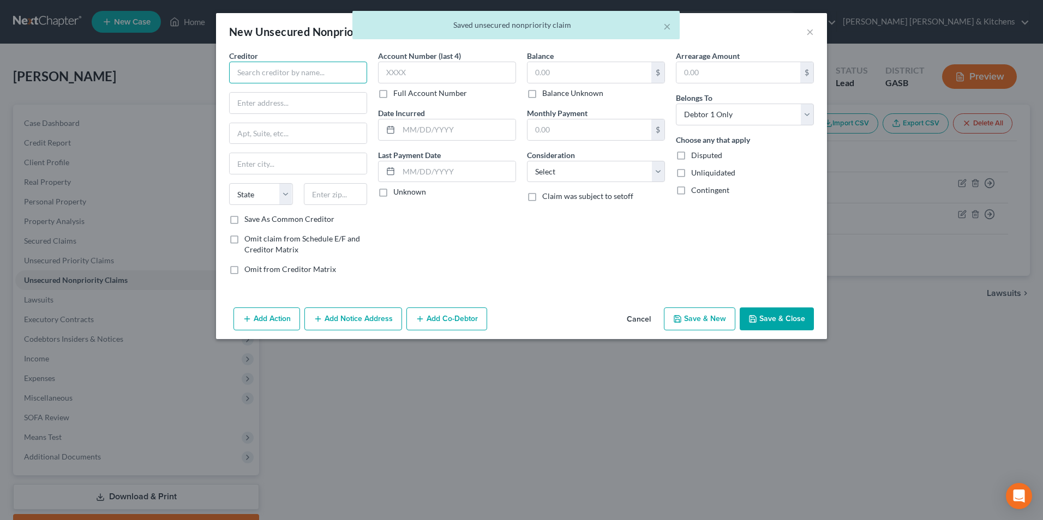
click at [291, 75] on input "text" at bounding box center [298, 73] width 138 height 22
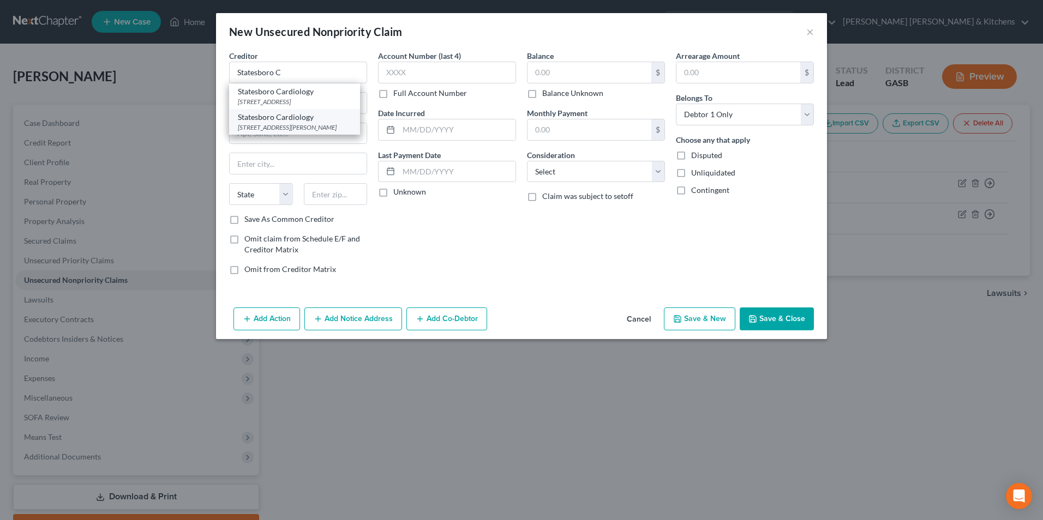
click at [287, 117] on div "Statesboro Cardiology" at bounding box center [294, 117] width 113 height 11
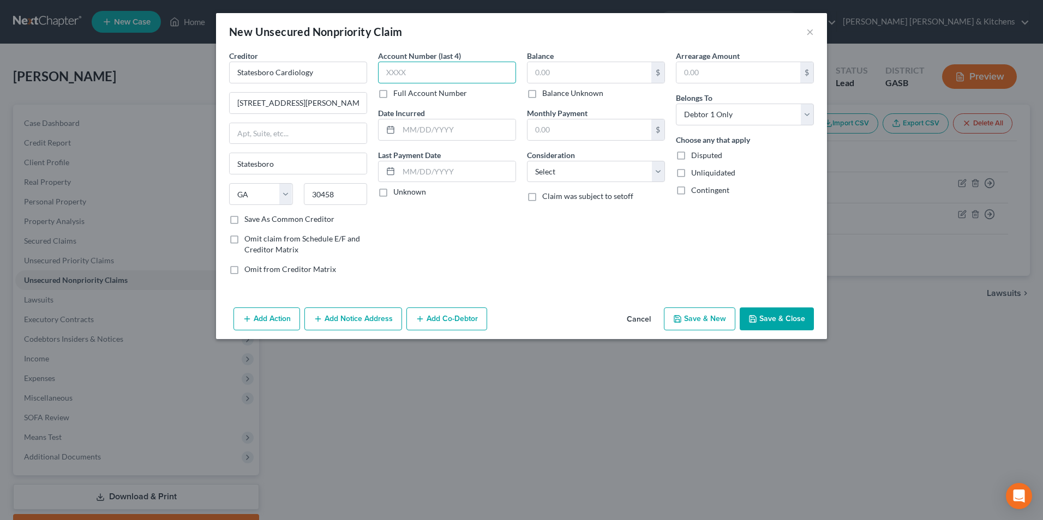
click at [406, 76] on input "text" at bounding box center [447, 73] width 138 height 22
click at [583, 68] on input "text" at bounding box center [589, 72] width 124 height 21
click at [590, 166] on select "Select Cable / Satellite Services Collection Agency Credit Card Debt Debt Couns…" at bounding box center [596, 172] width 138 height 22
click at [527, 161] on select "Select Cable / Satellite Services Collection Agency Credit Card Debt Debt Couns…" at bounding box center [596, 172] width 138 height 22
click at [707, 327] on button "Save & New" at bounding box center [699, 319] width 71 height 23
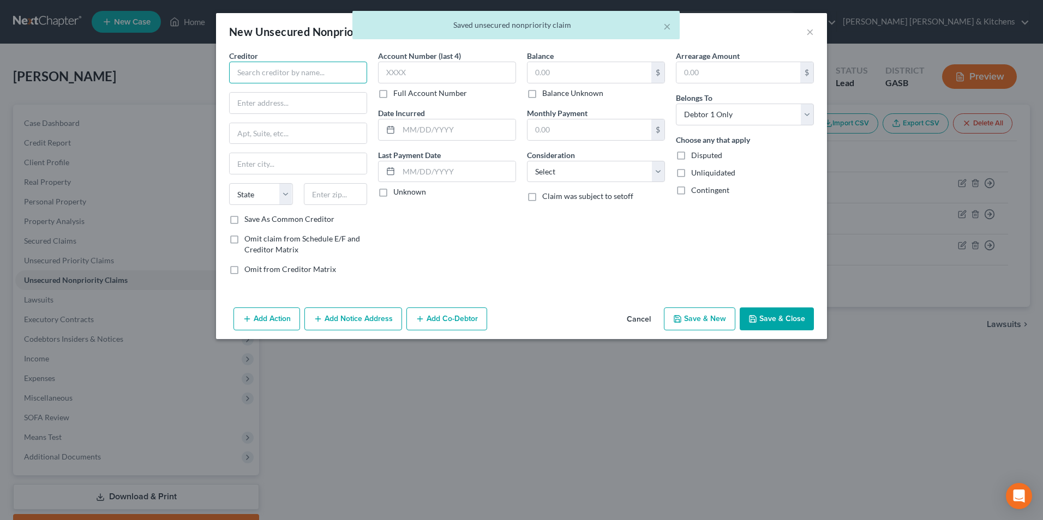
click at [337, 77] on input "text" at bounding box center [298, 73] width 138 height 22
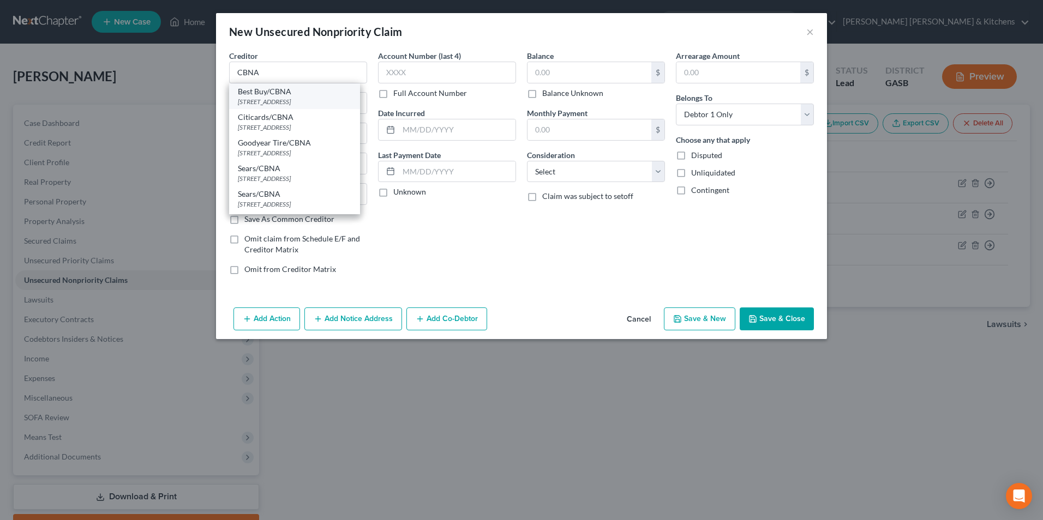
click at [297, 92] on div "Best Buy/CBNA" at bounding box center [294, 91] width 113 height 11
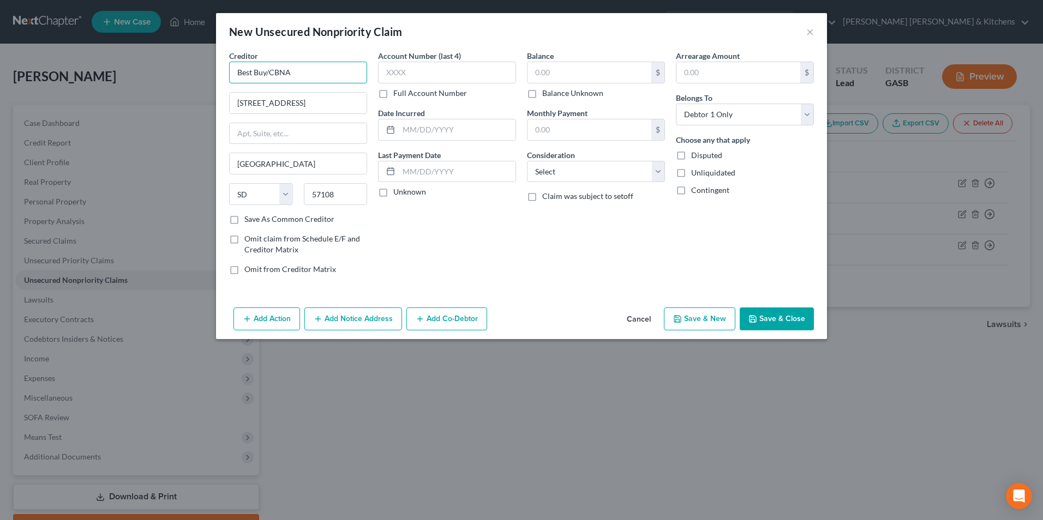
drag, startPoint x: 265, startPoint y: 71, endPoint x: 198, endPoint y: 67, distance: 66.7
click at [199, 67] on div "New Unsecured Nonpriority Claim × Creditor * Best Buy/CBNA 5800 South Corporate…" at bounding box center [521, 260] width 1043 height 520
click at [395, 73] on input "text" at bounding box center [447, 73] width 138 height 22
click at [550, 70] on input "text" at bounding box center [589, 72] width 124 height 21
click at [476, 123] on input "text" at bounding box center [457, 129] width 117 height 21
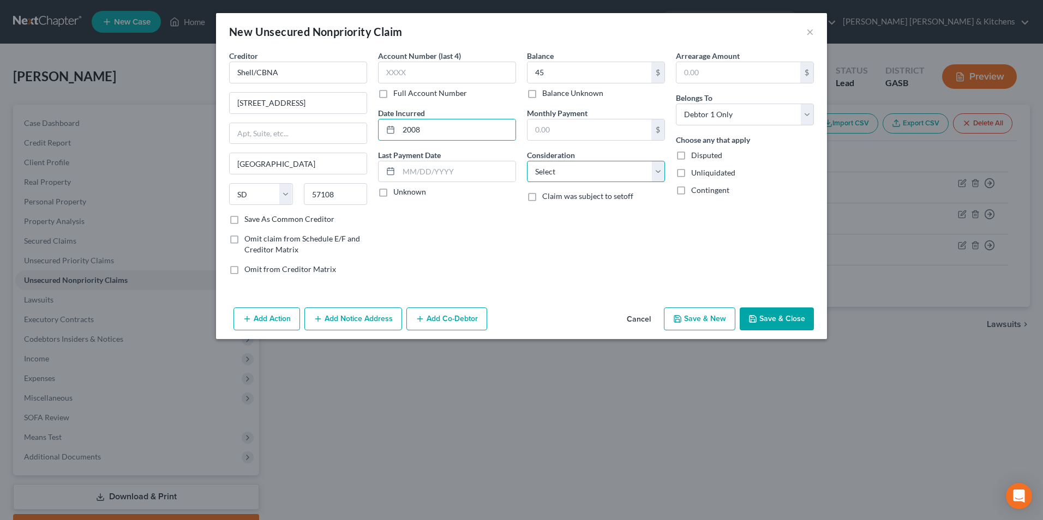
click at [561, 171] on select "Select Cable / Satellite Services Collection Agency Credit Card Debt Debt Couns…" at bounding box center [596, 172] width 138 height 22
click at [527, 161] on select "Select Cable / Satellite Services Collection Agency Credit Card Debt Debt Couns…" at bounding box center [596, 172] width 138 height 22
click at [568, 167] on select "Select Cable / Satellite Services Collection Agency Credit Card Debt Debt Couns…" at bounding box center [596, 172] width 138 height 22
click at [527, 161] on select "Select Cable / Satellite Services Collection Agency Credit Card Debt Debt Couns…" at bounding box center [596, 172] width 138 height 22
click at [720, 319] on button "Save & New" at bounding box center [699, 319] width 71 height 23
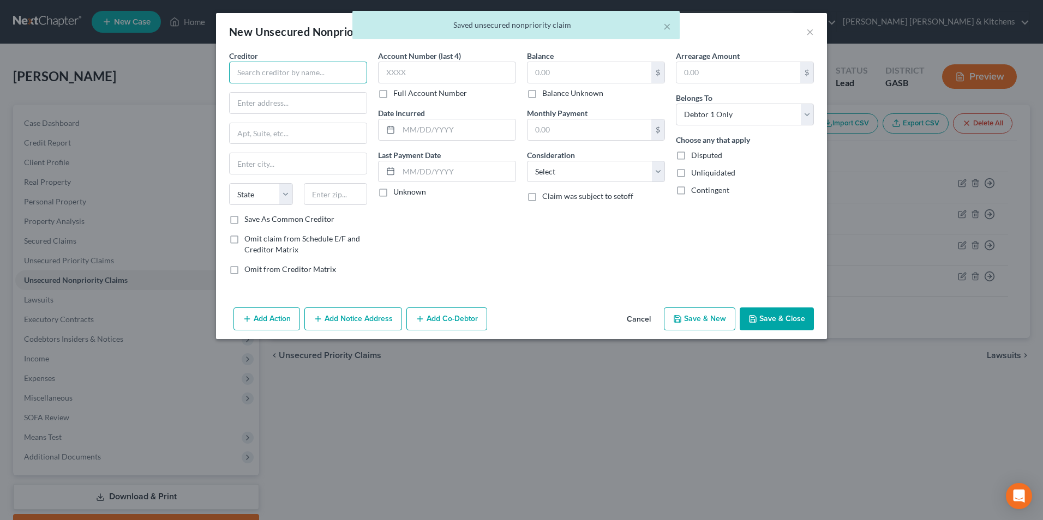
click at [322, 80] on input "text" at bounding box center [298, 73] width 138 height 22
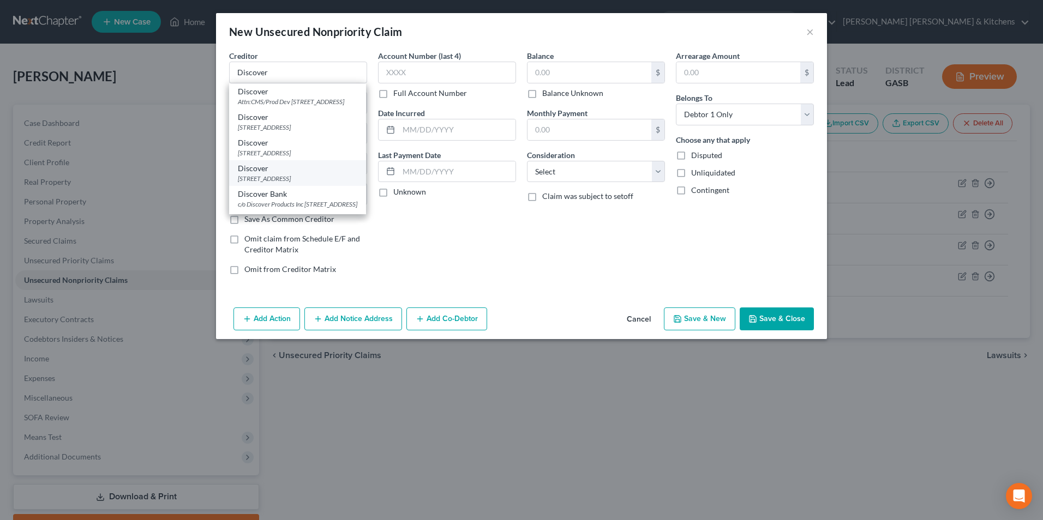
click at [317, 174] on div "Discover" at bounding box center [297, 168] width 119 height 11
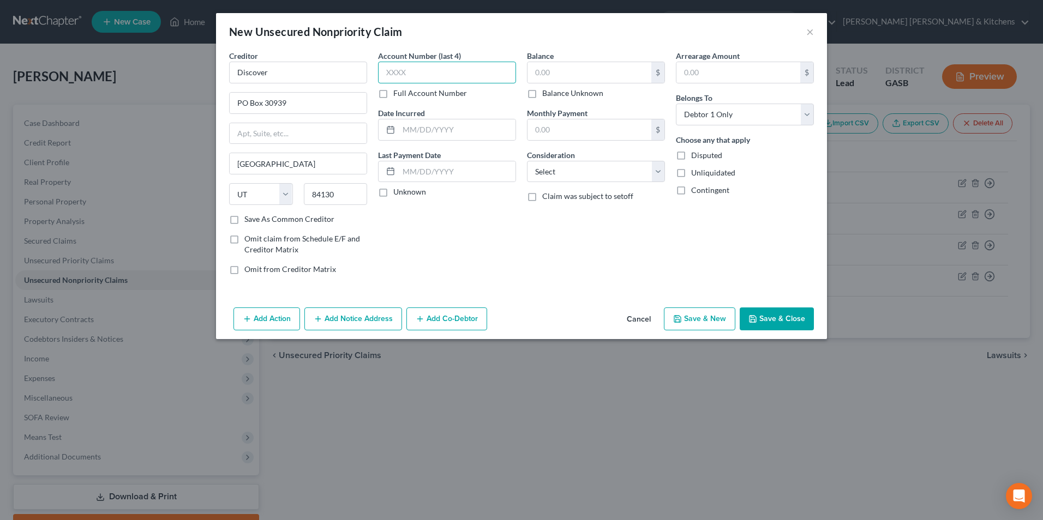
click at [400, 78] on input "text" at bounding box center [447, 73] width 138 height 22
click at [404, 127] on input "text" at bounding box center [457, 129] width 117 height 21
click at [561, 75] on input "text" at bounding box center [589, 72] width 124 height 21
click at [580, 169] on select "Select Cable / Satellite Services Collection Agency Credit Card Debt Debt Couns…" at bounding box center [596, 172] width 138 height 22
click at [527, 161] on select "Select Cable / Satellite Services Collection Agency Credit Card Debt Debt Couns…" at bounding box center [596, 172] width 138 height 22
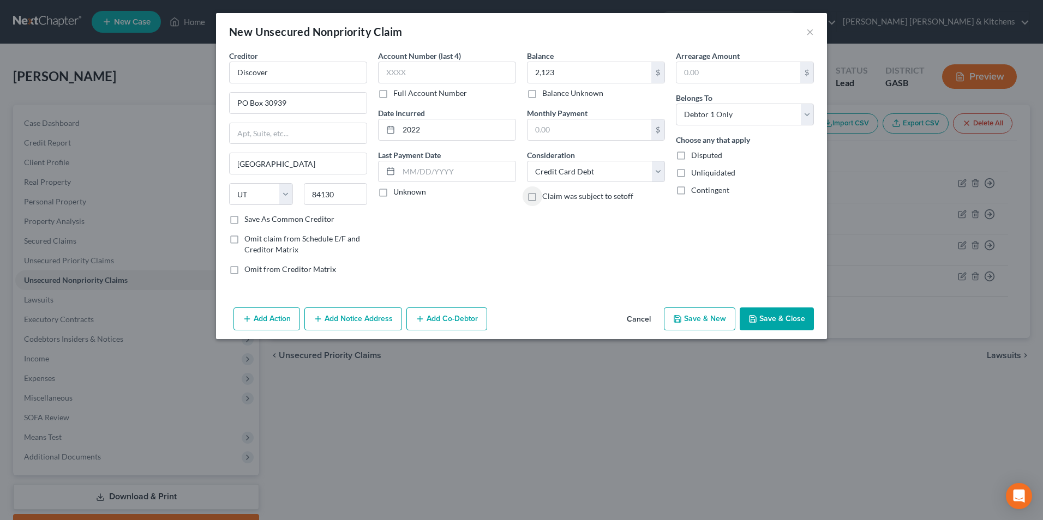
click at [700, 314] on button "Save & New" at bounding box center [699, 319] width 71 height 23
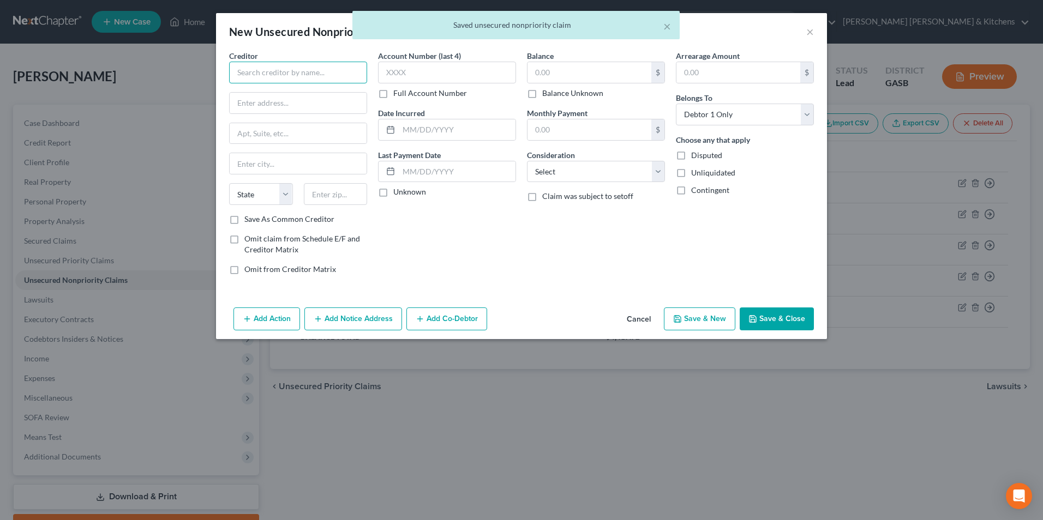
click at [298, 82] on input "text" at bounding box center [298, 73] width 138 height 22
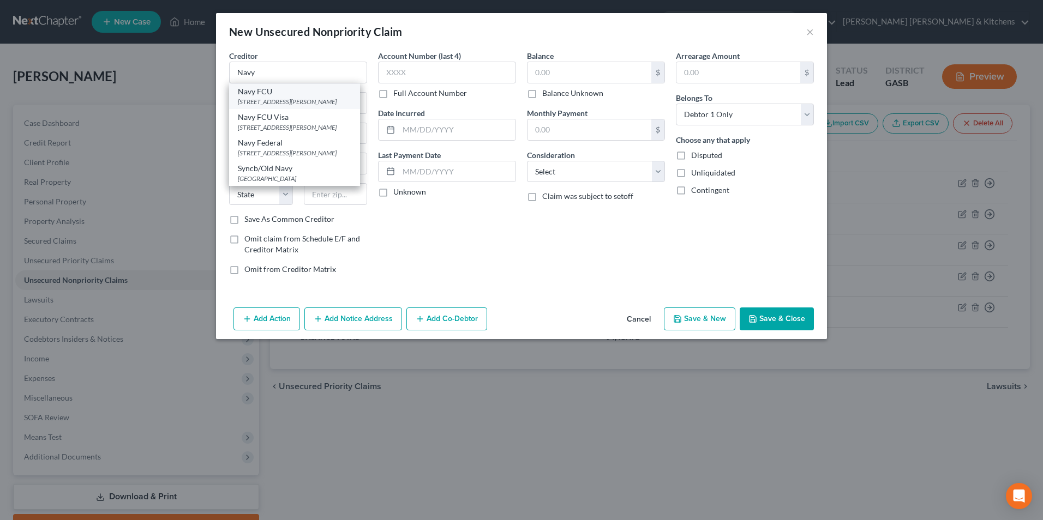
click at [301, 106] on div "[STREET_ADDRESS][PERSON_NAME]" at bounding box center [294, 101] width 113 height 9
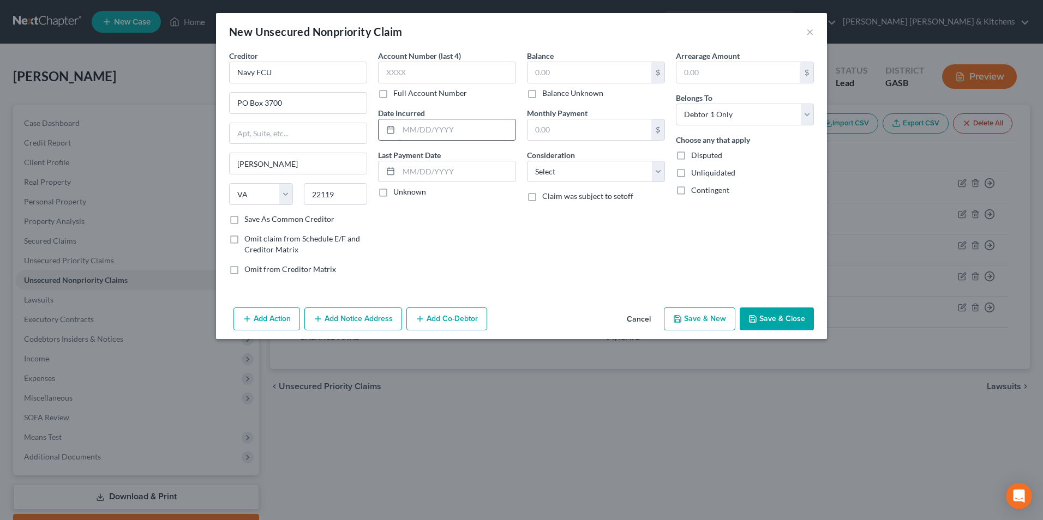
click at [463, 136] on input "text" at bounding box center [457, 129] width 117 height 21
click at [580, 75] on input "text" at bounding box center [589, 72] width 124 height 21
drag, startPoint x: 542, startPoint y: 165, endPoint x: 544, endPoint y: 182, distance: 17.0
click at [543, 165] on select "Select Cable / Satellite Services Collection Agency Credit Card Debt Debt Couns…" at bounding box center [596, 172] width 138 height 22
click at [527, 161] on select "Select Cable / Satellite Services Collection Agency Credit Card Debt Debt Couns…" at bounding box center [596, 172] width 138 height 22
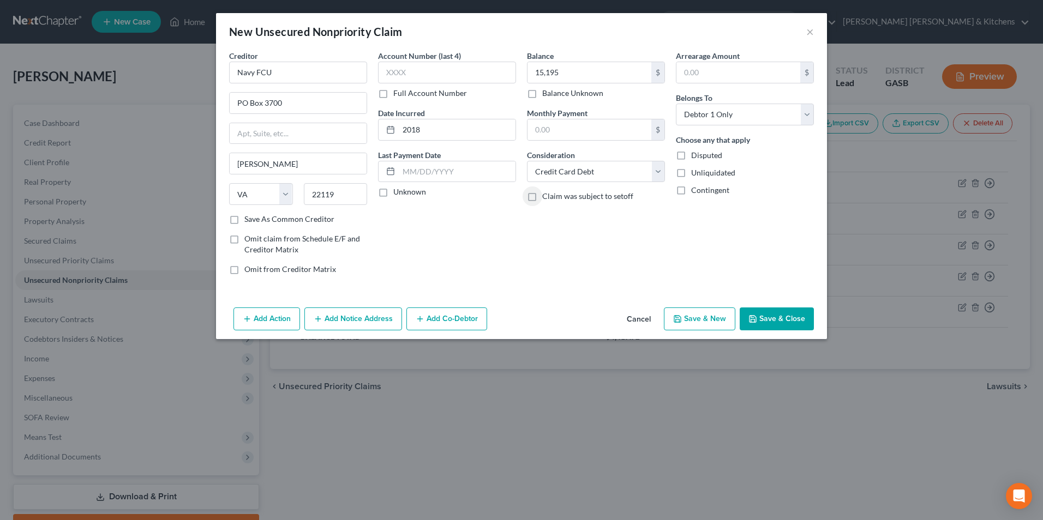
click at [717, 320] on button "Save & New" at bounding box center [699, 319] width 71 height 23
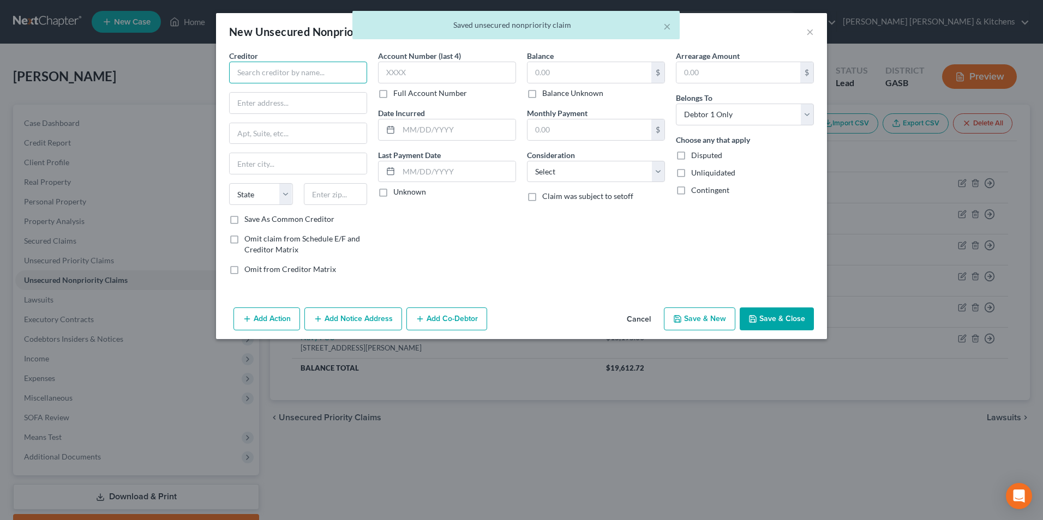
click at [337, 68] on input "text" at bounding box center [298, 73] width 138 height 22
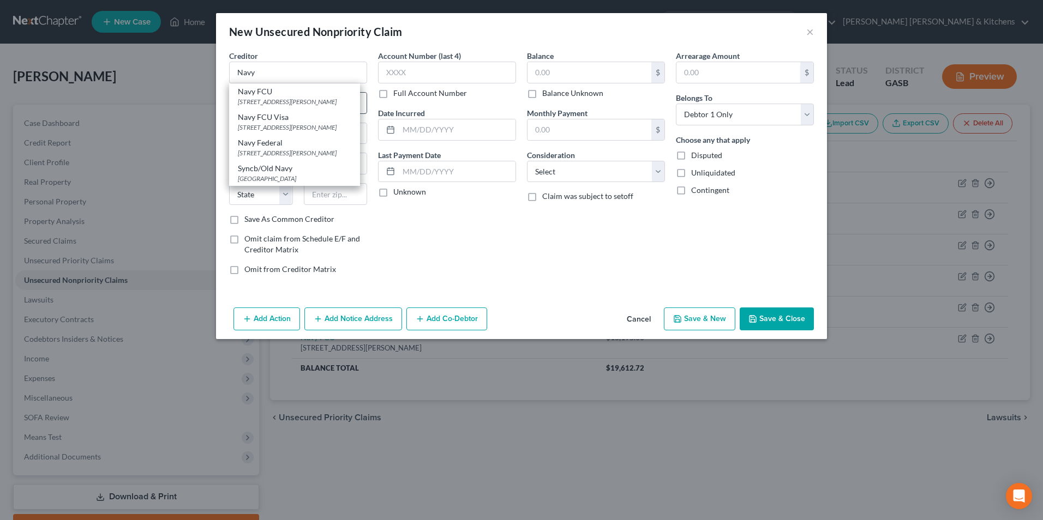
click at [292, 94] on div "Navy FCU" at bounding box center [294, 91] width 113 height 11
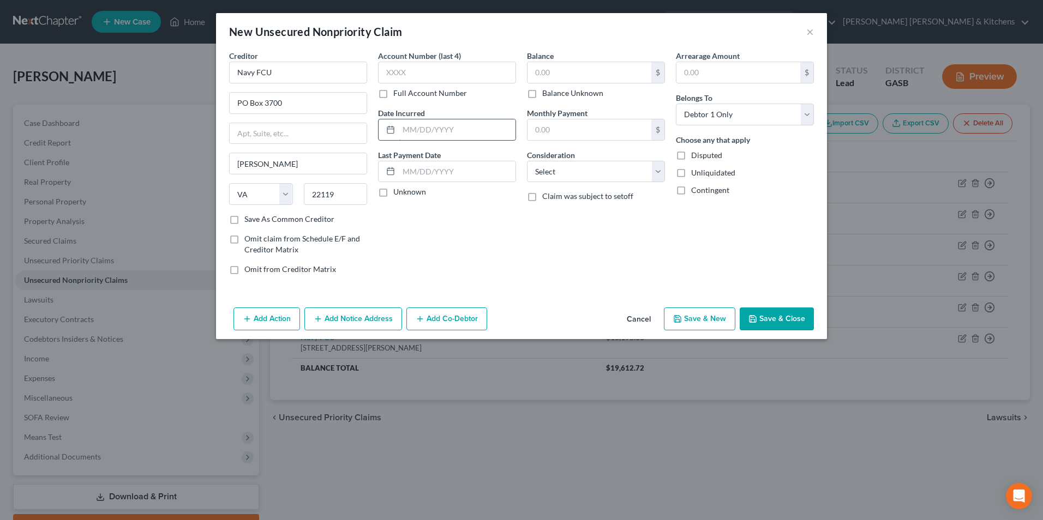
click at [439, 124] on input "text" at bounding box center [457, 129] width 117 height 21
click at [544, 74] on input "text" at bounding box center [589, 72] width 124 height 21
drag, startPoint x: 567, startPoint y: 177, endPoint x: 567, endPoint y: 183, distance: 6.0
click at [567, 177] on select "Select Cable / Satellite Services Collection Agency Credit Card Debt Debt Couns…" at bounding box center [596, 172] width 138 height 22
click at [527, 161] on select "Select Cable / Satellite Services Collection Agency Credit Card Debt Debt Couns…" at bounding box center [596, 172] width 138 height 22
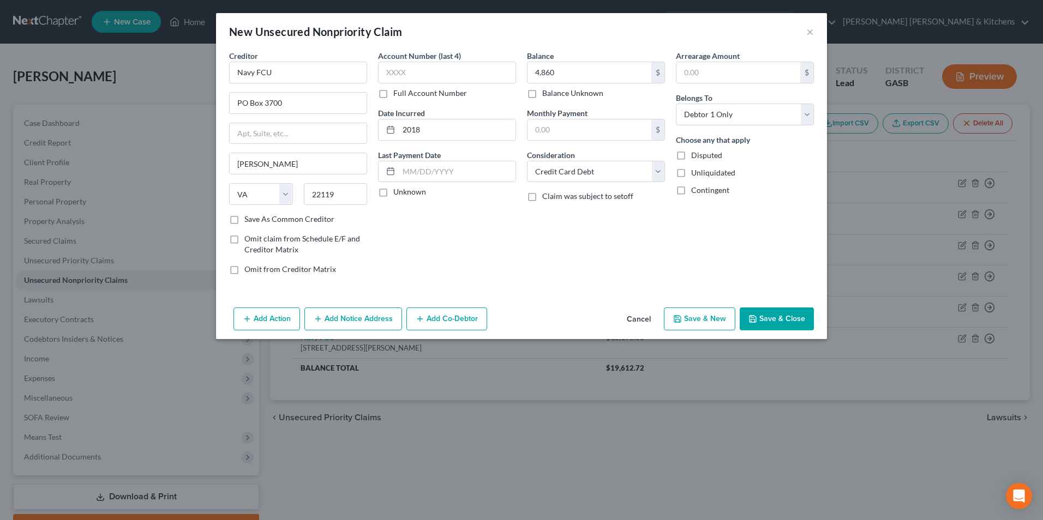
click at [701, 310] on button "Save & New" at bounding box center [699, 319] width 71 height 23
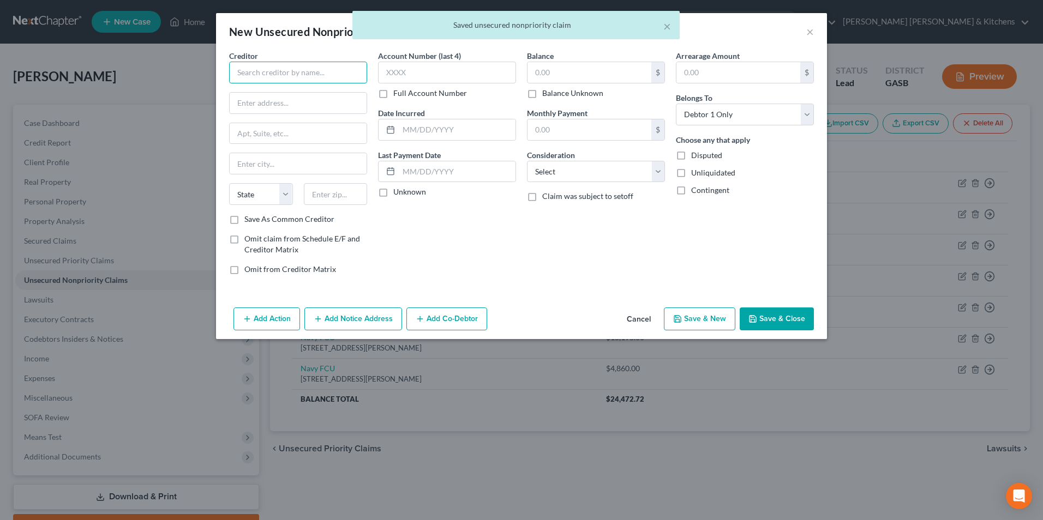
click at [292, 71] on input "text" at bounding box center [298, 73] width 138 height 22
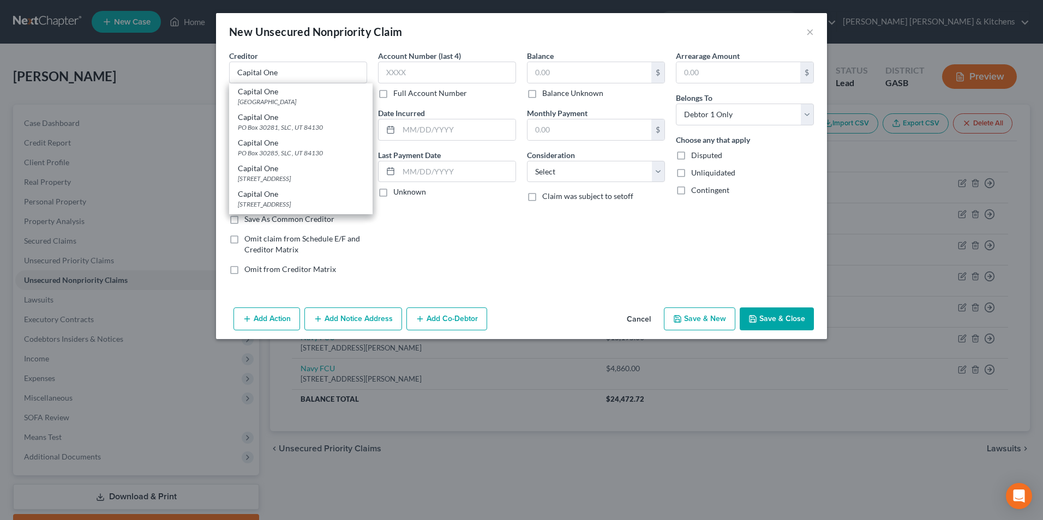
click at [284, 181] on div "[STREET_ADDRESS]" at bounding box center [301, 178] width 126 height 9
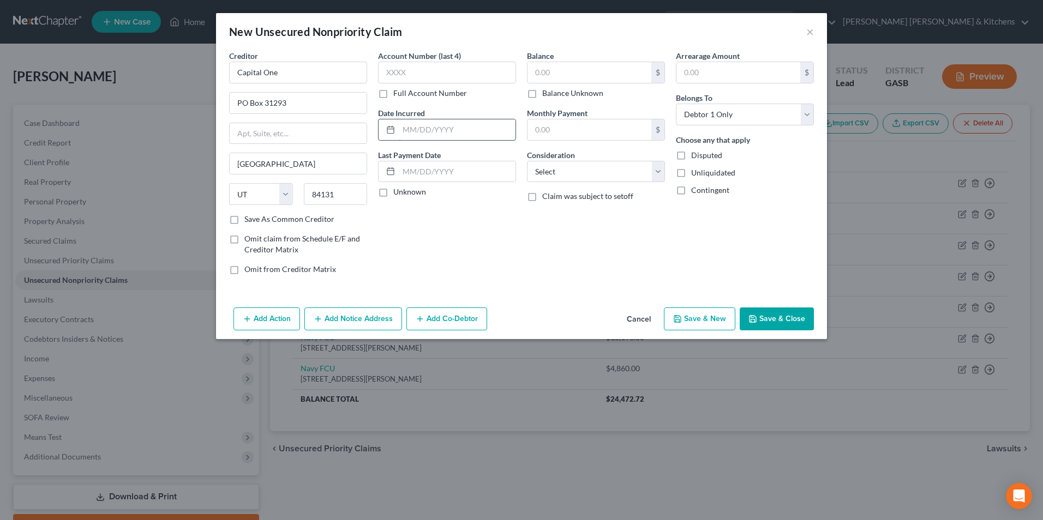
click at [452, 135] on input "text" at bounding box center [457, 129] width 117 height 21
click at [548, 80] on input "text" at bounding box center [589, 72] width 124 height 21
click at [562, 181] on select "Select Cable / Satellite Services Collection Agency Credit Card Debt Debt Couns…" at bounding box center [596, 172] width 138 height 22
click at [527, 161] on select "Select Cable / Satellite Services Collection Agency Credit Card Debt Debt Couns…" at bounding box center [596, 172] width 138 height 22
click at [729, 311] on button "Save & New" at bounding box center [699, 319] width 71 height 23
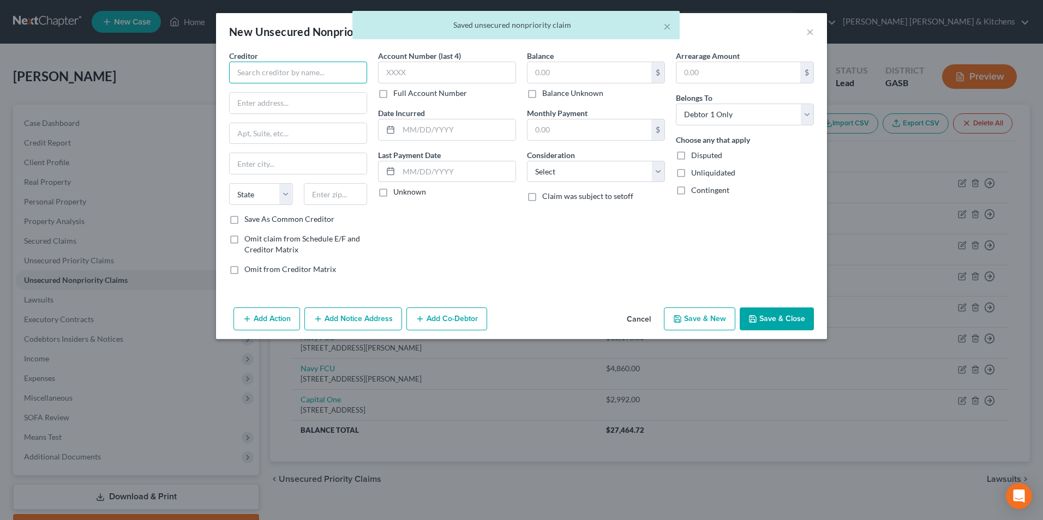
click at [325, 68] on input "text" at bounding box center [298, 73] width 138 height 22
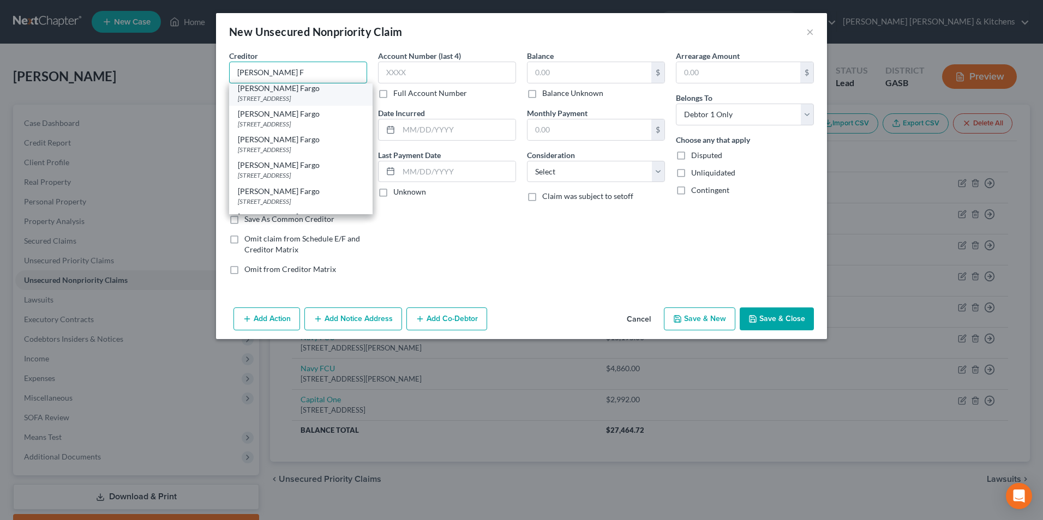
scroll to position [109, 0]
click at [327, 177] on div "[GEOGRAPHIC_DATA]" at bounding box center [301, 172] width 126 height 9
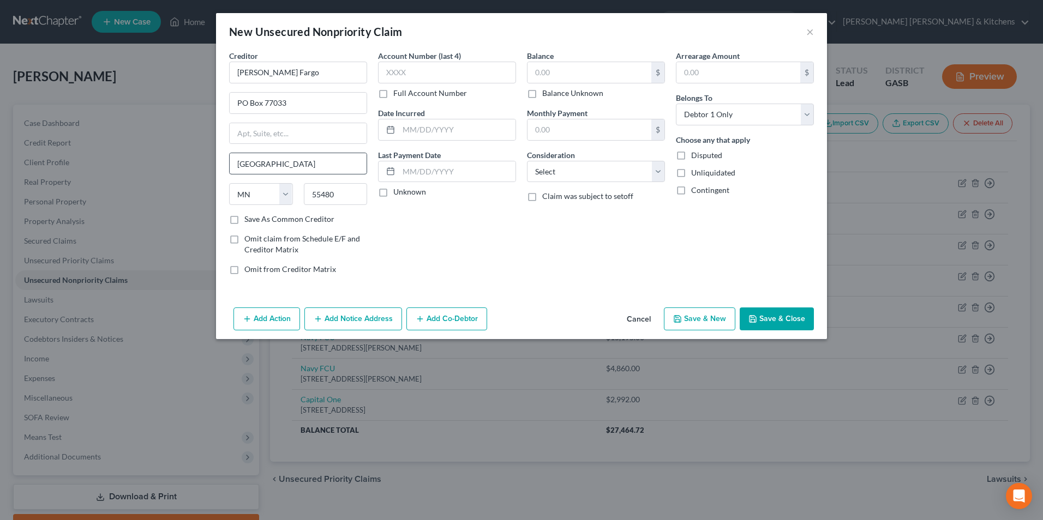
scroll to position [0, 0]
drag, startPoint x: 265, startPoint y: 103, endPoint x: 363, endPoint y: 91, distance: 98.3
click at [321, 101] on input "PO Box 77033" at bounding box center [298, 103] width 137 height 21
click at [422, 130] on input "text" at bounding box center [457, 129] width 117 height 21
click at [554, 77] on input "text" at bounding box center [589, 72] width 124 height 21
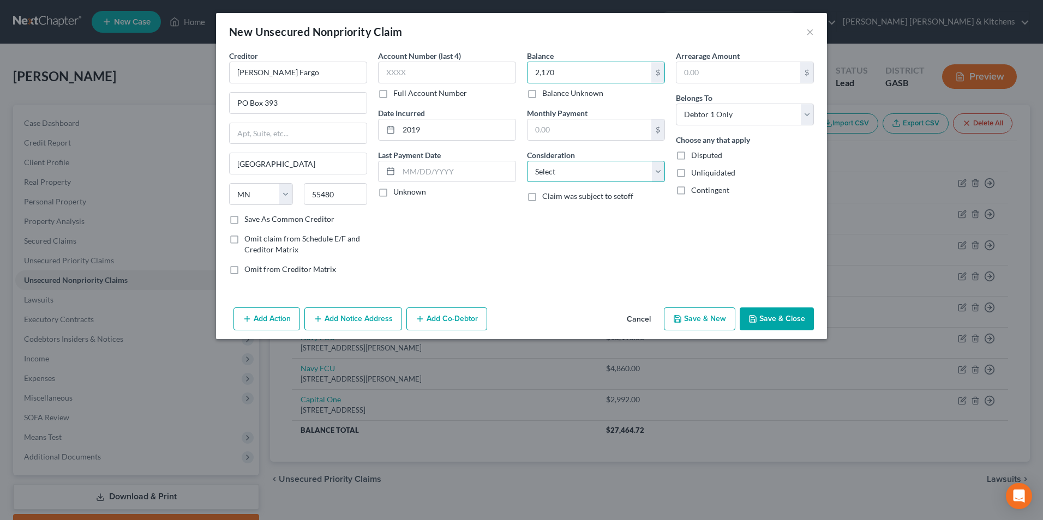
drag, startPoint x: 569, startPoint y: 162, endPoint x: 565, endPoint y: 183, distance: 21.6
click at [567, 168] on select "Select Cable / Satellite Services Collection Agency Credit Card Debt Debt Couns…" at bounding box center [596, 172] width 138 height 22
click at [527, 161] on select "Select Cable / Satellite Services Collection Agency Credit Card Debt Debt Couns…" at bounding box center [596, 172] width 138 height 22
click at [761, 322] on button "Save & Close" at bounding box center [777, 319] width 74 height 23
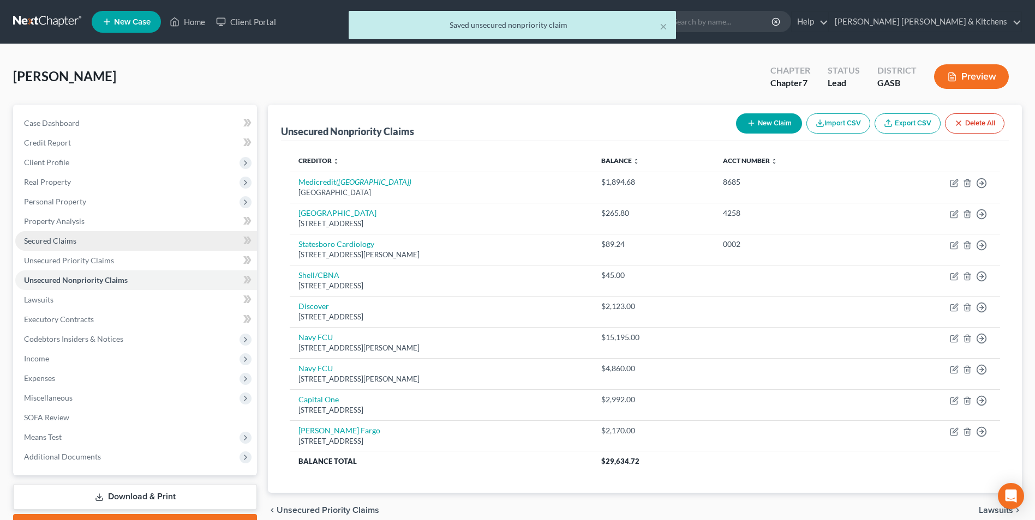
click at [69, 241] on span "Secured Claims" at bounding box center [50, 240] width 52 height 9
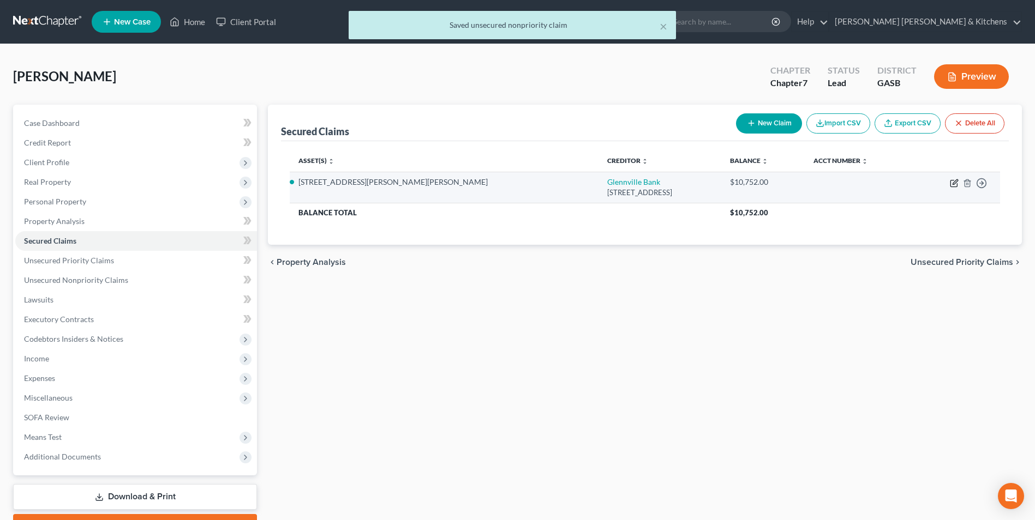
click at [954, 180] on icon "button" at bounding box center [954, 183] width 9 height 9
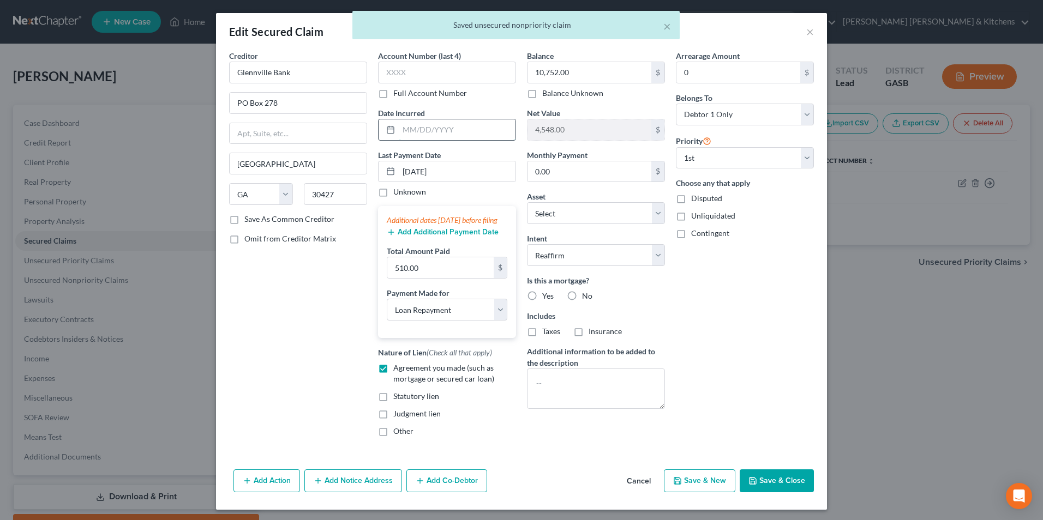
click at [412, 131] on input "text" at bounding box center [457, 129] width 117 height 21
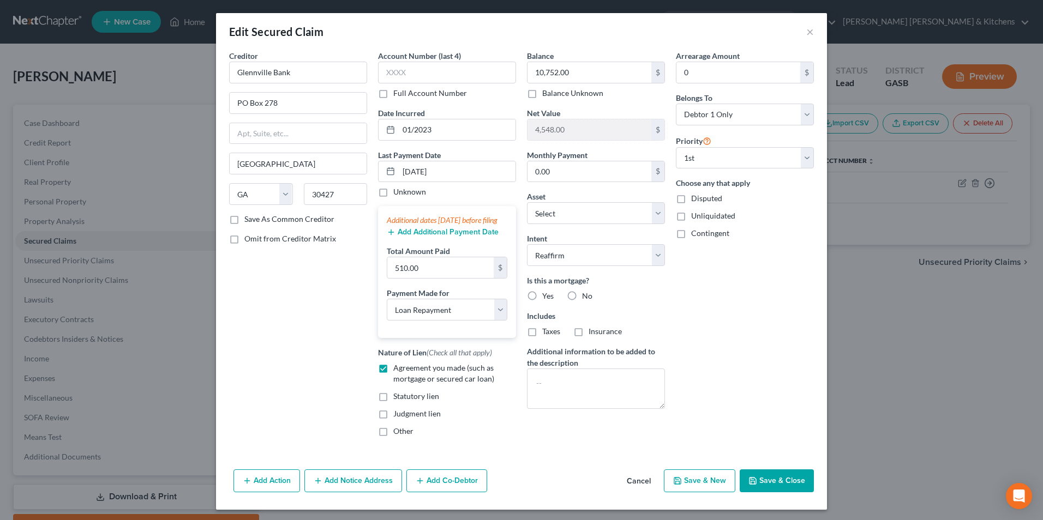
drag, startPoint x: 786, startPoint y: 499, endPoint x: 786, endPoint y: 481, distance: 17.5
click at [788, 493] on button "Save & Close" at bounding box center [777, 481] width 74 height 23
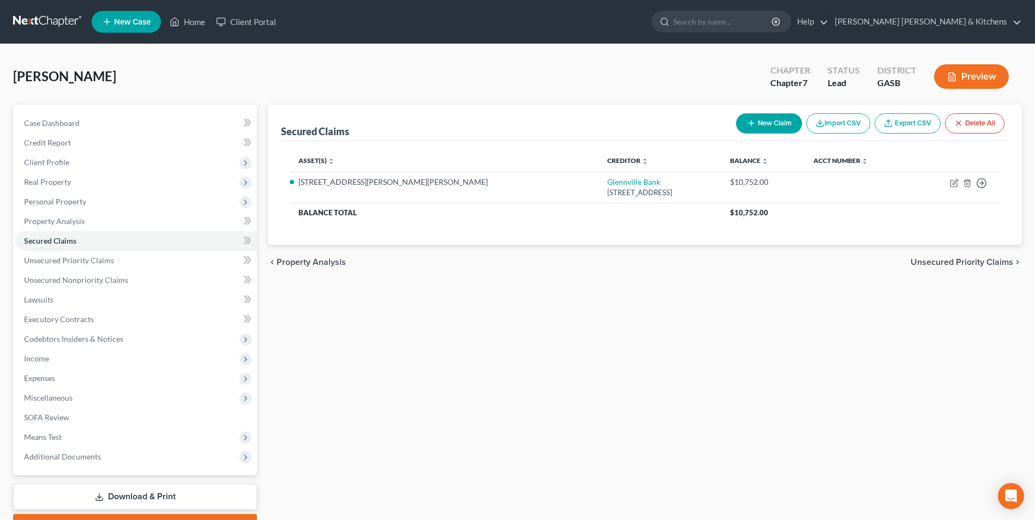
click at [764, 116] on button "New Claim" at bounding box center [769, 123] width 66 height 20
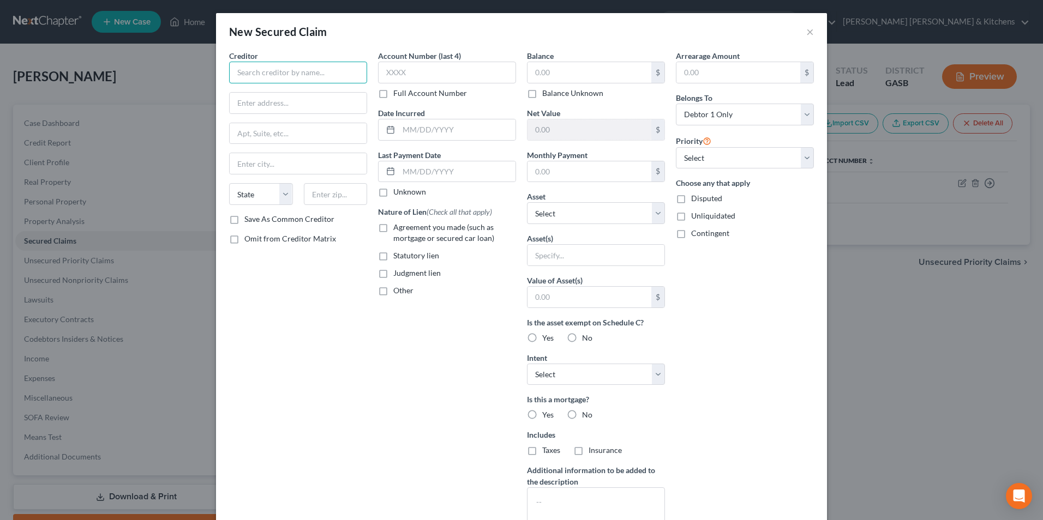
click at [325, 75] on input "text" at bounding box center [298, 73] width 138 height 22
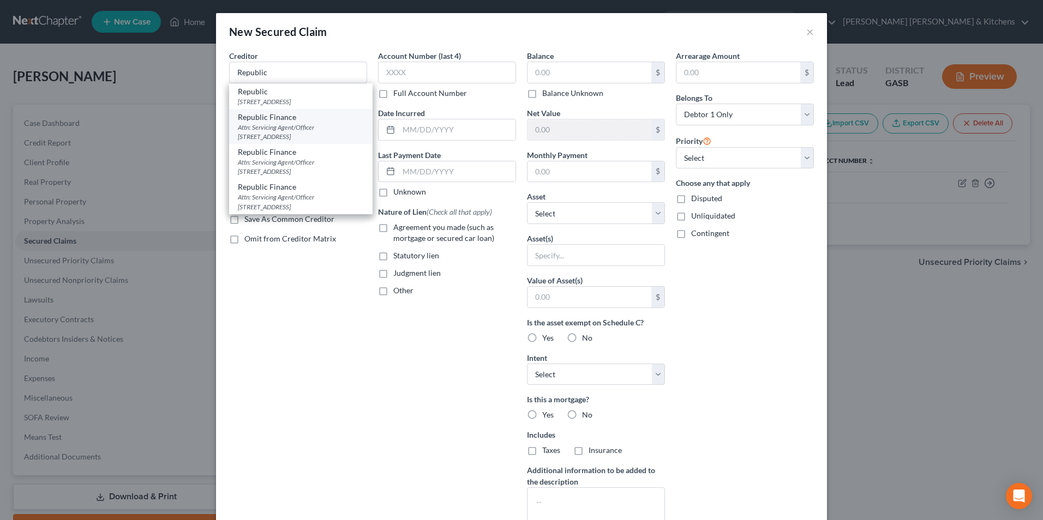
click at [326, 133] on div "Attn: Servicing Agent/Officer [STREET_ADDRESS]" at bounding box center [301, 132] width 126 height 19
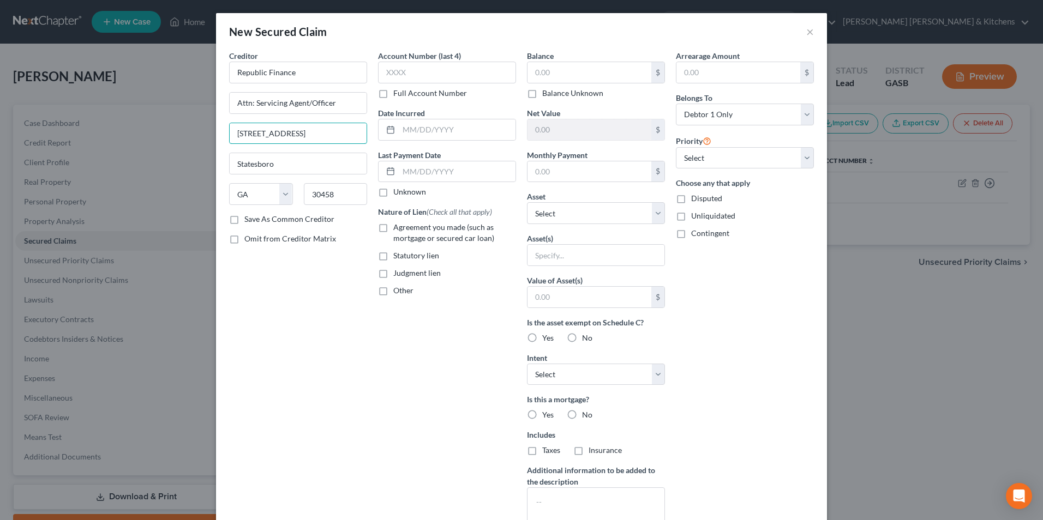
drag, startPoint x: 280, startPoint y: 131, endPoint x: 203, endPoint y: 131, distance: 76.9
click at [203, 131] on div "New Secured Claim × Creditor * Republic Finance Attn: Servicing Agent/Officer […" at bounding box center [521, 260] width 1043 height 520
click at [418, 131] on input "text" at bounding box center [457, 129] width 117 height 21
click at [393, 222] on label "Agreement you made (such as mortgage or secured car loan)" at bounding box center [454, 233] width 123 height 22
click at [398, 222] on input "Agreement you made (such as mortgage or secured car loan)" at bounding box center [401, 225] width 7 height 7
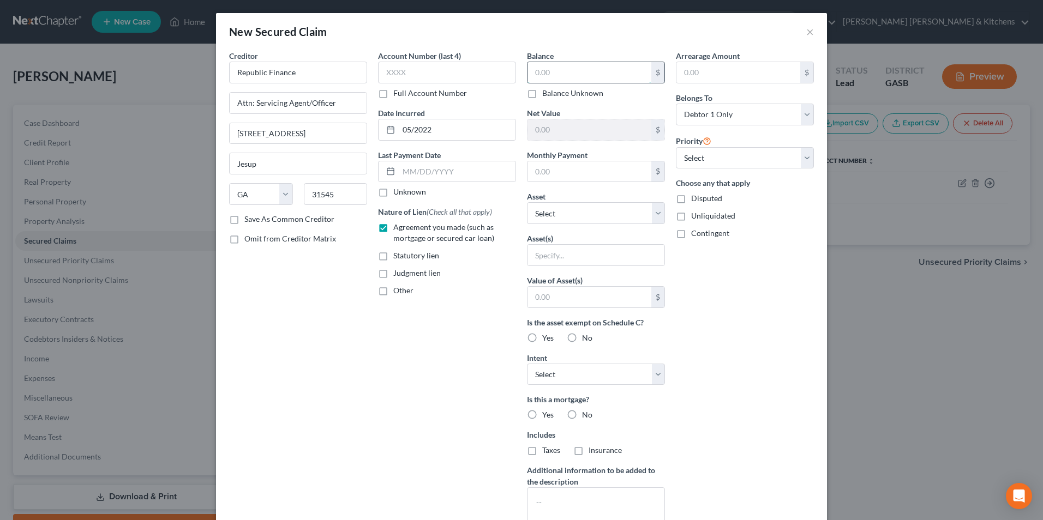
click at [559, 71] on input "text" at bounding box center [589, 72] width 124 height 21
drag, startPoint x: 550, startPoint y: 251, endPoint x: 551, endPoint y: 260, distance: 9.3
click at [551, 255] on input "text" at bounding box center [595, 255] width 137 height 21
click at [565, 299] on input "text" at bounding box center [589, 297] width 124 height 21
click at [691, 199] on label "Disputed" at bounding box center [706, 198] width 31 height 11
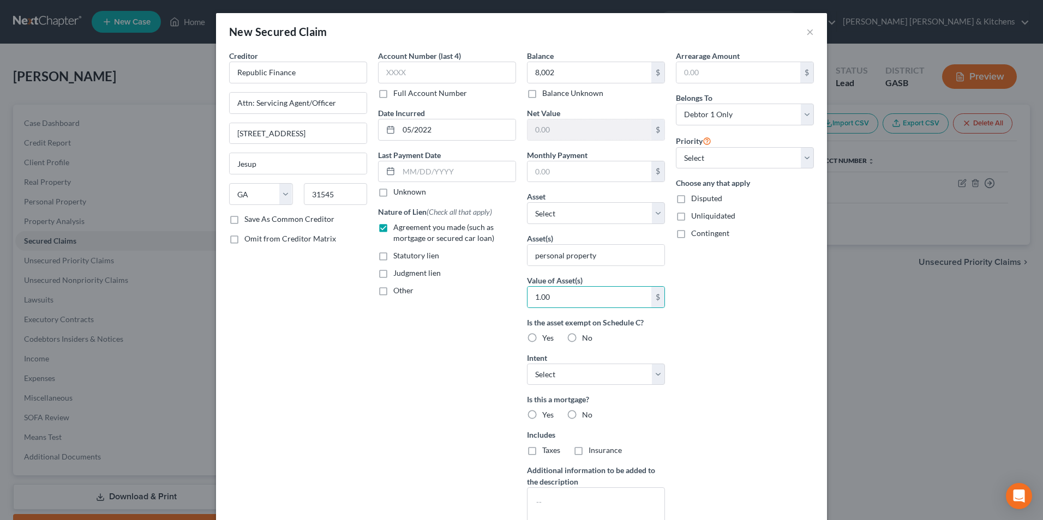
click at [695, 199] on input "Disputed" at bounding box center [698, 196] width 7 height 7
drag, startPoint x: 623, startPoint y: 369, endPoint x: 614, endPoint y: 385, distance: 19.1
click at [623, 369] on select "Select Surrender Redeem Reaffirm Avoid Other" at bounding box center [596, 375] width 138 height 22
click at [527, 364] on select "Select Surrender Redeem Reaffirm Avoid Other" at bounding box center [596, 375] width 138 height 22
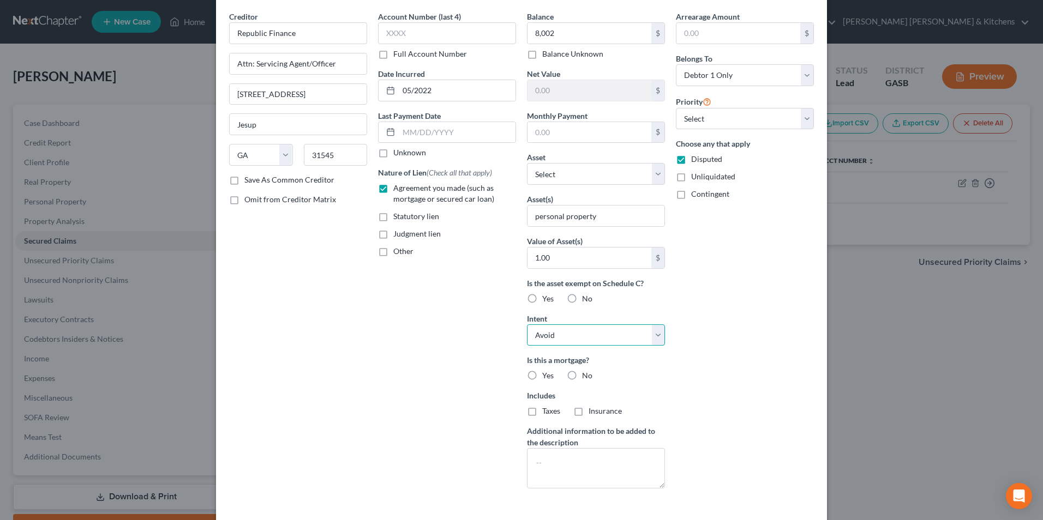
scroll to position [85, 0]
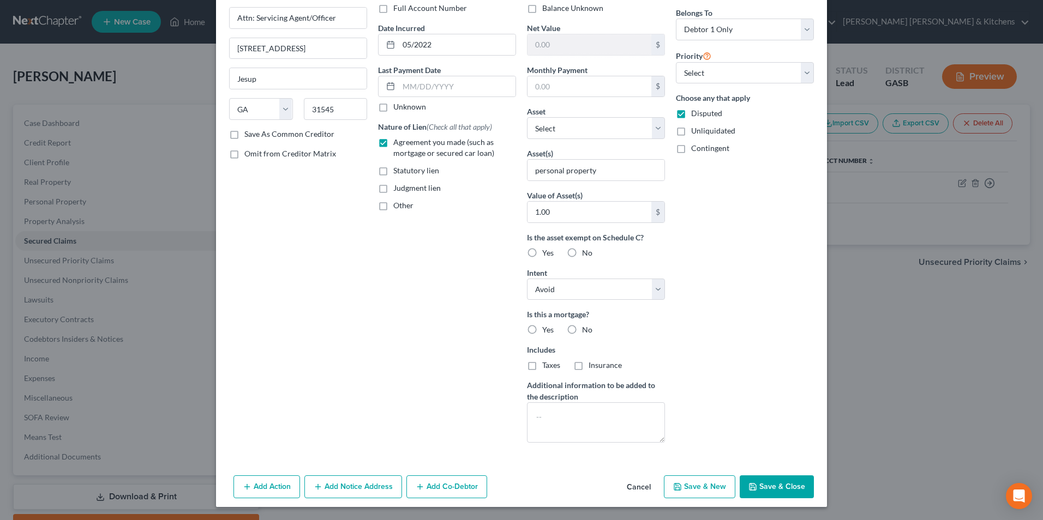
click at [797, 490] on button "Save & Close" at bounding box center [777, 487] width 74 height 23
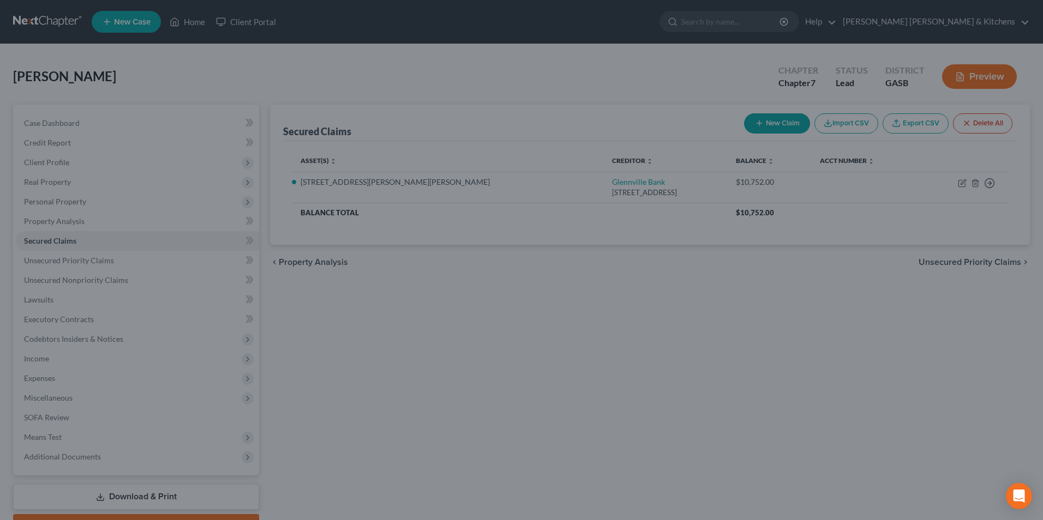
scroll to position [0, 0]
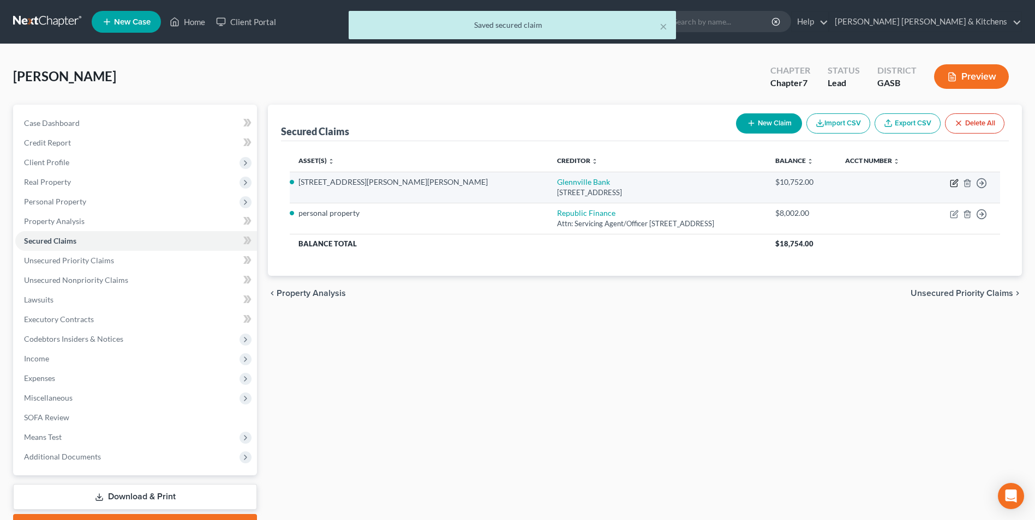
click at [955, 181] on icon "button" at bounding box center [954, 181] width 5 height 5
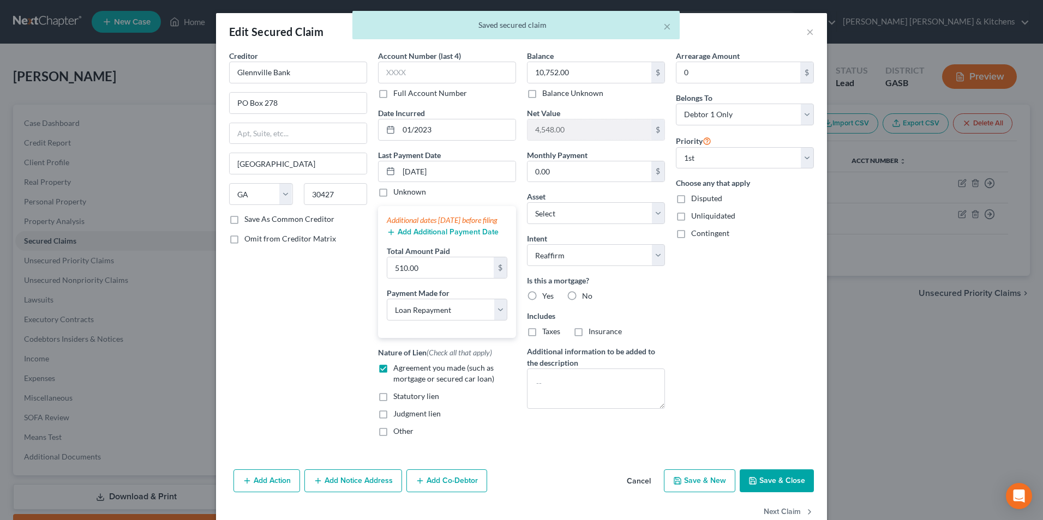
click at [776, 489] on button "Save & Close" at bounding box center [777, 481] width 74 height 23
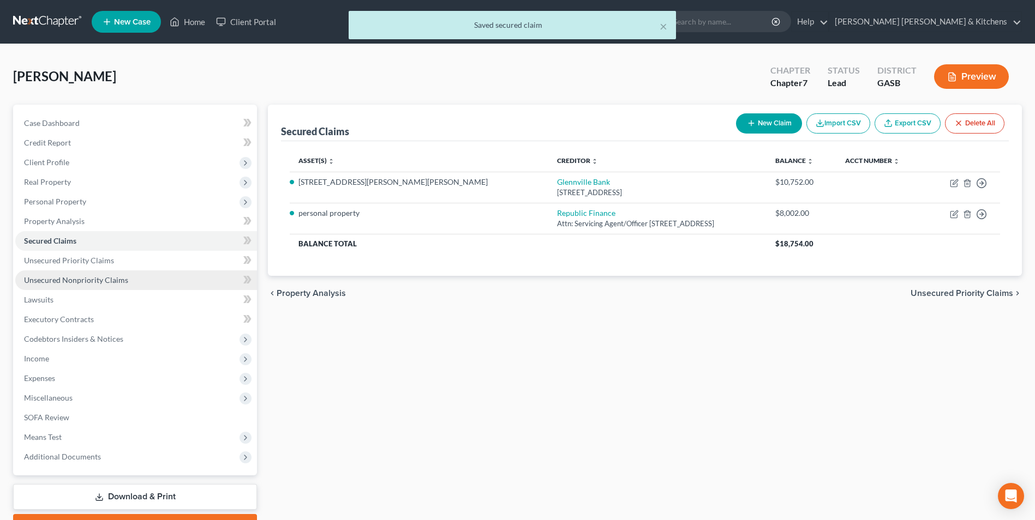
click at [106, 275] on span "Unsecured Nonpriority Claims" at bounding box center [76, 279] width 104 height 9
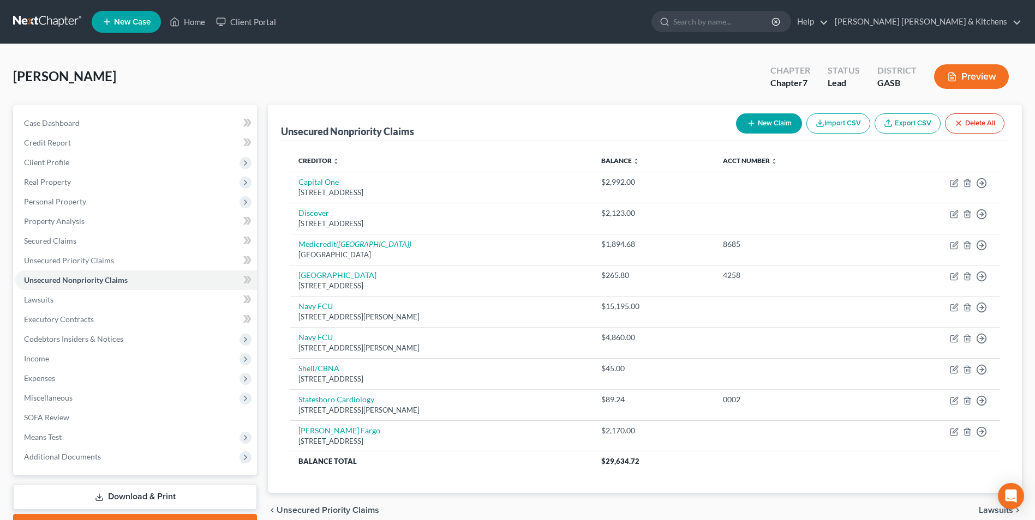
click at [759, 119] on button "New Claim" at bounding box center [769, 123] width 66 height 20
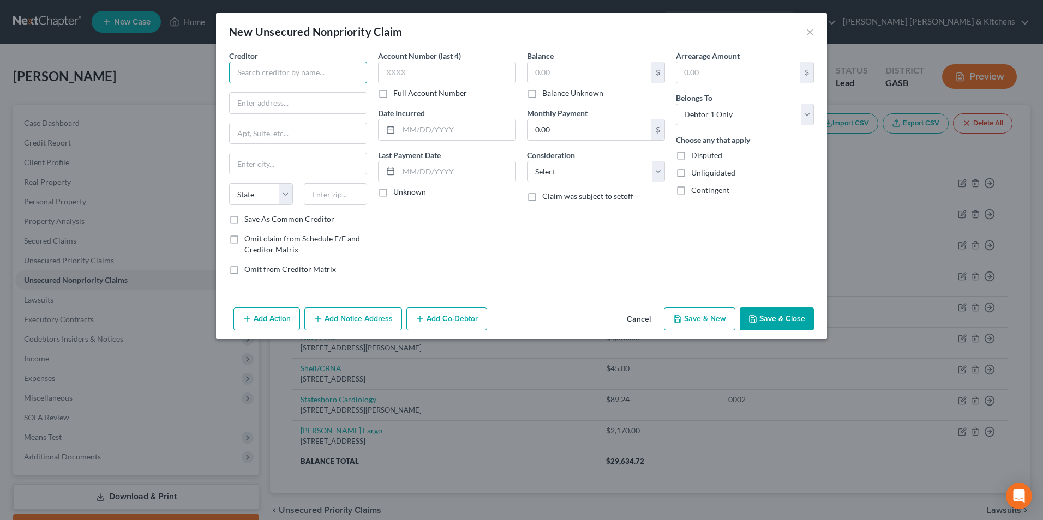
click at [267, 80] on input "text" at bounding box center [298, 73] width 138 height 22
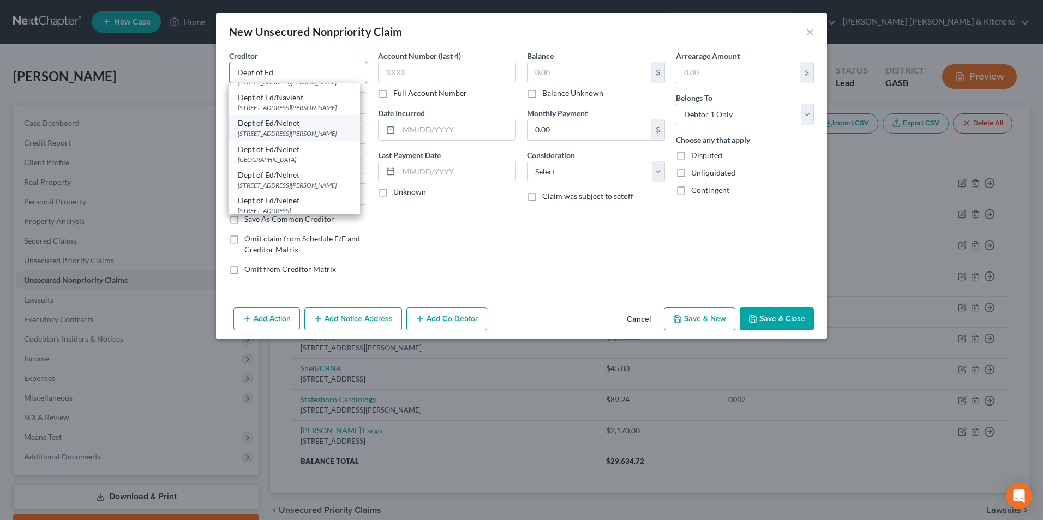
scroll to position [109, 0]
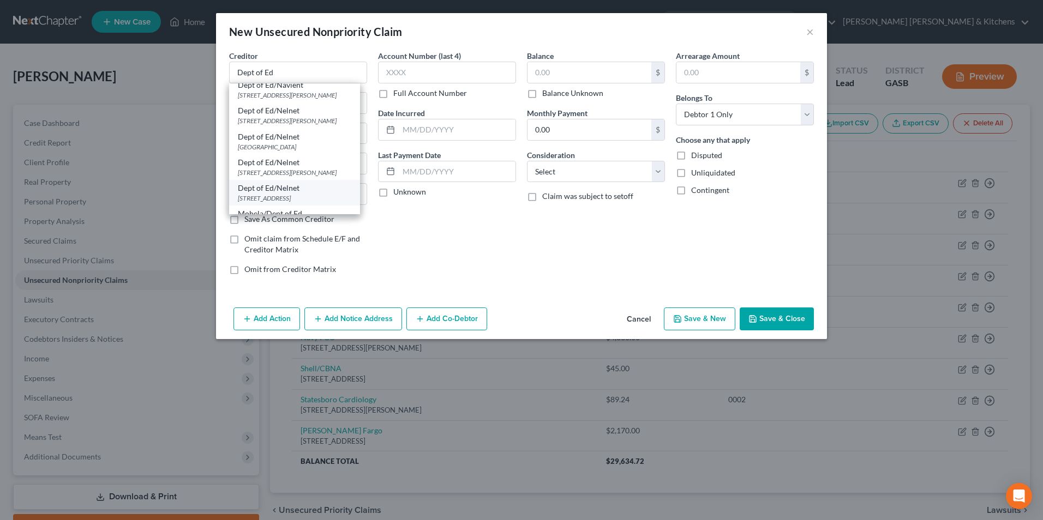
click at [309, 194] on div "Dept of Ed/Nelnet" at bounding box center [294, 188] width 113 height 11
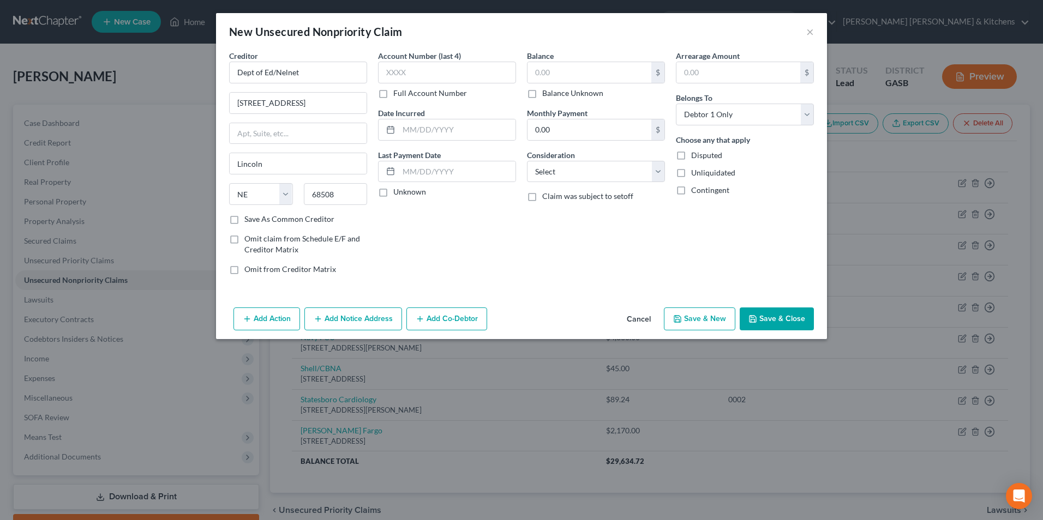
scroll to position [0, 0]
click at [561, 76] on input "text" at bounding box center [589, 72] width 124 height 21
click at [550, 173] on select "Select Cable / Satellite Services Collection Agency Credit Card Debt Debt Couns…" at bounding box center [596, 172] width 138 height 22
click at [527, 161] on select "Select Cable / Satellite Services Collection Agency Credit Card Debt Debt Couns…" at bounding box center [596, 172] width 138 height 22
click at [705, 325] on button "Save & New" at bounding box center [699, 319] width 71 height 23
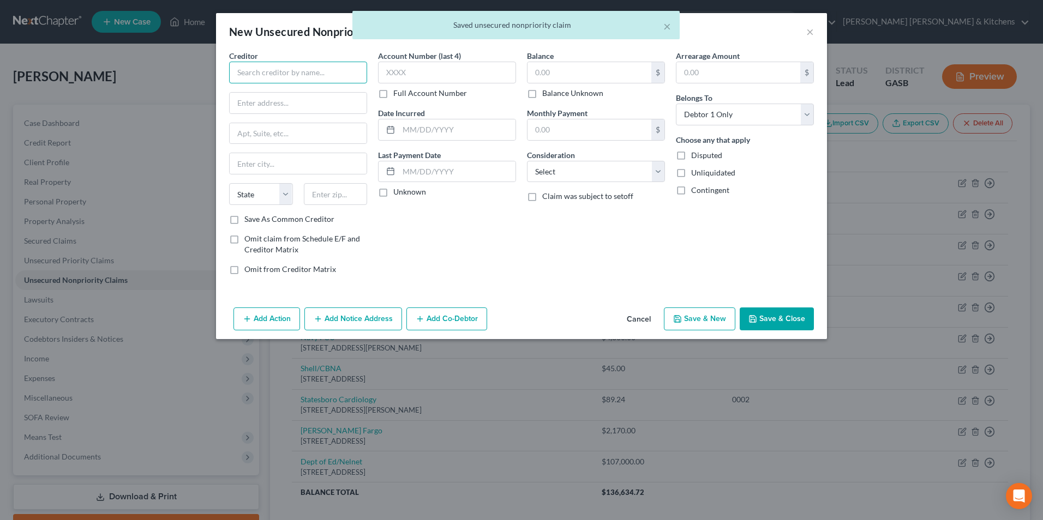
click at [284, 79] on input "text" at bounding box center [298, 73] width 138 height 22
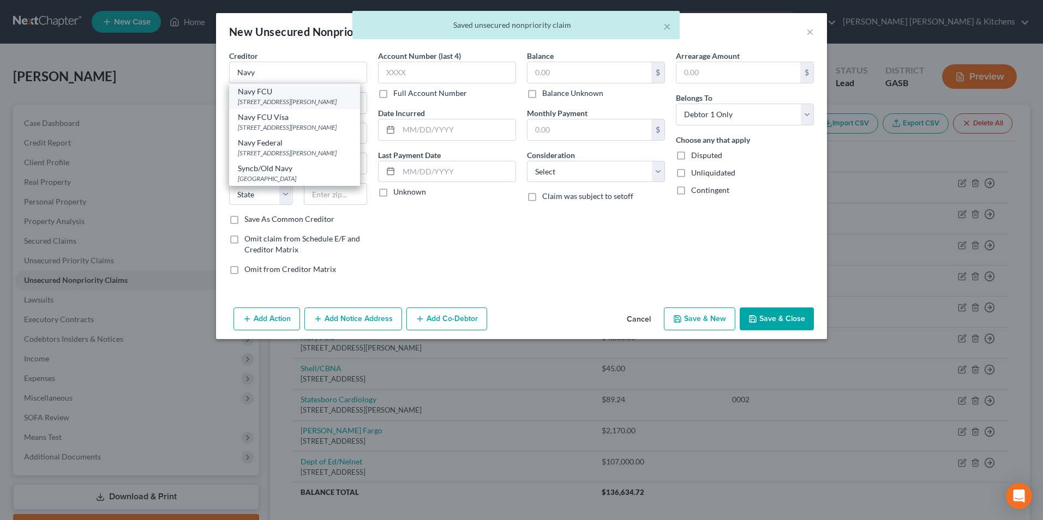
click at [288, 95] on div "Navy FCU" at bounding box center [294, 91] width 113 height 11
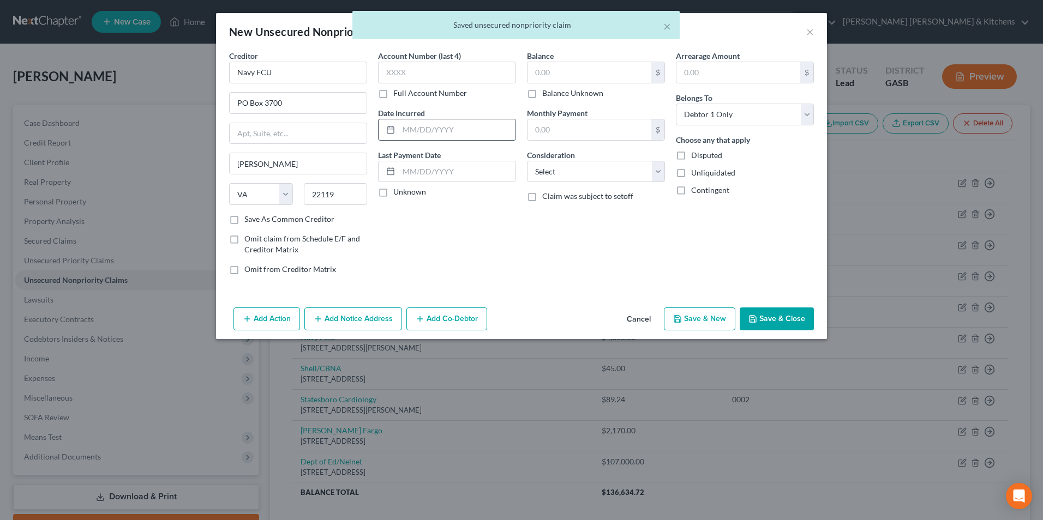
click at [484, 131] on input "text" at bounding box center [457, 129] width 117 height 21
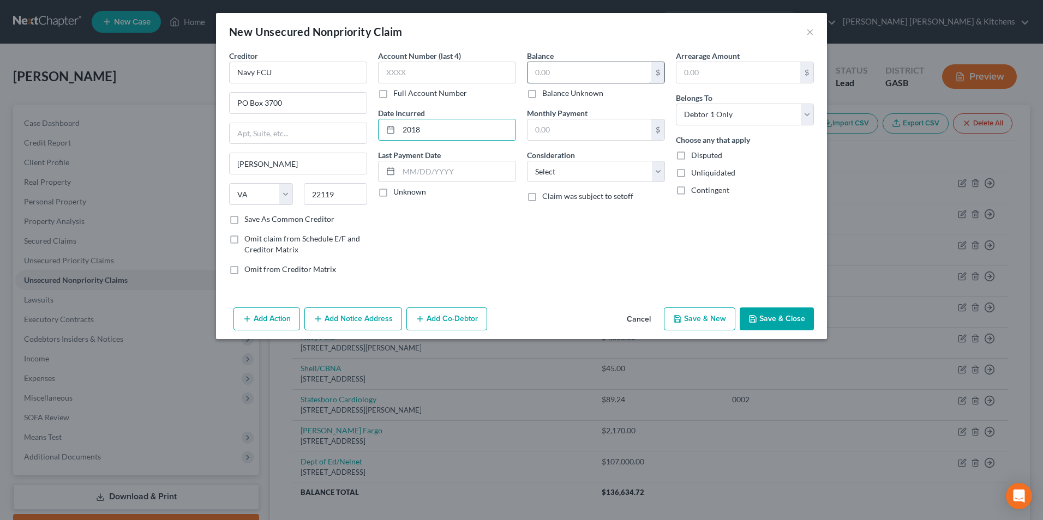
click at [562, 65] on input "text" at bounding box center [589, 72] width 124 height 21
click at [554, 172] on select "Select Cable / Satellite Services Collection Agency Credit Card Debt Debt Couns…" at bounding box center [596, 172] width 138 height 22
click at [527, 161] on select "Select Cable / Satellite Services Collection Agency Credit Card Debt Debt Couns…" at bounding box center [596, 172] width 138 height 22
click at [782, 322] on button "Save & Close" at bounding box center [777, 319] width 74 height 23
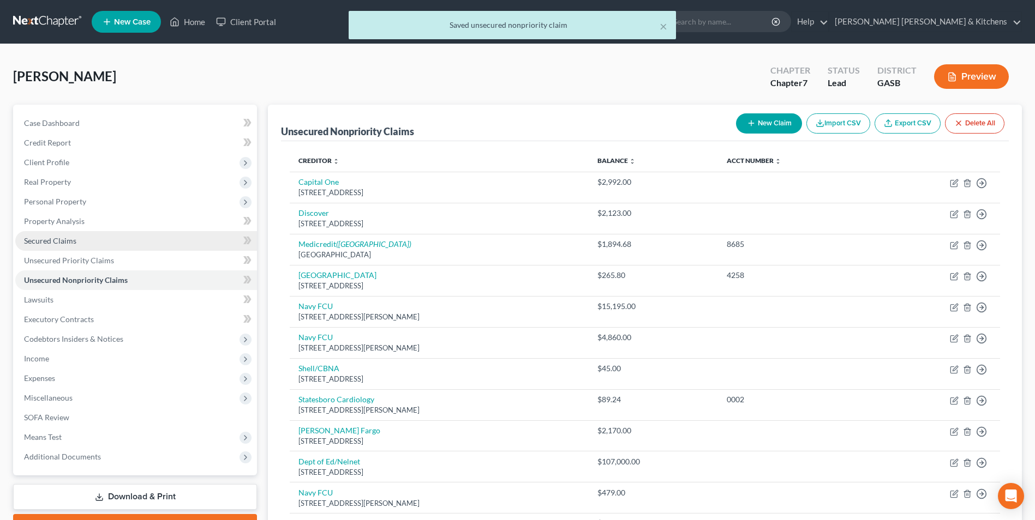
click at [70, 242] on span "Secured Claims" at bounding box center [50, 240] width 52 height 9
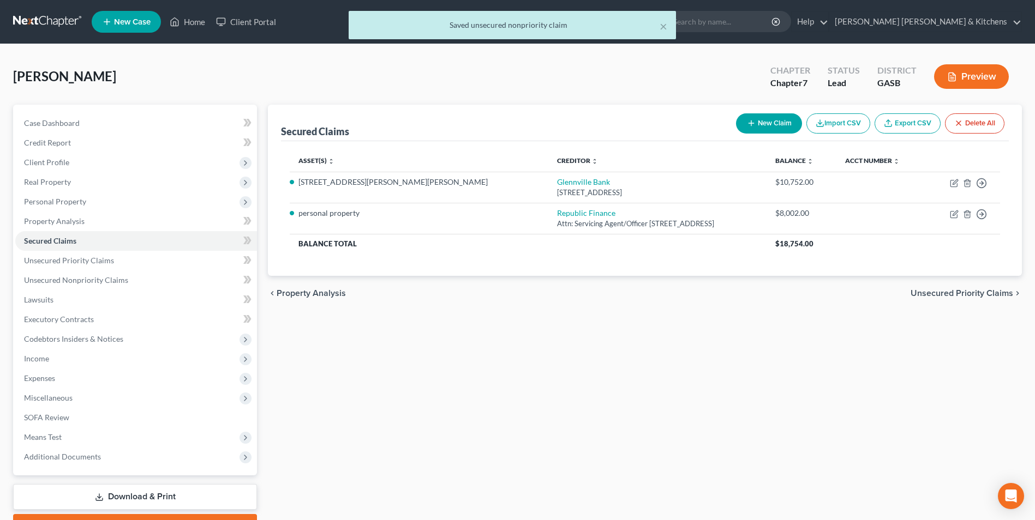
click at [755, 123] on button "New Claim" at bounding box center [769, 123] width 66 height 20
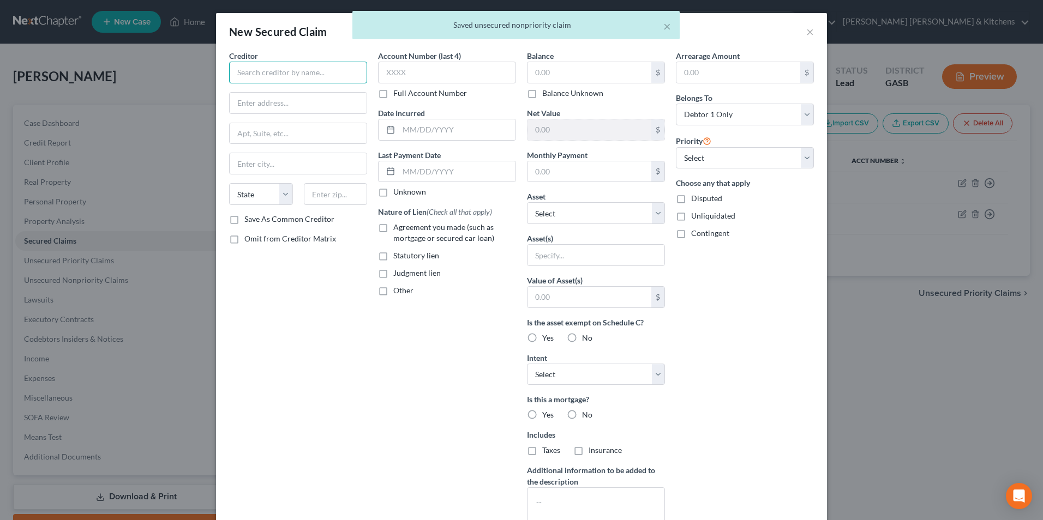
click at [271, 71] on input "text" at bounding box center [298, 73] width 138 height 22
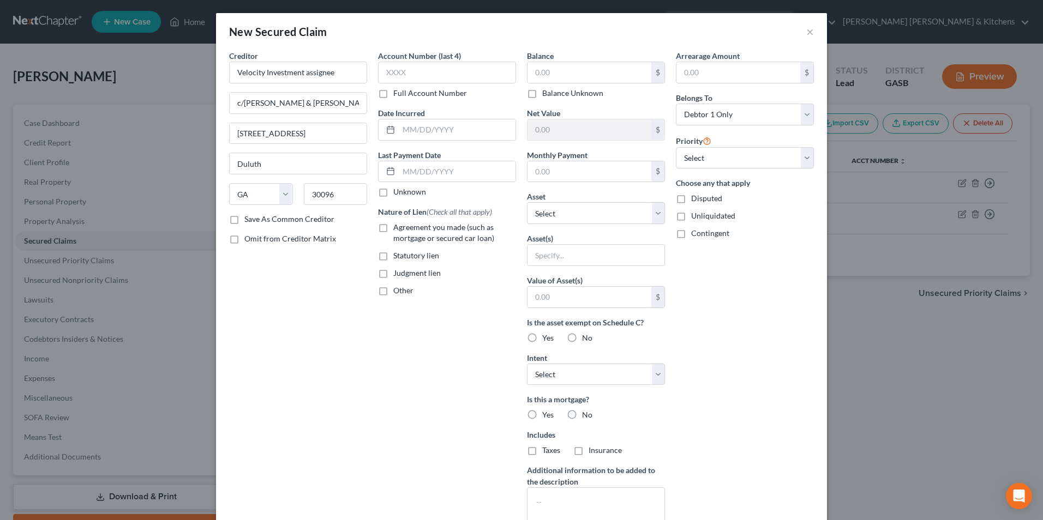
click at [393, 273] on label "Judgment lien" at bounding box center [416, 273] width 47 height 11
click at [398, 273] on input "Judgment lien" at bounding box center [401, 271] width 7 height 7
click at [543, 71] on input "text" at bounding box center [589, 72] width 124 height 21
click at [575, 242] on div "Asset(s)" at bounding box center [596, 249] width 138 height 33
click at [571, 259] on input "text" at bounding box center [595, 255] width 137 height 21
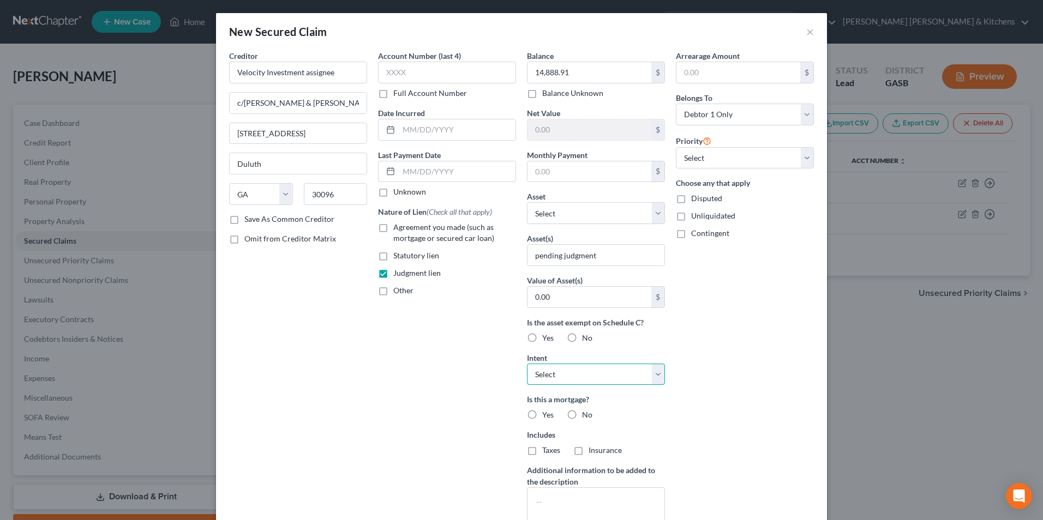
drag, startPoint x: 549, startPoint y: 371, endPoint x: 549, endPoint y: 385, distance: 14.2
click at [549, 371] on select "Select Surrender Redeem Reaffirm Avoid Other" at bounding box center [596, 375] width 138 height 22
click at [527, 364] on select "Select Surrender Redeem Reaffirm Avoid Other" at bounding box center [596, 375] width 138 height 22
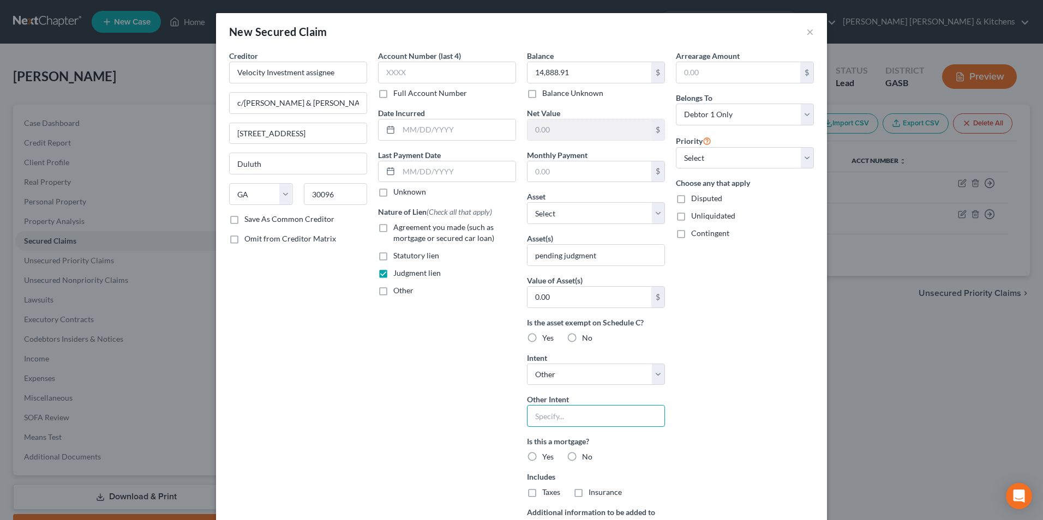
click at [547, 421] on input "text" at bounding box center [596, 416] width 138 height 22
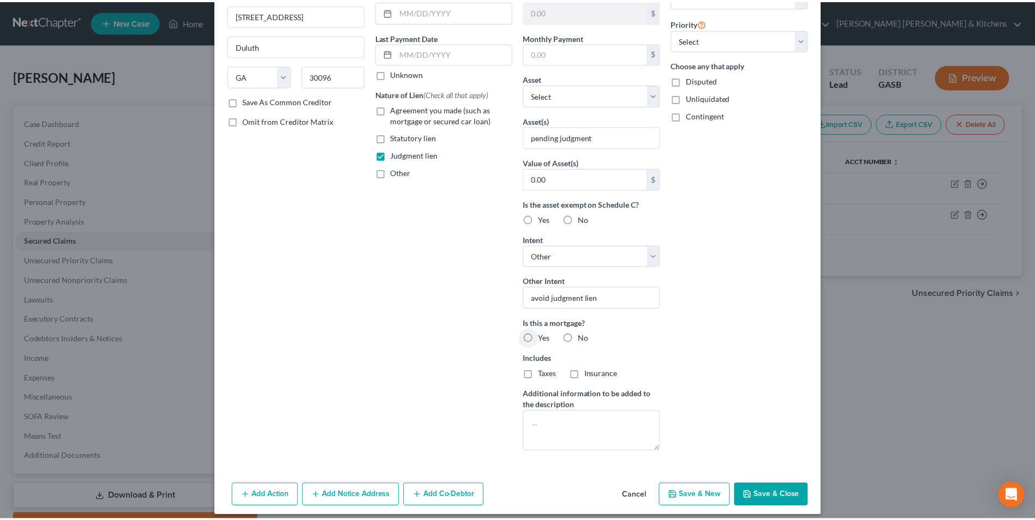
scroll to position [127, 0]
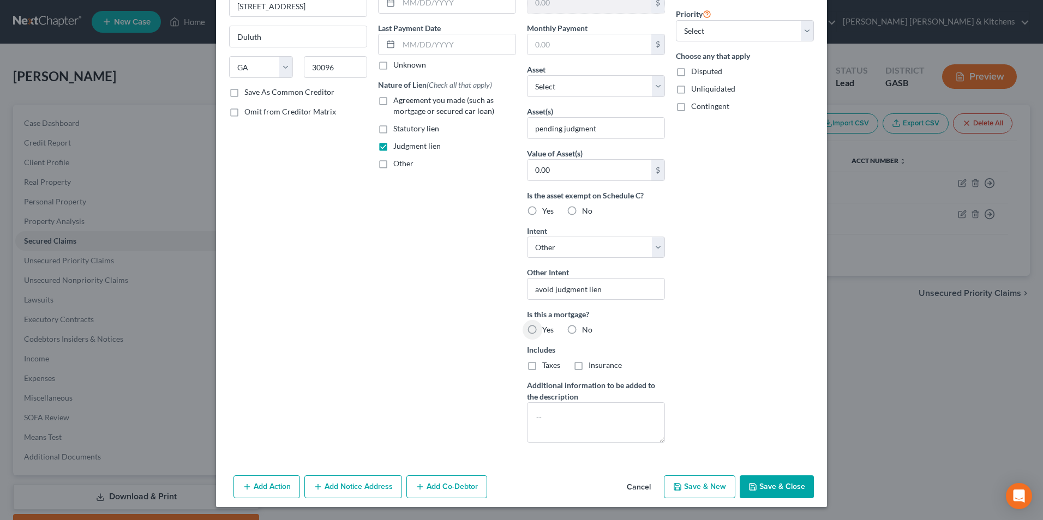
click at [768, 488] on button "Save & Close" at bounding box center [777, 487] width 74 height 23
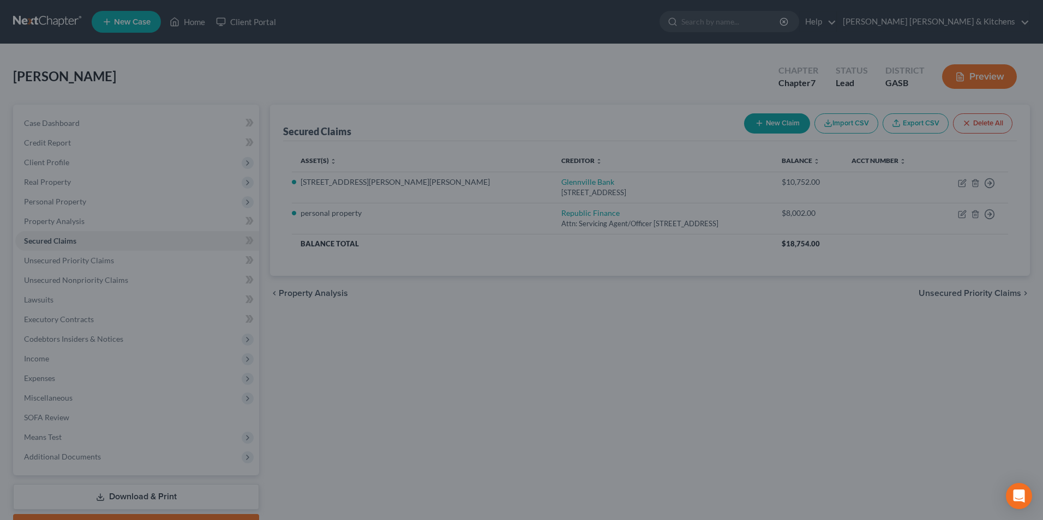
scroll to position [0, 0]
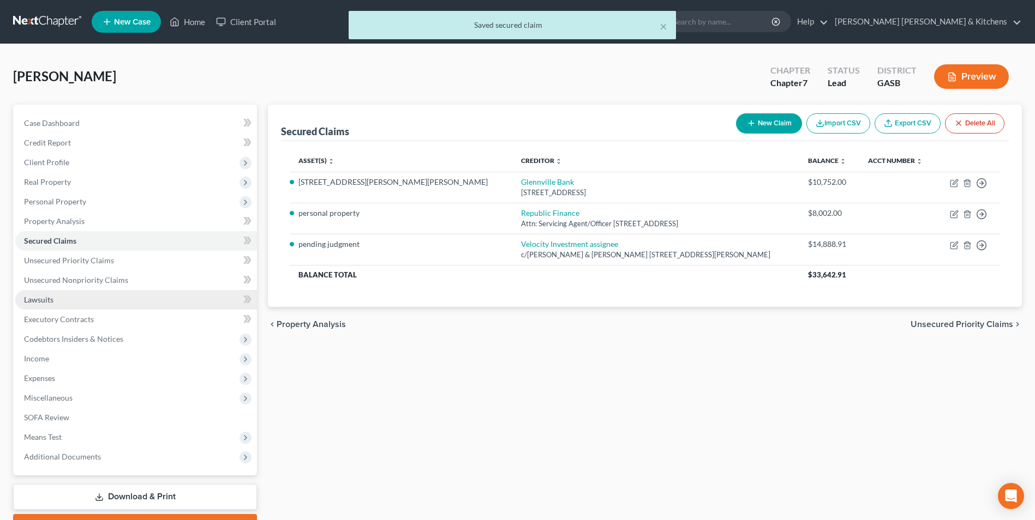
click at [38, 302] on span "Lawsuits" at bounding box center [38, 299] width 29 height 9
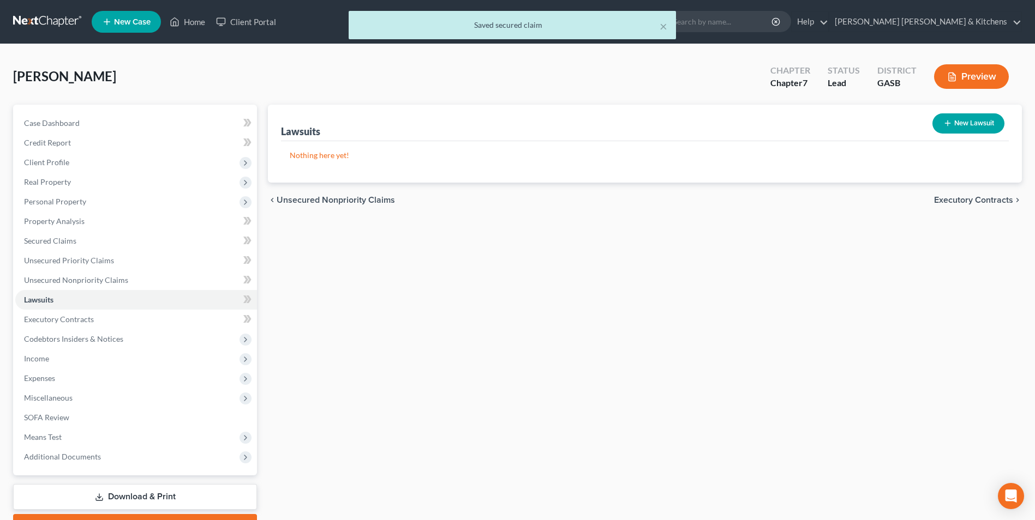
click at [956, 121] on button "New Lawsuit" at bounding box center [968, 123] width 72 height 20
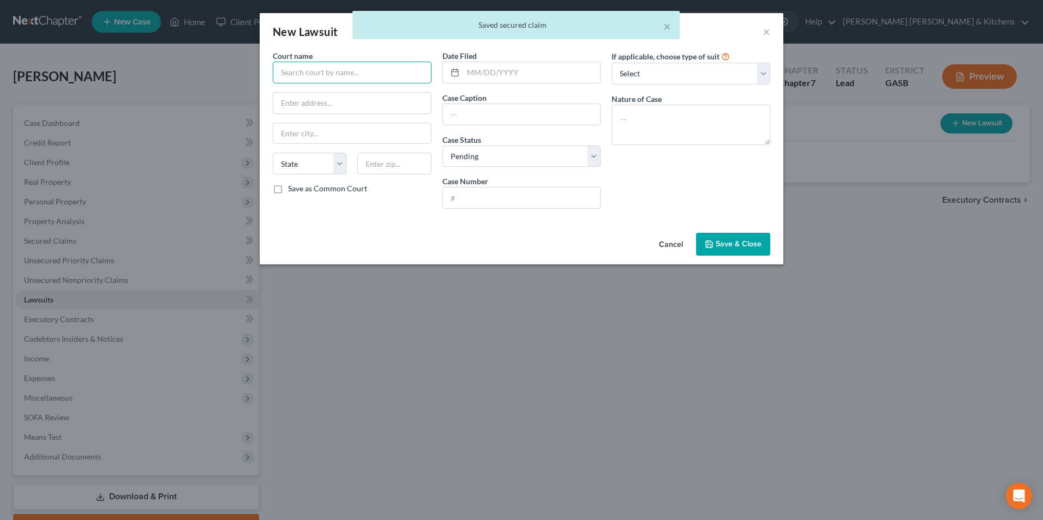
click at [280, 75] on input "text" at bounding box center [352, 73] width 159 height 22
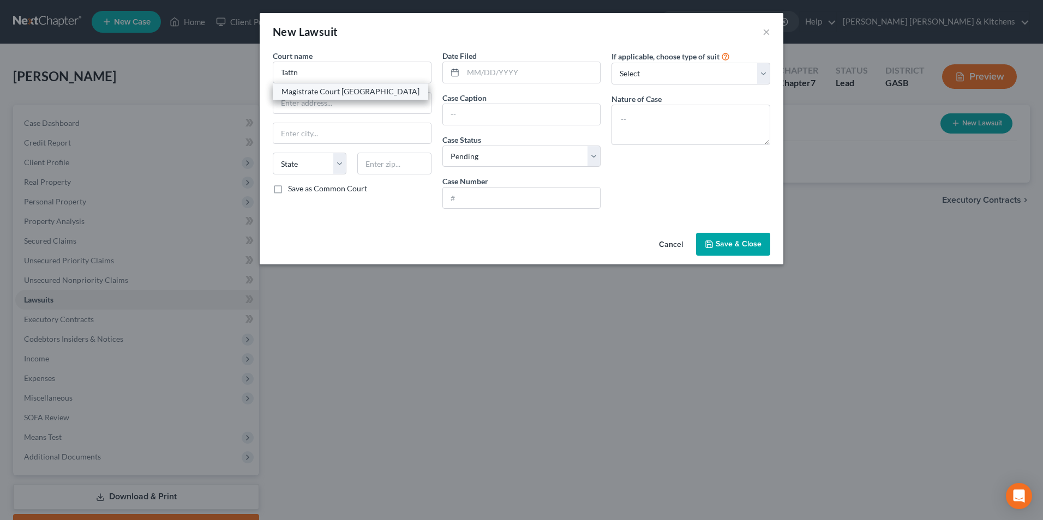
click at [317, 92] on div "Magistrate Court [GEOGRAPHIC_DATA]" at bounding box center [350, 91] width 138 height 11
click at [473, 69] on input "text" at bounding box center [531, 72] width 137 height 21
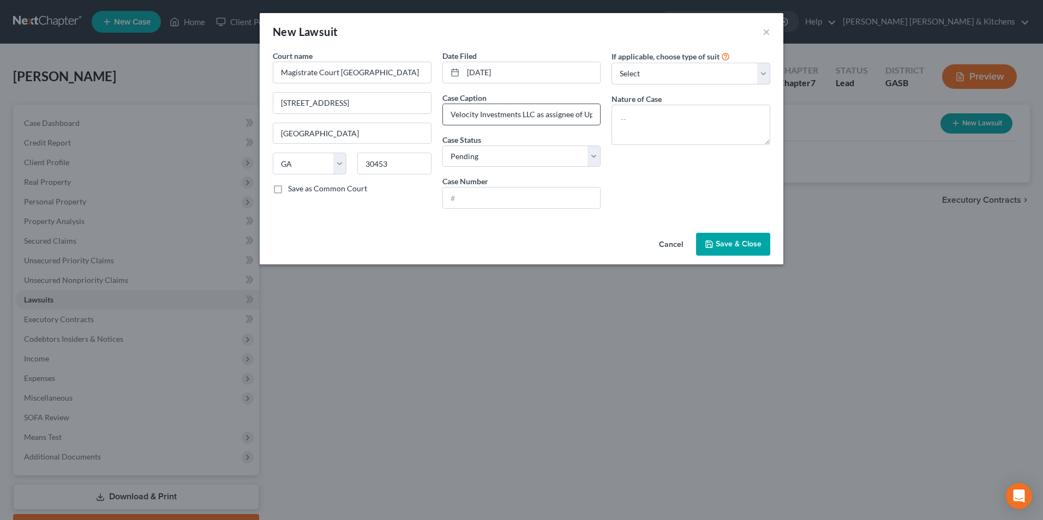
scroll to position [0, 59]
drag, startPoint x: 586, startPoint y: 117, endPoint x: 598, endPoint y: 113, distance: 12.8
click at [598, 113] on input "Velocity Investments LLC as assignee of Upstart Network Inc" at bounding box center [522, 114] width 158 height 21
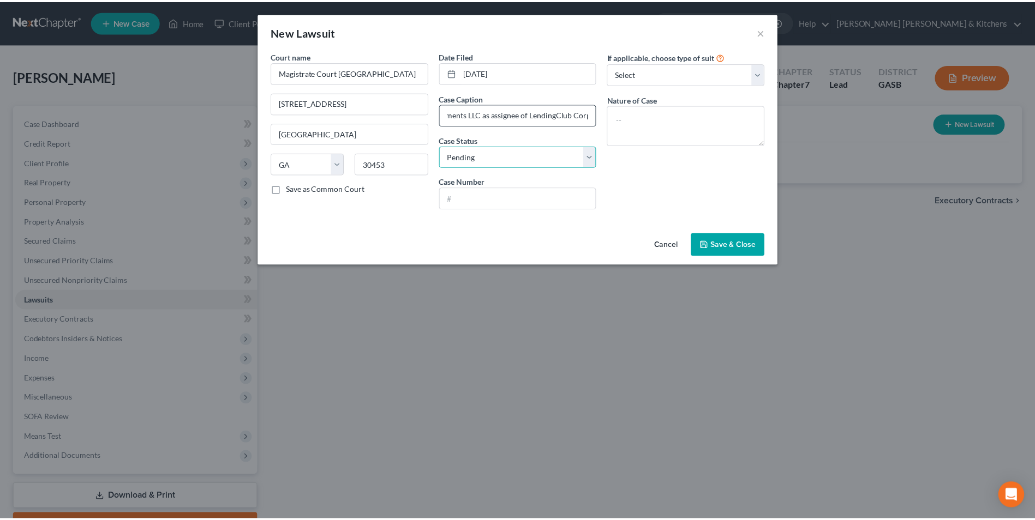
scroll to position [0, 0]
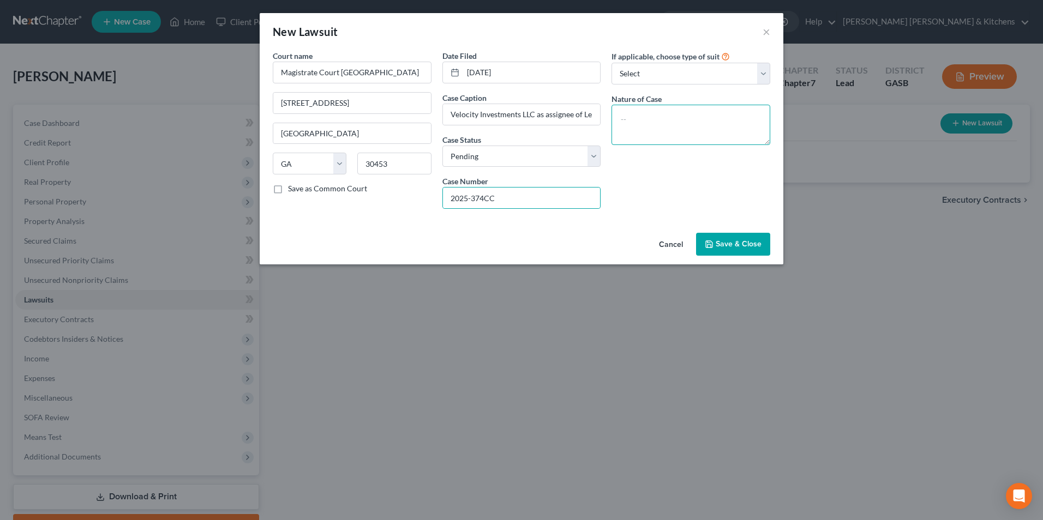
click at [700, 130] on textarea at bounding box center [690, 125] width 159 height 40
click at [719, 245] on span "Save & Close" at bounding box center [739, 243] width 46 height 9
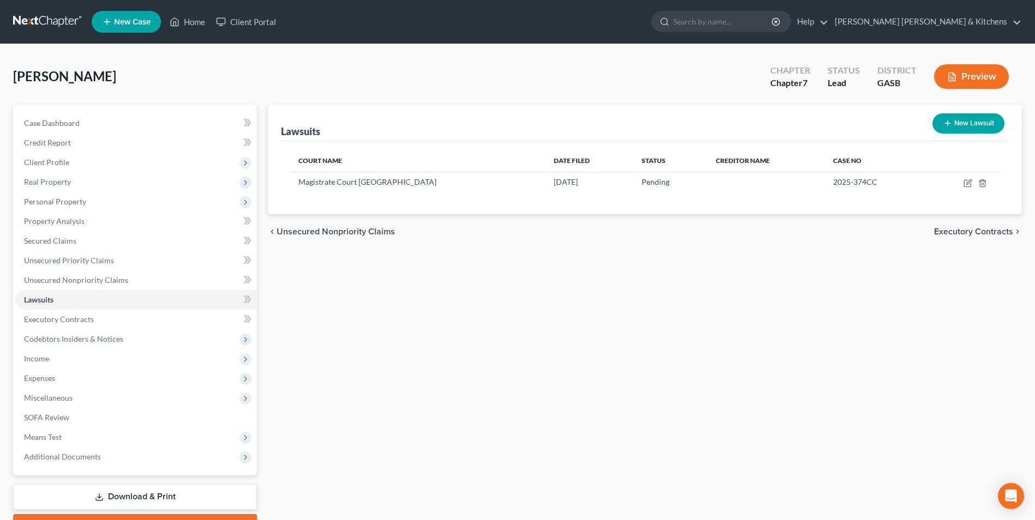
drag, startPoint x: 139, startPoint y: 496, endPoint x: 258, endPoint y: 461, distance: 123.8
click at [139, 496] on link "Download & Print" at bounding box center [135, 497] width 244 height 26
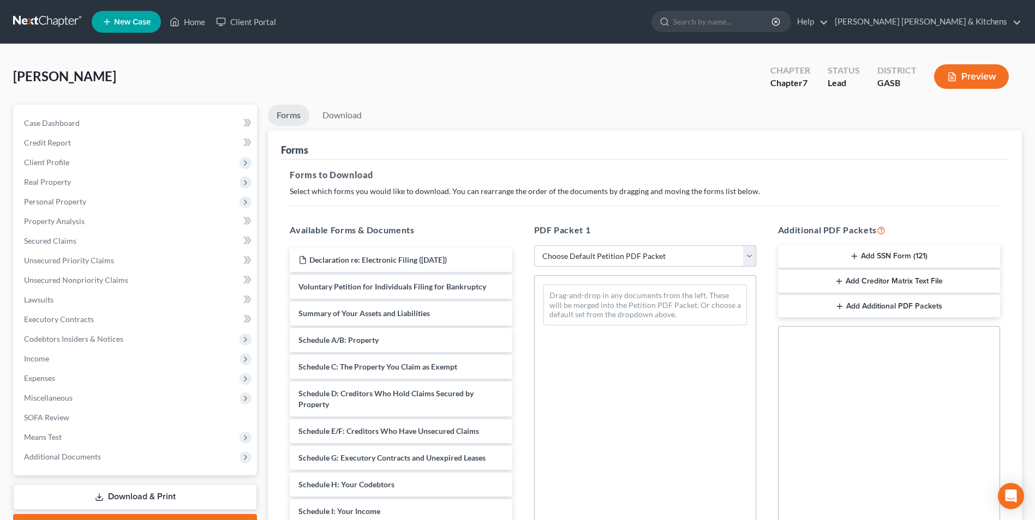
drag, startPoint x: 629, startPoint y: 259, endPoint x: 623, endPoint y: 268, distance: 11.0
click at [628, 258] on select "Choose Default Petition PDF Packet Complete Bankruptcy Petition (all forms and …" at bounding box center [645, 256] width 222 height 22
click at [534, 245] on select "Choose Default Petition PDF Packet Complete Bankruptcy Petition (all forms and …" at bounding box center [645, 256] width 222 height 22
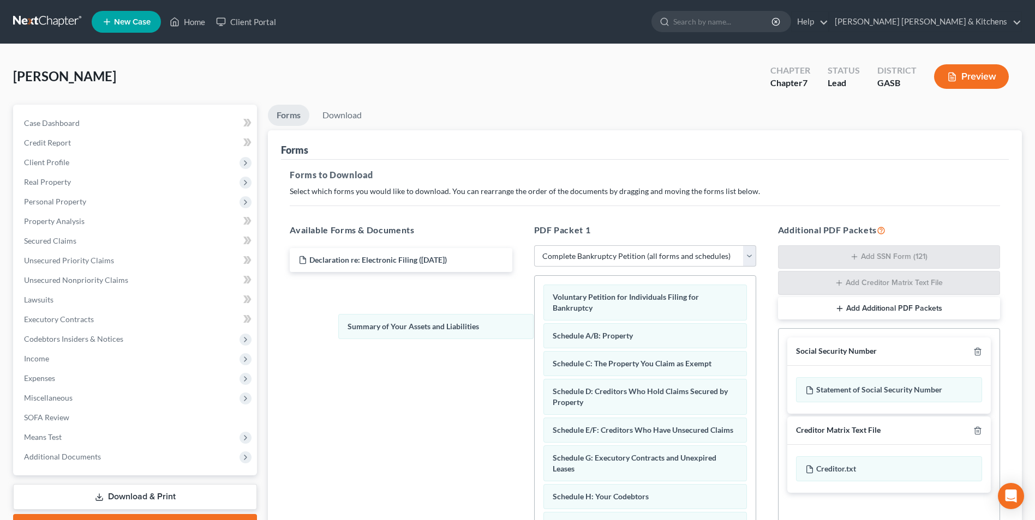
drag, startPoint x: 609, startPoint y: 340, endPoint x: 386, endPoint y: 303, distance: 226.7
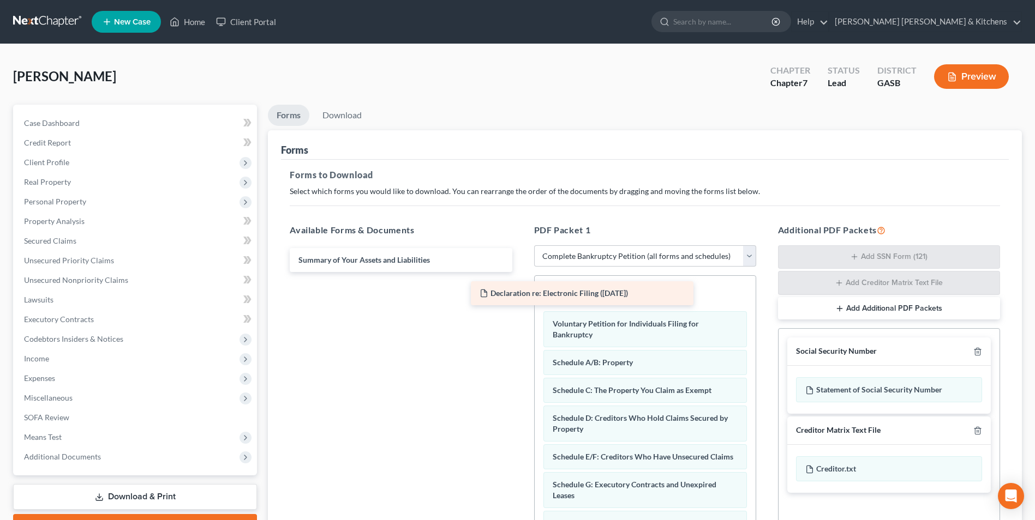
drag, startPoint x: 384, startPoint y: 266, endPoint x: 590, endPoint y: 301, distance: 209.0
click at [520, 272] on div "Declaration re: Electronic Filing ([DATE]) Declaration re: Electronic Filing ([…" at bounding box center [400, 260] width 239 height 24
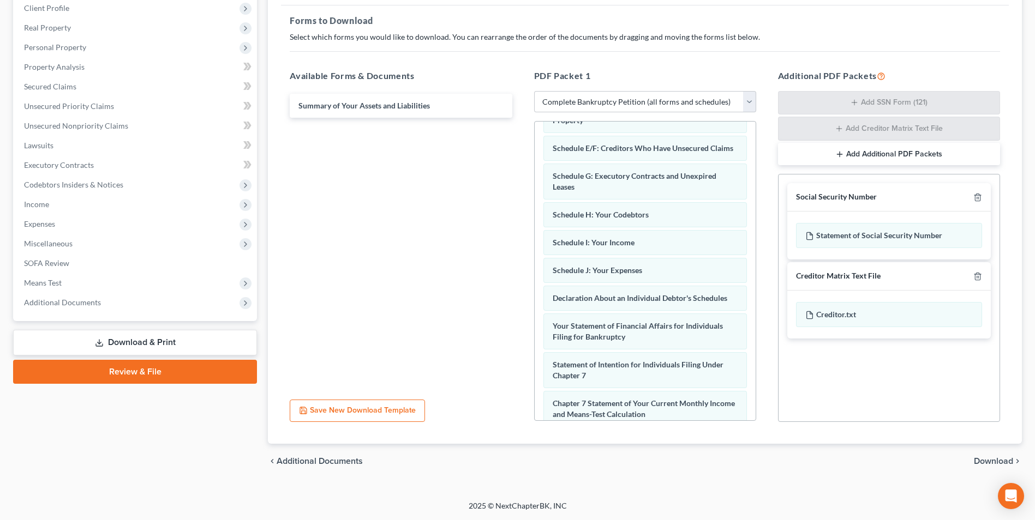
scroll to position [347, 0]
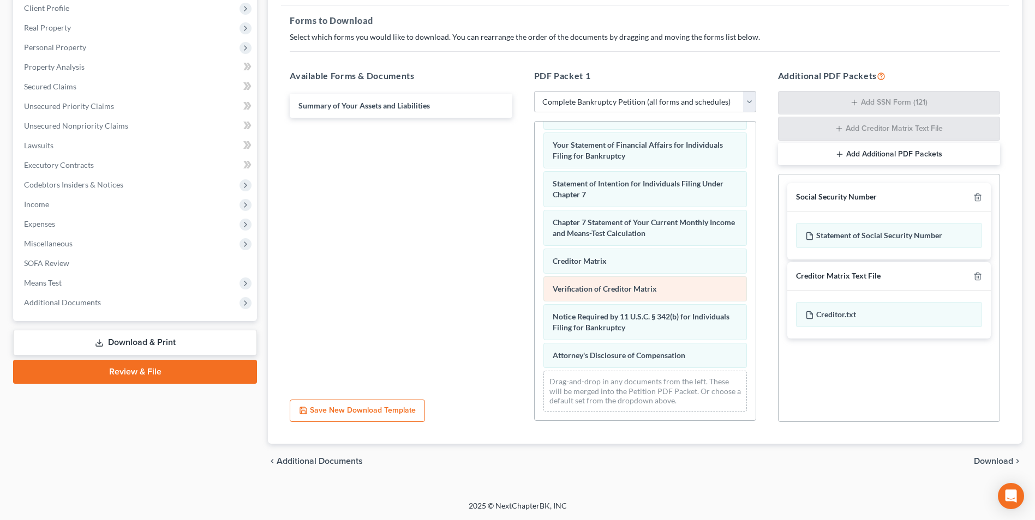
click at [535, 219] on div "Declaration re: Electronic Filing ([DATE]) Voluntary Petition for Individuals F…" at bounding box center [645, 102] width 221 height 635
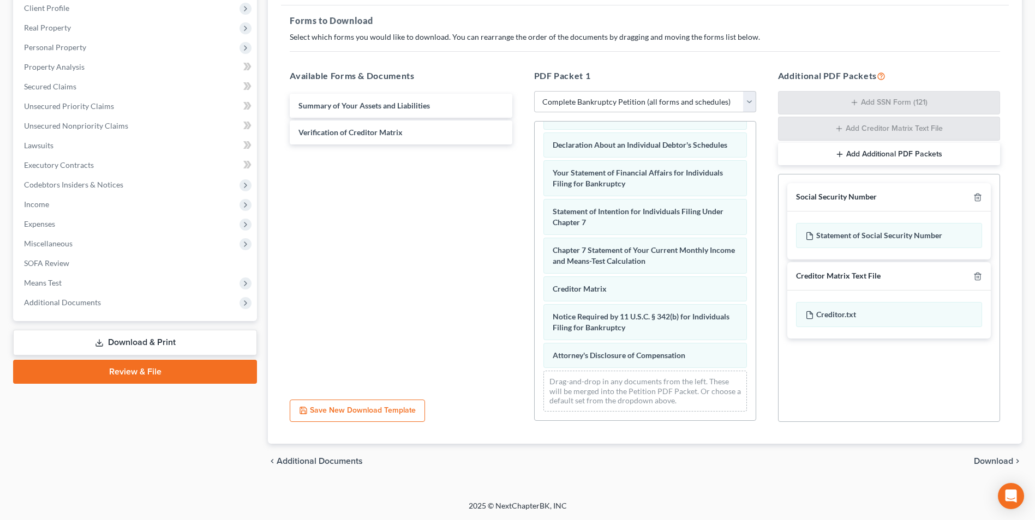
click at [988, 462] on span "Download" at bounding box center [993, 461] width 39 height 9
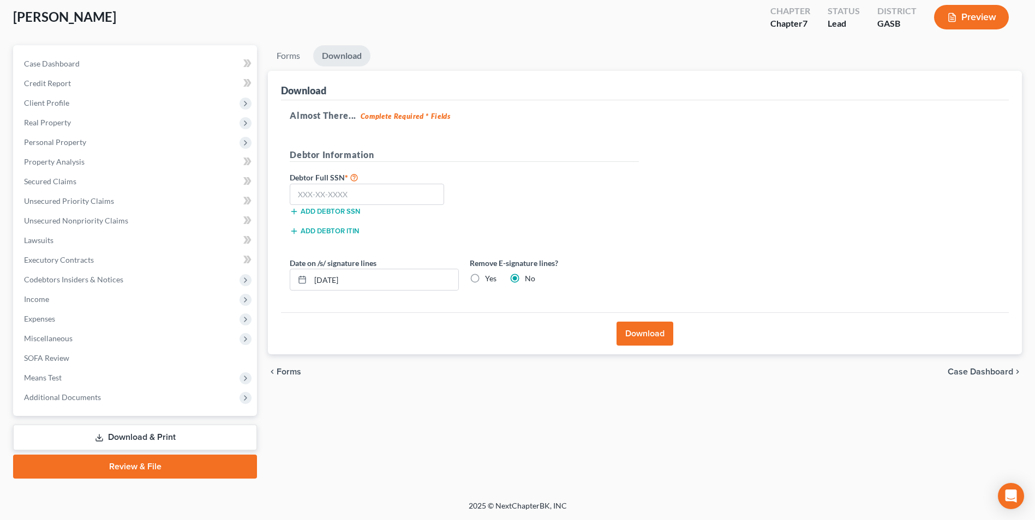
scroll to position [59, 0]
click at [433, 191] on input "text" at bounding box center [367, 195] width 154 height 22
drag, startPoint x: 373, startPoint y: 282, endPoint x: 256, endPoint y: 274, distance: 116.4
click at [262, 283] on div "Forms Download Forms Forms to Download Select which forms you would like to dow…" at bounding box center [644, 262] width 765 height 434
drag, startPoint x: 479, startPoint y: 278, endPoint x: 500, endPoint y: 370, distance: 94.5
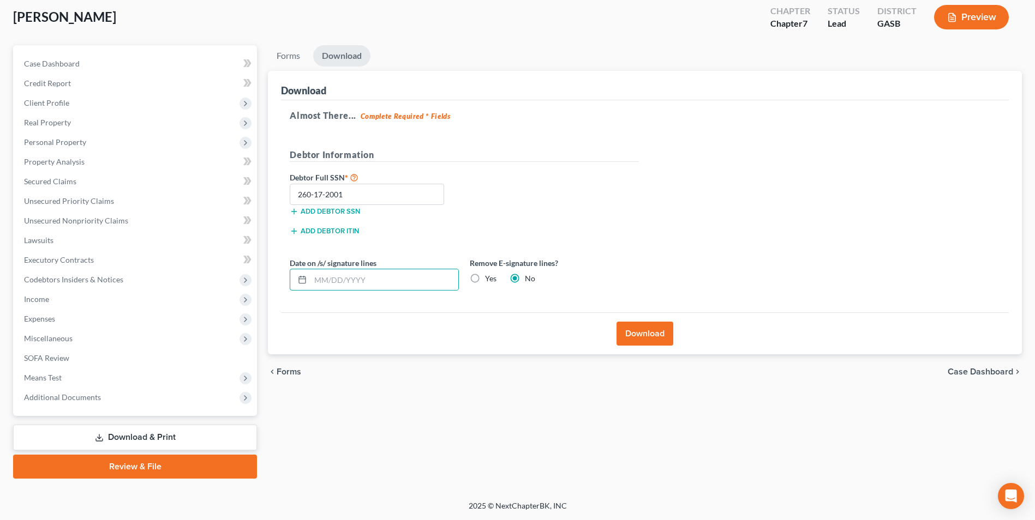
click at [485, 279] on label "Yes" at bounding box center [490, 278] width 11 height 11
click at [489, 279] on input "Yes" at bounding box center [492, 276] width 7 height 7
click at [649, 333] on button "Download" at bounding box center [644, 334] width 57 height 24
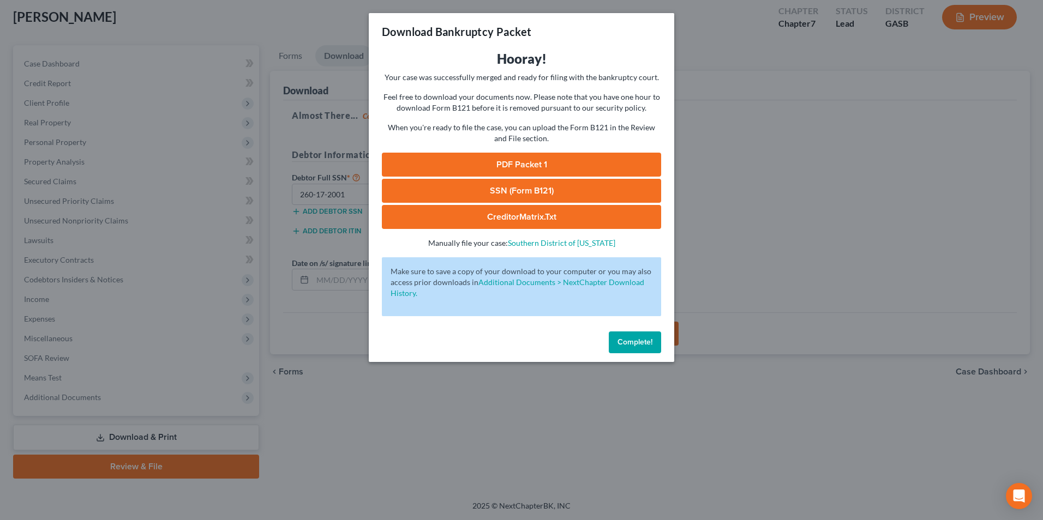
click at [541, 196] on link "SSN (Form B121)" at bounding box center [521, 191] width 279 height 24
click at [495, 164] on link "PDF Packet 1" at bounding box center [521, 165] width 279 height 24
click at [427, 430] on div "Download Bankruptcy Packet Hooray! Your case was successfully merged and ready …" at bounding box center [521, 260] width 1043 height 520
